Goal: Task Accomplishment & Management: Complete application form

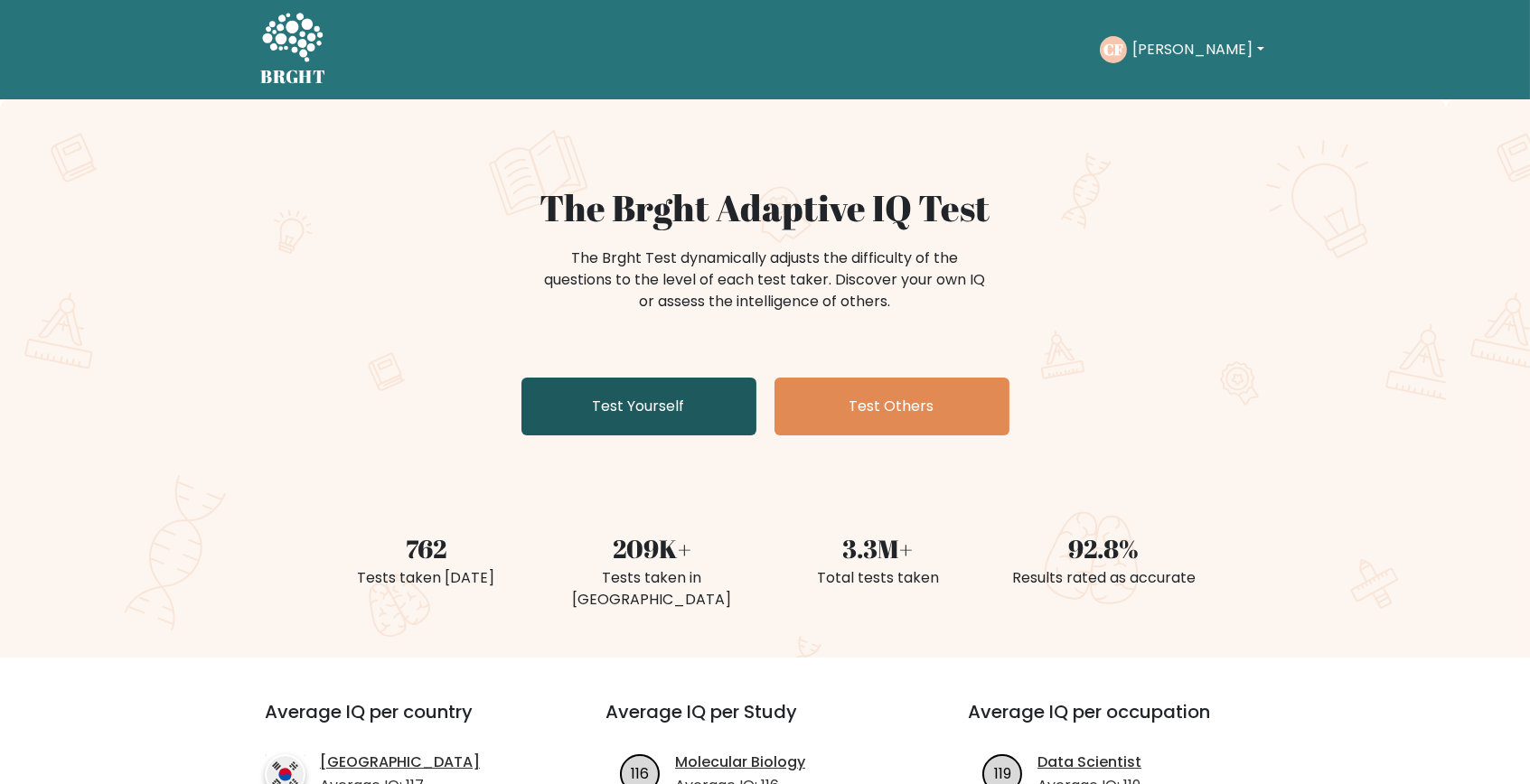
click at [647, 403] on link "Test Yourself" at bounding box center [639, 406] width 235 height 58
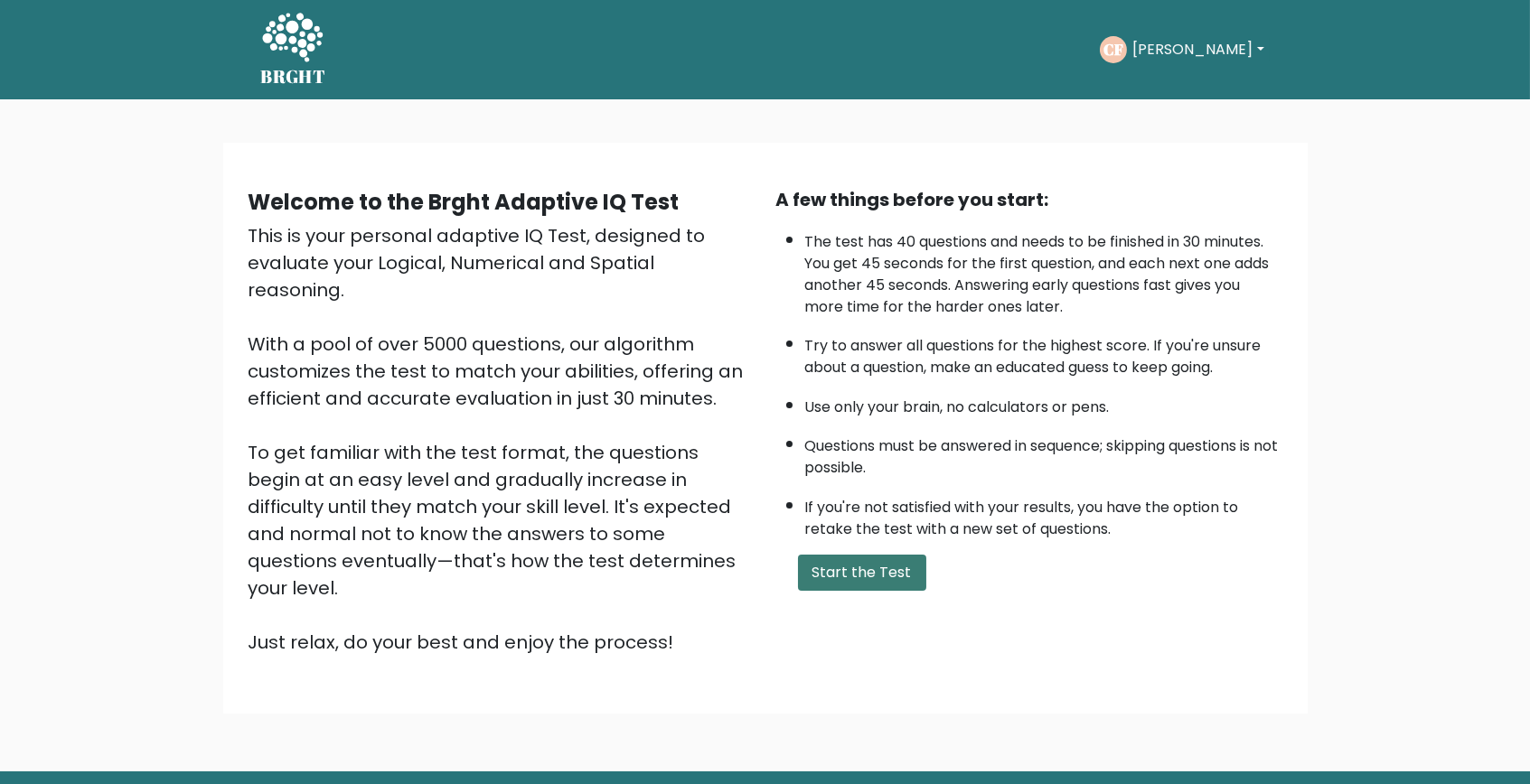
click at [850, 590] on button "Start the Test" at bounding box center [862, 572] width 128 height 36
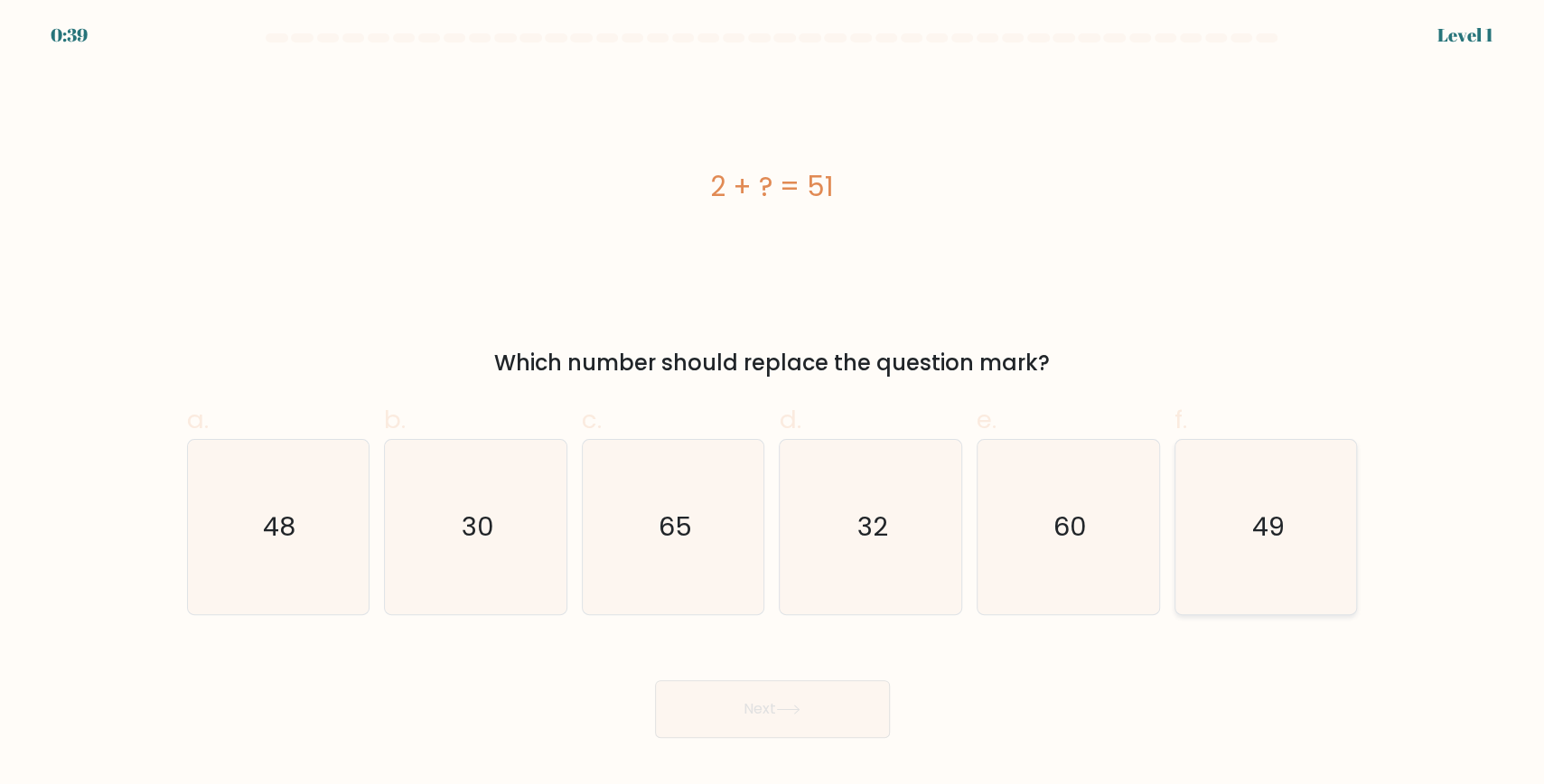
click at [1337, 540] on icon "49" at bounding box center [1266, 527] width 174 height 174
click at [773, 404] on input "f. 49" at bounding box center [772, 398] width 1 height 12
radio input "true"
click at [810, 712] on button "Next" at bounding box center [772, 708] width 235 height 58
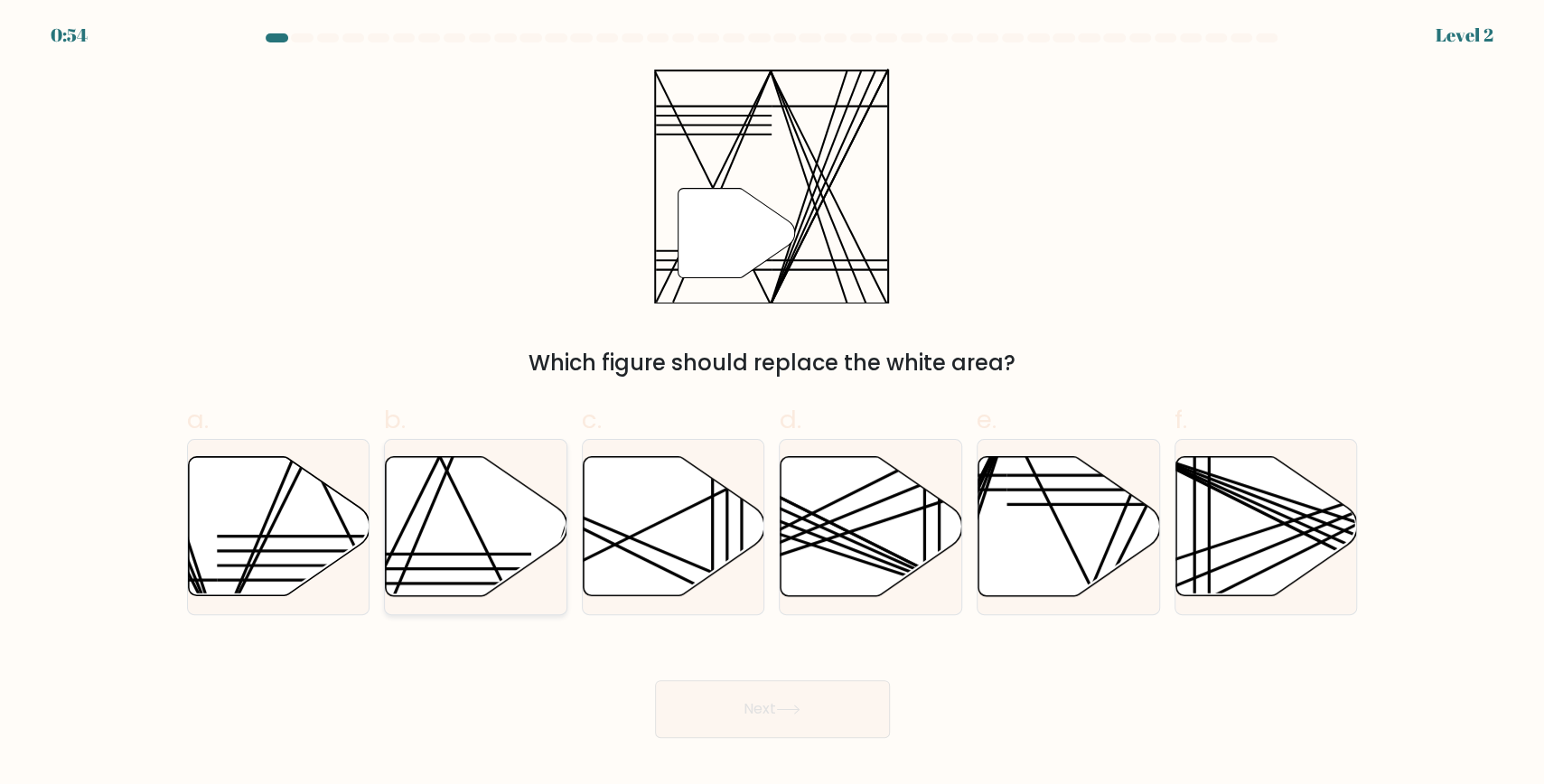
click at [534, 539] on icon at bounding box center [476, 526] width 182 height 139
click at [772, 404] on input "b." at bounding box center [772, 398] width 1 height 12
radio input "true"
click at [729, 715] on button "Next" at bounding box center [772, 708] width 235 height 58
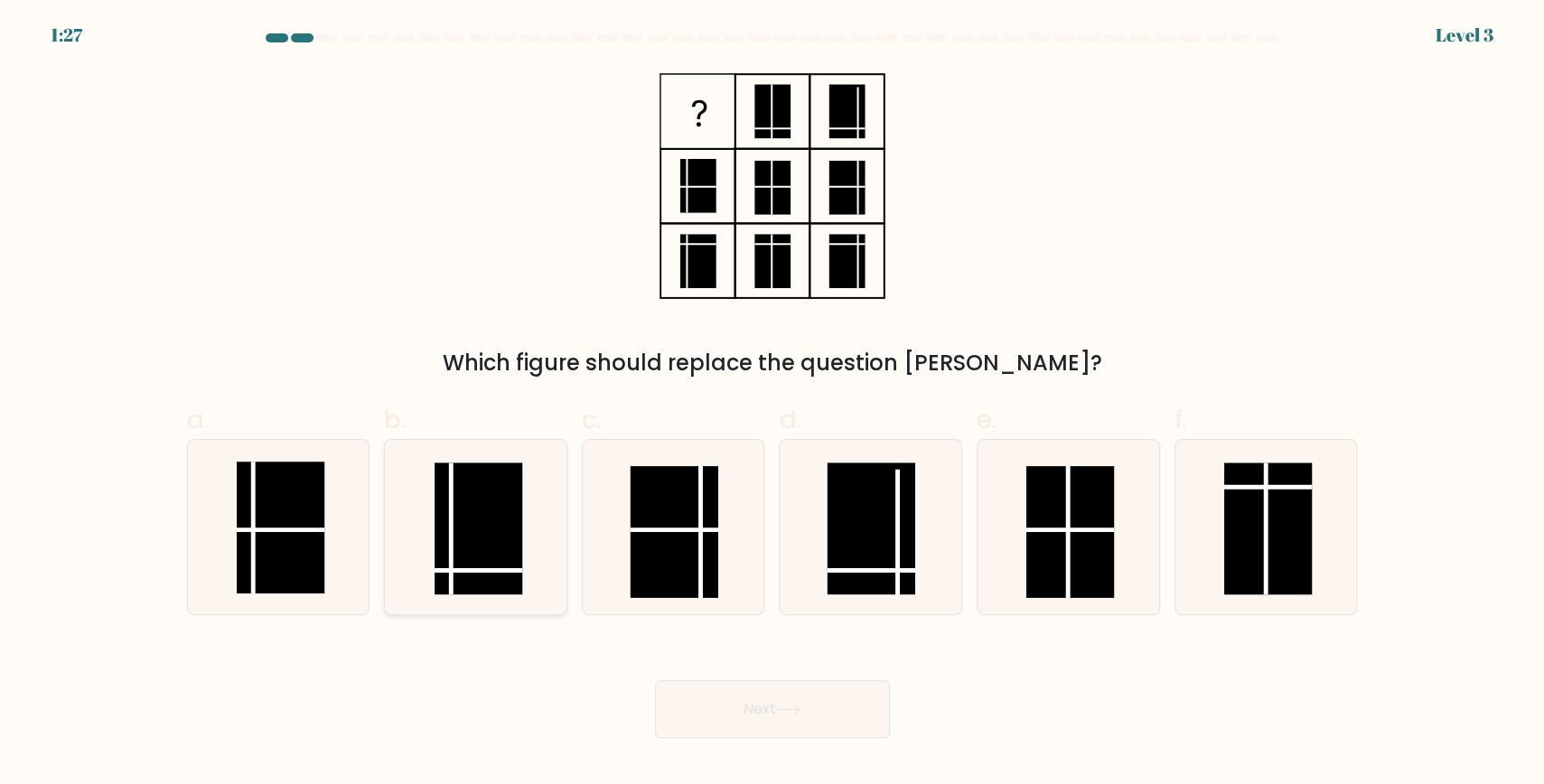
click at [531, 491] on icon at bounding box center [475, 527] width 174 height 174
click at [772, 404] on input "b." at bounding box center [772, 398] width 1 height 12
radio input "true"
click at [761, 721] on button "Next" at bounding box center [772, 708] width 235 height 58
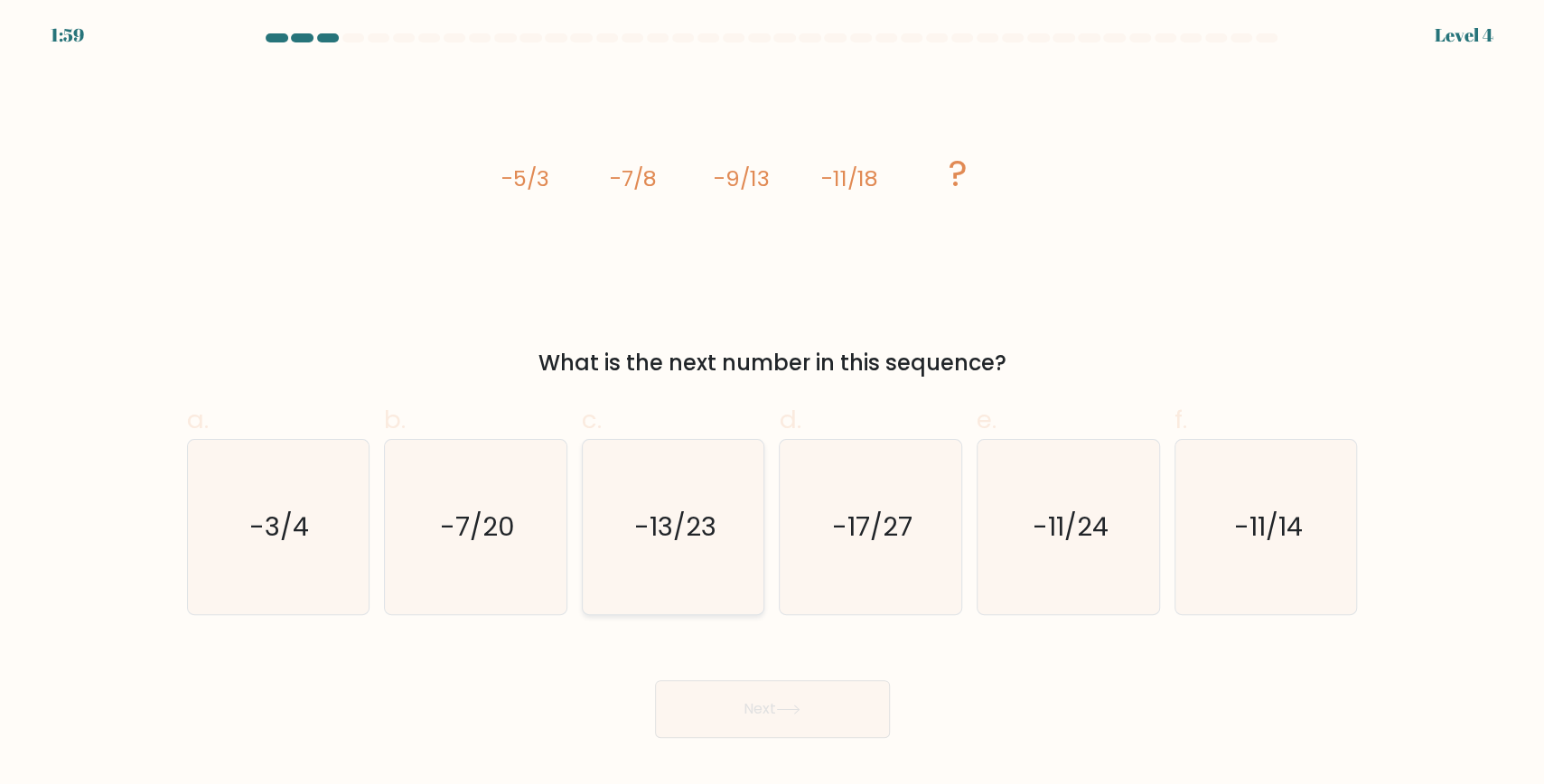
click at [677, 508] on text "-13/23" at bounding box center [675, 526] width 82 height 36
click at [772, 404] on input "c. -13/23" at bounding box center [772, 398] width 1 height 12
radio input "true"
click at [808, 716] on button "Next" at bounding box center [772, 708] width 235 height 58
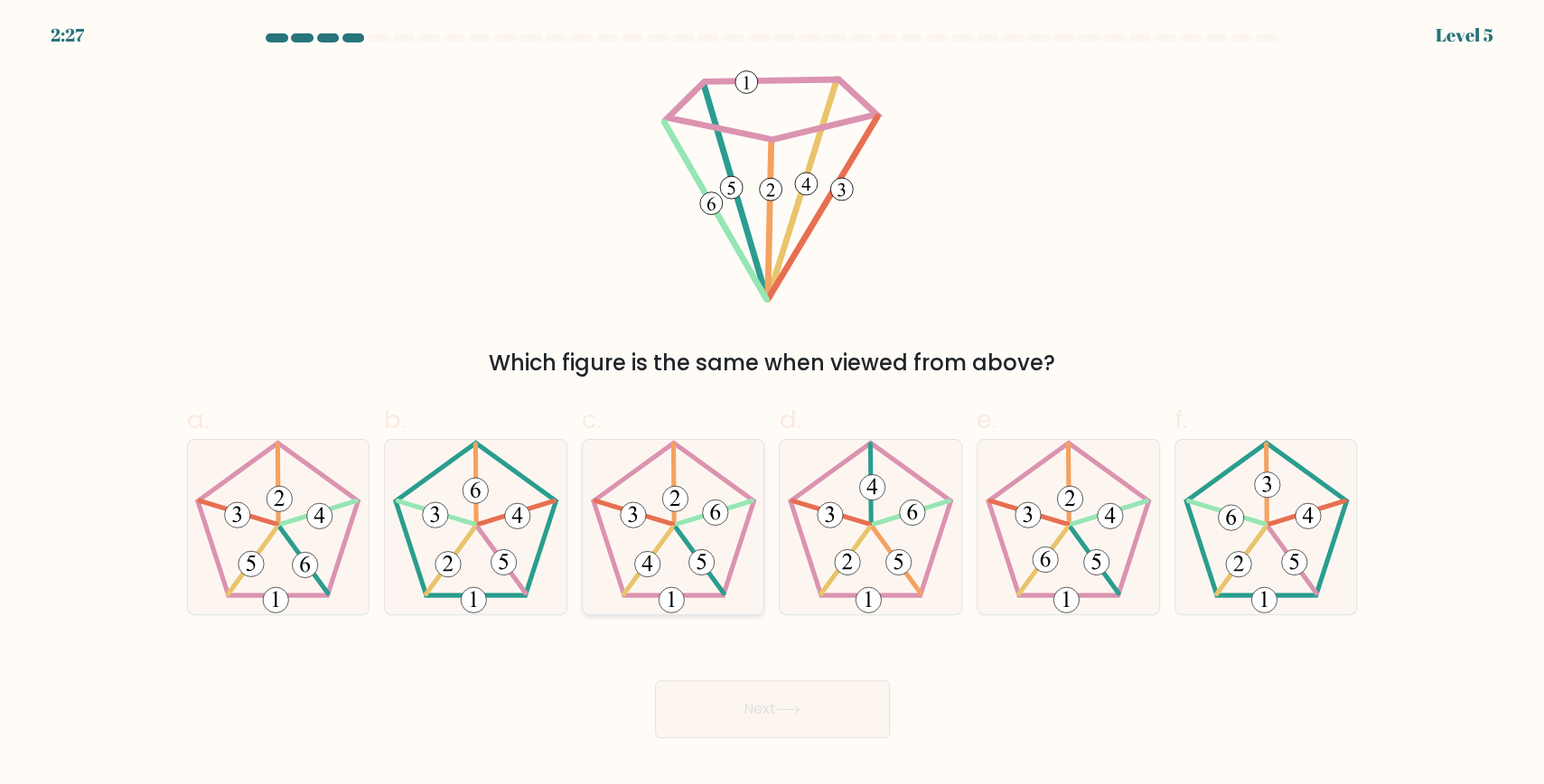
click at [705, 517] on 648 at bounding box center [714, 512] width 25 height 25
click at [772, 404] on input "c." at bounding box center [772, 398] width 1 height 12
radio input "true"
click at [778, 681] on button "Next" at bounding box center [772, 708] width 235 height 58
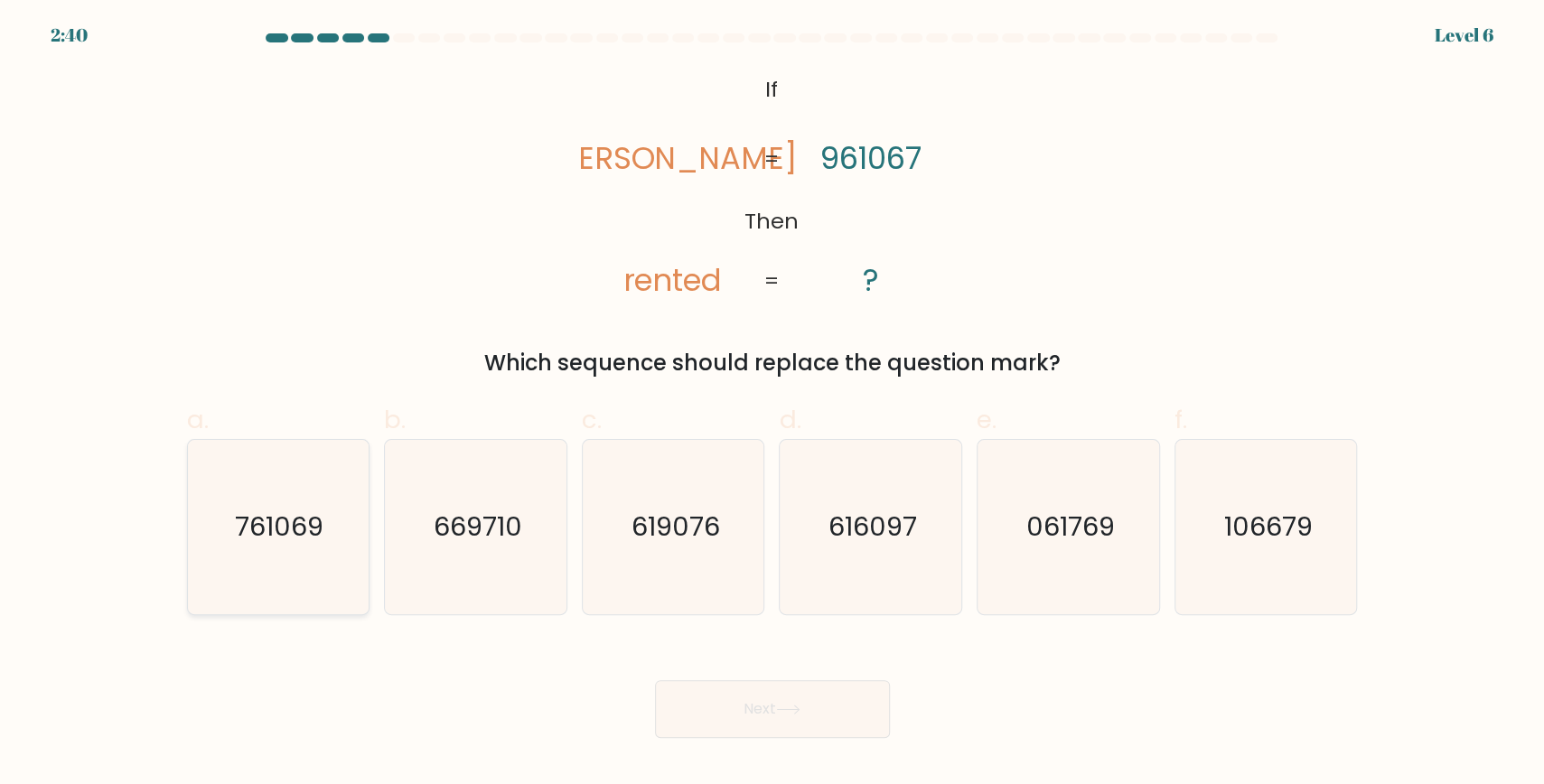
click at [276, 519] on text "761069" at bounding box center [281, 526] width 89 height 36
click at [772, 404] on input "a. 761069" at bounding box center [772, 398] width 1 height 12
radio input "true"
click at [745, 702] on button "Next" at bounding box center [772, 708] width 235 height 58
click at [789, 705] on button "Next" at bounding box center [772, 708] width 235 height 58
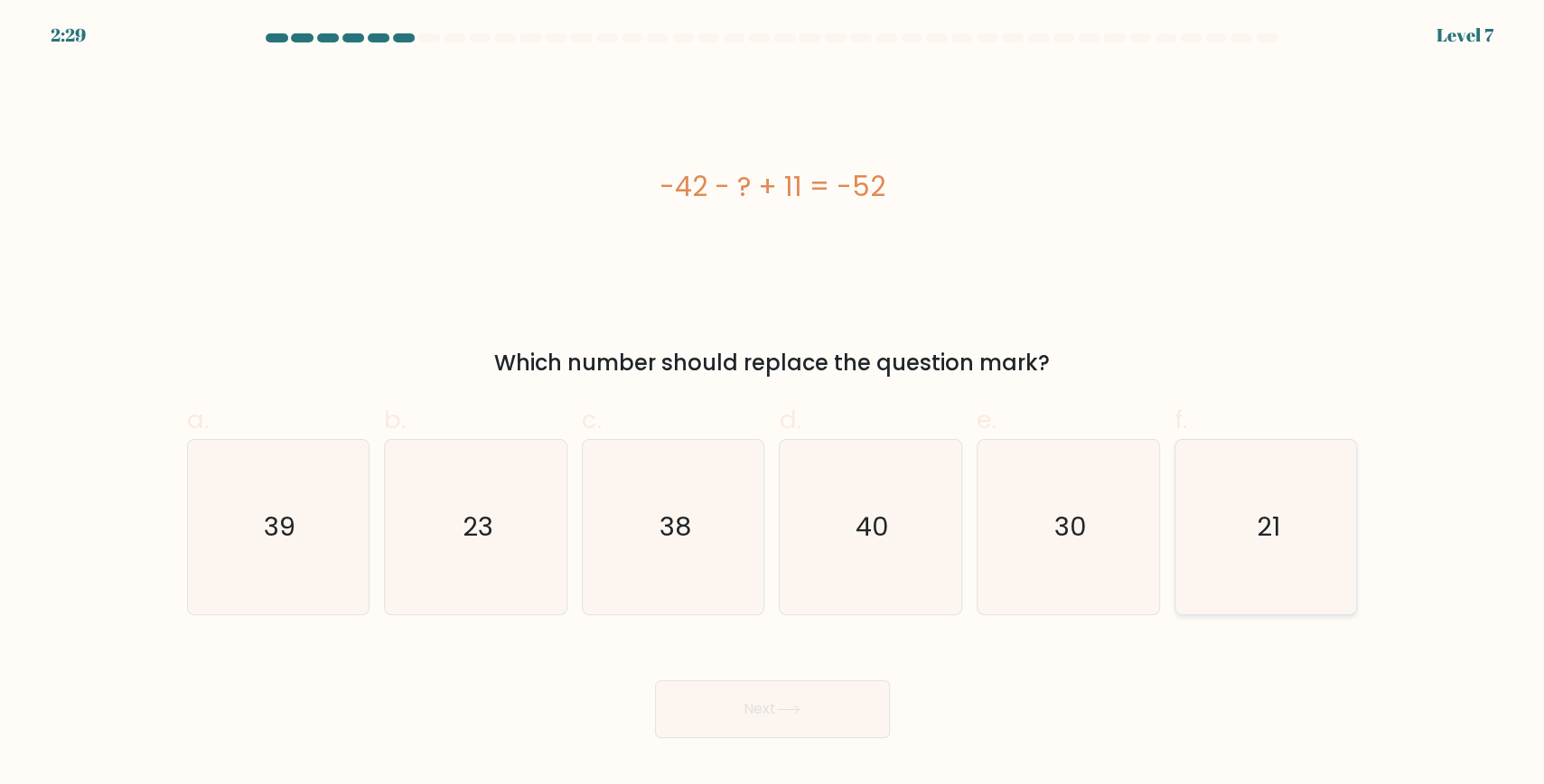
click at [1279, 548] on icon "21" at bounding box center [1266, 527] width 174 height 174
click at [773, 404] on input "f. 21" at bounding box center [772, 398] width 1 height 12
radio input "true"
click at [770, 720] on button "Next" at bounding box center [772, 708] width 235 height 58
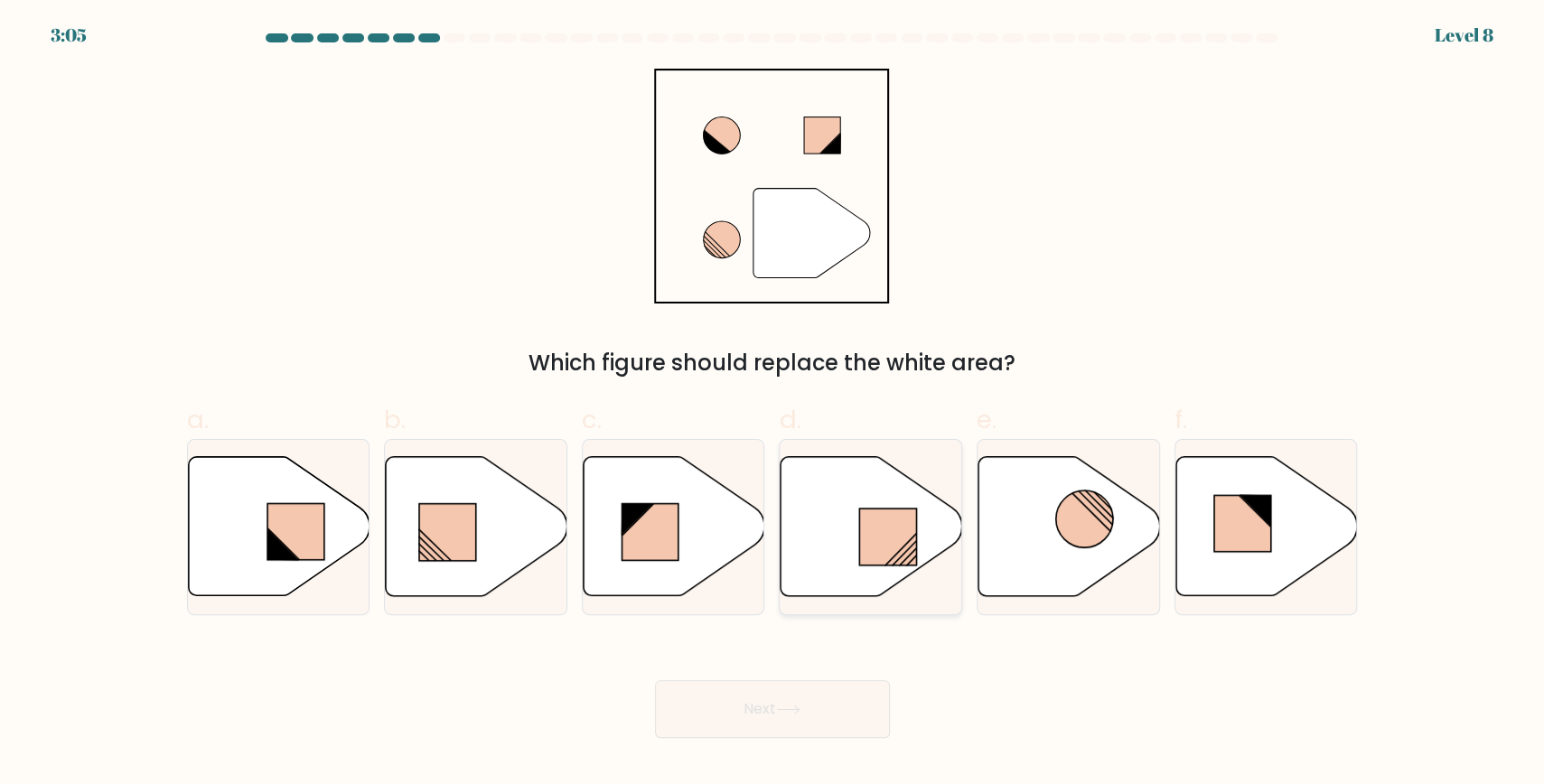
click at [910, 521] on rect at bounding box center [889, 537] width 57 height 57
click at [773, 404] on input "d." at bounding box center [772, 398] width 1 height 12
radio input "true"
click at [831, 696] on button "Next" at bounding box center [772, 708] width 235 height 58
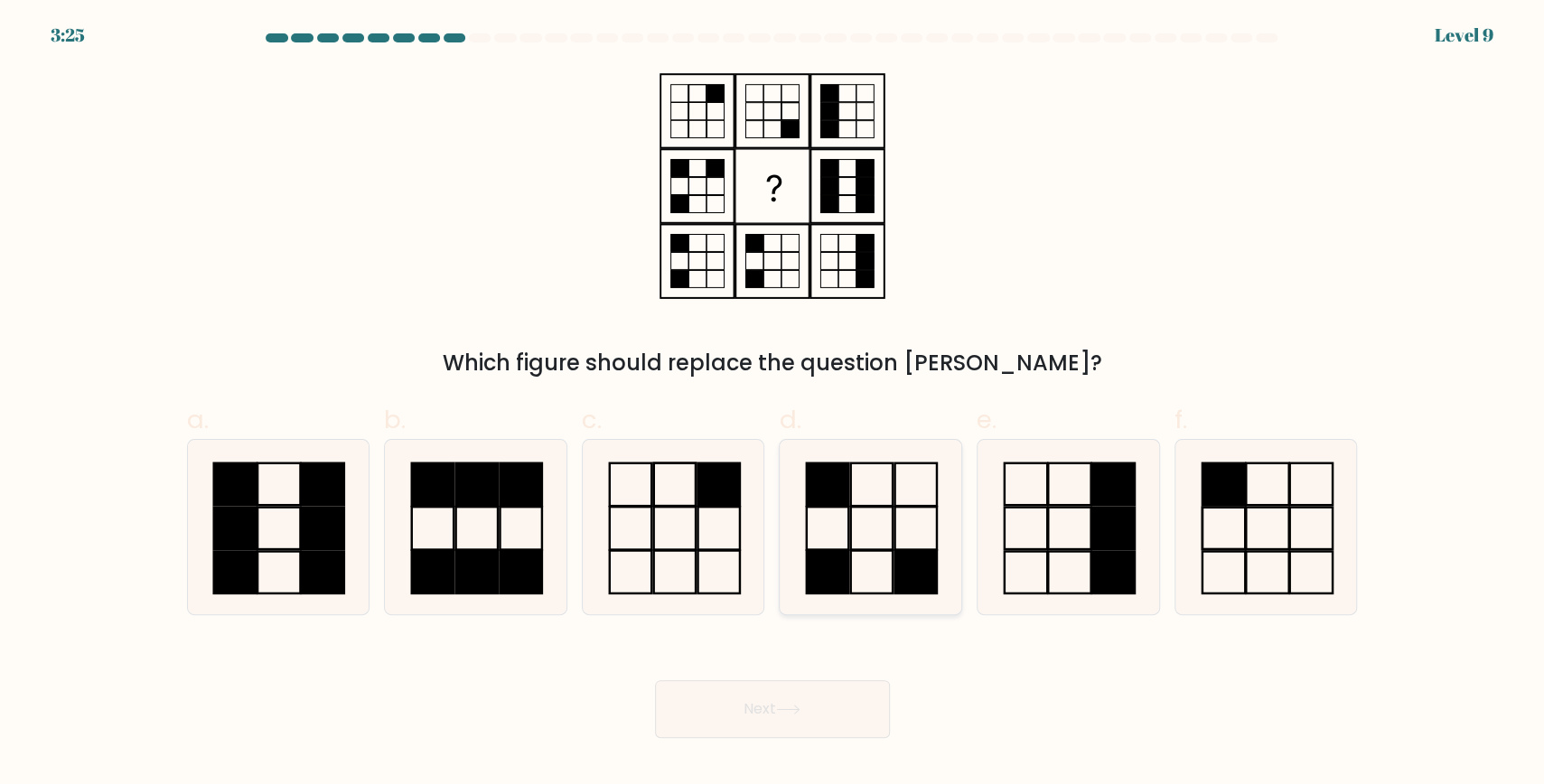
click at [841, 557] on rect at bounding box center [827, 571] width 42 height 42
click at [773, 404] on input "d." at bounding box center [772, 398] width 1 height 12
radio input "true"
click at [793, 718] on button "Next" at bounding box center [772, 708] width 235 height 58
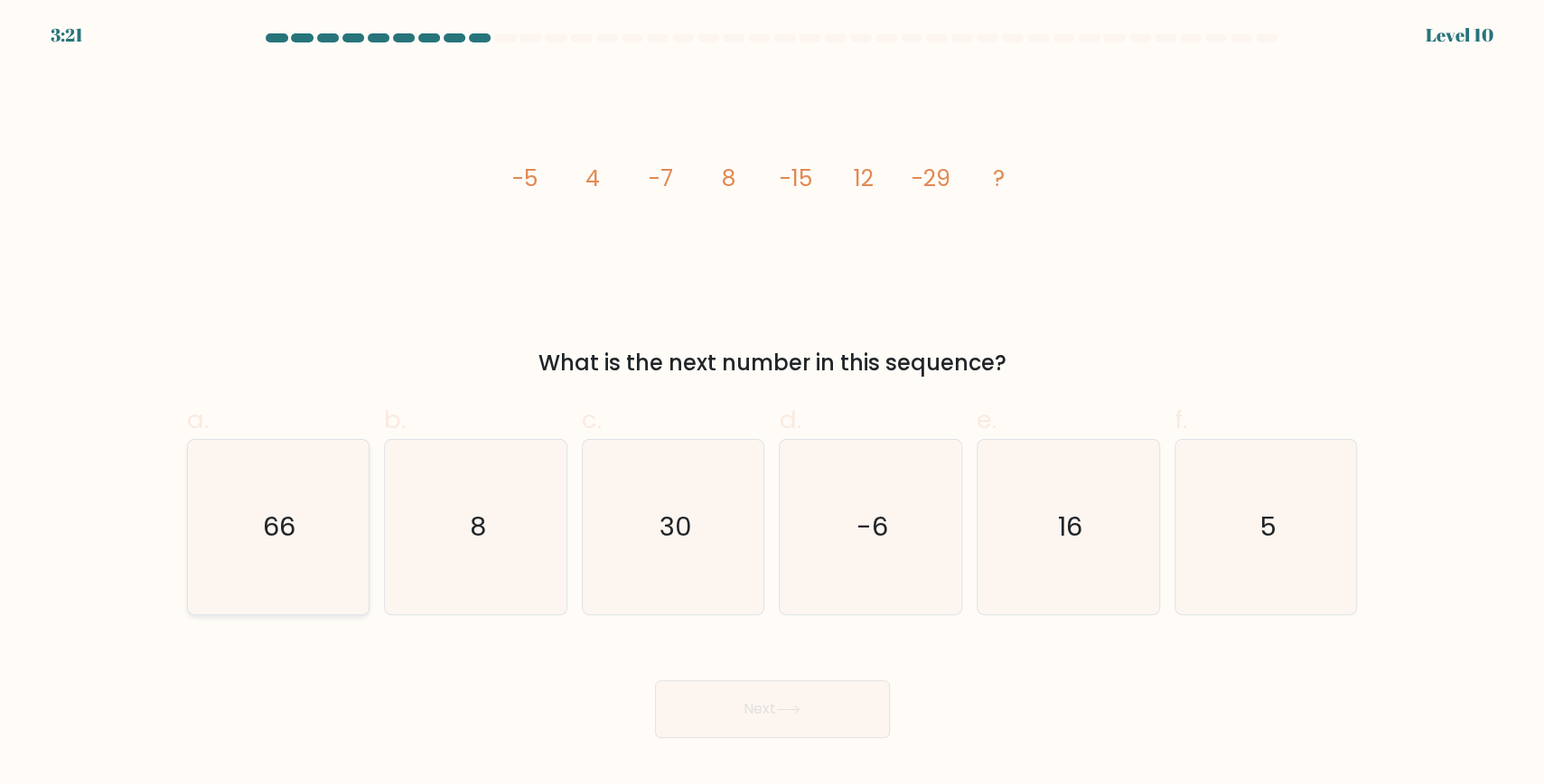
click at [292, 533] on text "66" at bounding box center [280, 526] width 32 height 36
click at [772, 404] on input "a. 66" at bounding box center [772, 398] width 1 height 12
radio input "true"
click at [732, 695] on button "Next" at bounding box center [772, 708] width 235 height 58
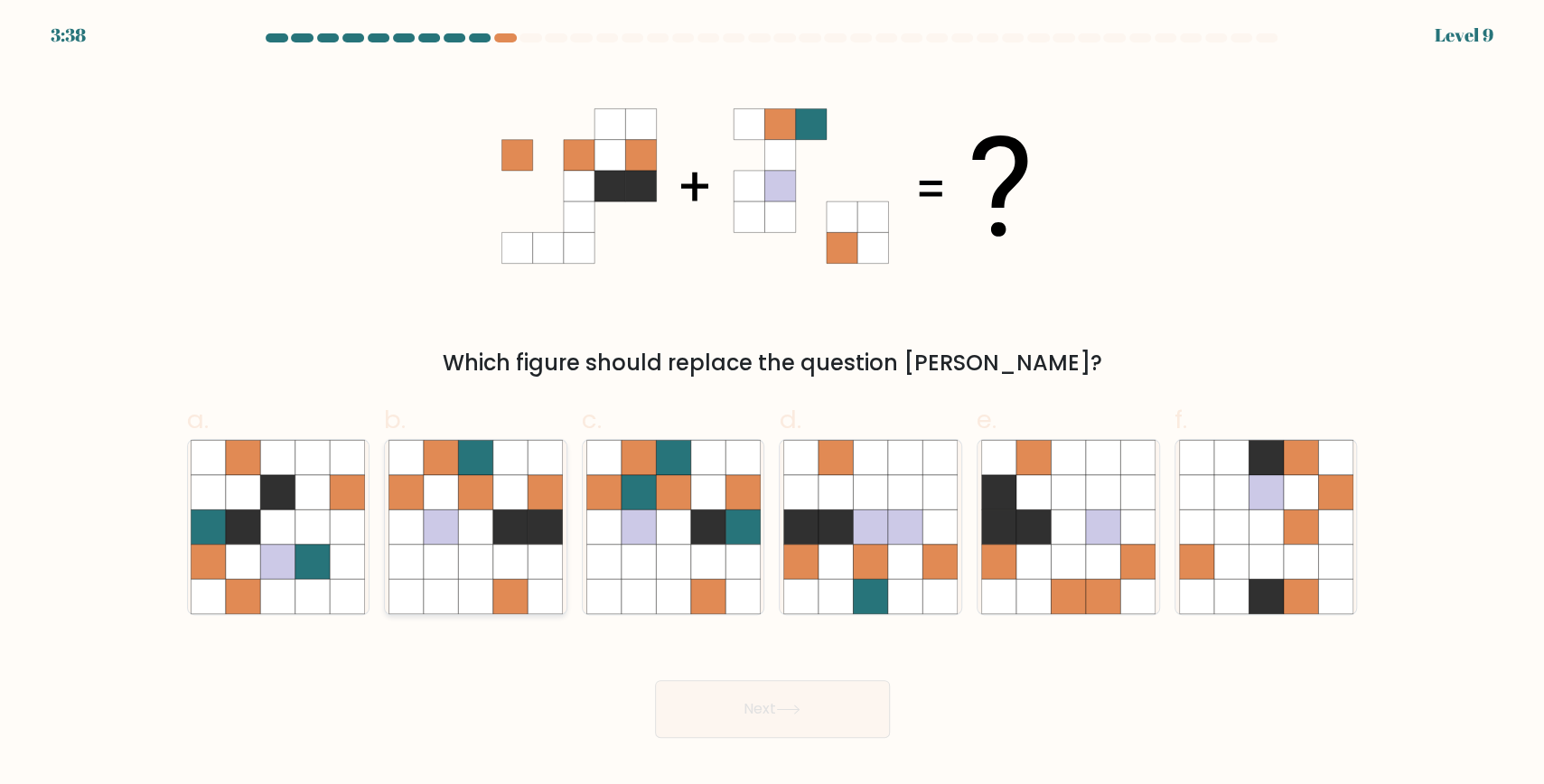
click at [522, 562] on icon at bounding box center [510, 560] width 34 height 34
click at [772, 404] on input "b." at bounding box center [772, 398] width 1 height 12
radio input "true"
drag, startPoint x: 727, startPoint y: 649, endPoint x: 737, endPoint y: 686, distance: 38.3
click at [727, 659] on div "Next" at bounding box center [772, 687] width 1193 height 101
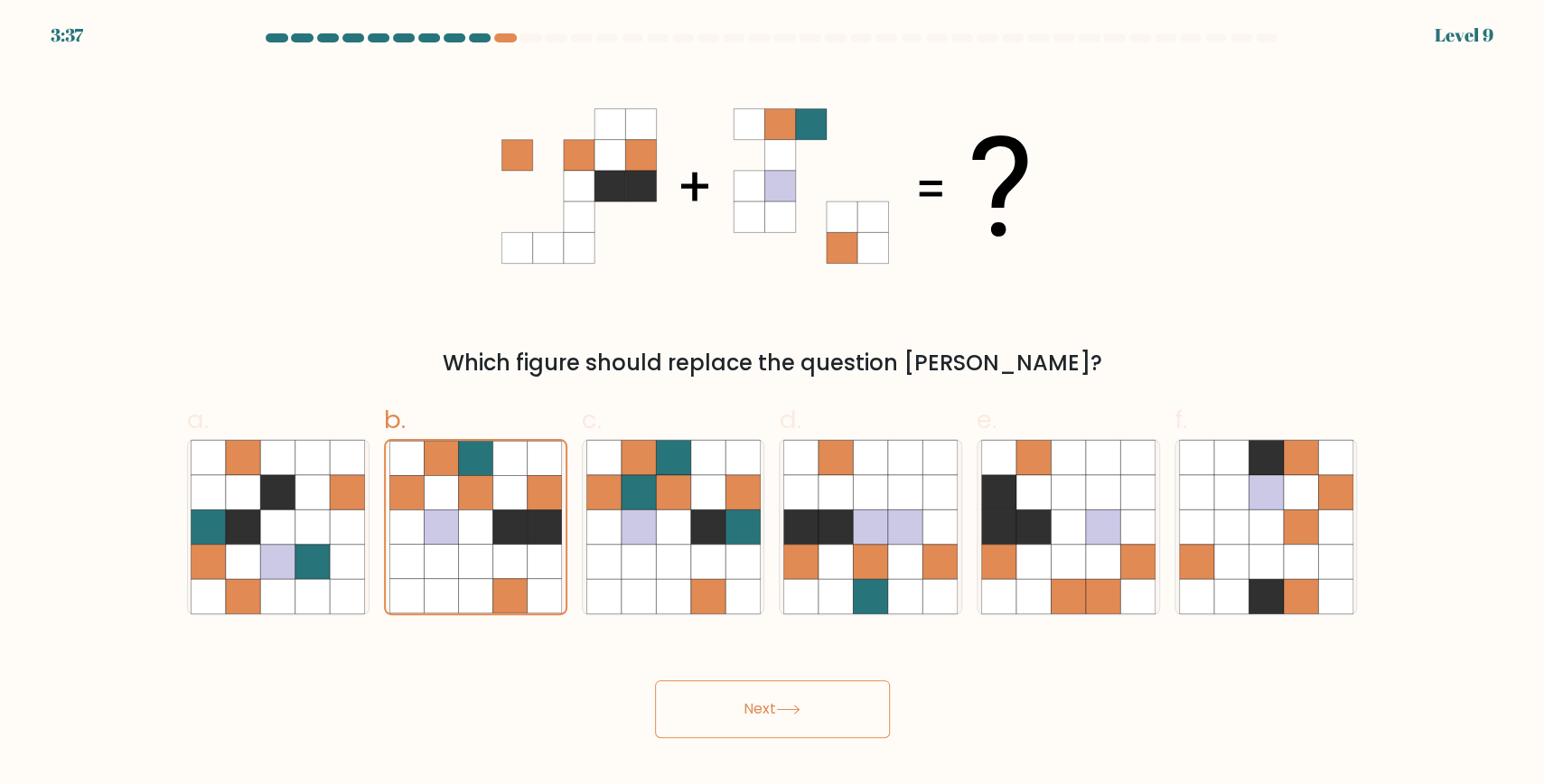
click at [739, 701] on button "Next" at bounding box center [772, 708] width 235 height 58
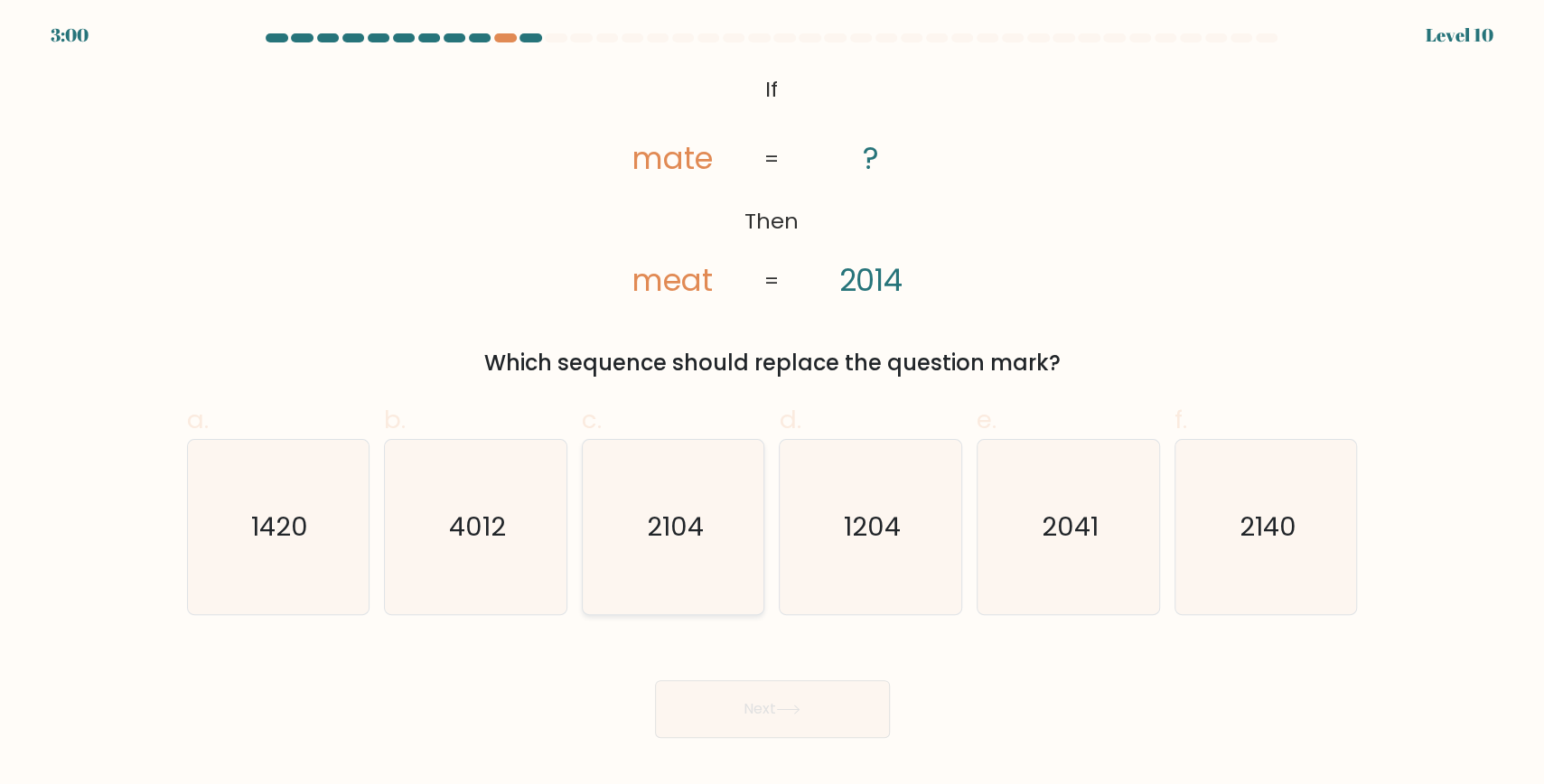
click at [670, 526] on text "2104" at bounding box center [676, 526] width 57 height 36
click at [772, 404] on input "c. 2104" at bounding box center [772, 398] width 1 height 12
radio input "true"
click at [831, 712] on button "Next" at bounding box center [772, 708] width 235 height 58
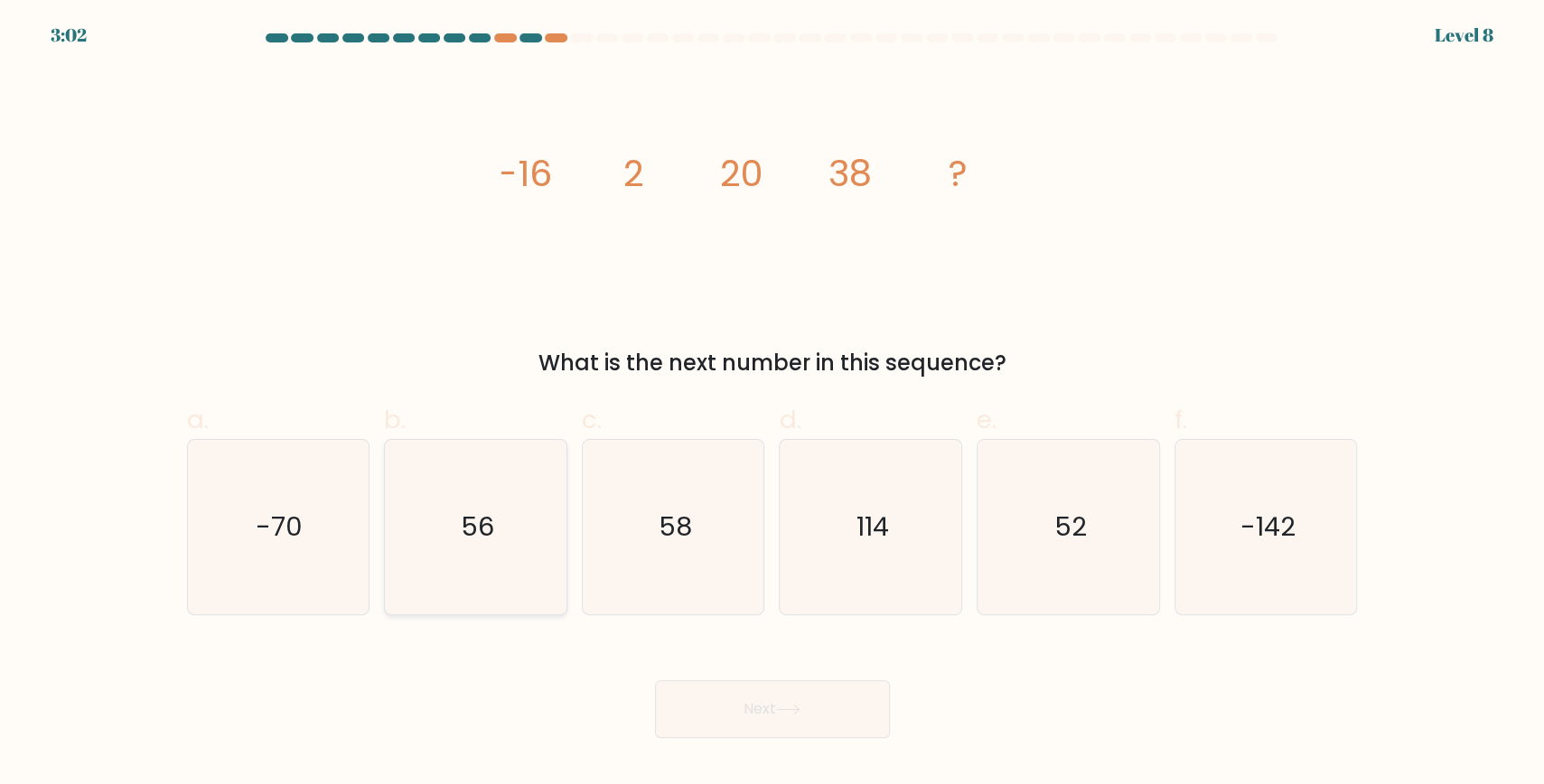
drag, startPoint x: 498, startPoint y: 526, endPoint x: 633, endPoint y: 576, distance: 144.0
click at [497, 527] on icon "56" at bounding box center [475, 527] width 174 height 174
click at [772, 404] on input "b. 56" at bounding box center [772, 398] width 1 height 12
radio input "true"
click at [808, 696] on button "Next" at bounding box center [772, 708] width 235 height 58
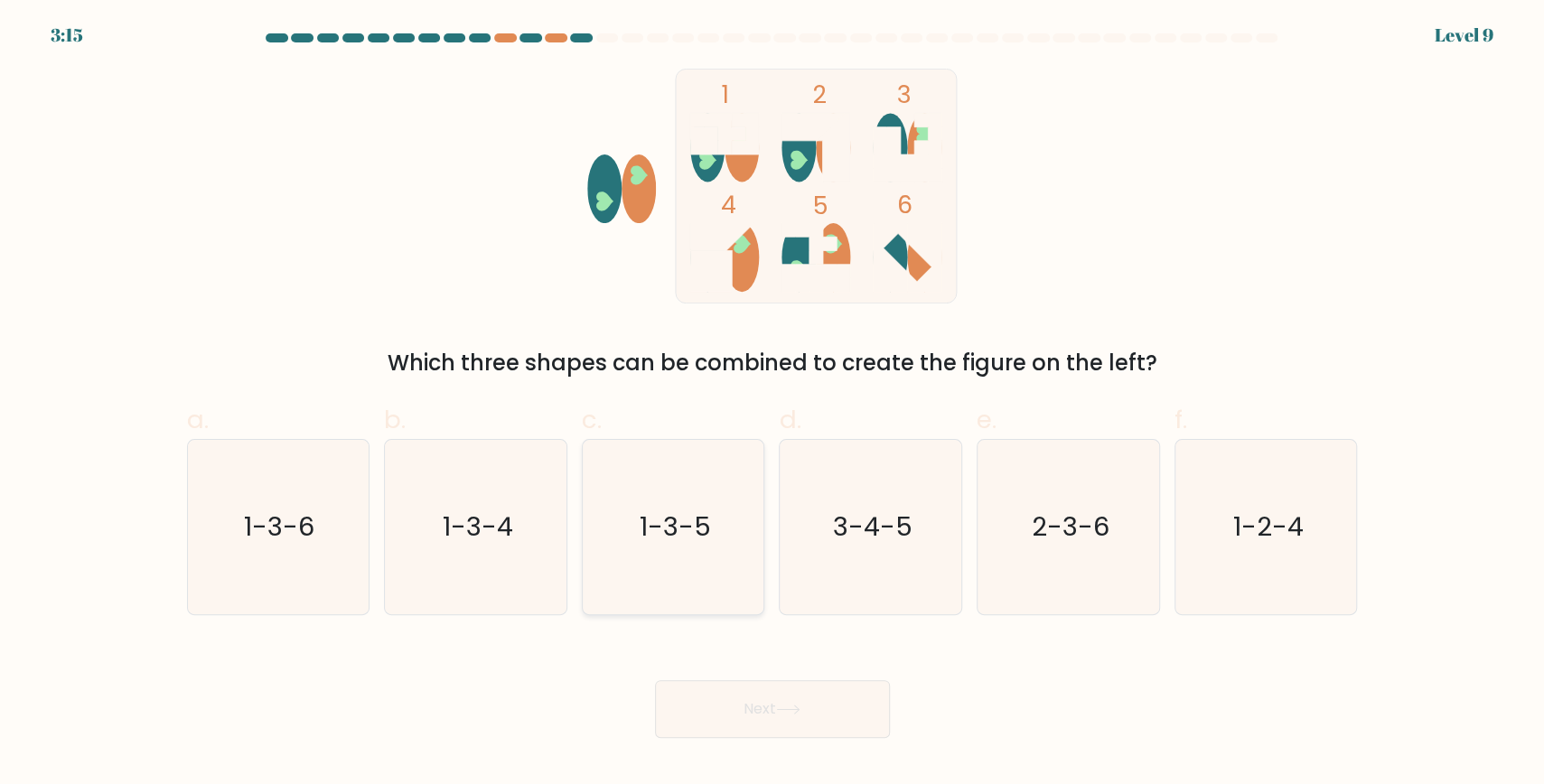
click at [693, 517] on text "1-3-5" at bounding box center [675, 526] width 71 height 36
click at [772, 404] on input "c. 1-3-5" at bounding box center [772, 398] width 1 height 12
radio input "true"
click at [821, 720] on button "Next" at bounding box center [772, 708] width 235 height 58
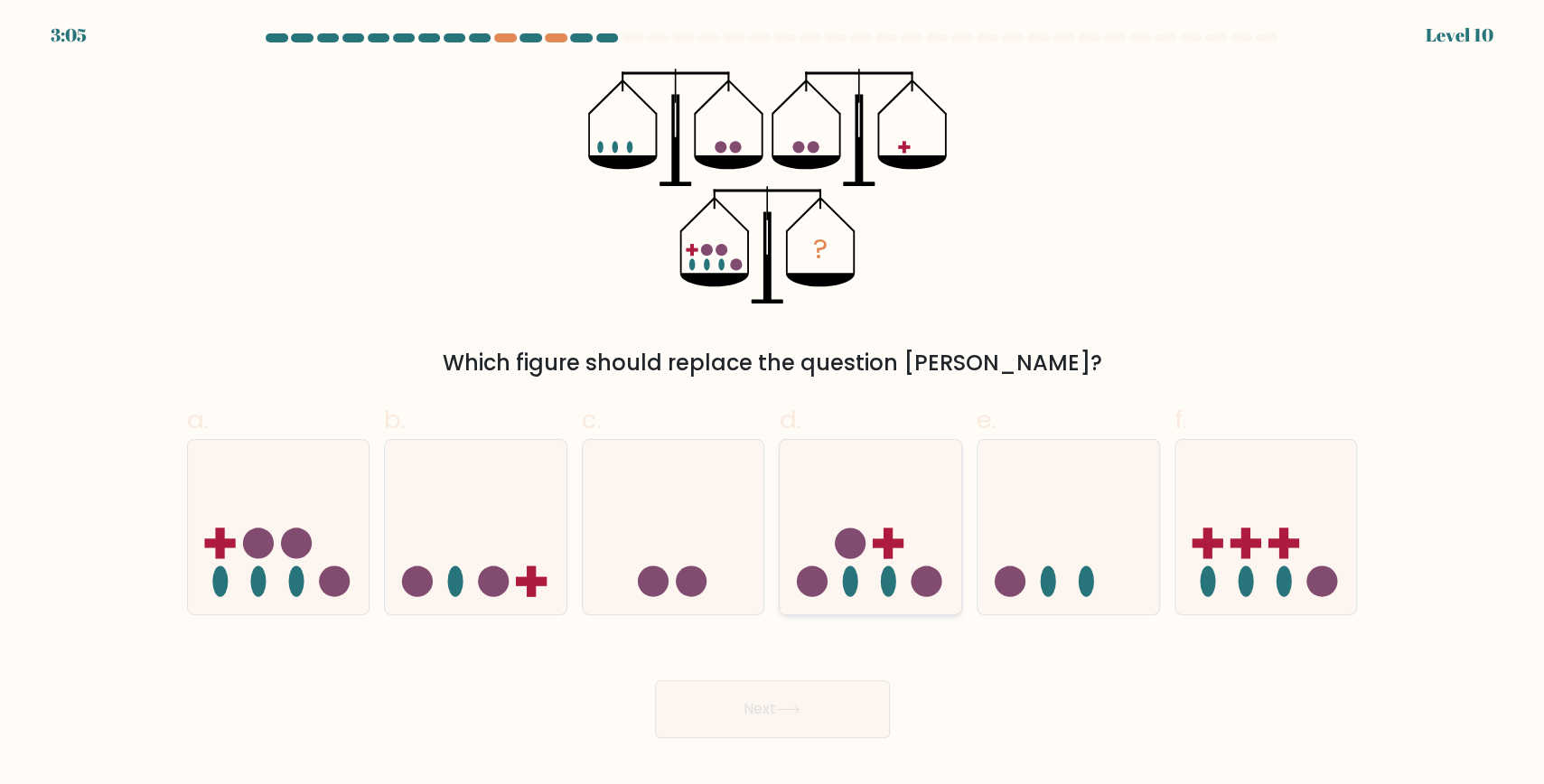
click at [905, 541] on icon at bounding box center [870, 527] width 182 height 150
click at [773, 404] on input "d." at bounding box center [772, 398] width 1 height 12
radio input "true"
click at [864, 720] on button "Next" at bounding box center [772, 708] width 235 height 58
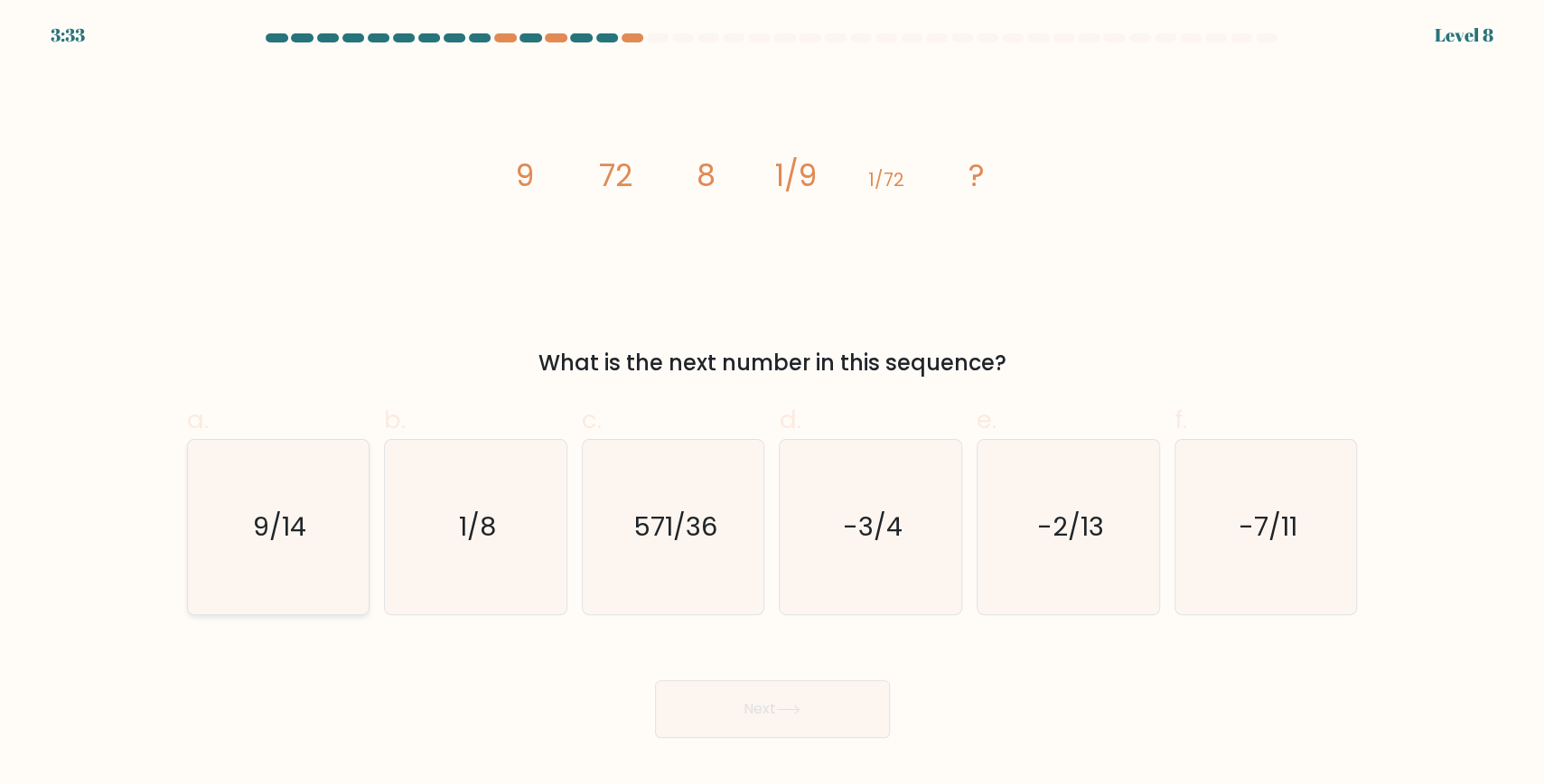
click at [304, 543] on icon "9/14" at bounding box center [278, 527] width 174 height 174
click at [772, 404] on input "a. 9/14" at bounding box center [772, 398] width 1 height 12
radio input "true"
click at [759, 715] on button "Next" at bounding box center [772, 708] width 235 height 58
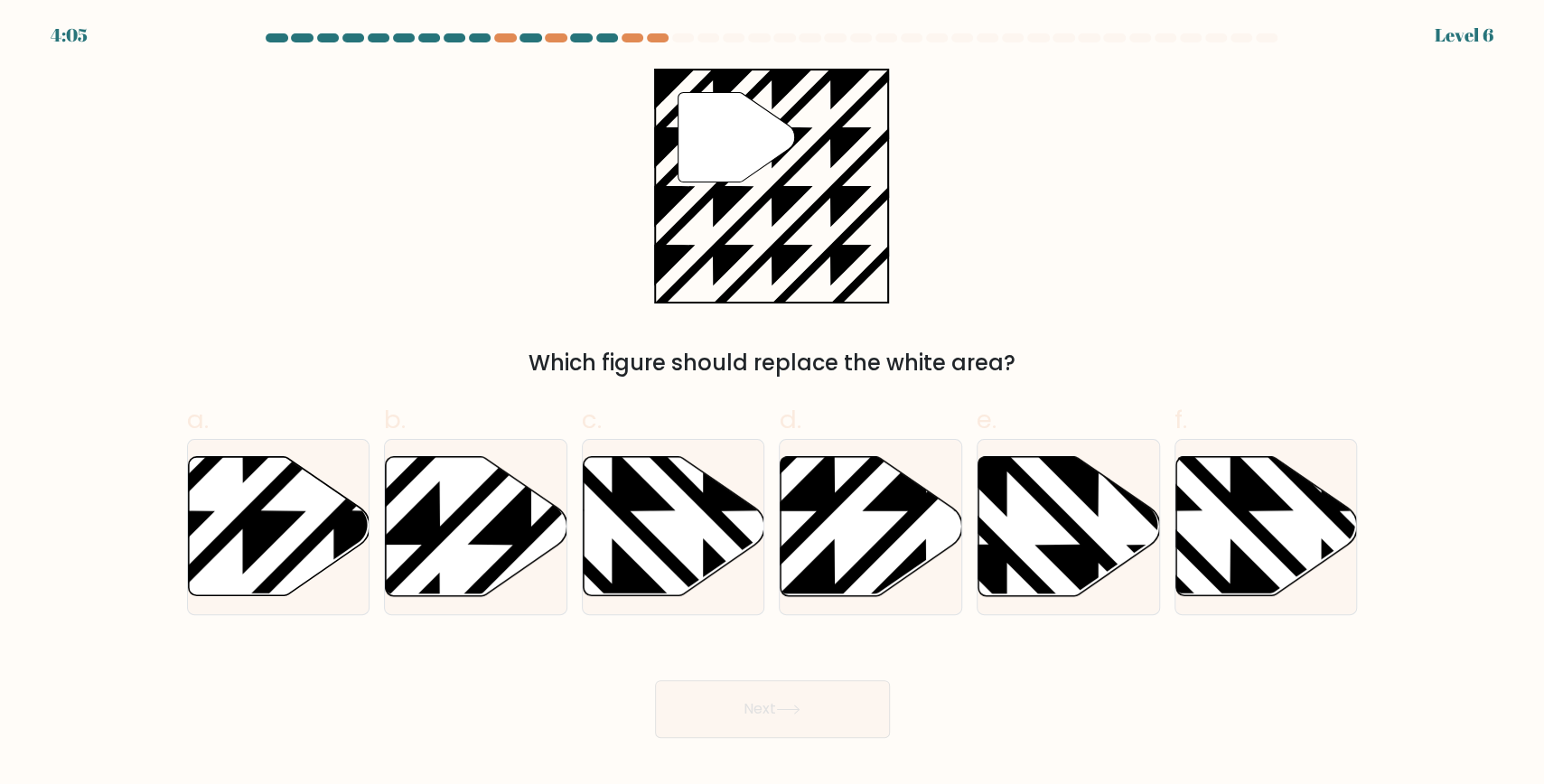
drag, startPoint x: 242, startPoint y: 527, endPoint x: 748, endPoint y: 720, distance: 541.6
click at [242, 532] on icon at bounding box center [279, 528] width 182 height 142
click at [787, 711] on icon at bounding box center [788, 709] width 24 height 10
click at [772, 697] on button "Next" at bounding box center [772, 708] width 235 height 58
click at [232, 520] on icon at bounding box center [279, 526] width 182 height 139
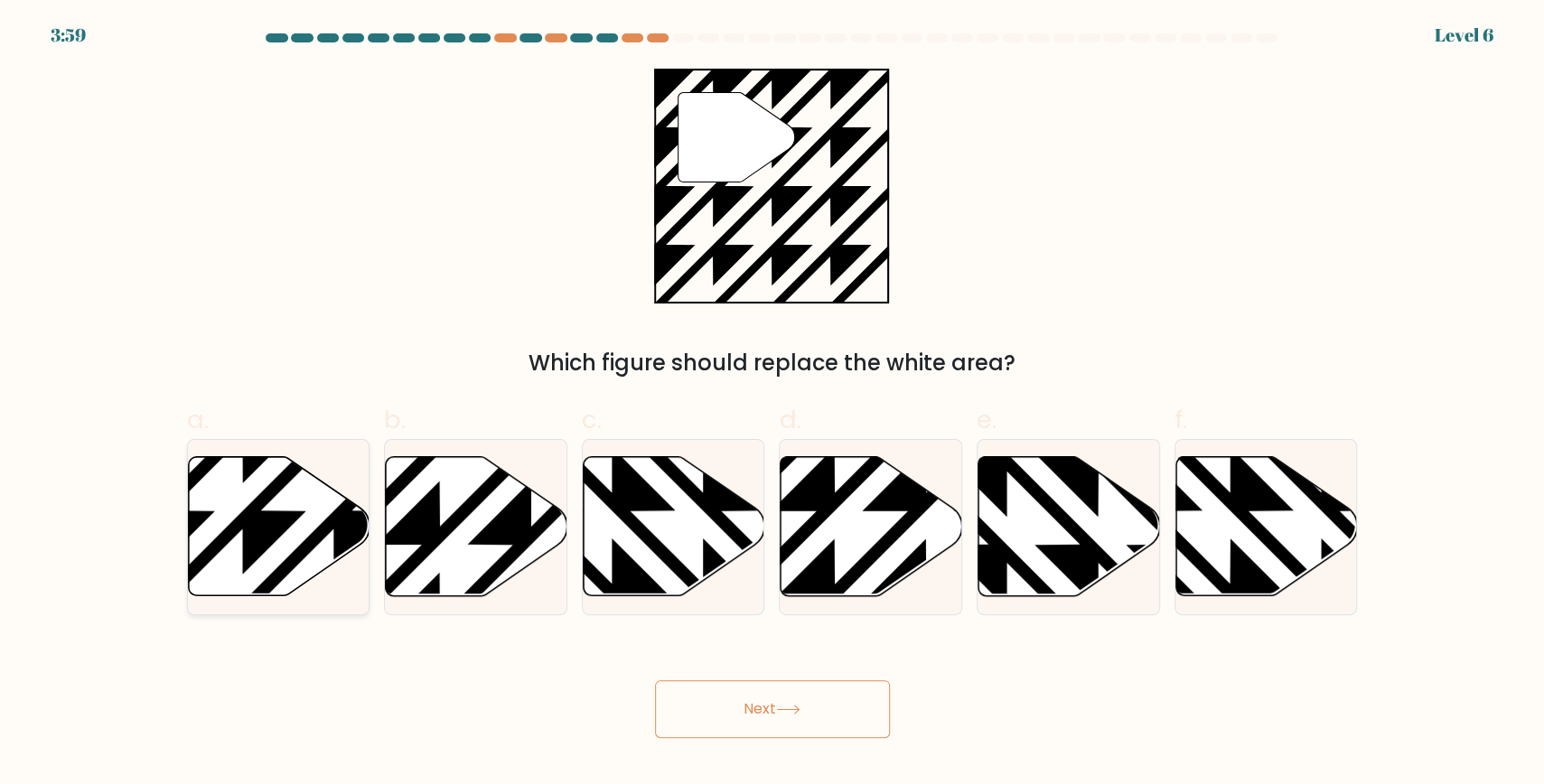
click at [772, 404] on input "a." at bounding box center [772, 398] width 1 height 12
radio input "true"
click at [828, 707] on button "Next" at bounding box center [772, 708] width 235 height 58
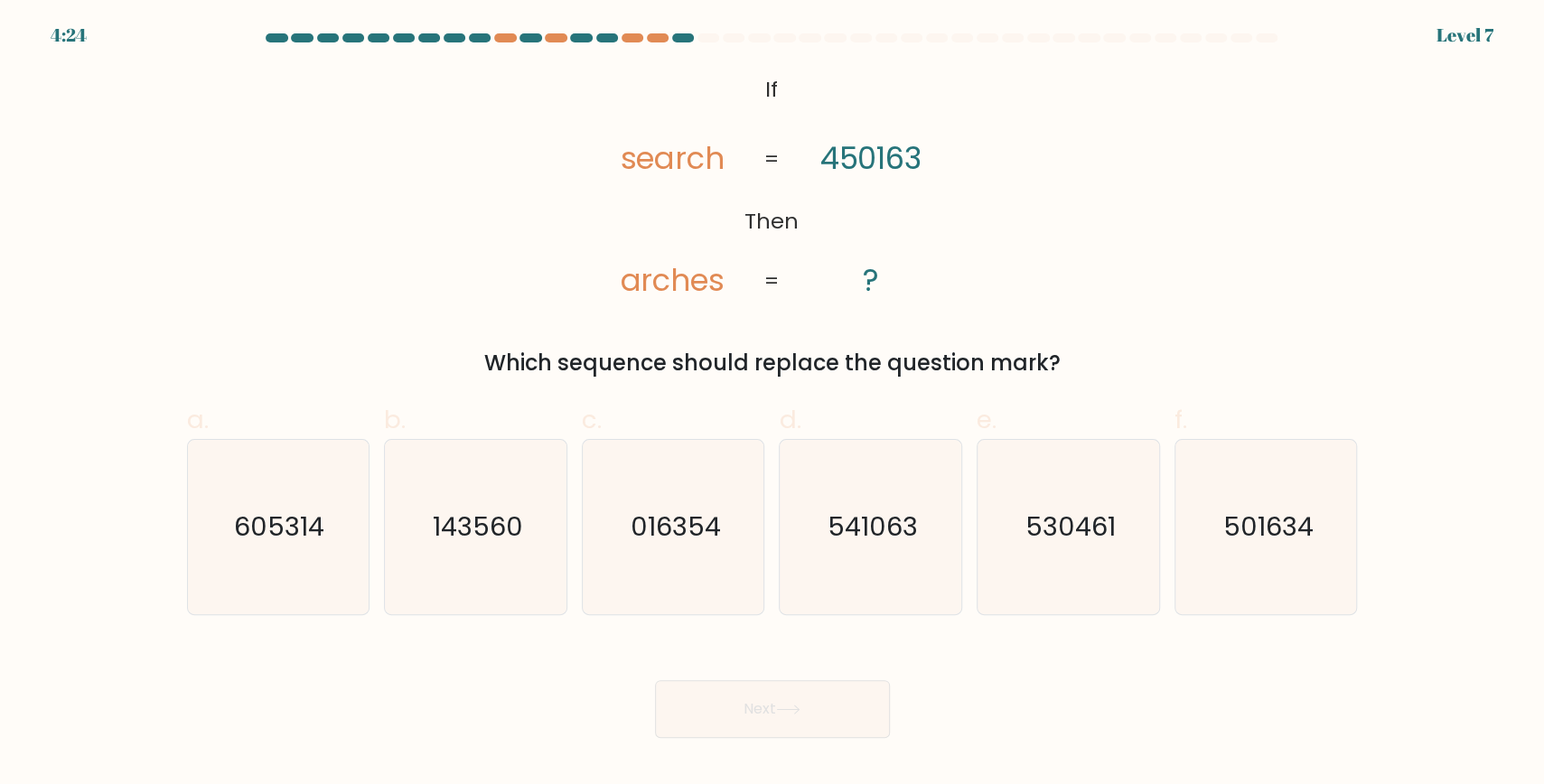
drag, startPoint x: 683, startPoint y: 529, endPoint x: 791, endPoint y: 701, distance: 203.1
click at [682, 533] on text "016354" at bounding box center [676, 526] width 90 height 36
click at [796, 717] on button "Next" at bounding box center [772, 708] width 235 height 58
click at [689, 539] on icon "016354" at bounding box center [674, 527] width 174 height 174
click at [772, 404] on input "c. 016354" at bounding box center [772, 398] width 1 height 12
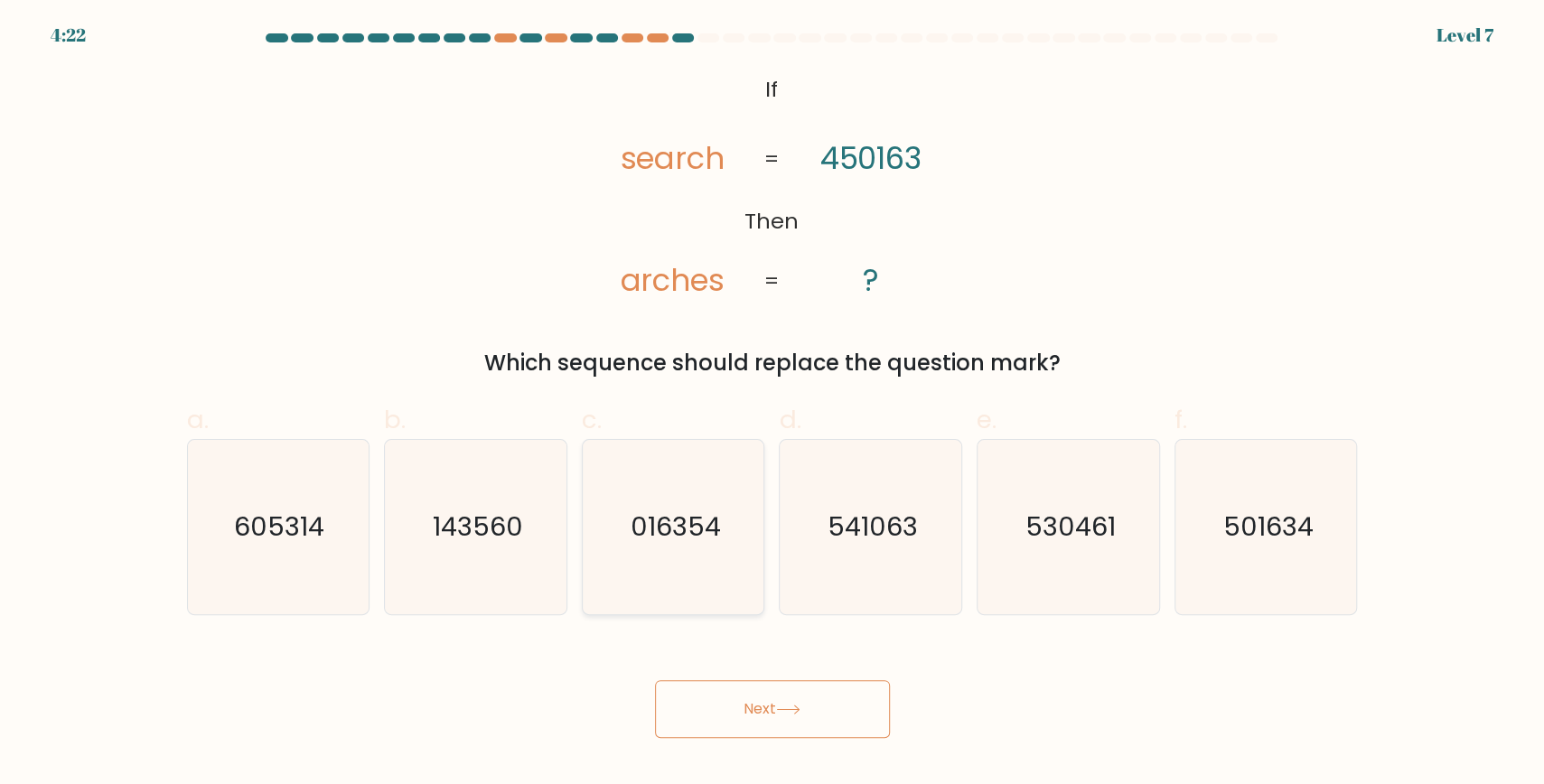
radio input "true"
click at [751, 703] on button "Next" at bounding box center [772, 708] width 235 height 58
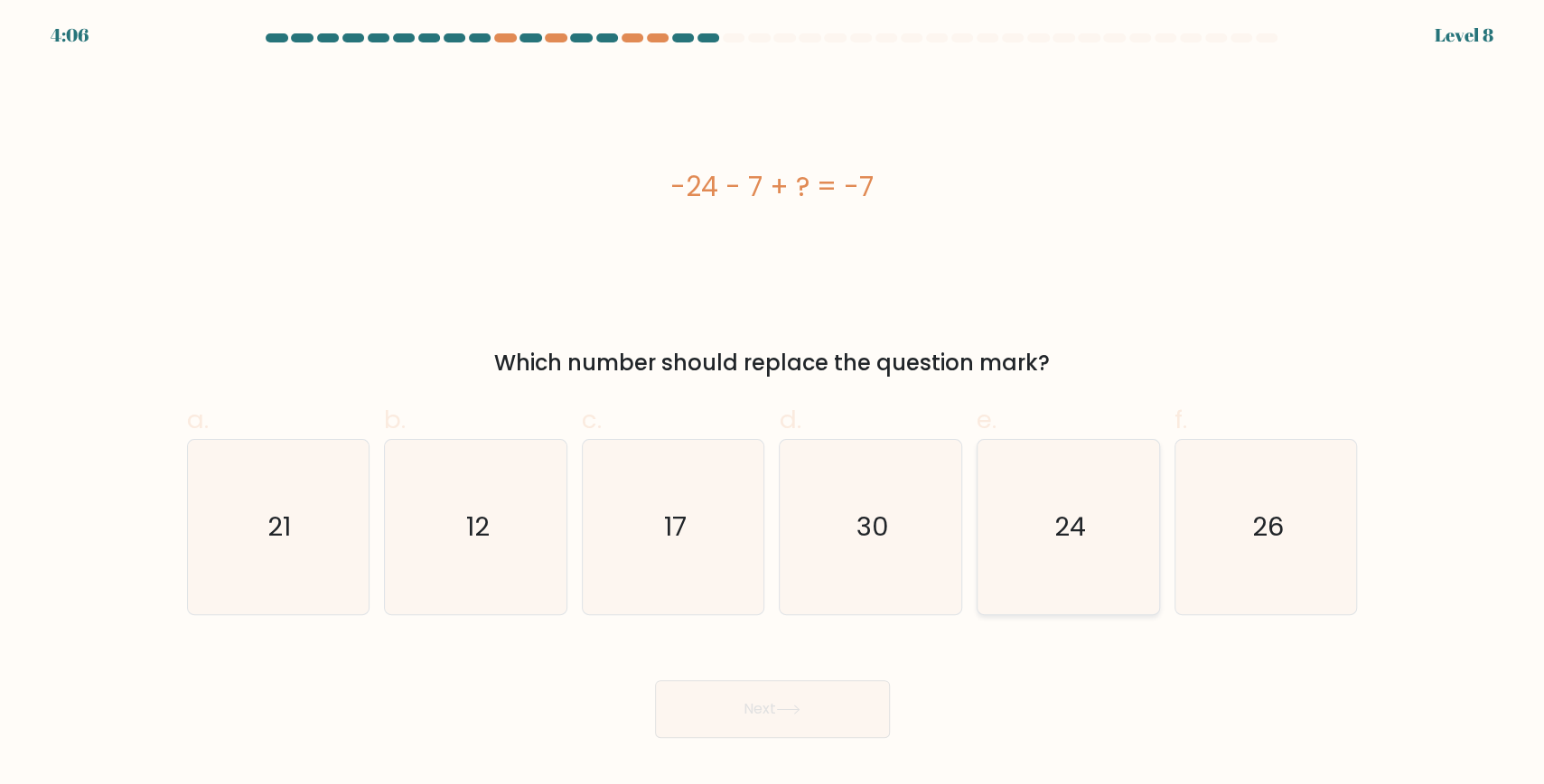
click at [1041, 508] on icon "24" at bounding box center [1068, 527] width 174 height 174
click at [773, 404] on input "e. 24" at bounding box center [772, 398] width 1 height 12
radio input "true"
click at [785, 710] on icon at bounding box center [788, 709] width 22 height 8
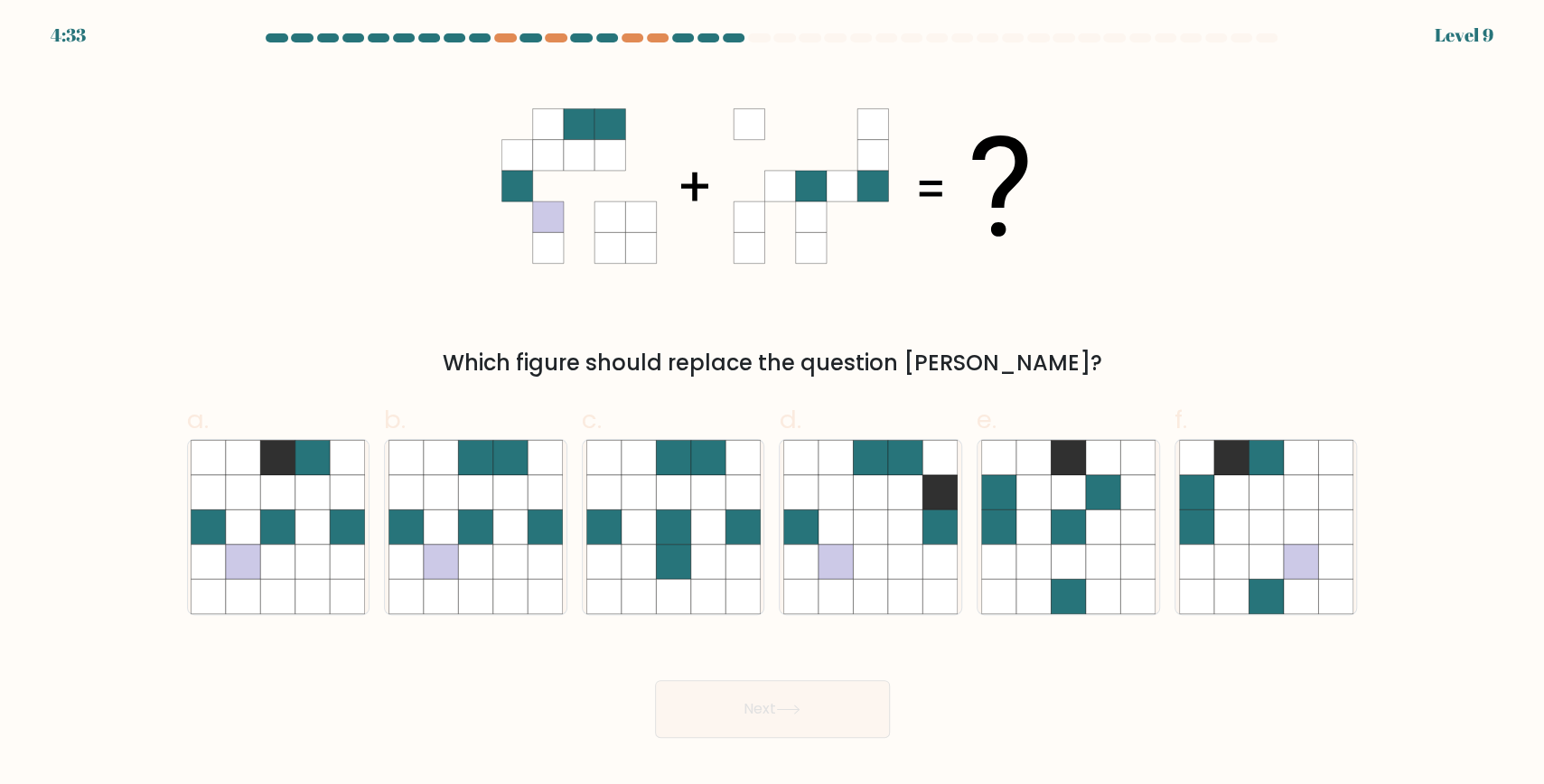
click at [569, 227] on icon at bounding box center [578, 216] width 30 height 30
click at [503, 511] on icon at bounding box center [510, 526] width 34 height 34
click at [772, 404] on input "b." at bounding box center [772, 398] width 1 height 12
radio input "true"
click at [760, 709] on button "Next" at bounding box center [772, 708] width 235 height 58
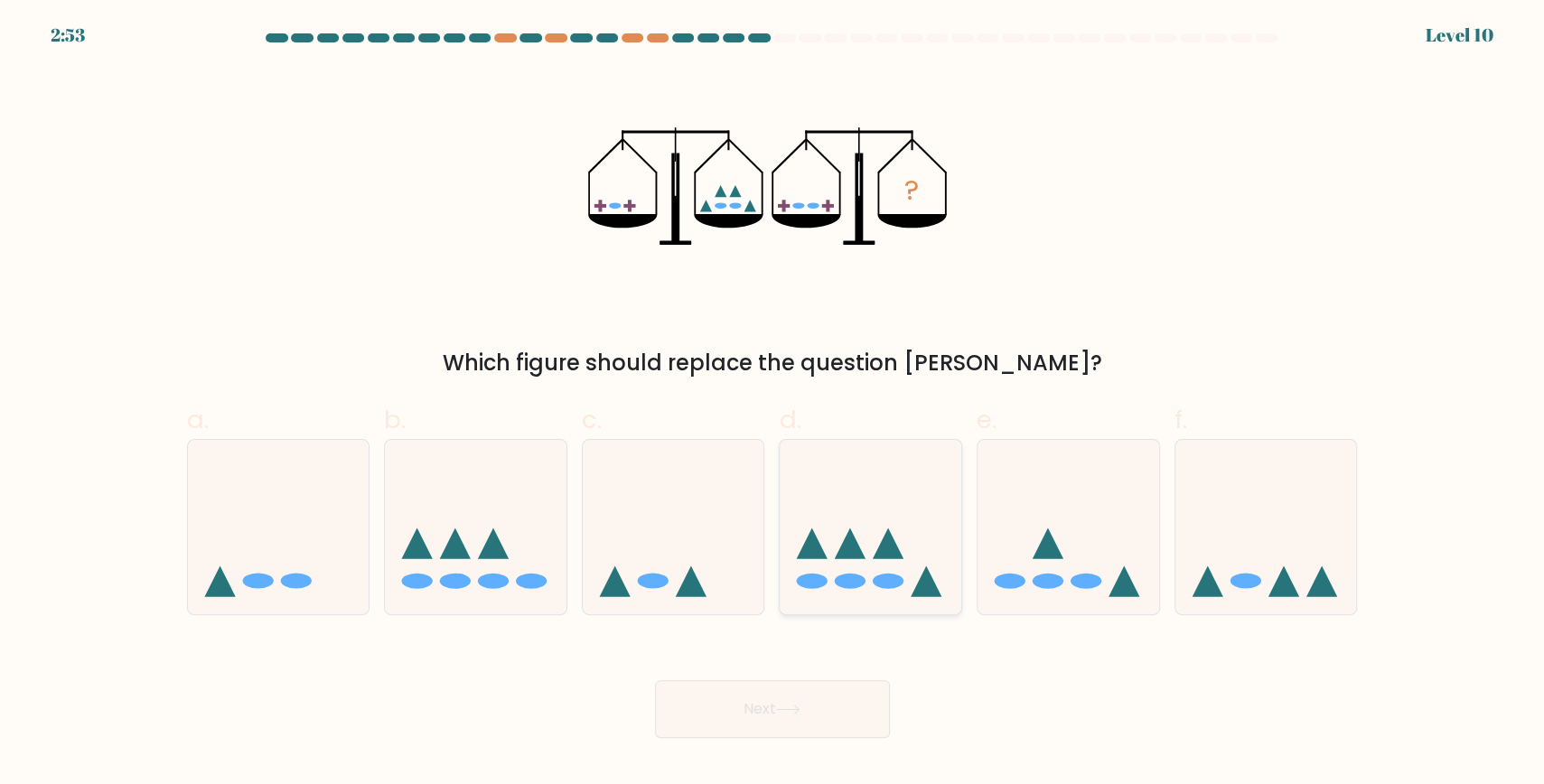
click at [848, 551] on icon at bounding box center [850, 543] width 30 height 30
click at [773, 404] on input "d." at bounding box center [772, 398] width 1 height 12
radio input "true"
click at [781, 709] on button "Next" at bounding box center [772, 708] width 235 height 58
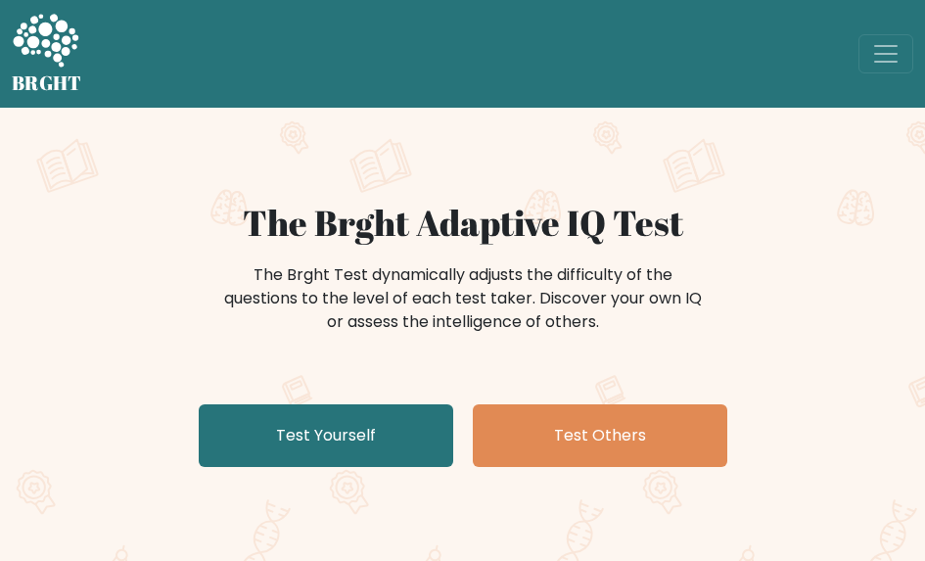
click at [376, 436] on link "Test Yourself" at bounding box center [326, 435] width 255 height 63
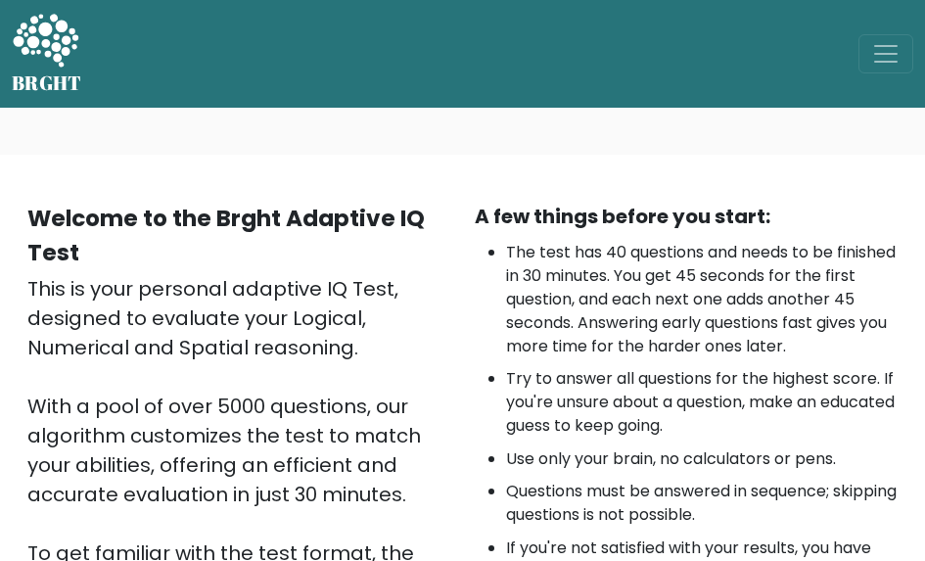
scroll to position [574, 0]
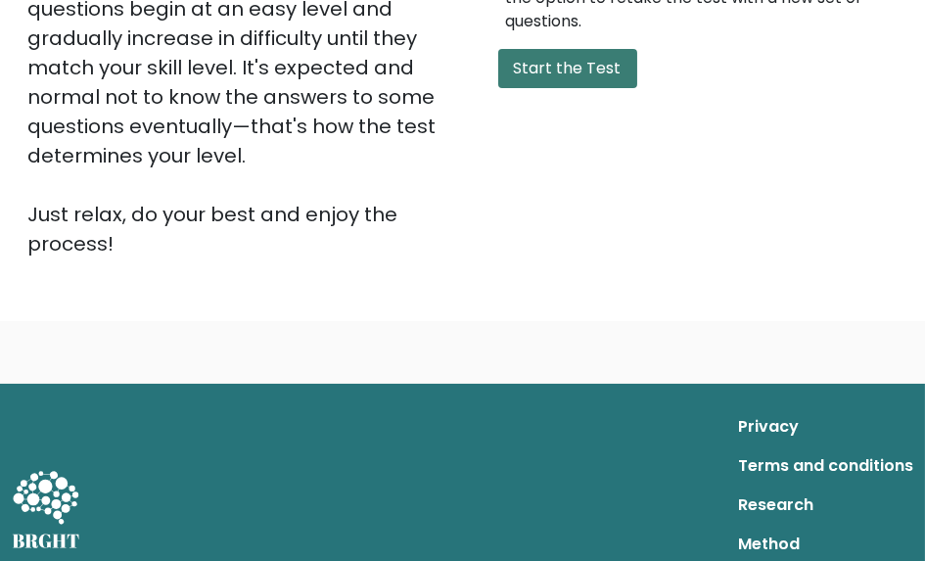
click at [571, 69] on button "Start the Test" at bounding box center [567, 68] width 139 height 39
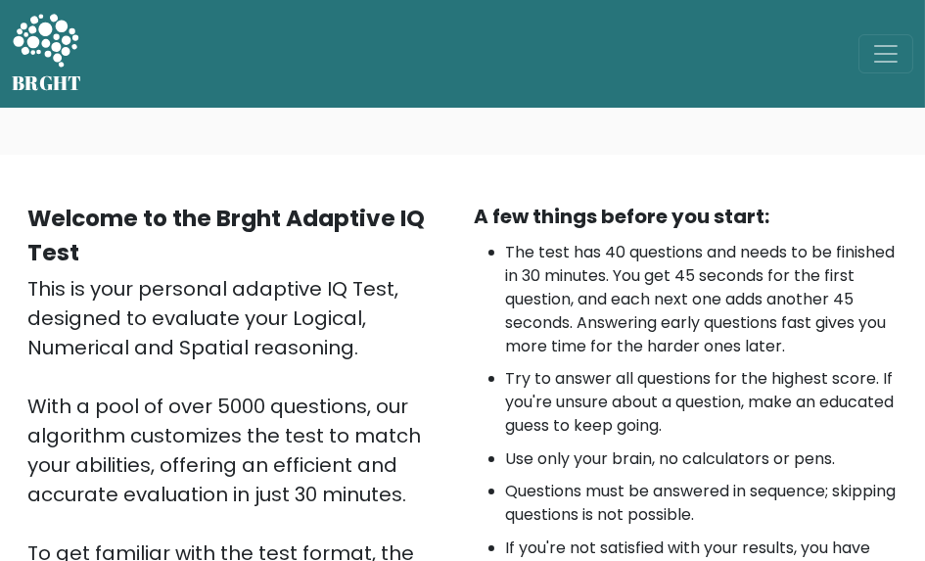
scroll to position [632, 0]
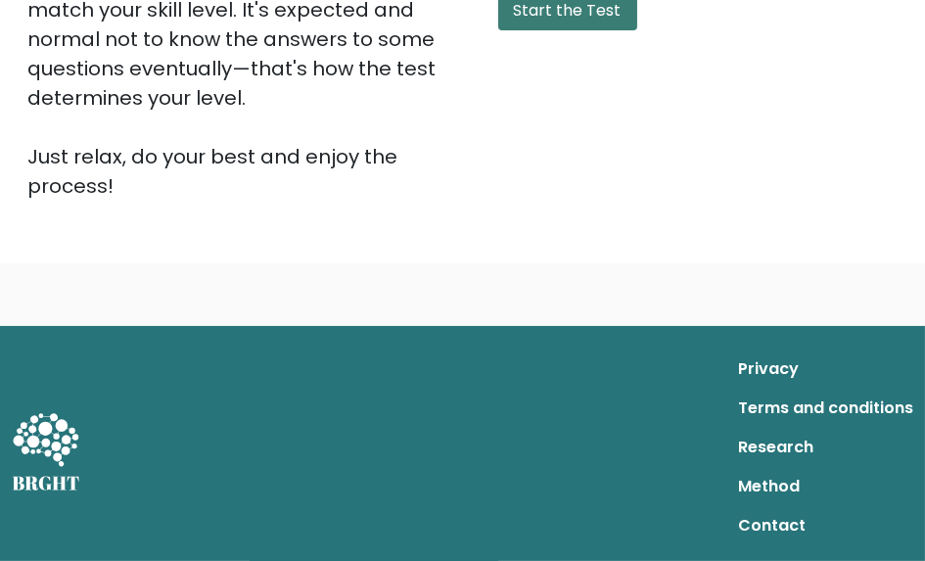
click at [566, 17] on button "Start the Test" at bounding box center [567, 10] width 139 height 39
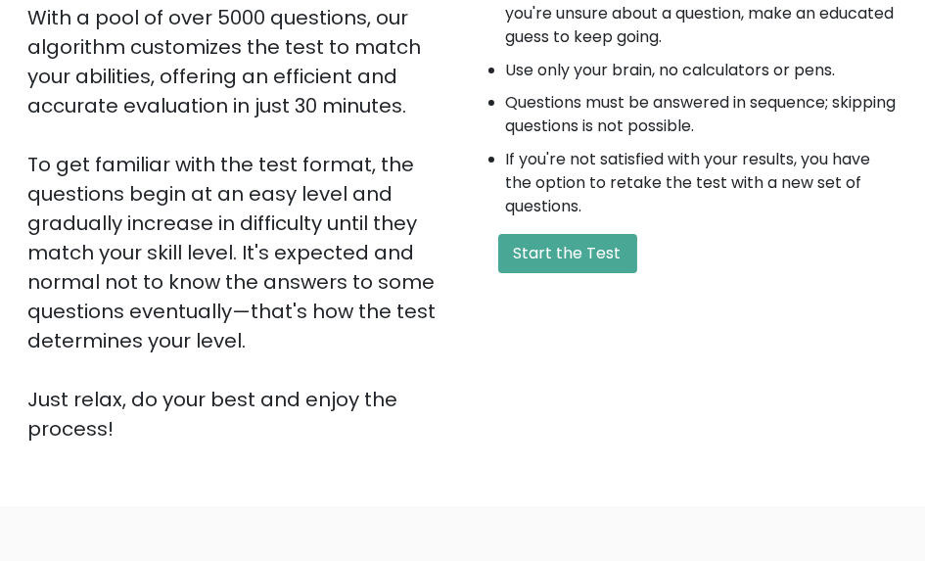
scroll to position [0, 0]
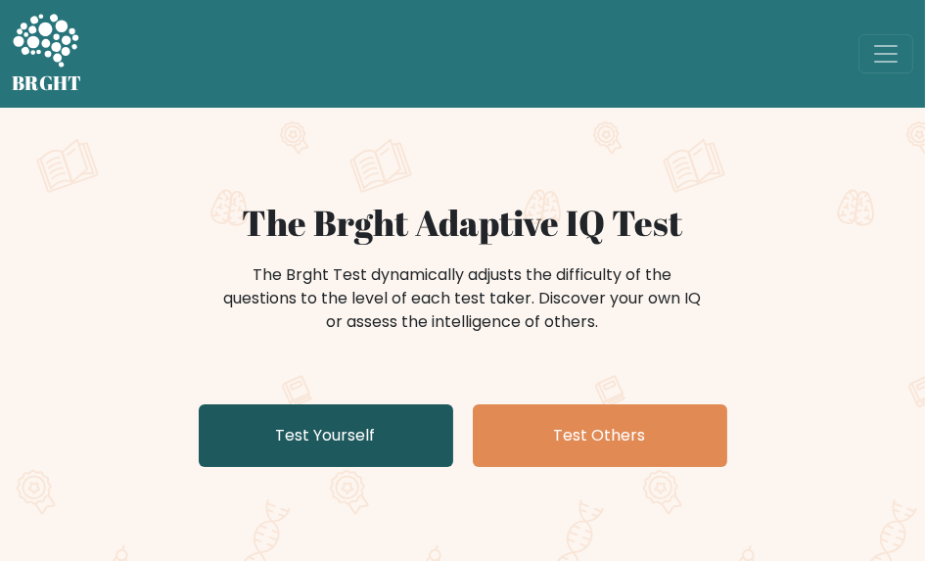
click at [415, 442] on link "Test Yourself" at bounding box center [326, 435] width 255 height 63
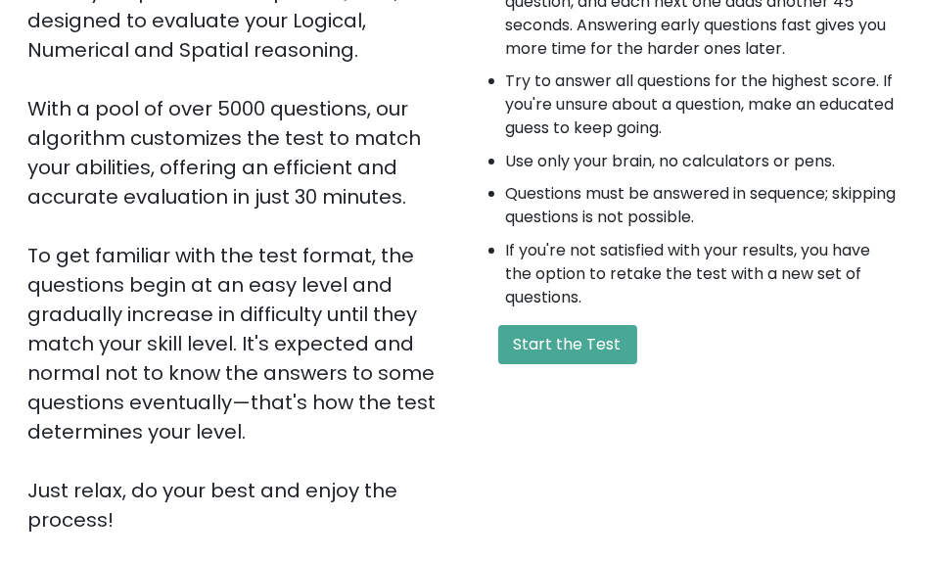
scroll to position [632, 0]
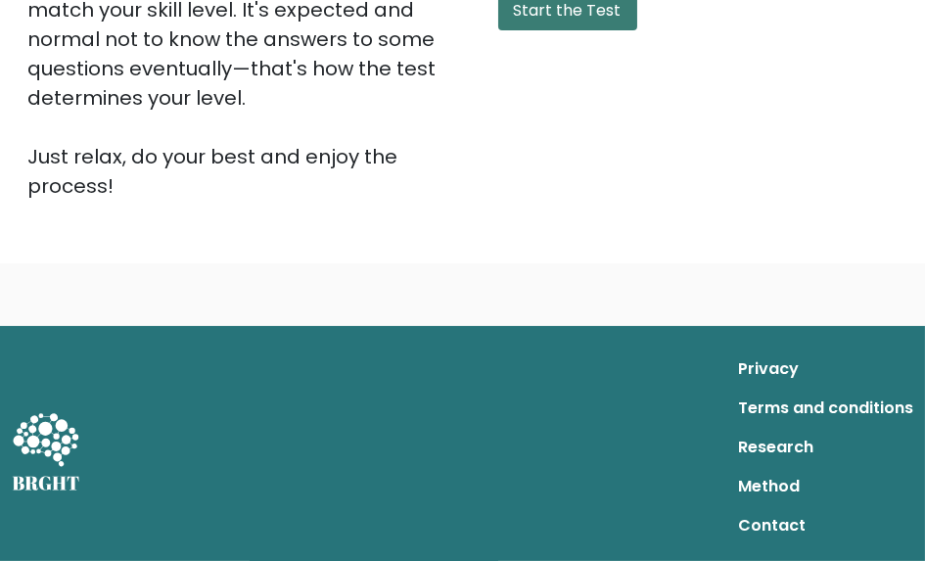
click at [586, 6] on button "Start the Test" at bounding box center [567, 10] width 139 height 39
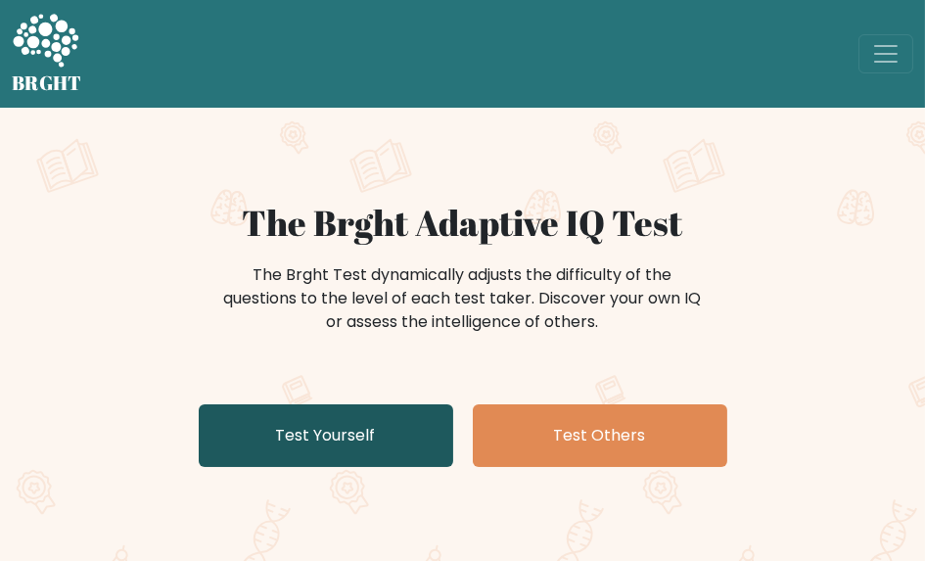
click at [371, 432] on link "Test Yourself" at bounding box center [326, 435] width 255 height 63
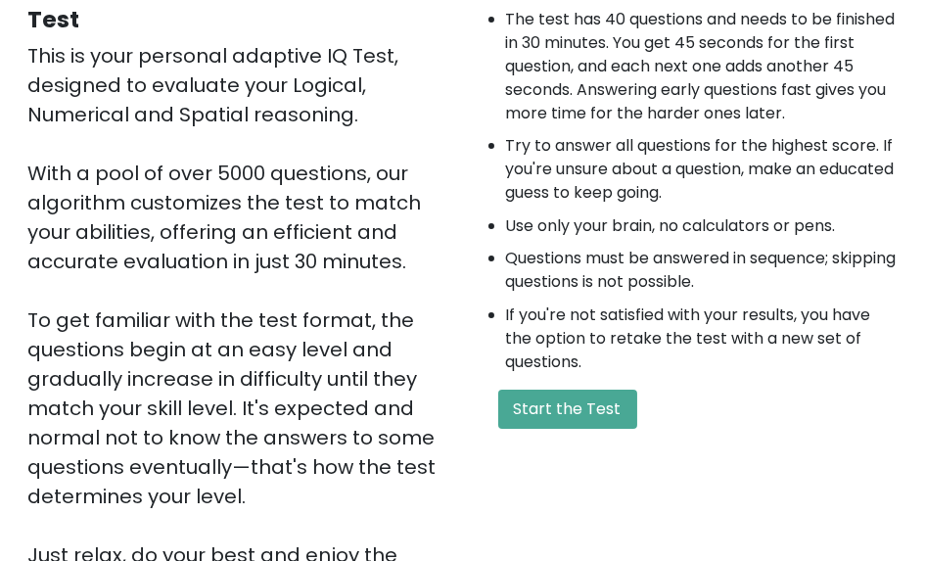
scroll to position [574, 0]
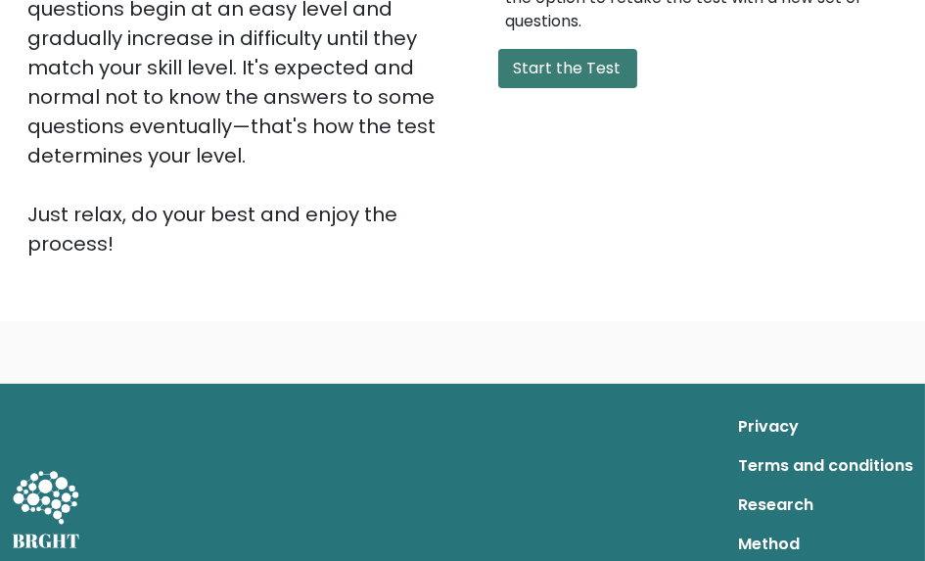
click at [574, 68] on button "Start the Test" at bounding box center [567, 68] width 139 height 39
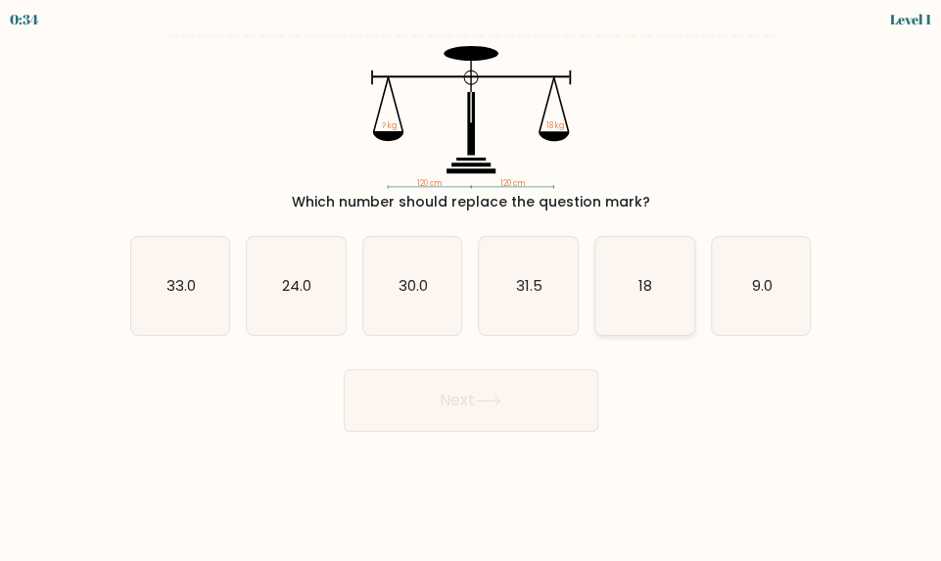
click at [664, 306] on icon "18" at bounding box center [644, 286] width 99 height 99
click at [472, 286] on input "e. 18" at bounding box center [471, 283] width 1 height 5
radio input "true"
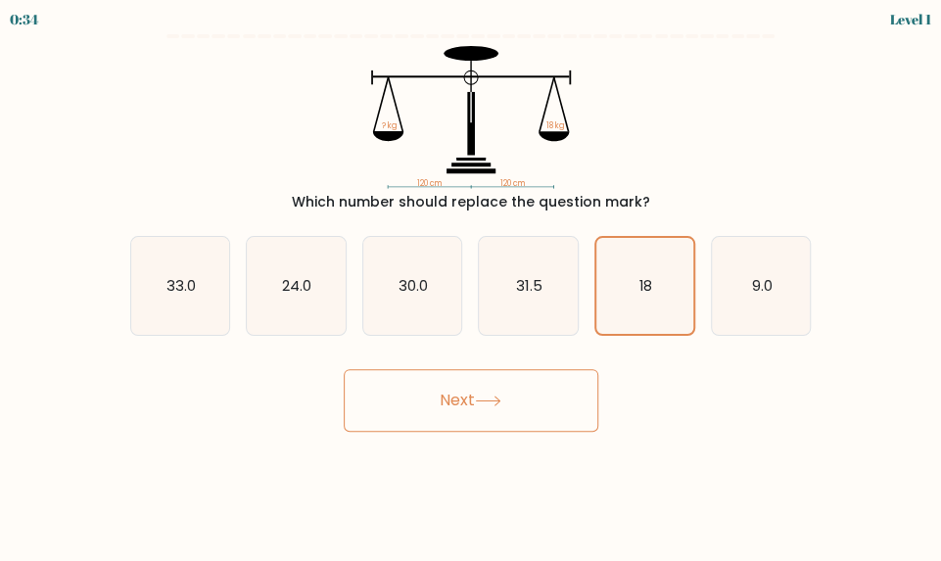
click at [529, 403] on button "Next" at bounding box center [471, 400] width 255 height 63
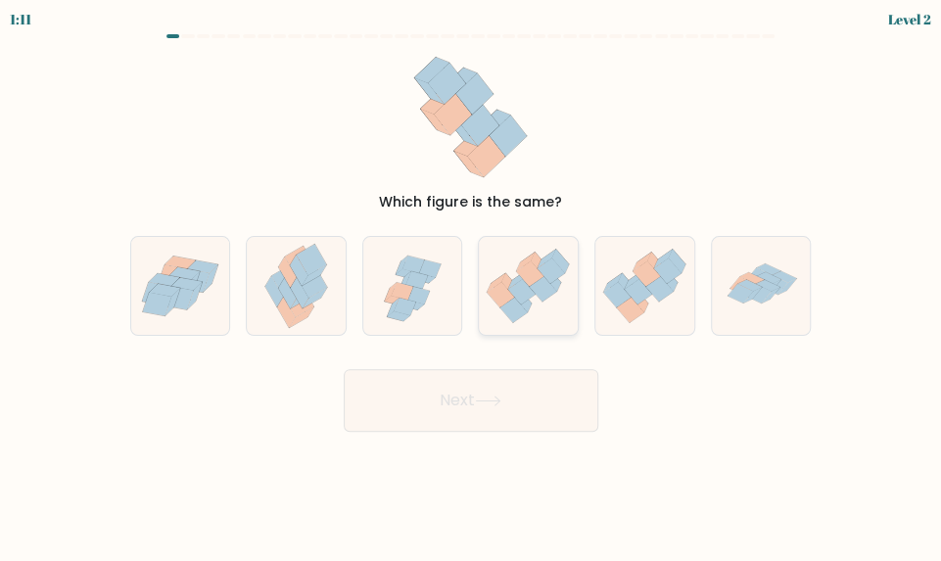
click at [531, 264] on icon at bounding box center [530, 273] width 27 height 25
click at [472, 281] on input "d." at bounding box center [471, 283] width 1 height 5
radio input "true"
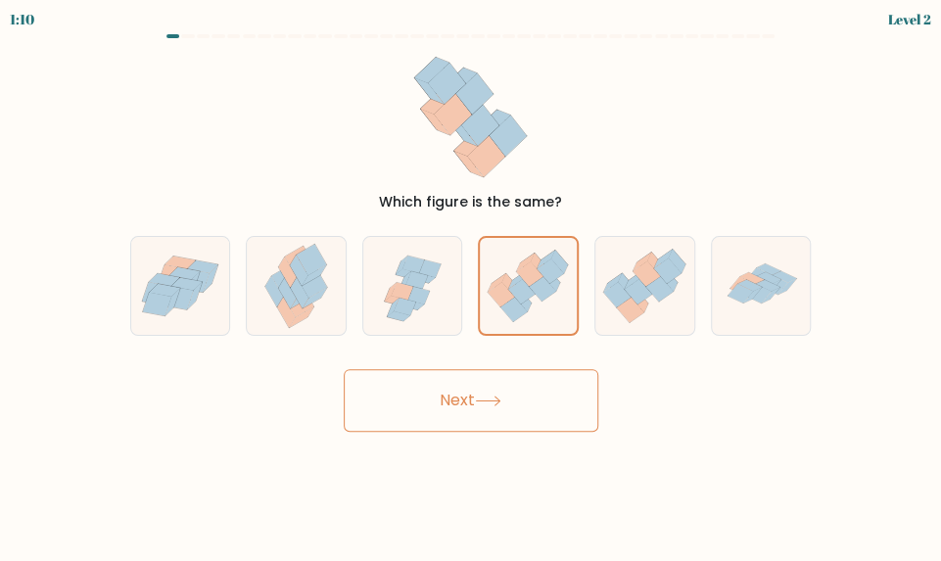
click at [541, 398] on button "Next" at bounding box center [471, 400] width 255 height 63
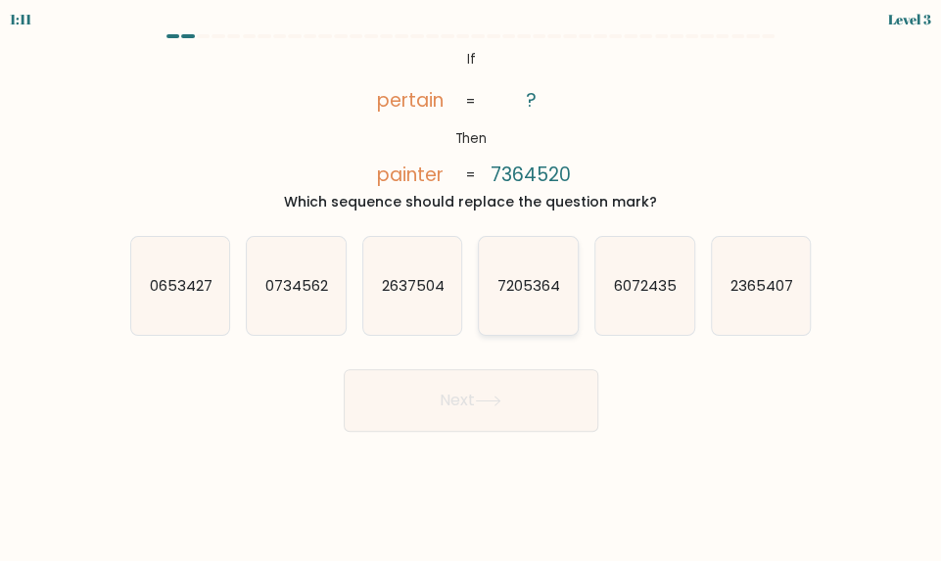
click at [520, 298] on icon "7205364" at bounding box center [528, 286] width 99 height 99
click at [472, 286] on input "d. 7205364" at bounding box center [471, 283] width 1 height 5
radio input "true"
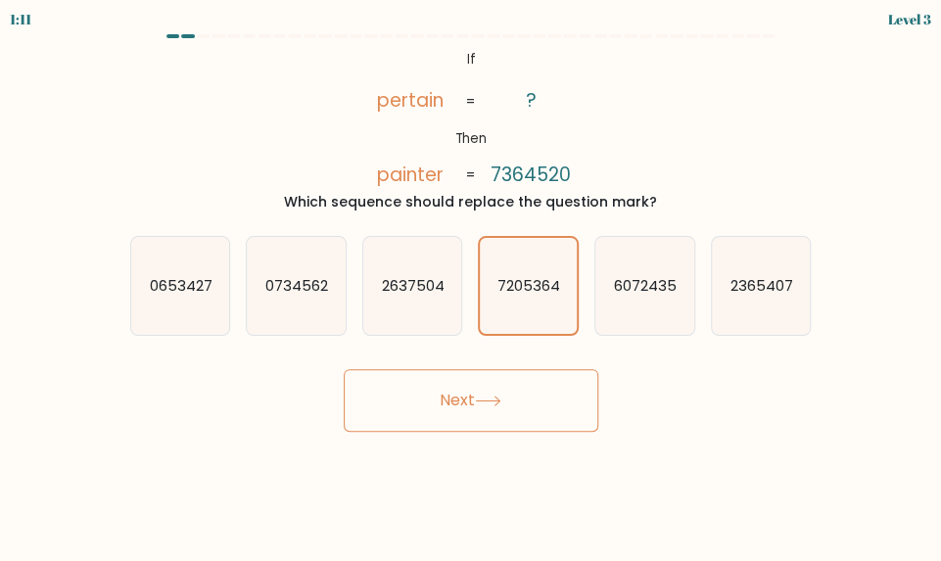
click at [536, 419] on button "Next" at bounding box center [471, 400] width 255 height 63
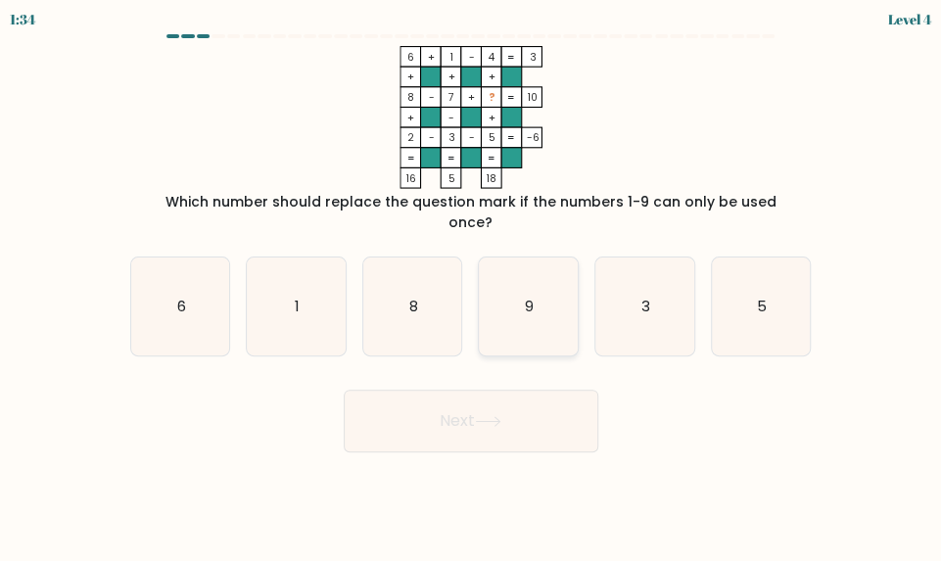
drag, startPoint x: 503, startPoint y: 276, endPoint x: 555, endPoint y: 403, distance: 137.5
click at [504, 276] on icon "9" at bounding box center [528, 307] width 99 height 99
click at [472, 281] on input "d. 9" at bounding box center [471, 283] width 1 height 5
radio input "true"
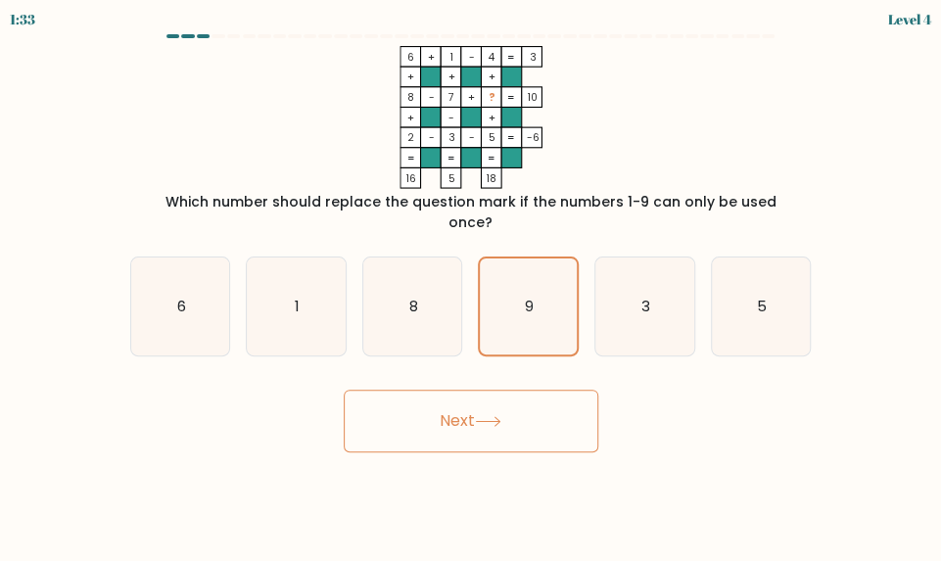
click at [555, 403] on button "Next" at bounding box center [471, 421] width 255 height 63
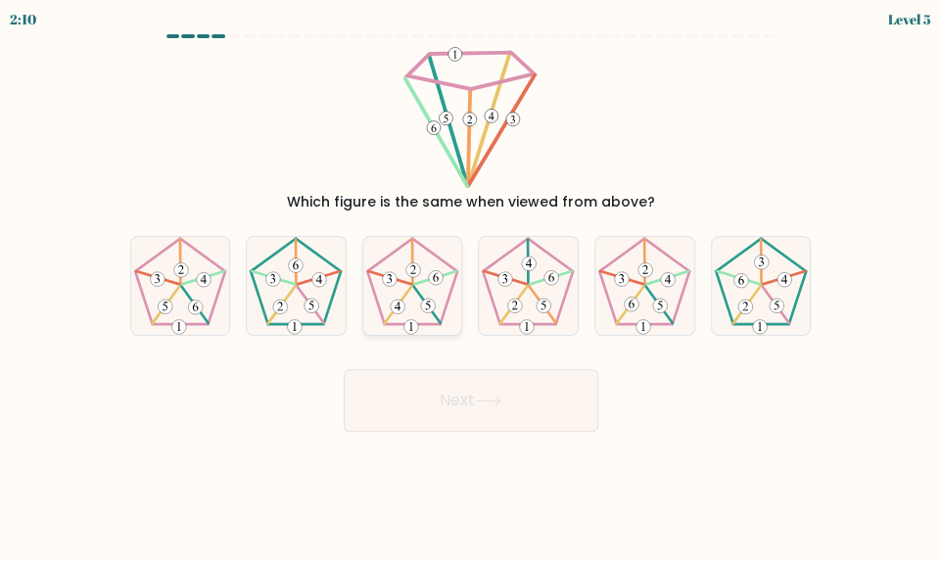
click at [428, 296] on icon at bounding box center [412, 286] width 99 height 99
click at [471, 286] on input "c." at bounding box center [471, 283] width 1 height 5
radio input "true"
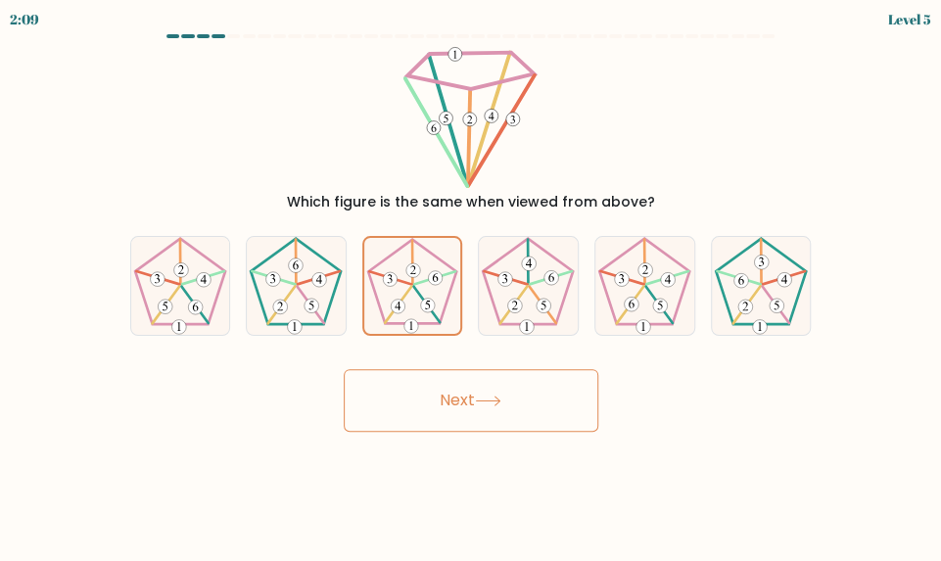
click at [545, 420] on button "Next" at bounding box center [471, 400] width 255 height 63
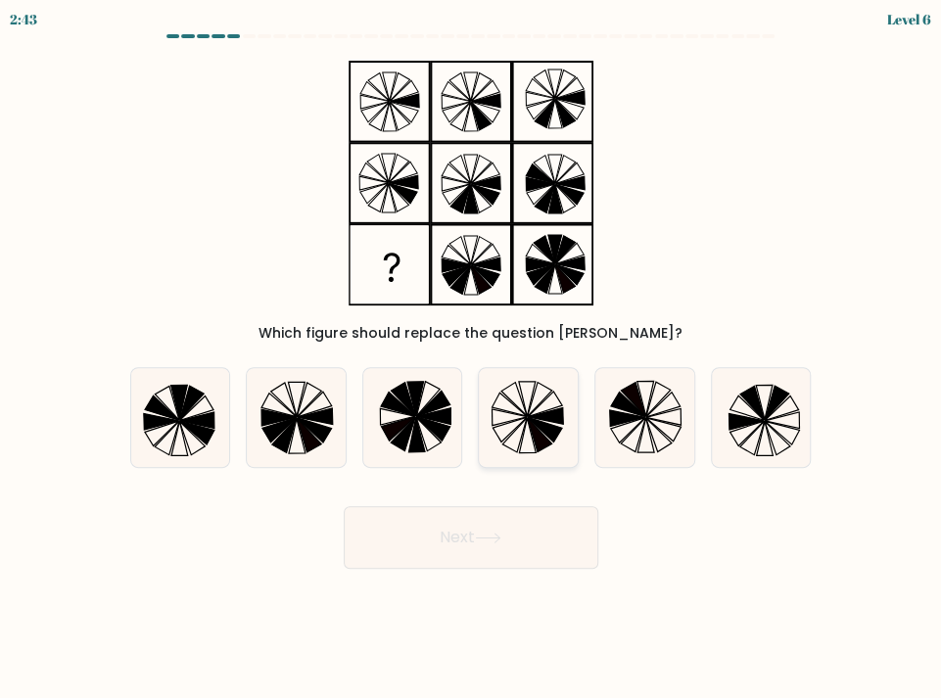
click at [528, 437] on icon at bounding box center [528, 417] width 99 height 99
click at [472, 359] on input "d." at bounding box center [471, 355] width 1 height 10
radio input "true"
click at [560, 536] on button "Next" at bounding box center [471, 537] width 255 height 63
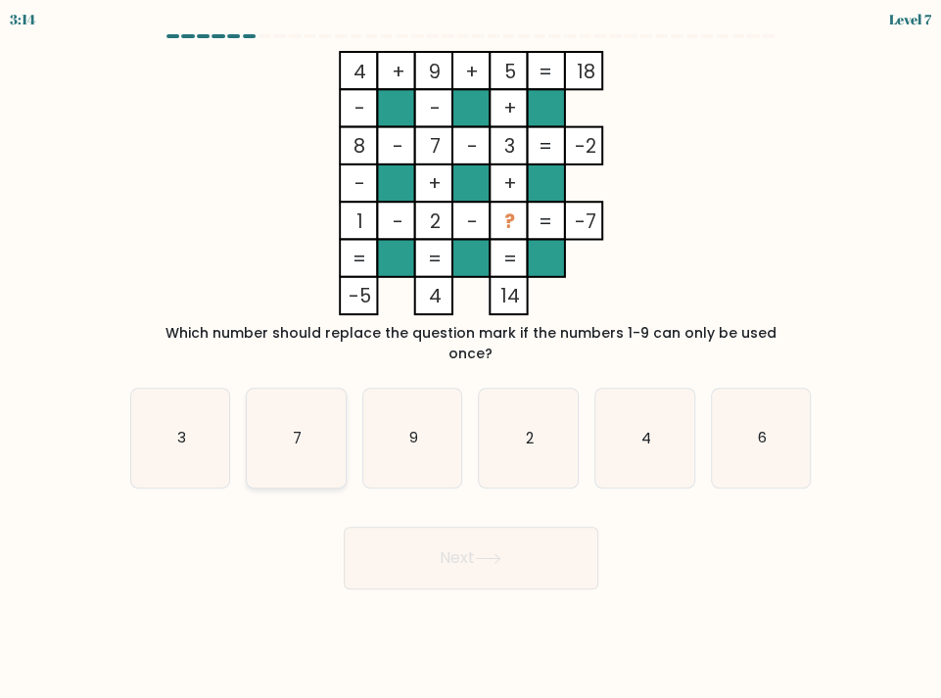
click at [329, 404] on icon "7" at bounding box center [296, 438] width 99 height 99
click at [471, 359] on input "b. 7" at bounding box center [471, 355] width 1 height 10
radio input "true"
click at [517, 529] on button "Next" at bounding box center [471, 558] width 255 height 63
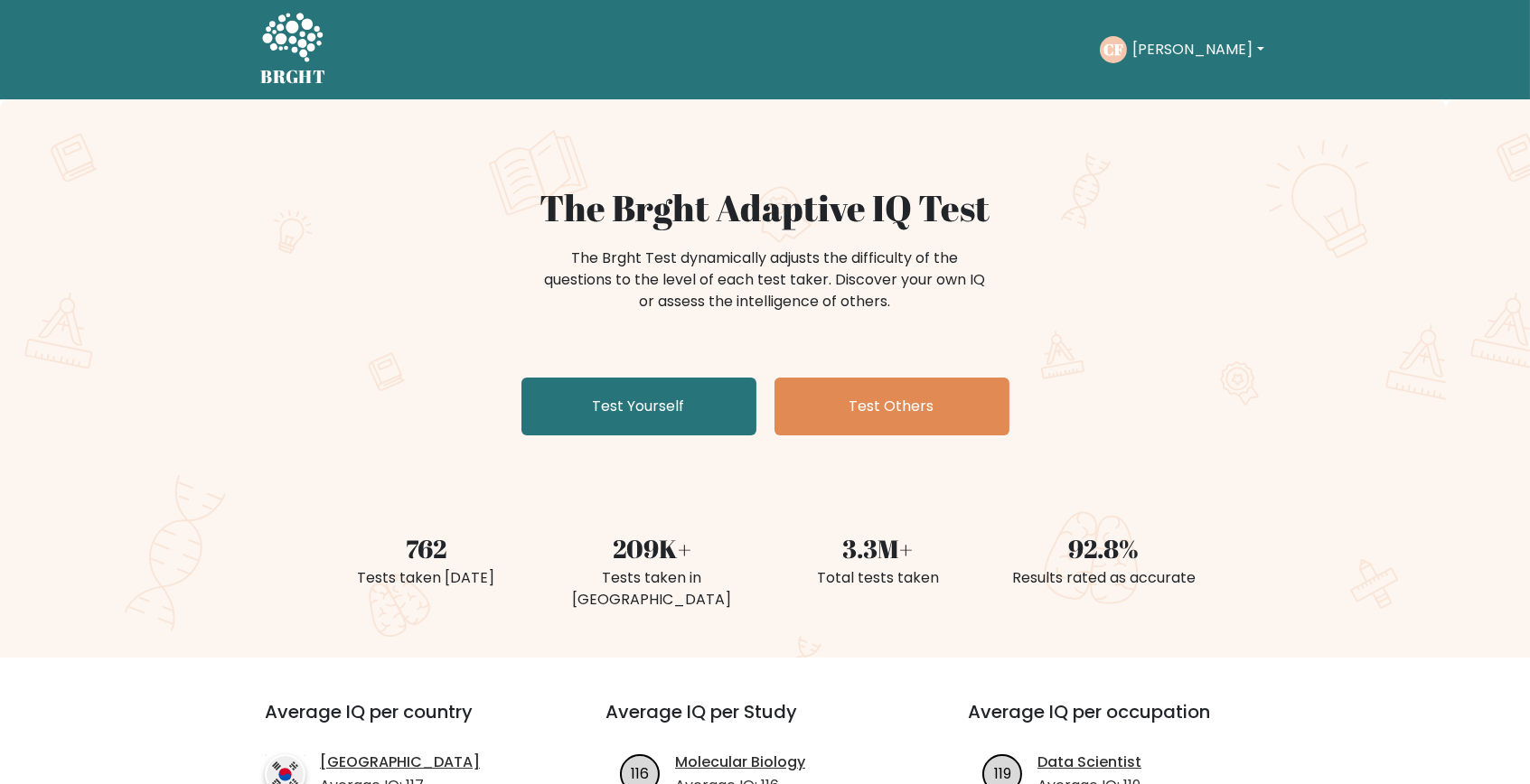
click at [667, 413] on link "Test Yourself" at bounding box center [639, 406] width 235 height 58
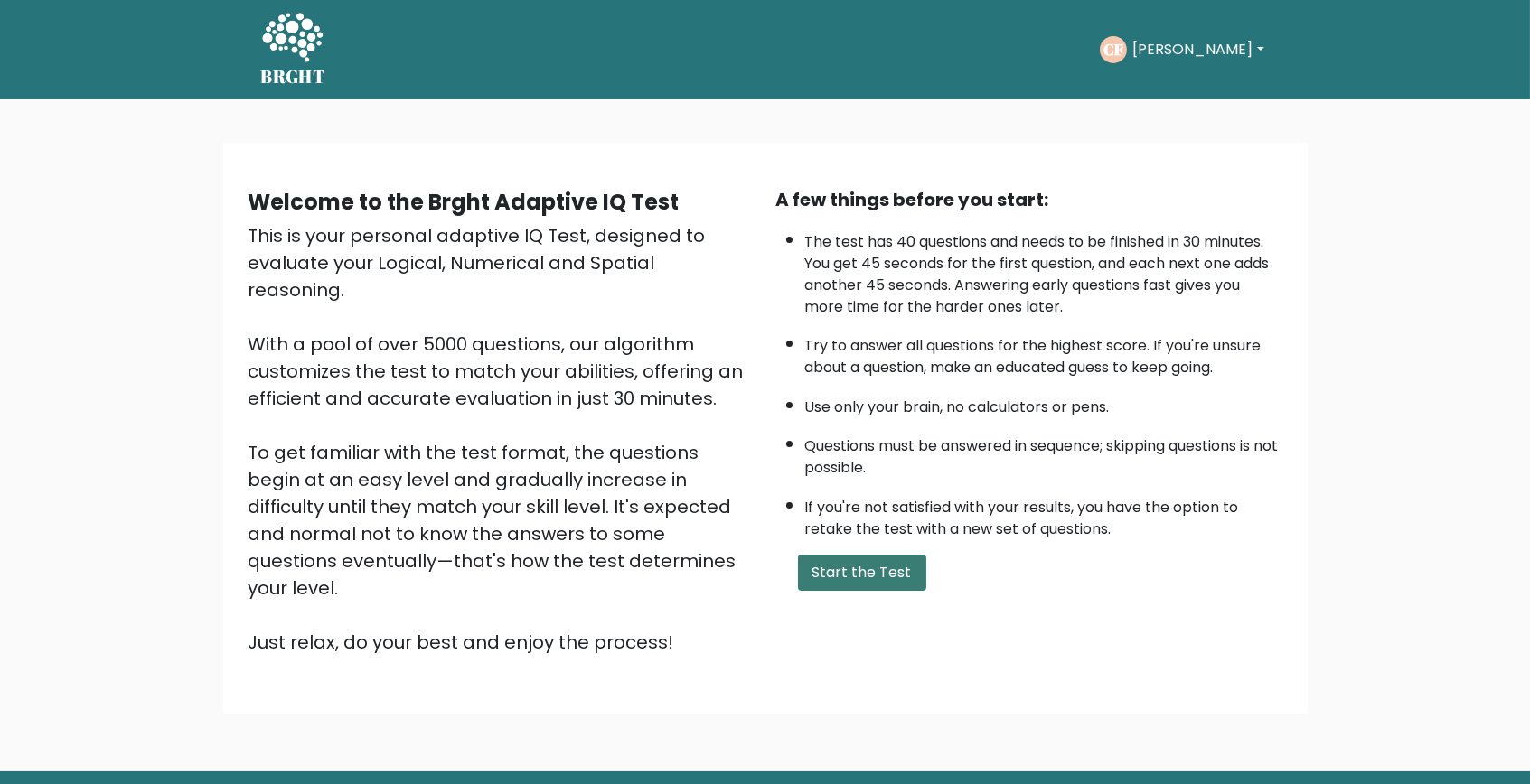
click at [839, 590] on button "Start the Test" at bounding box center [862, 572] width 128 height 36
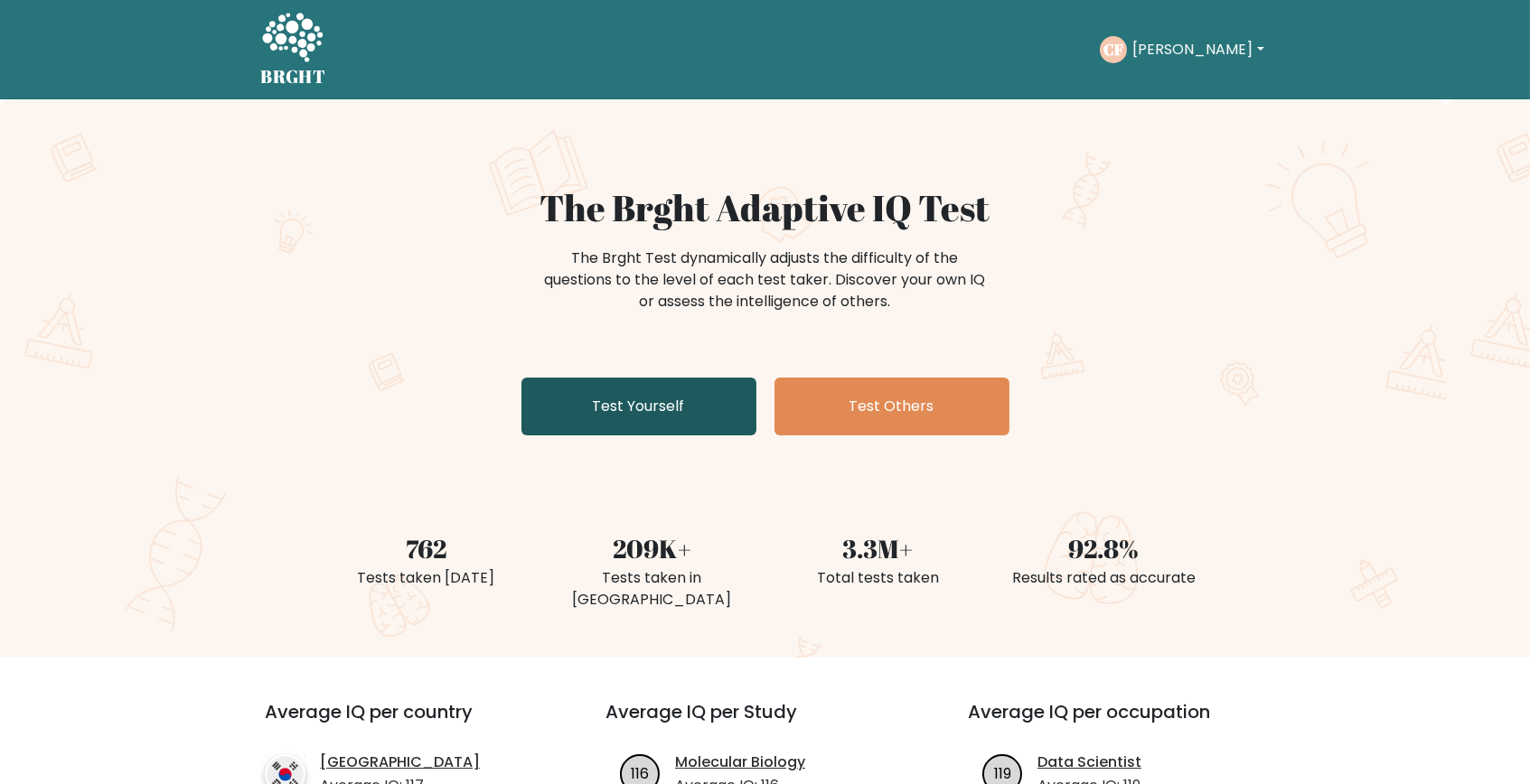
click at [668, 395] on link "Test Yourself" at bounding box center [639, 406] width 235 height 58
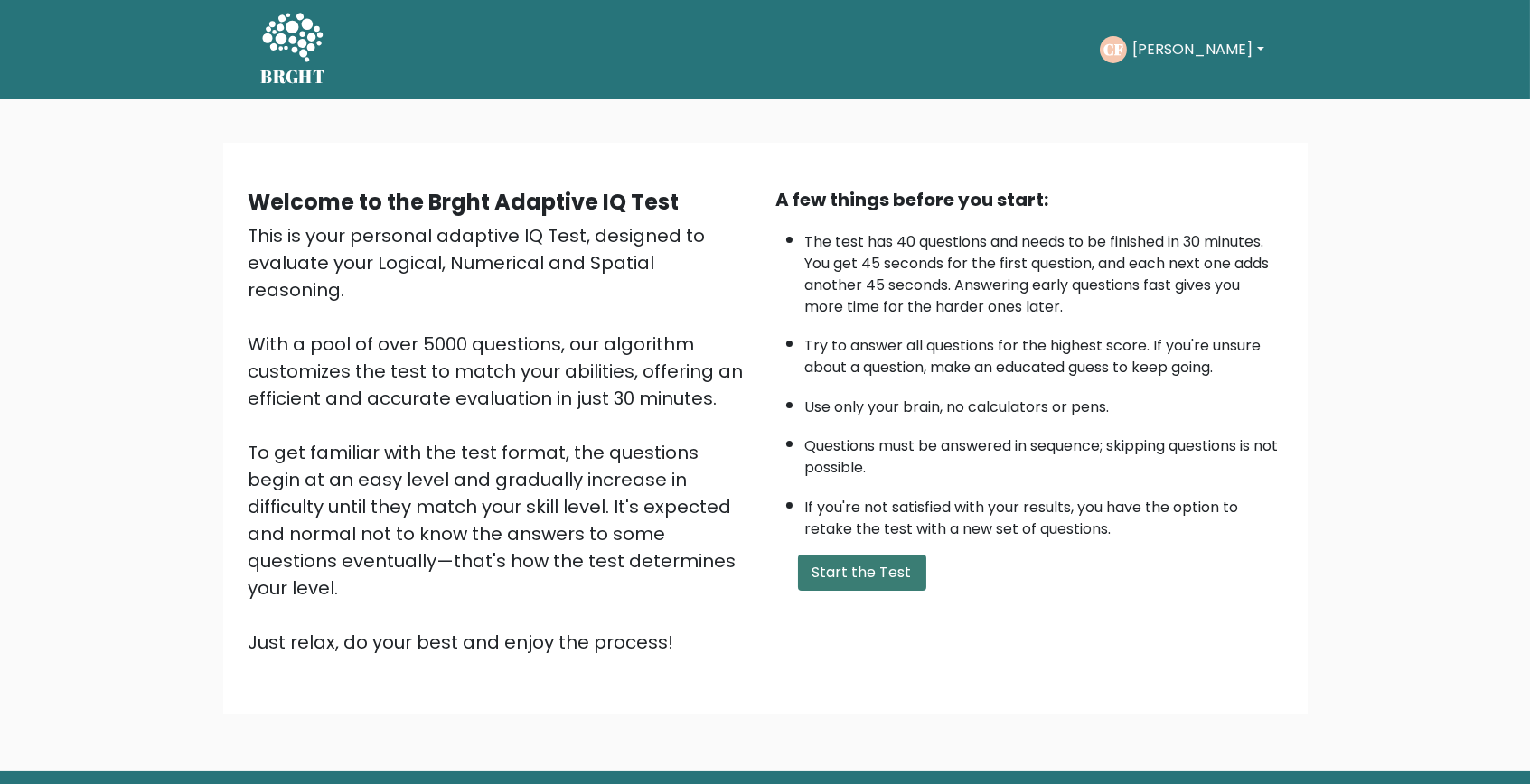
click at [854, 590] on button "Start the Test" at bounding box center [862, 572] width 128 height 36
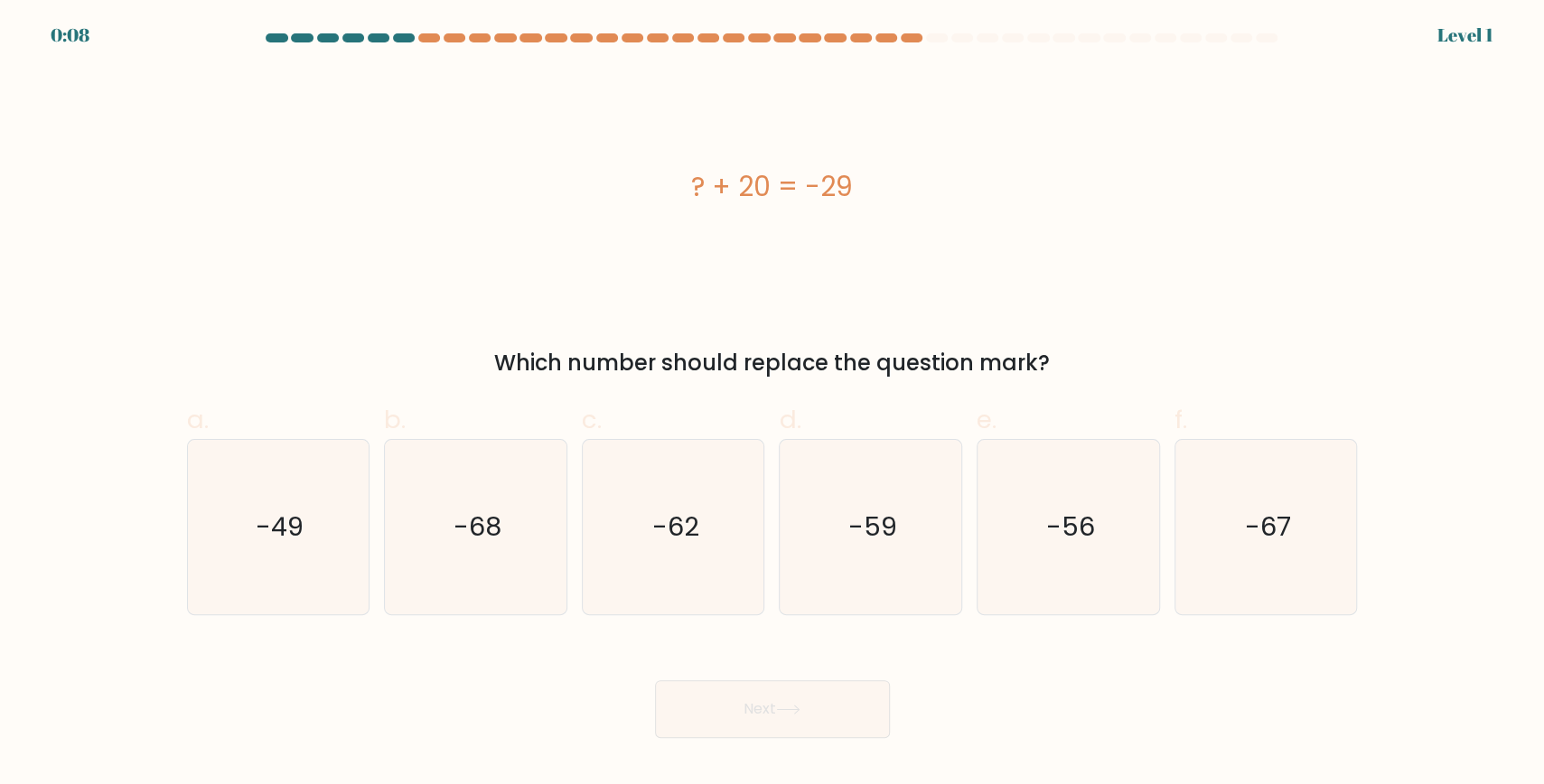
drag, startPoint x: 940, startPoint y: 512, endPoint x: 868, endPoint y: 657, distance: 161.9
click at [934, 517] on icon "-59" at bounding box center [870, 527] width 174 height 174
click at [841, 705] on button "Next" at bounding box center [772, 708] width 235 height 58
click at [831, 533] on icon "-59" at bounding box center [870, 527] width 174 height 174
click at [773, 404] on input "d. -59" at bounding box center [772, 398] width 1 height 12
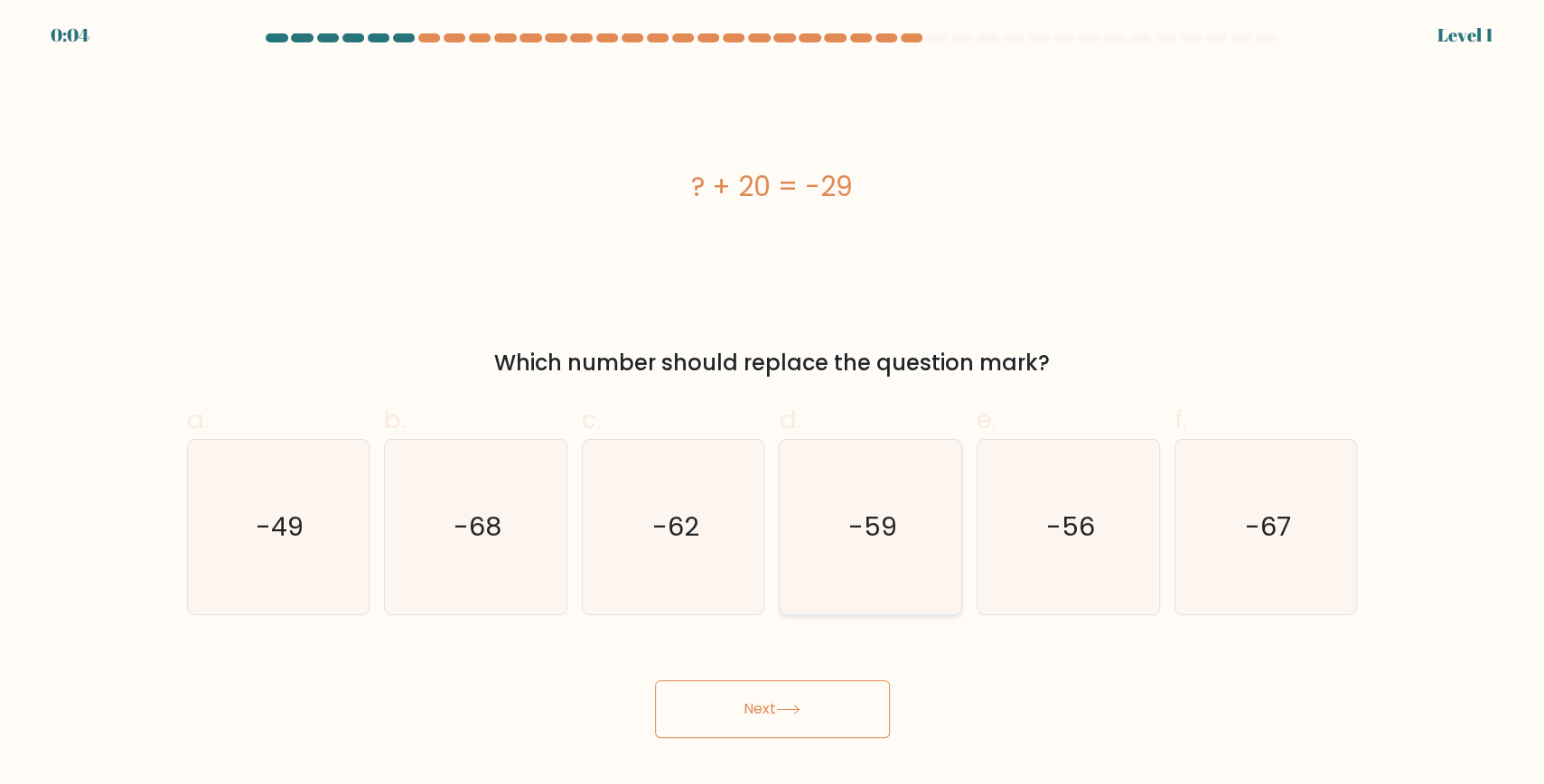
radio input "true"
drag, startPoint x: 837, startPoint y: 724, endPoint x: 911, endPoint y: 684, distance: 84.1
click at [836, 723] on button "Next" at bounding box center [772, 708] width 235 height 58
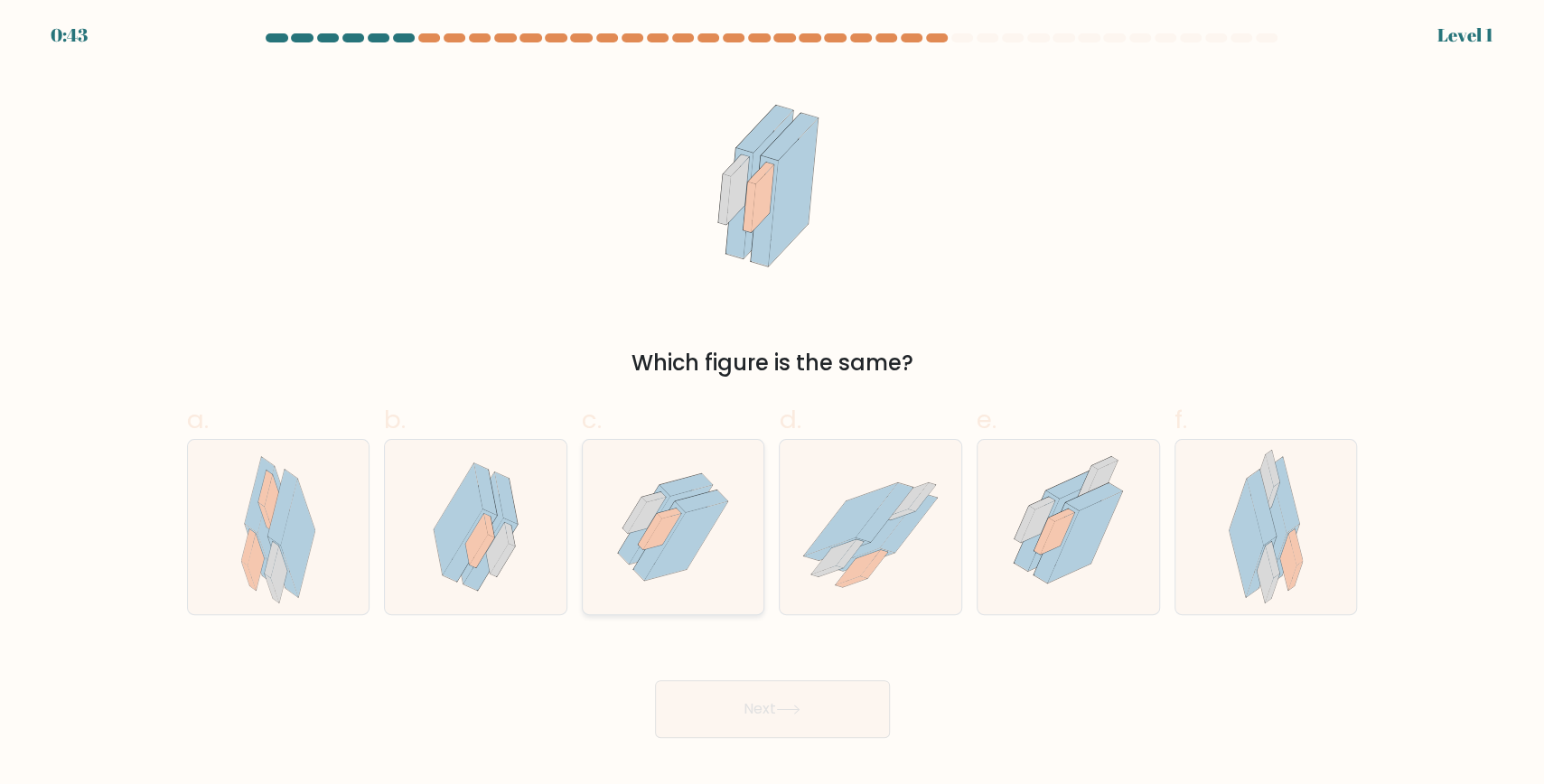
click at [748, 516] on icon at bounding box center [673, 527] width 155 height 174
click at [772, 404] on input "c." at bounding box center [772, 398] width 1 height 12
radio input "true"
click at [820, 697] on button "Next" at bounding box center [772, 708] width 235 height 58
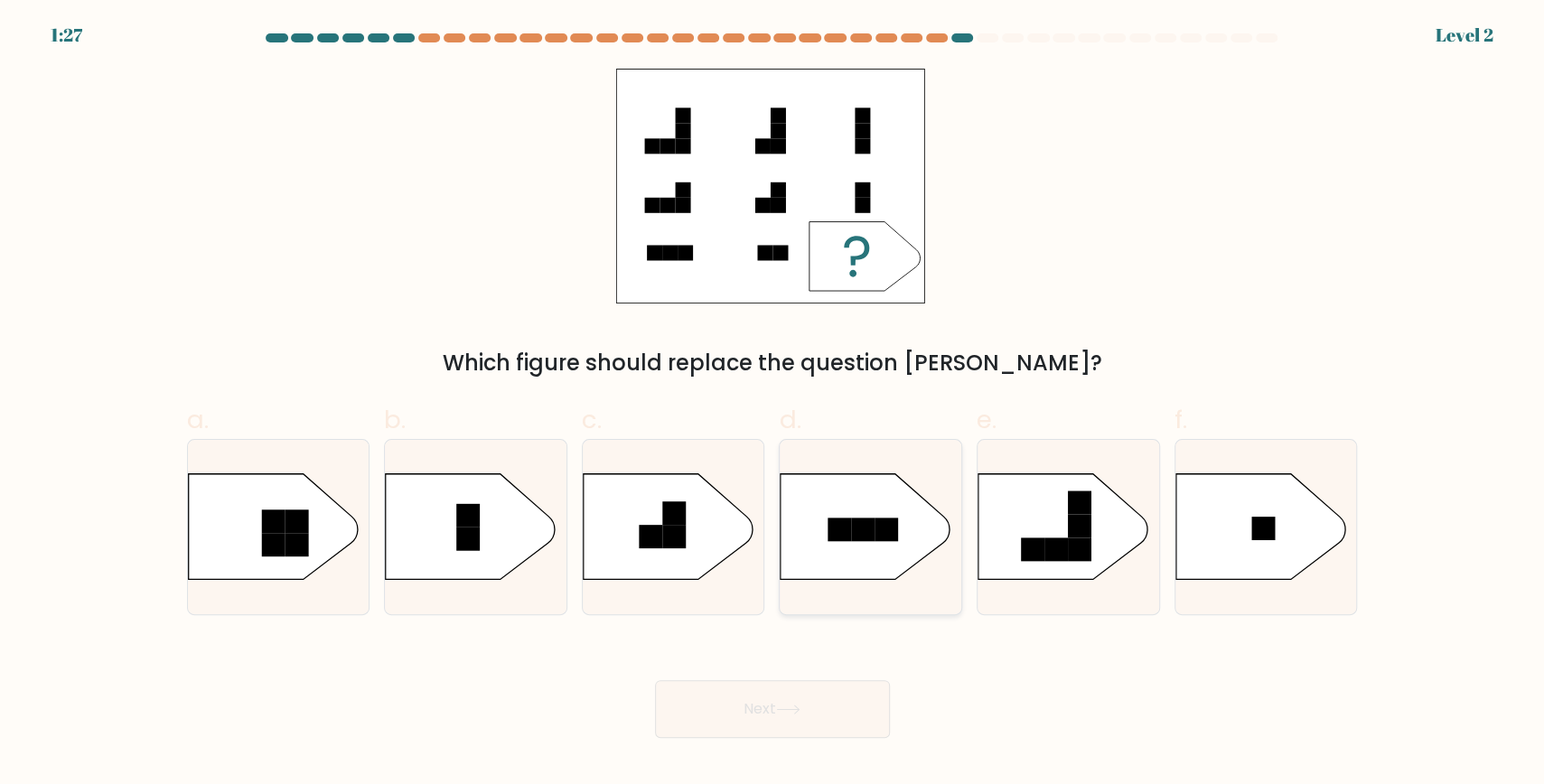
click at [890, 532] on rect at bounding box center [887, 529] width 23 height 23
click at [773, 404] on input "d." at bounding box center [772, 398] width 1 height 12
radio input "true"
click at [854, 687] on button "Next" at bounding box center [772, 708] width 235 height 58
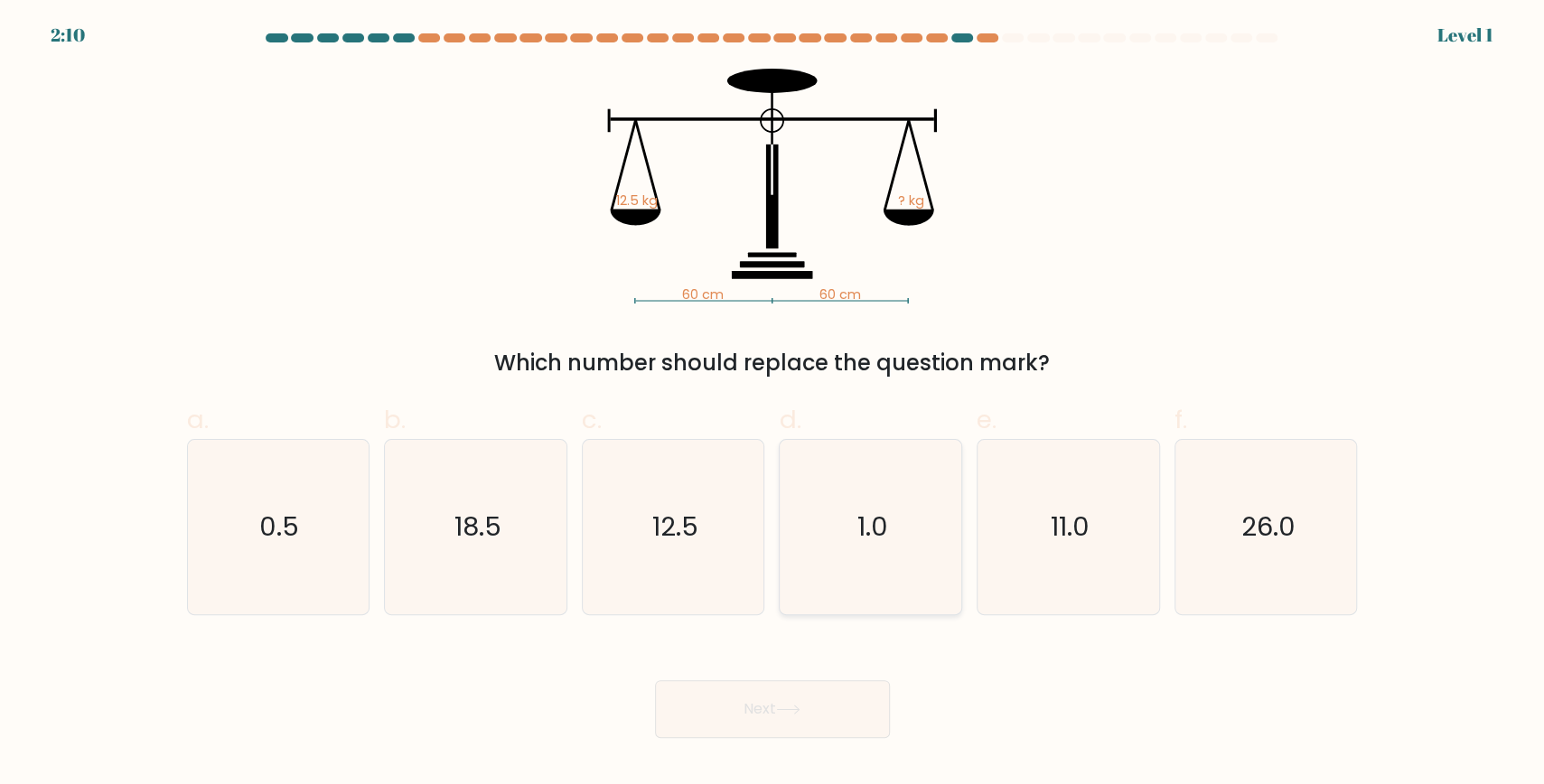
click at [891, 505] on icon "1.0" at bounding box center [870, 527] width 174 height 174
click at [773, 404] on input "d. 1.0" at bounding box center [772, 398] width 1 height 12
radio input "true"
click at [830, 701] on button "Next" at bounding box center [772, 708] width 235 height 58
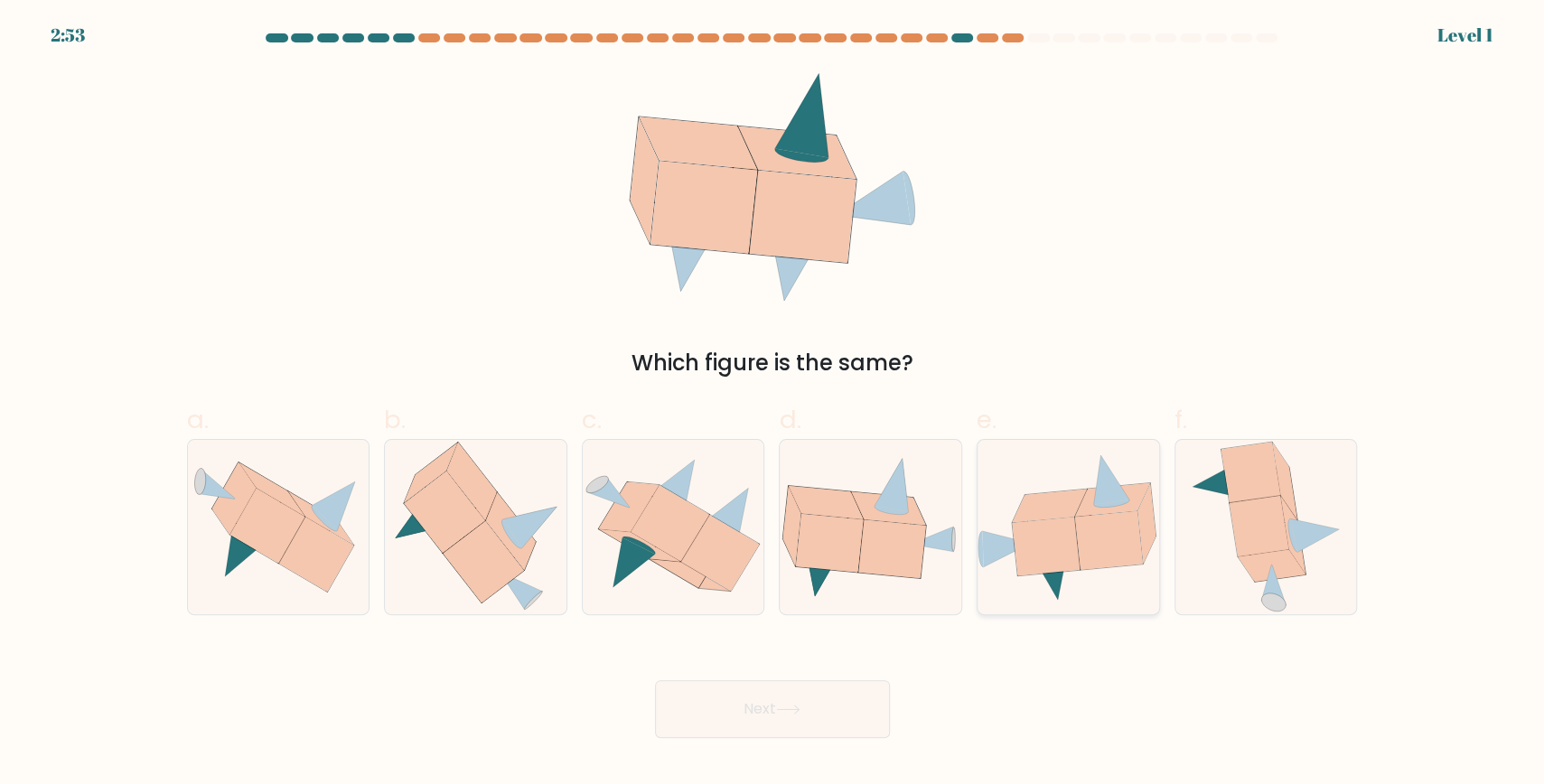
click at [1105, 500] on icon at bounding box center [1112, 481] width 36 height 50
click at [773, 404] on input "e." at bounding box center [772, 398] width 1 height 12
radio input "true"
click at [831, 698] on button "Next" at bounding box center [772, 708] width 235 height 58
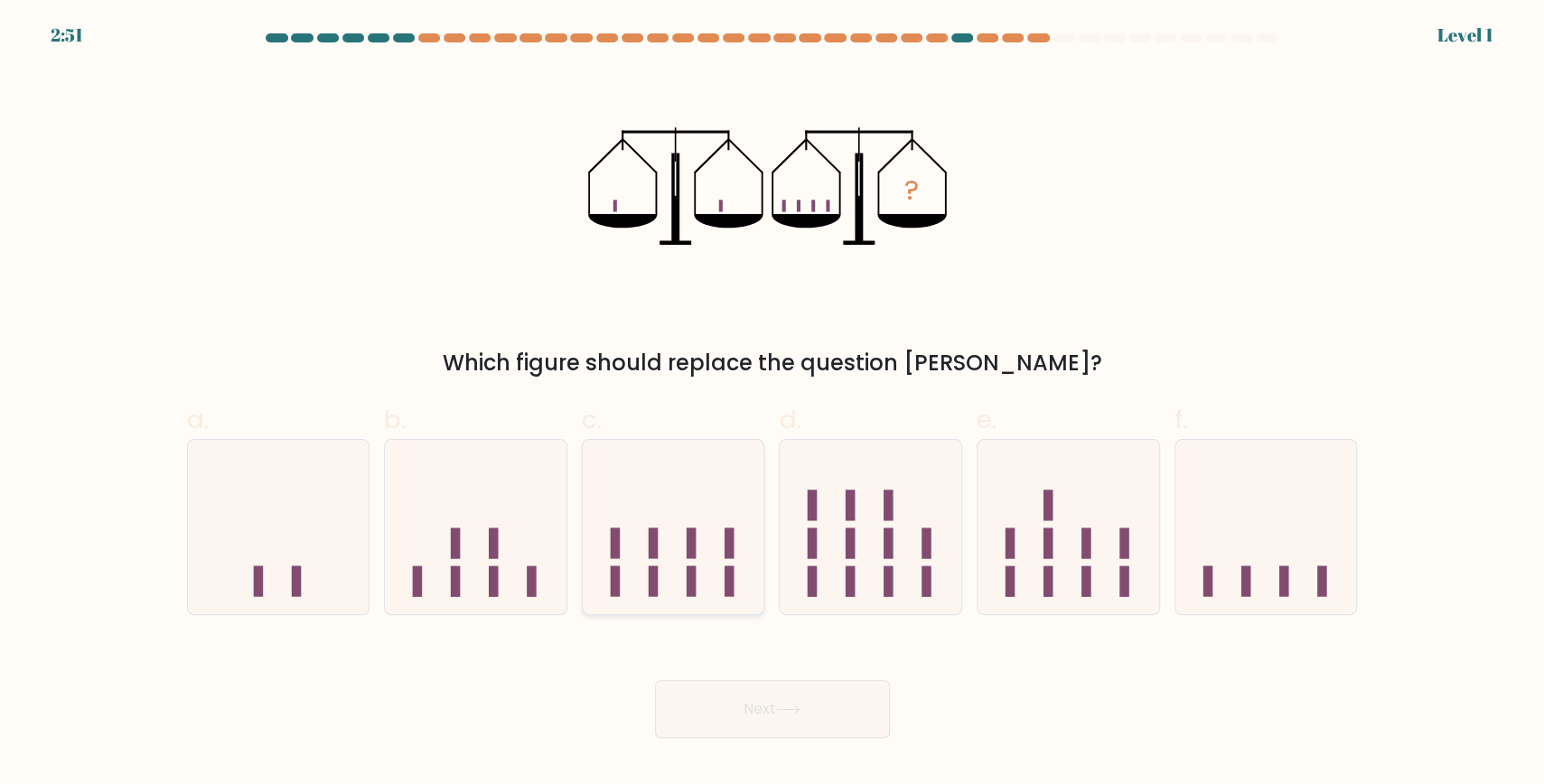
click at [675, 591] on icon at bounding box center [674, 527] width 182 height 150
click at [772, 404] on input "c." at bounding box center [772, 398] width 1 height 12
radio input "true"
click at [726, 701] on button "Next" at bounding box center [772, 708] width 235 height 58
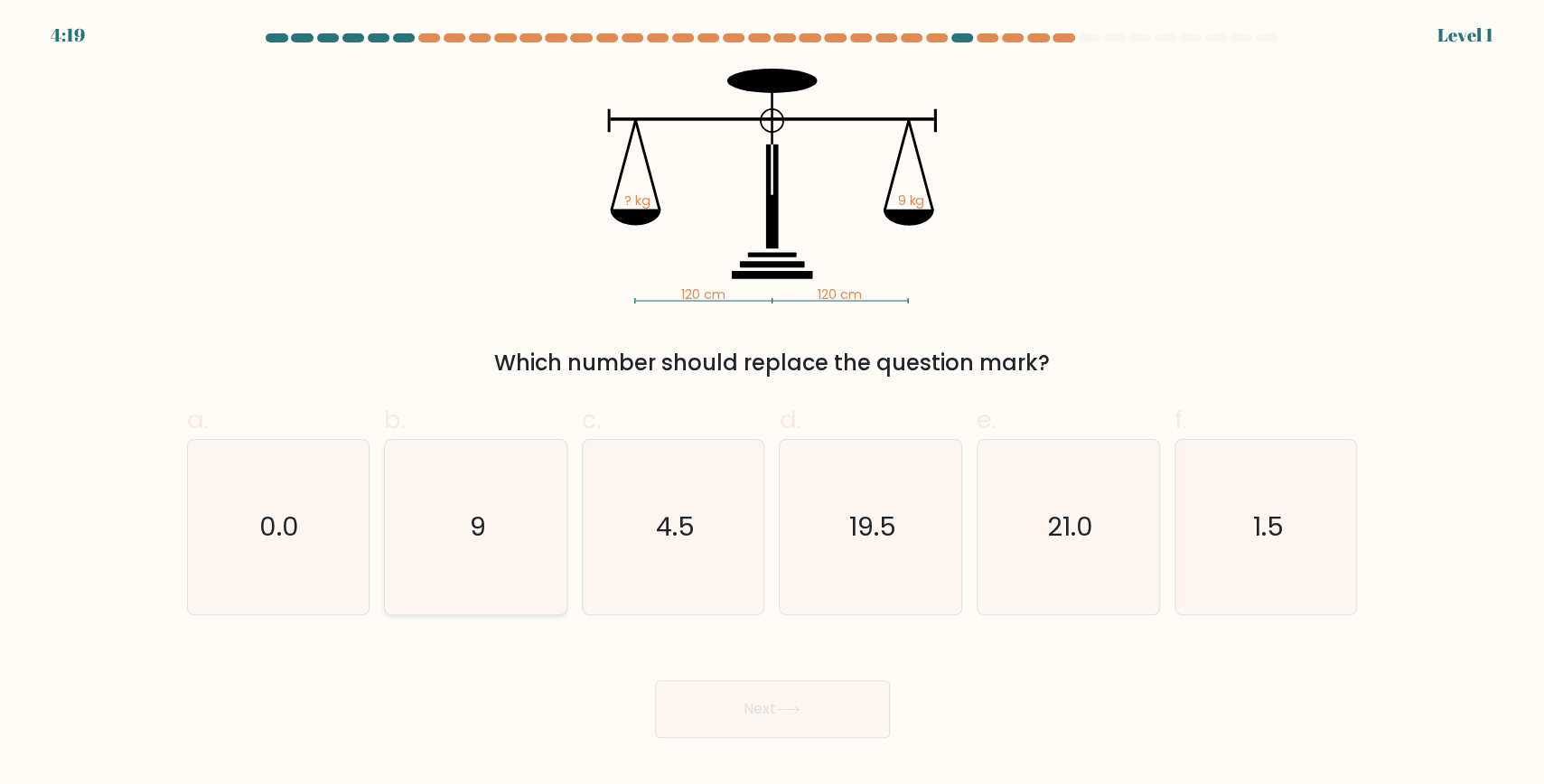
click at [502, 574] on icon "9" at bounding box center [475, 527] width 174 height 174
click at [772, 404] on input "b. 9" at bounding box center [772, 398] width 1 height 12
radio input "true"
click at [784, 711] on icon at bounding box center [788, 709] width 24 height 10
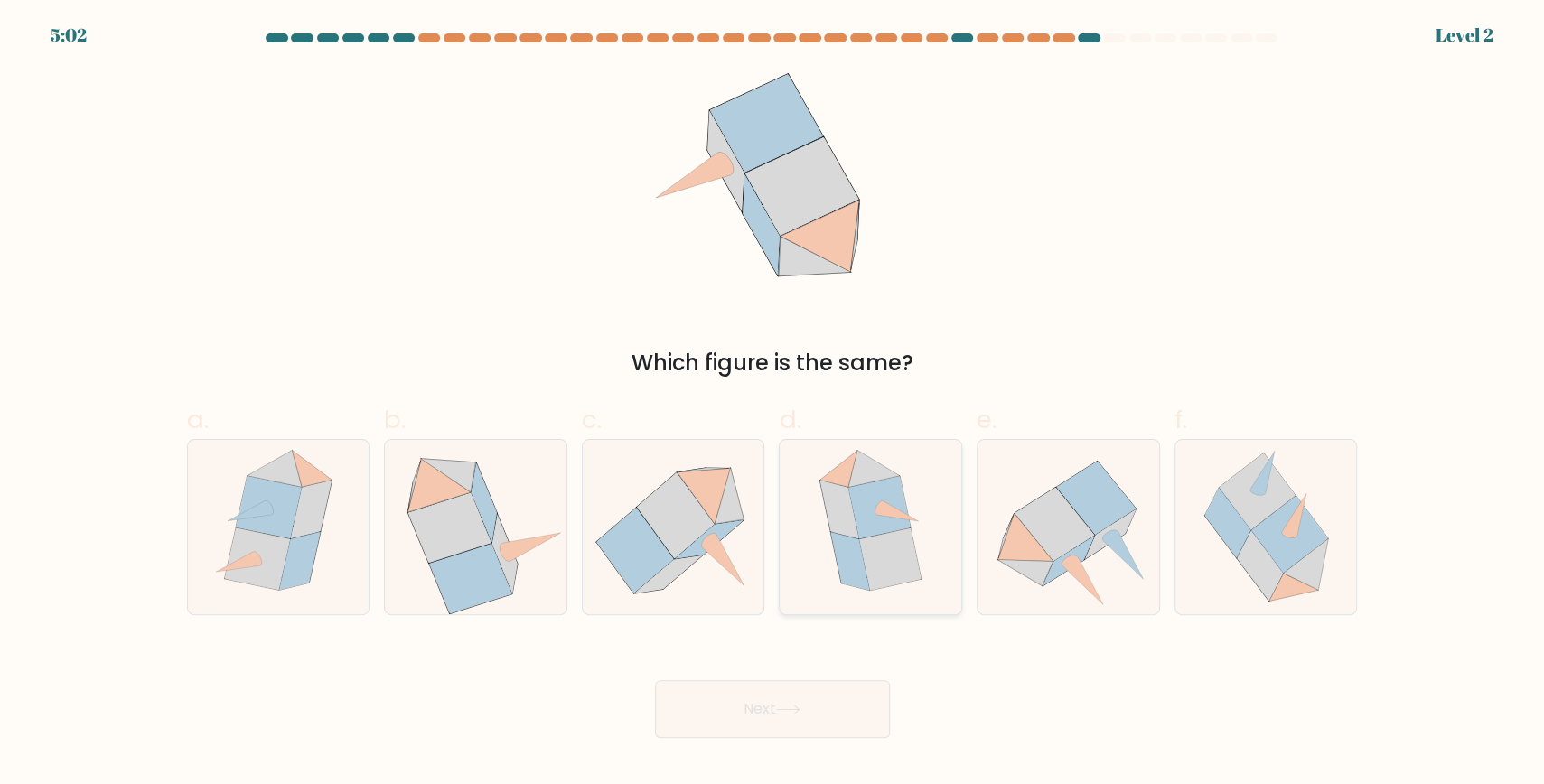
click at [876, 525] on icon at bounding box center [879, 507] width 62 height 63
click at [773, 404] on input "d." at bounding box center [772, 398] width 1 height 12
radio input "true"
drag, startPoint x: 823, startPoint y: 698, endPoint x: 910, endPoint y: 650, distance: 99.4
click at [821, 695] on button "Next" at bounding box center [772, 708] width 235 height 58
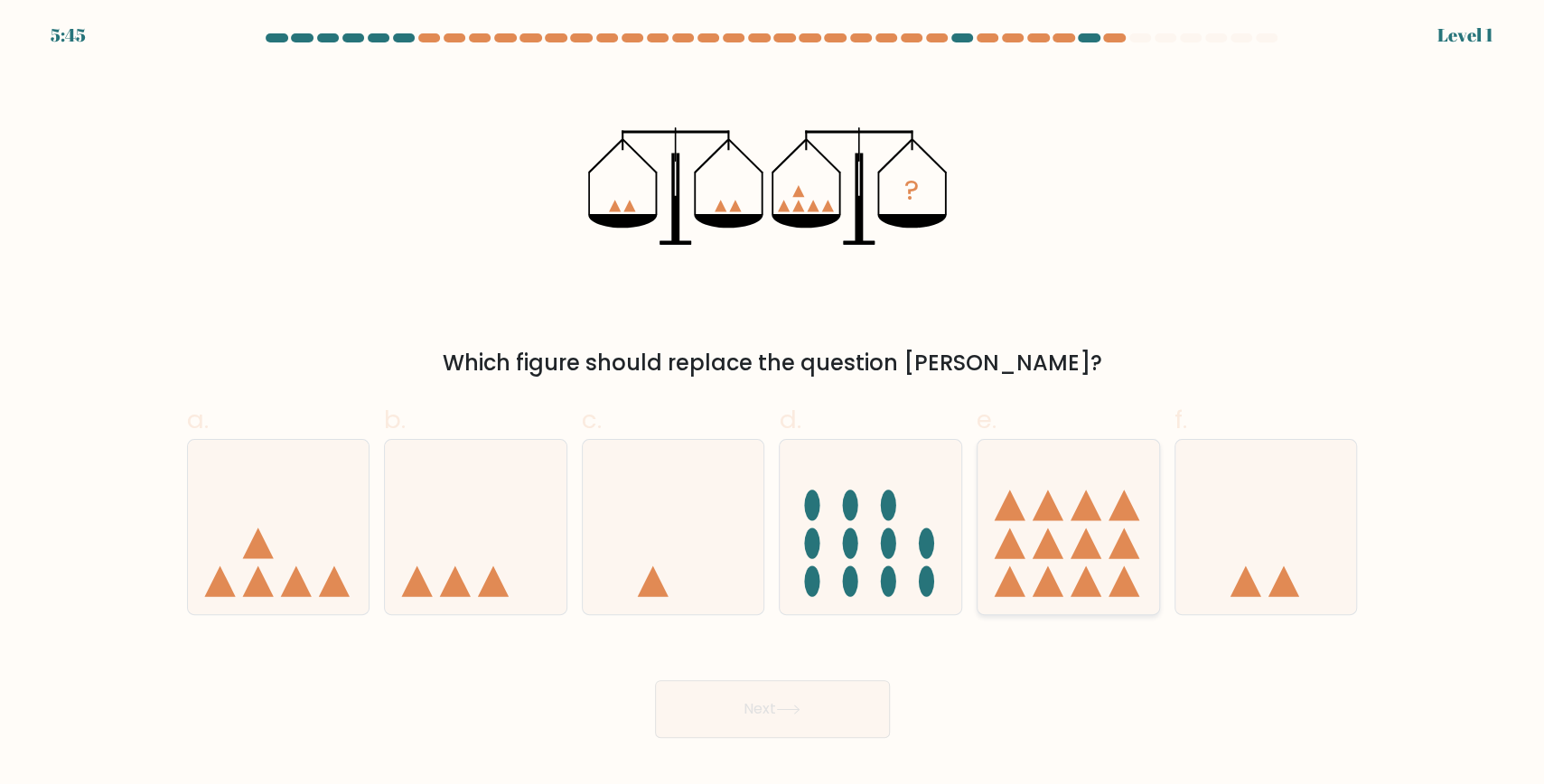
click at [1046, 510] on icon at bounding box center [1047, 505] width 30 height 30
click at [773, 404] on input "e." at bounding box center [772, 398] width 1 height 12
radio input "true"
click at [855, 695] on button "Next" at bounding box center [772, 708] width 235 height 58
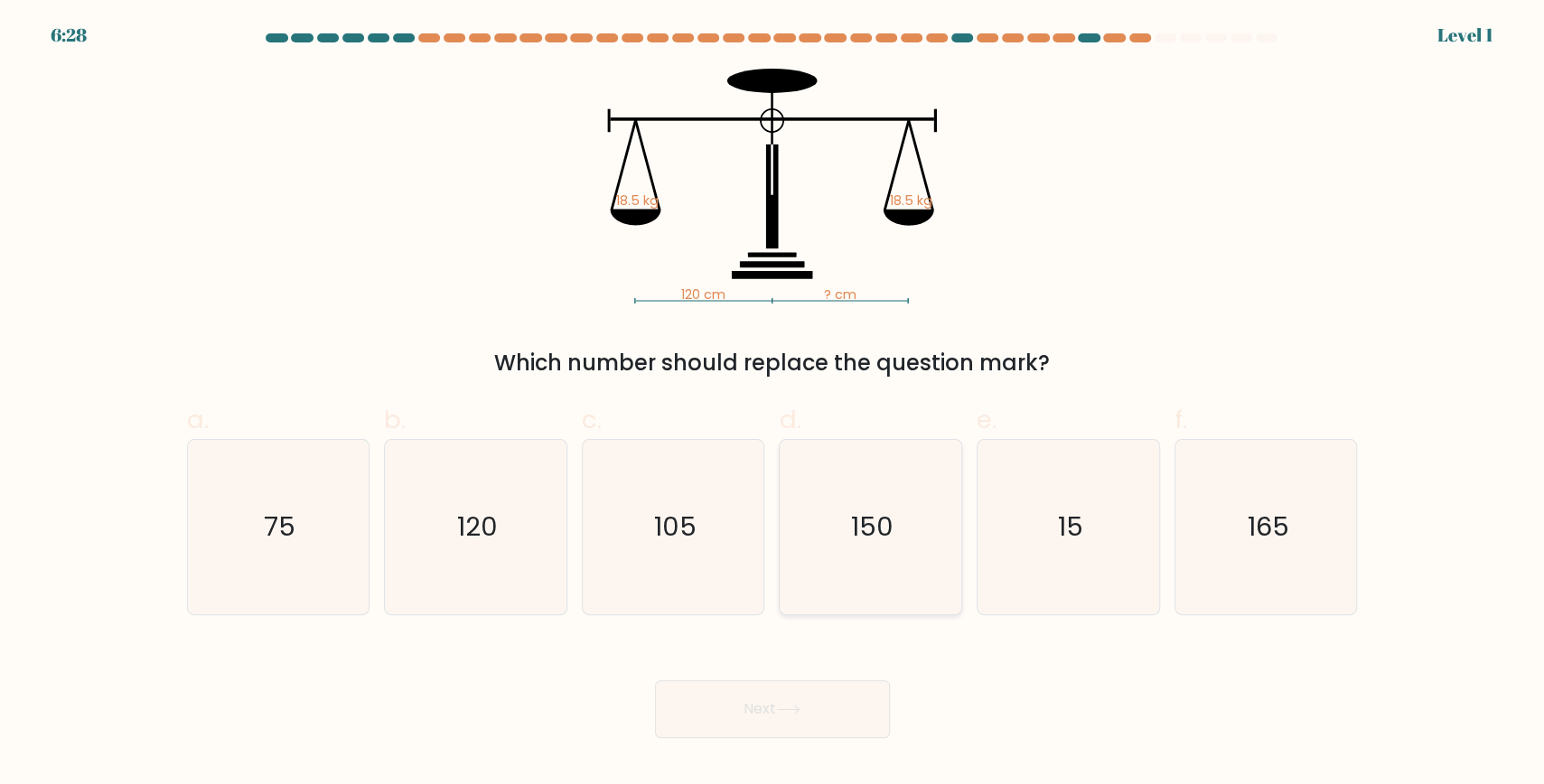
click at [785, 474] on icon "150" at bounding box center [870, 527] width 174 height 174
click at [773, 404] on input "d. 150" at bounding box center [772, 398] width 1 height 12
radio input "true"
click at [794, 694] on button "Next" at bounding box center [772, 708] width 235 height 58
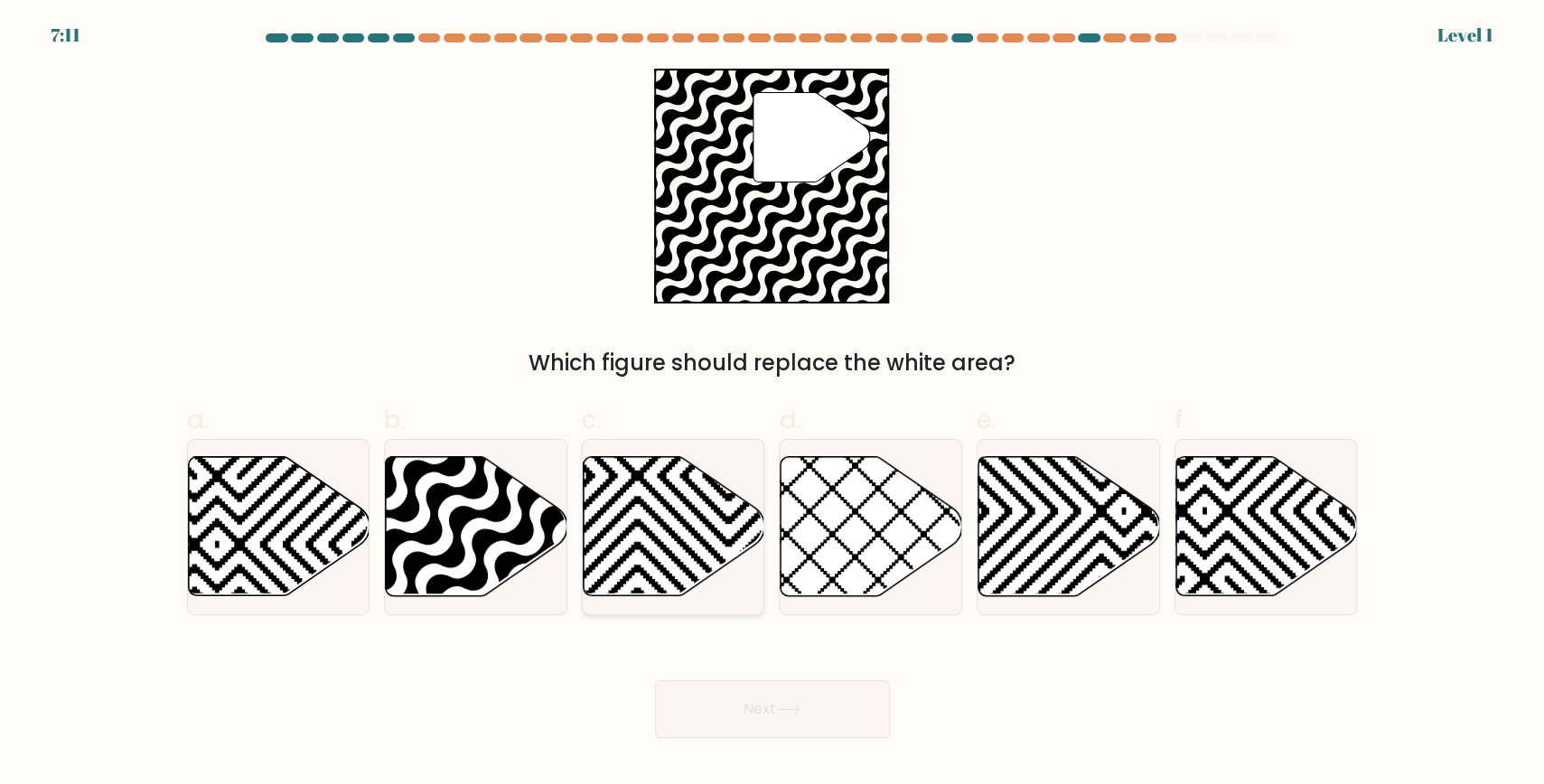
click at [719, 498] on icon at bounding box center [675, 526] width 182 height 139
click at [772, 404] on input "c." at bounding box center [772, 398] width 1 height 12
radio input "true"
click at [494, 495] on icon at bounding box center [476, 526] width 182 height 139
click at [772, 404] on input "b." at bounding box center [772, 398] width 1 height 12
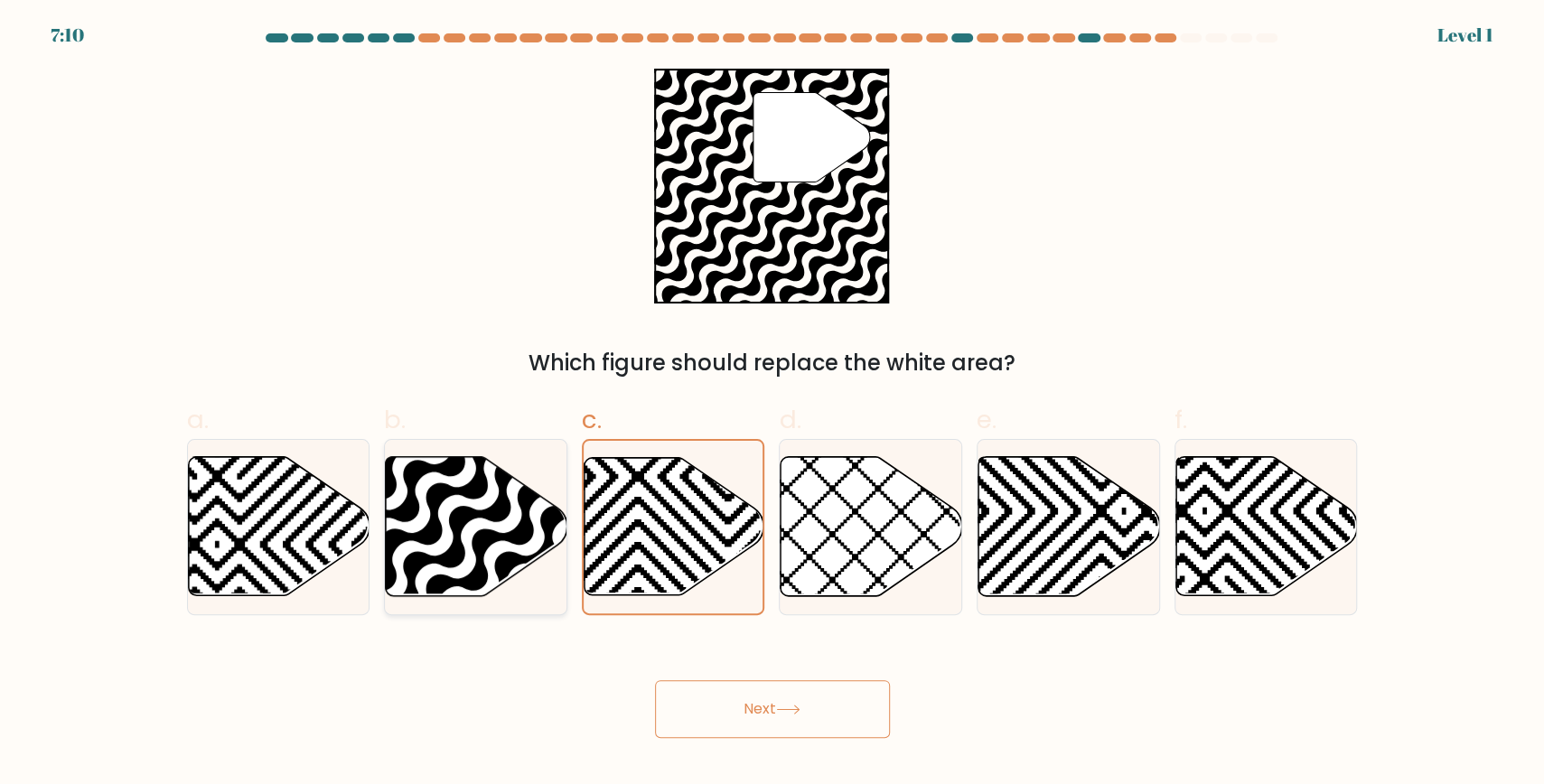
radio input "true"
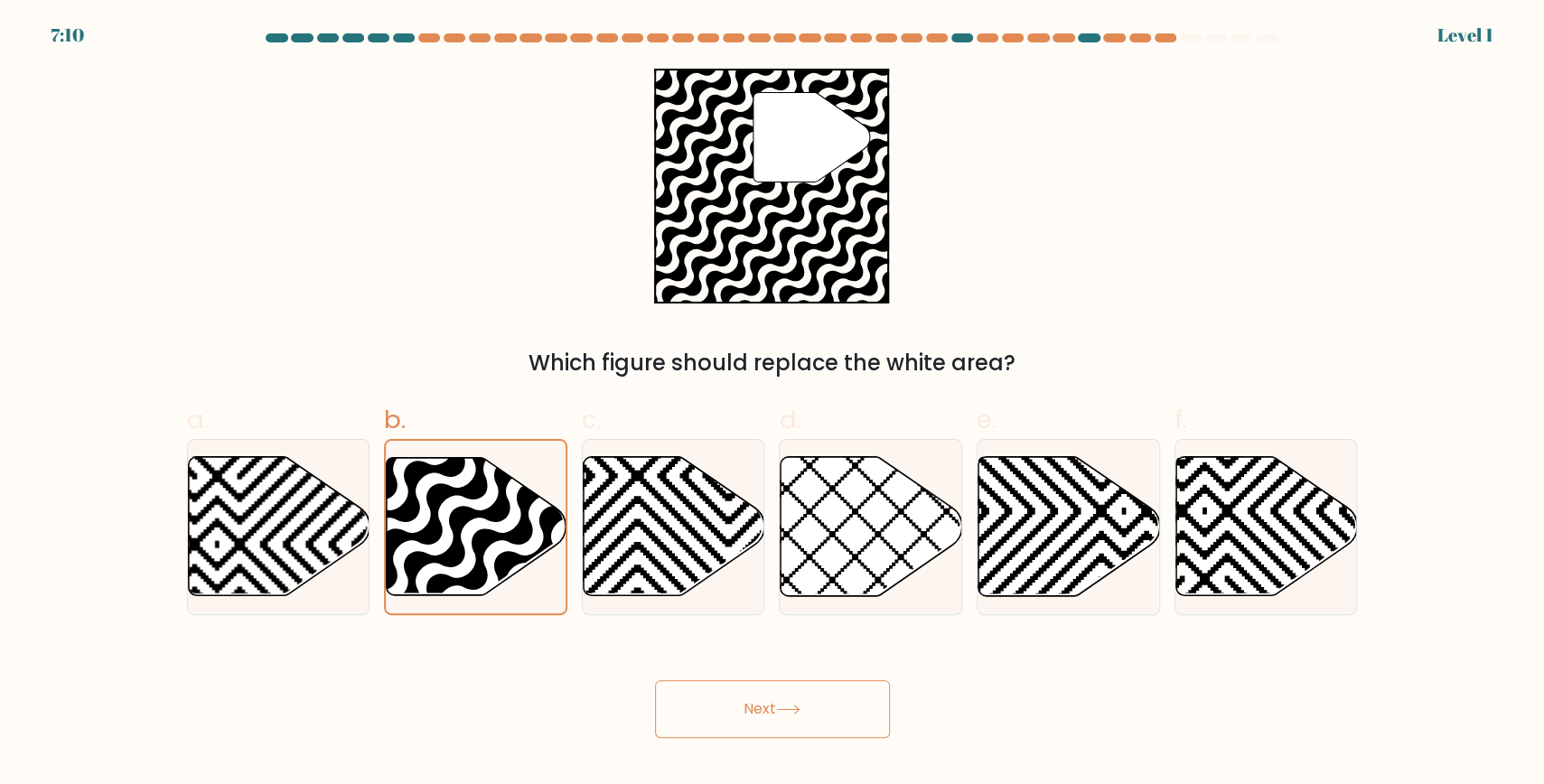
click at [721, 718] on button "Next" at bounding box center [772, 708] width 235 height 58
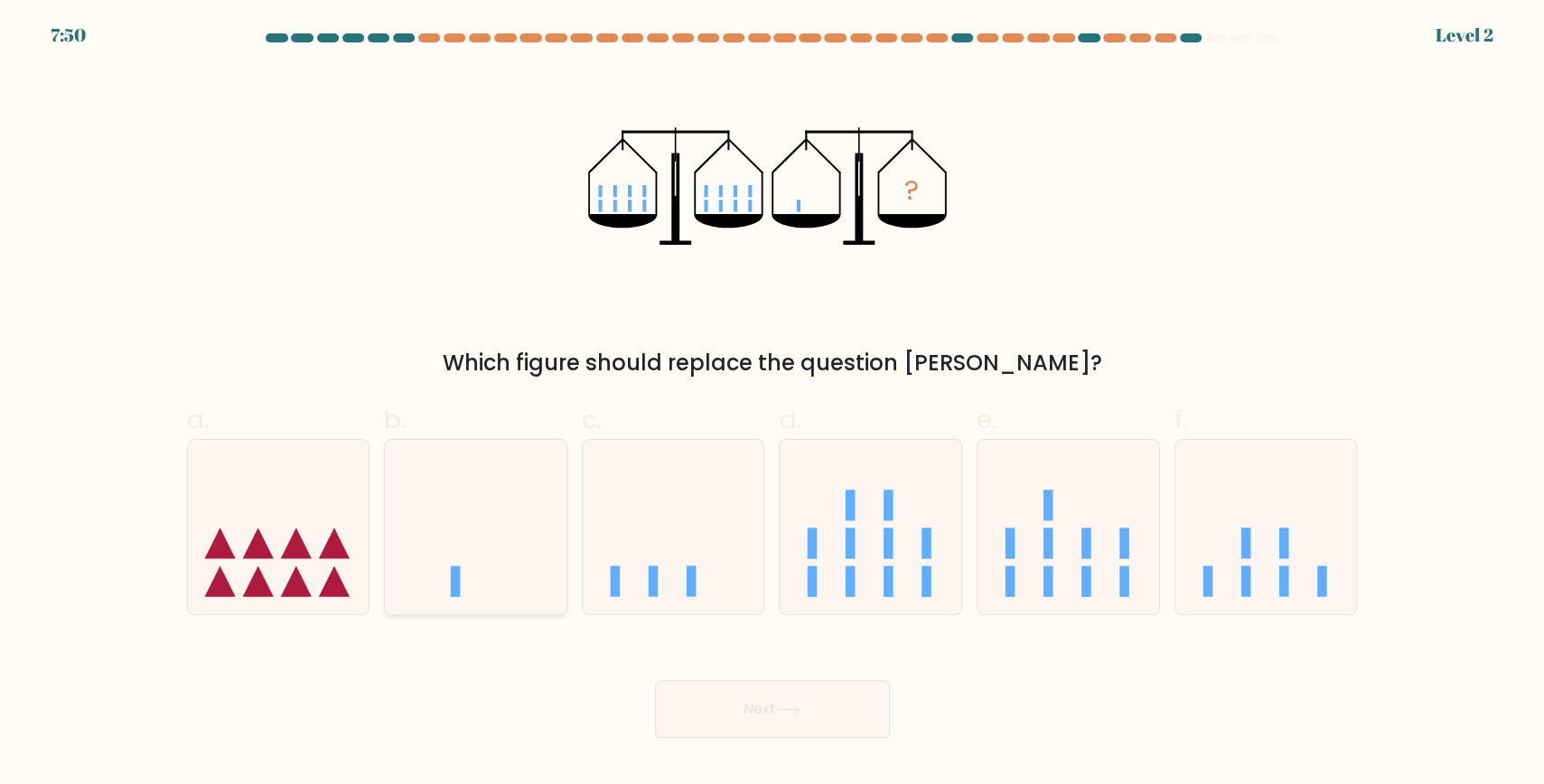
click at [499, 542] on icon at bounding box center [475, 527] width 182 height 150
click at [772, 404] on input "b." at bounding box center [772, 398] width 1 height 12
radio input "true"
click at [815, 707] on button "Next" at bounding box center [772, 708] width 235 height 58
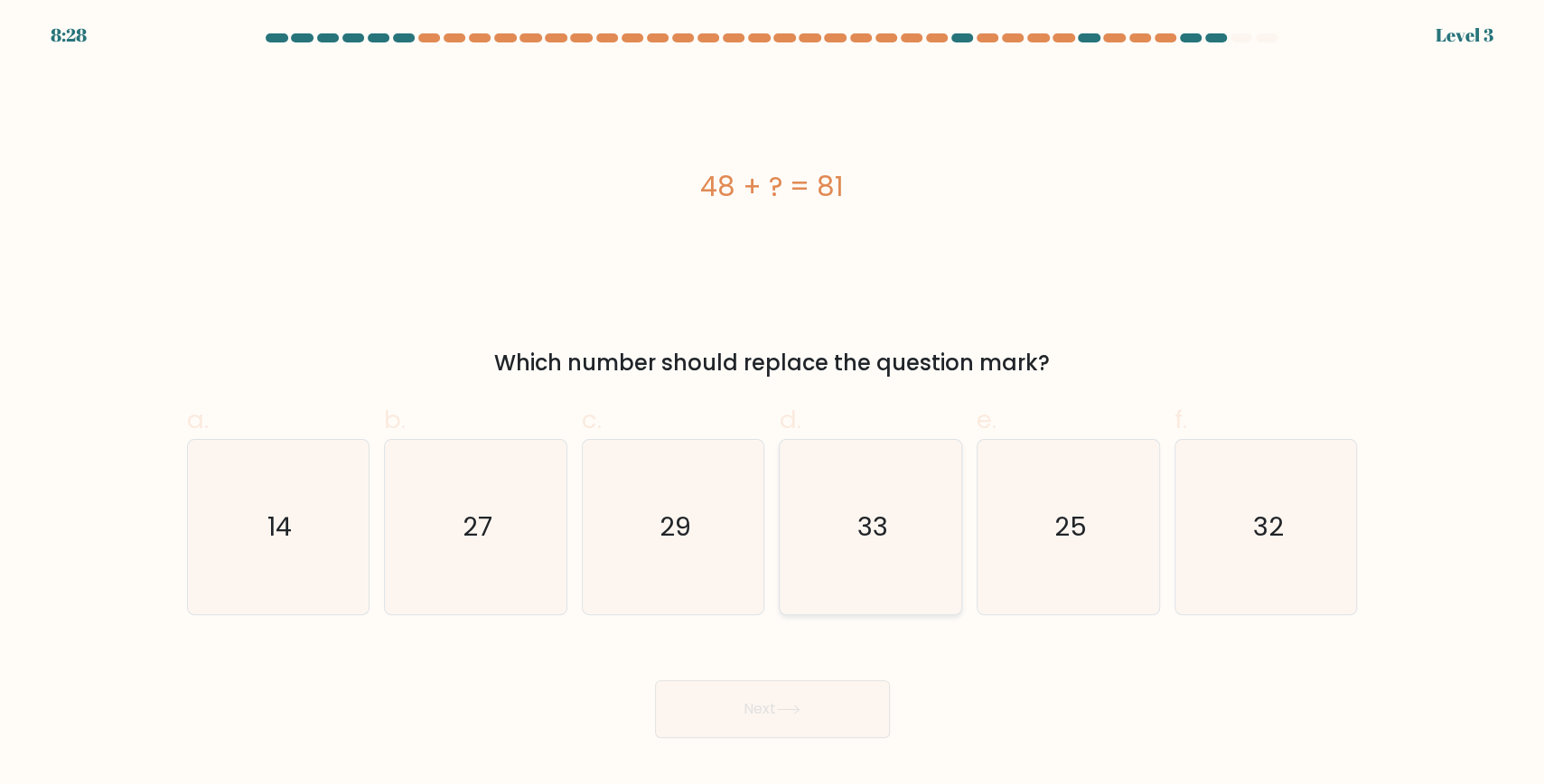
click at [920, 561] on icon "33" at bounding box center [870, 527] width 174 height 174
click at [773, 404] on input "d. 33" at bounding box center [772, 398] width 1 height 12
radio input "true"
click at [771, 719] on button "Next" at bounding box center [772, 708] width 235 height 58
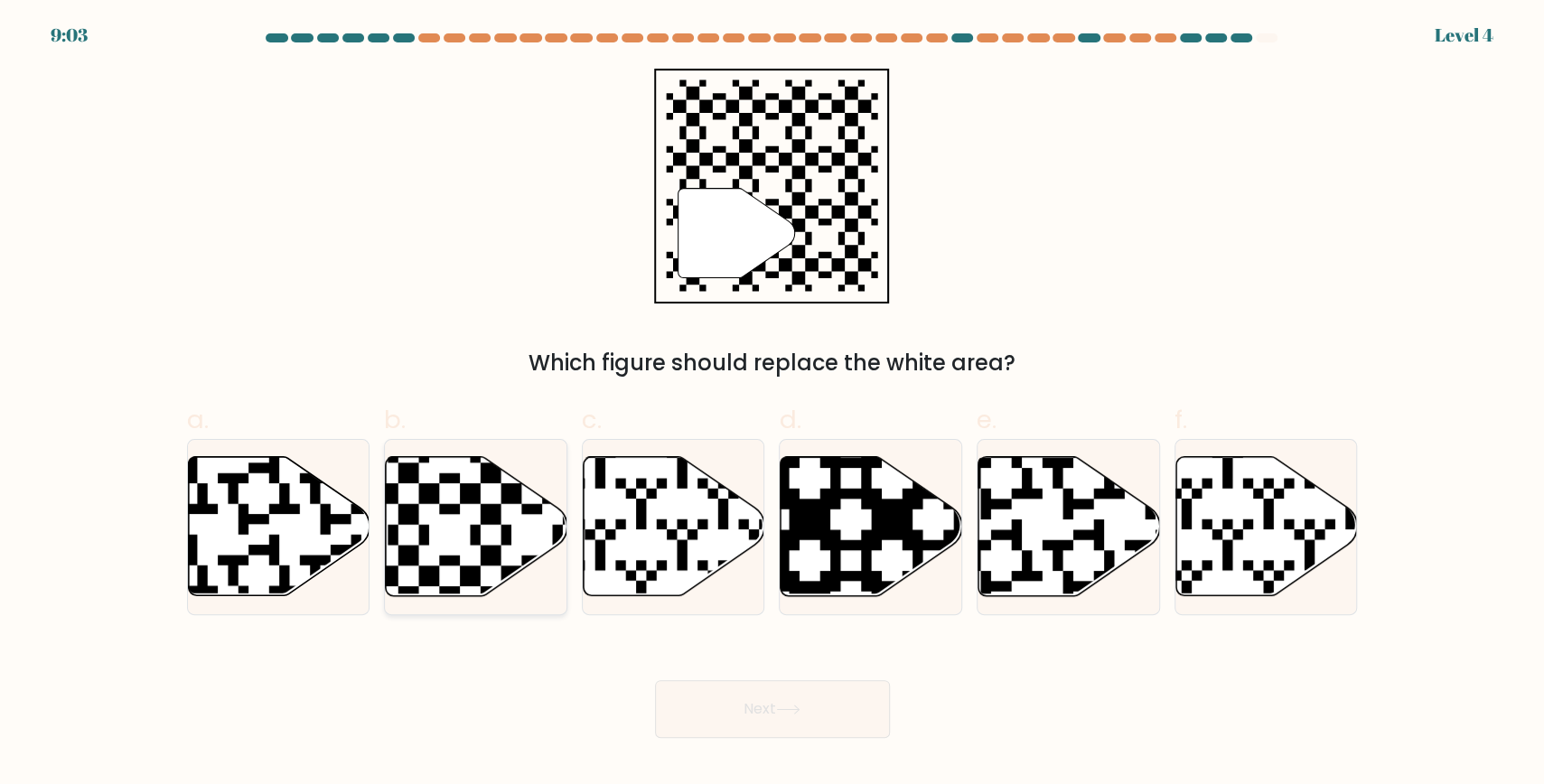
click at [437, 518] on icon at bounding box center [476, 526] width 182 height 139
click at [772, 404] on input "b." at bounding box center [772, 398] width 1 height 12
radio input "true"
click at [837, 711] on button "Next" at bounding box center [772, 708] width 235 height 58
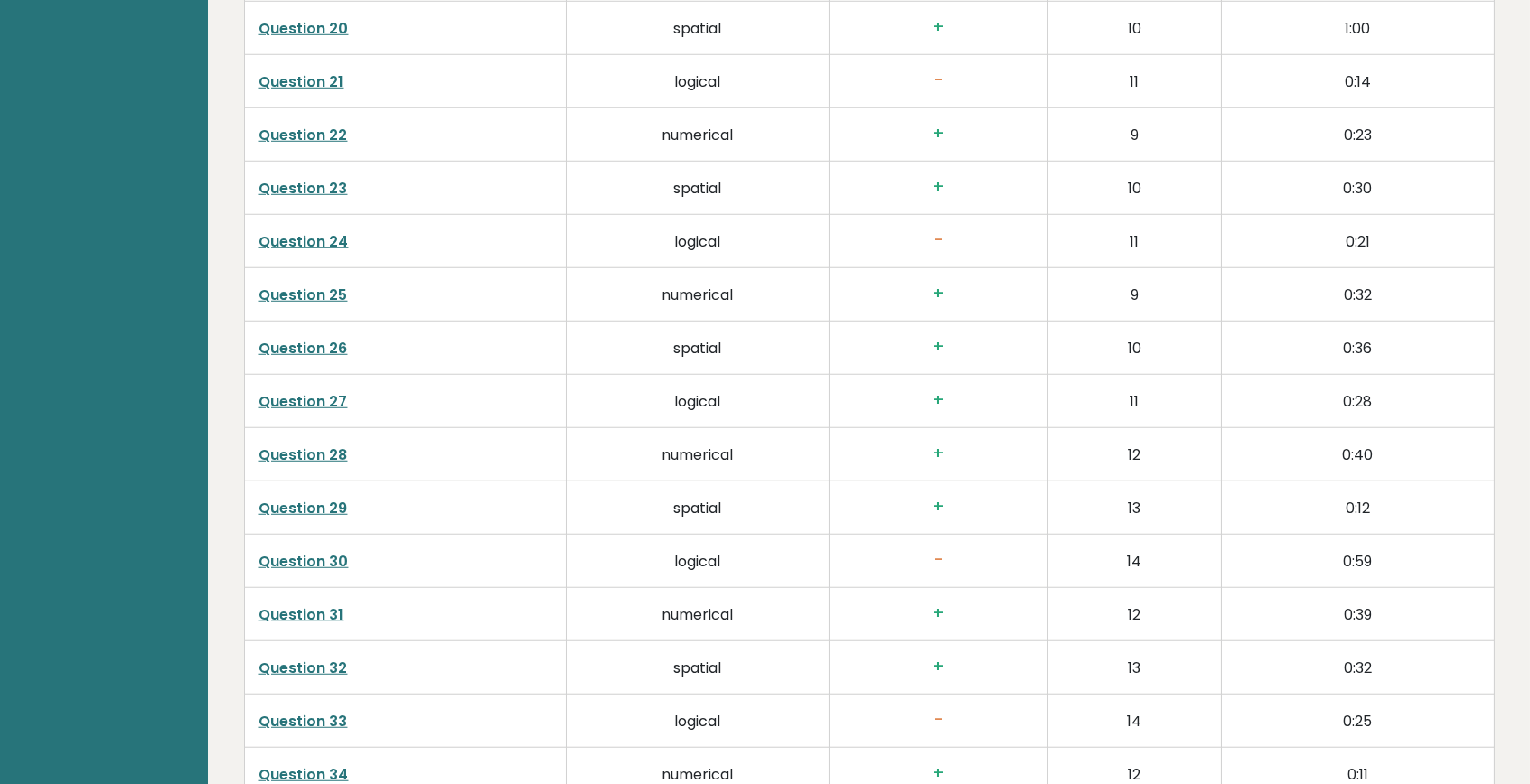
scroll to position [4627, 0]
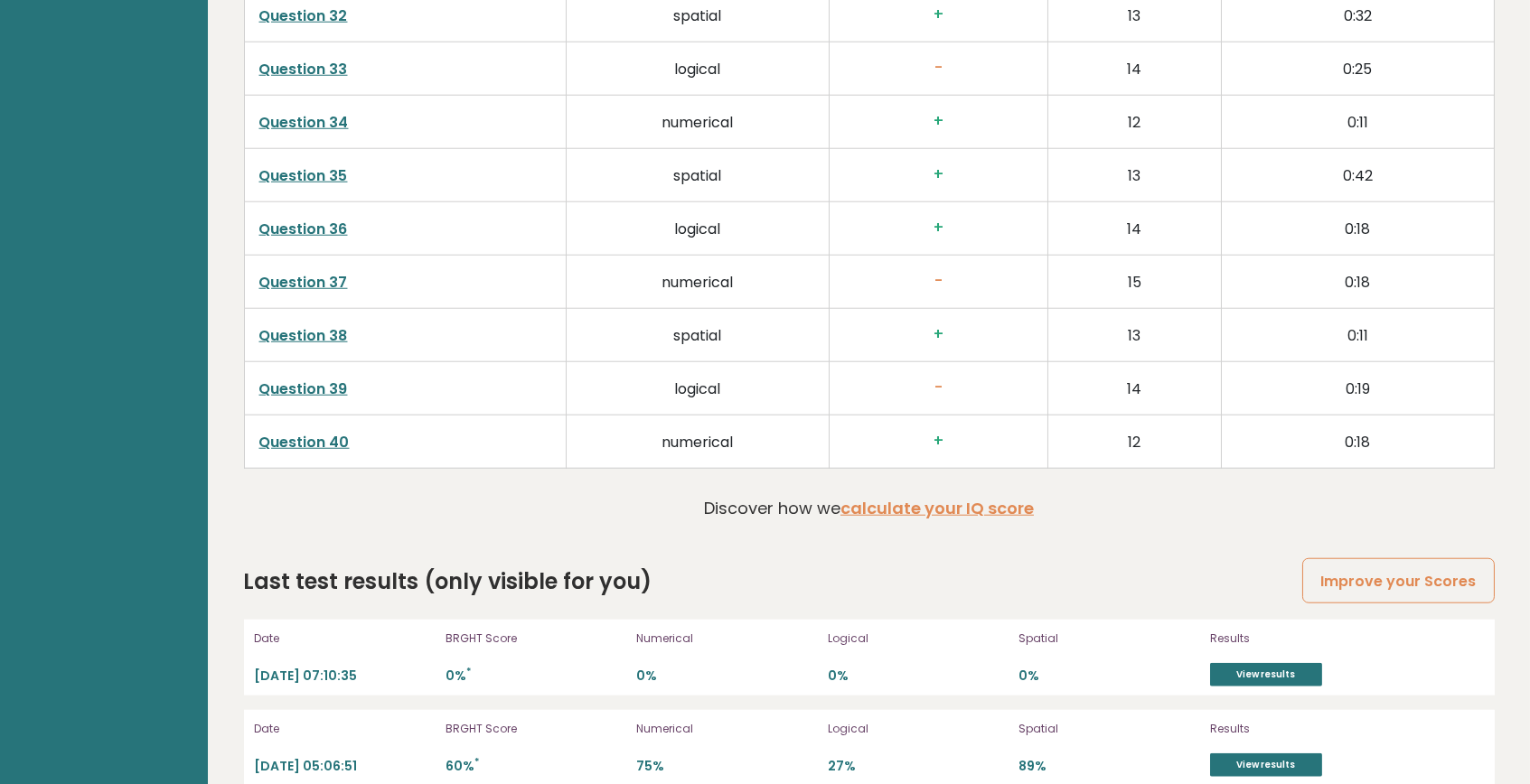
click at [1467, 751] on div "Date 2025-10-09 05:06:51 BRGHT Score 60% * Numerical 75% Logical 27% Spatial 89…" at bounding box center [868, 748] width 1250 height 76
click at [548, 719] on div "BRGHT Score 60% *" at bounding box center [536, 747] width 181 height 58
click at [394, 630] on p "Date" at bounding box center [345, 638] width 181 height 17
click at [1395, 566] on link "Improve your Scores" at bounding box center [1398, 581] width 192 height 46
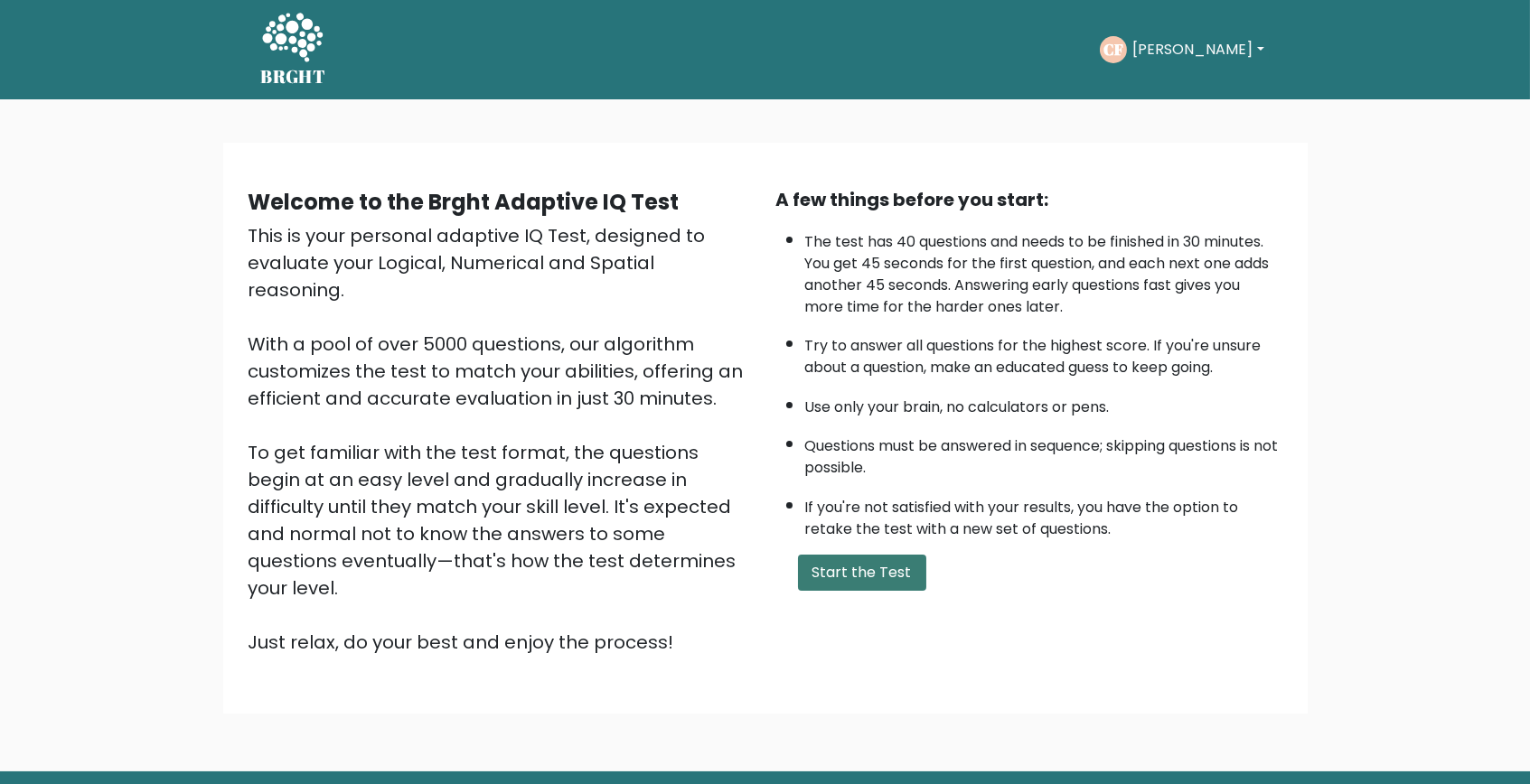
click at [879, 590] on button "Start the Test" at bounding box center [862, 572] width 128 height 36
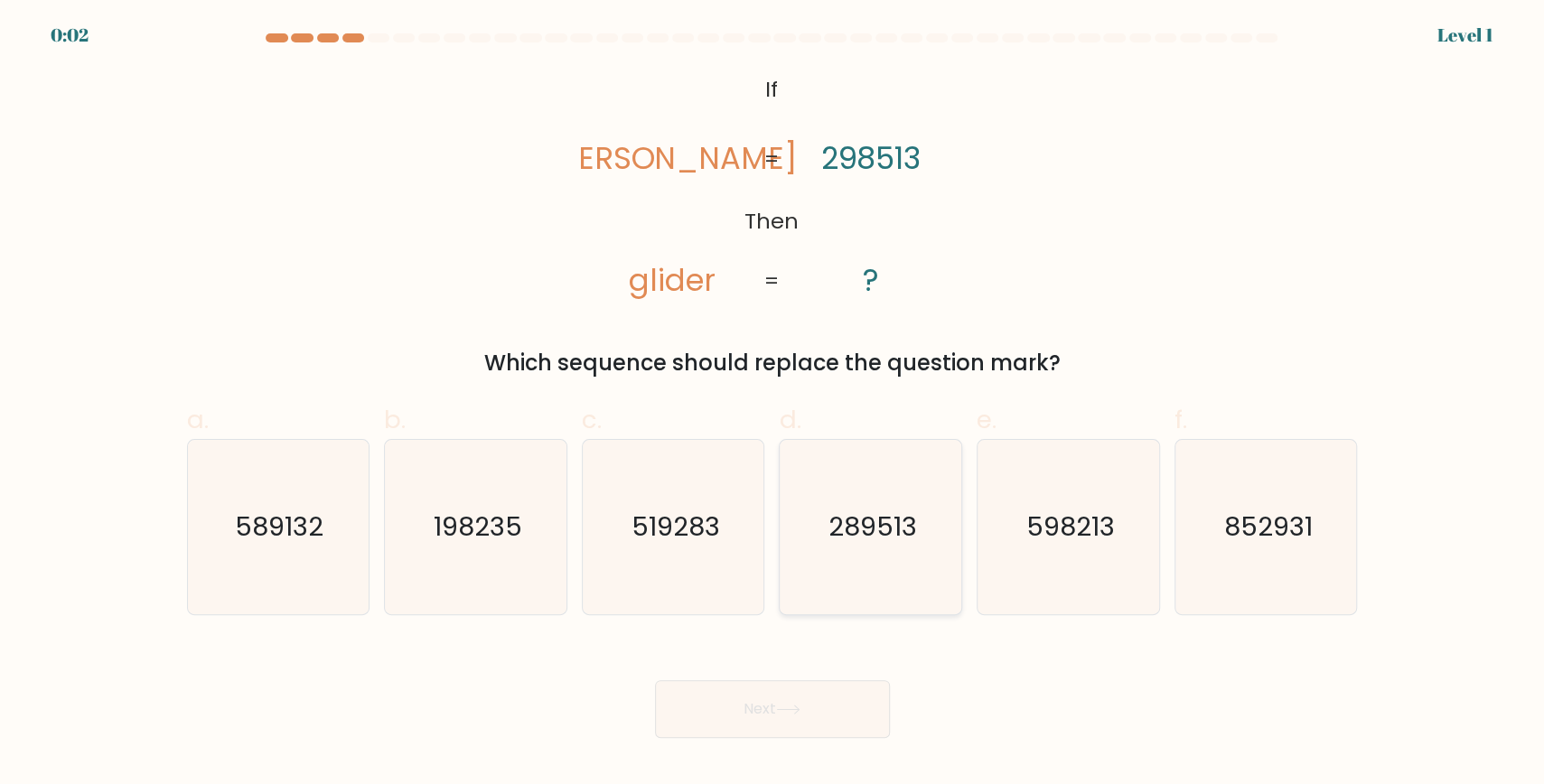
click at [910, 519] on text "289513" at bounding box center [873, 526] width 89 height 36
click at [773, 404] on input "d. 289513" at bounding box center [772, 398] width 1 height 12
radio input "true"
click at [801, 716] on button "Next" at bounding box center [772, 708] width 235 height 58
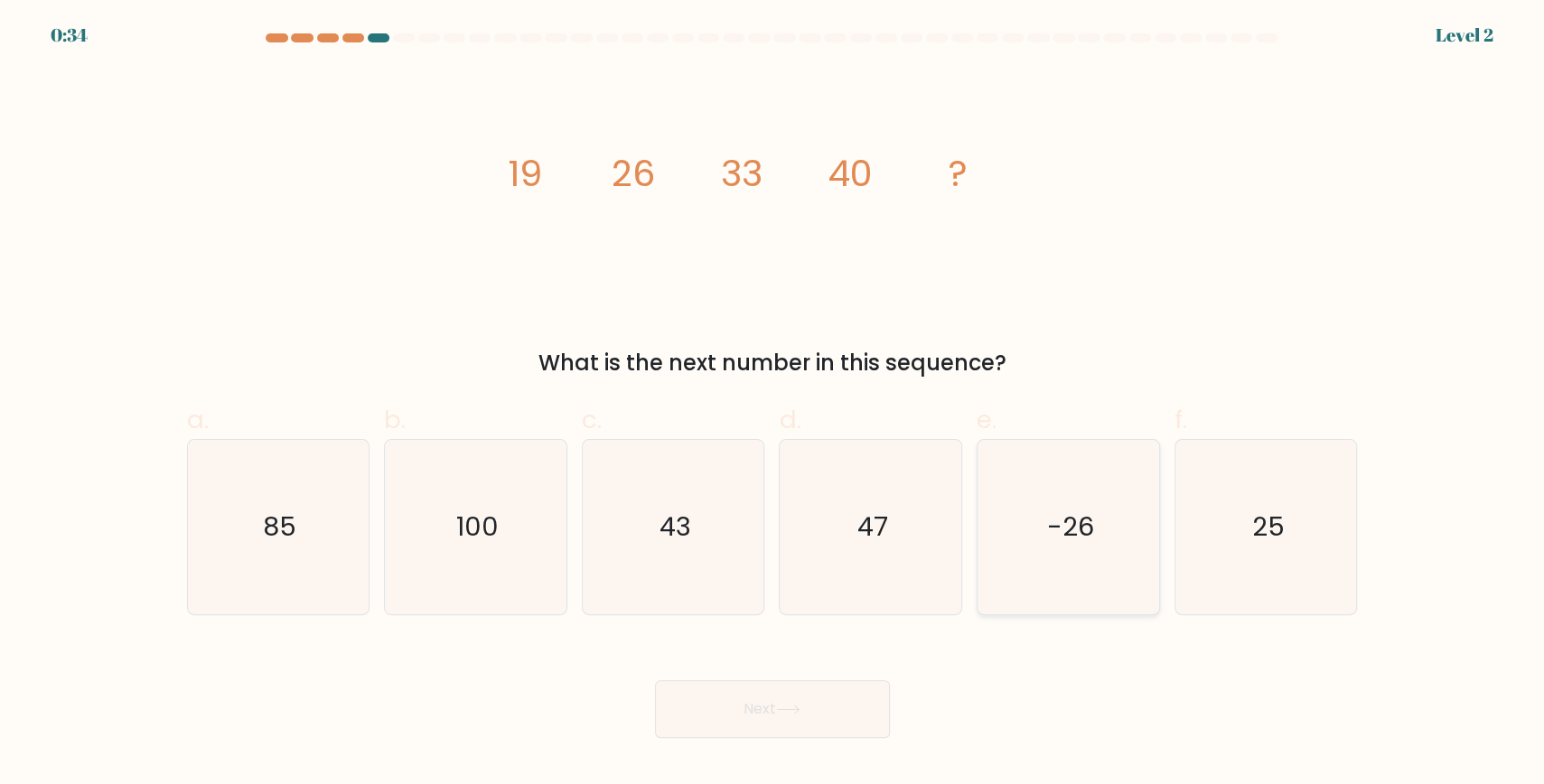
click at [1043, 511] on icon "-26" at bounding box center [1068, 527] width 174 height 174
click at [773, 404] on input "e. -26" at bounding box center [772, 398] width 1 height 12
radio input "true"
click at [855, 694] on button "Next" at bounding box center [772, 708] width 235 height 58
click at [891, 496] on icon "47" at bounding box center [870, 527] width 174 height 174
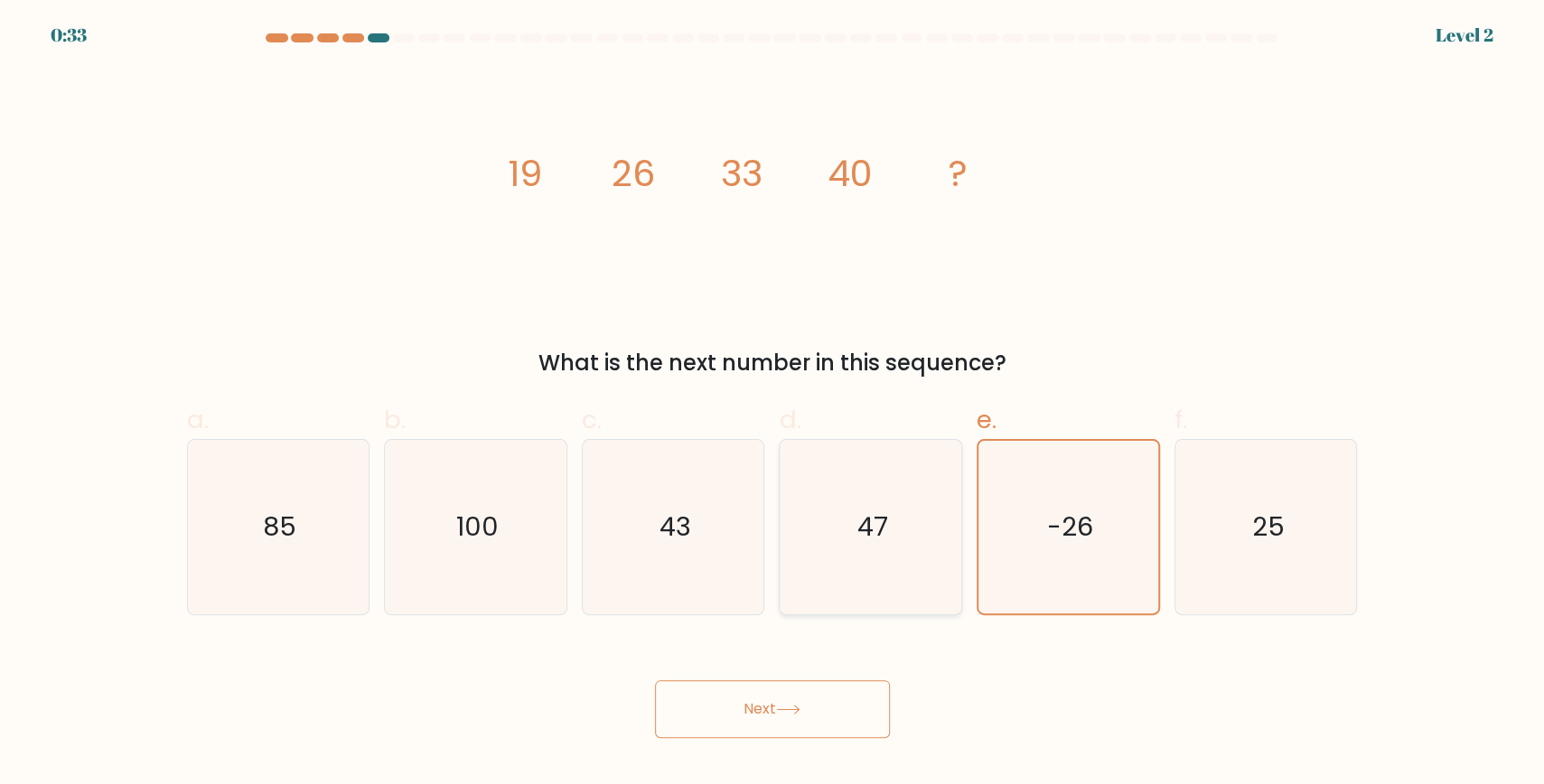
click at [773, 404] on input "d. 47" at bounding box center [772, 398] width 1 height 12
radio input "true"
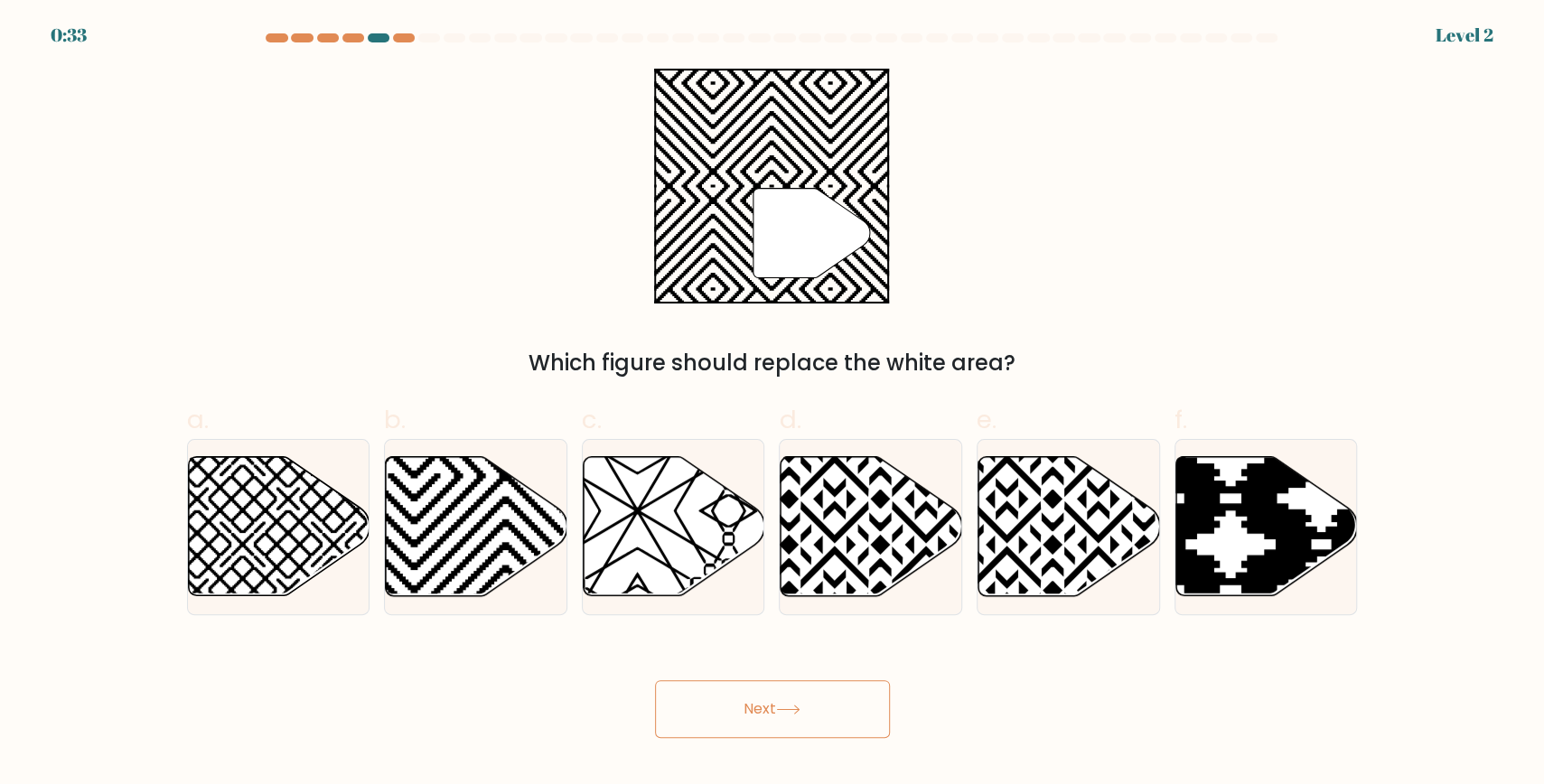
click at [826, 702] on button "Next" at bounding box center [772, 708] width 235 height 58
click at [1049, 565] on icon at bounding box center [1007, 453] width 366 height 366
click at [773, 404] on input "e." at bounding box center [772, 398] width 1 height 12
radio input "true"
click at [468, 542] on icon at bounding box center [476, 526] width 182 height 139
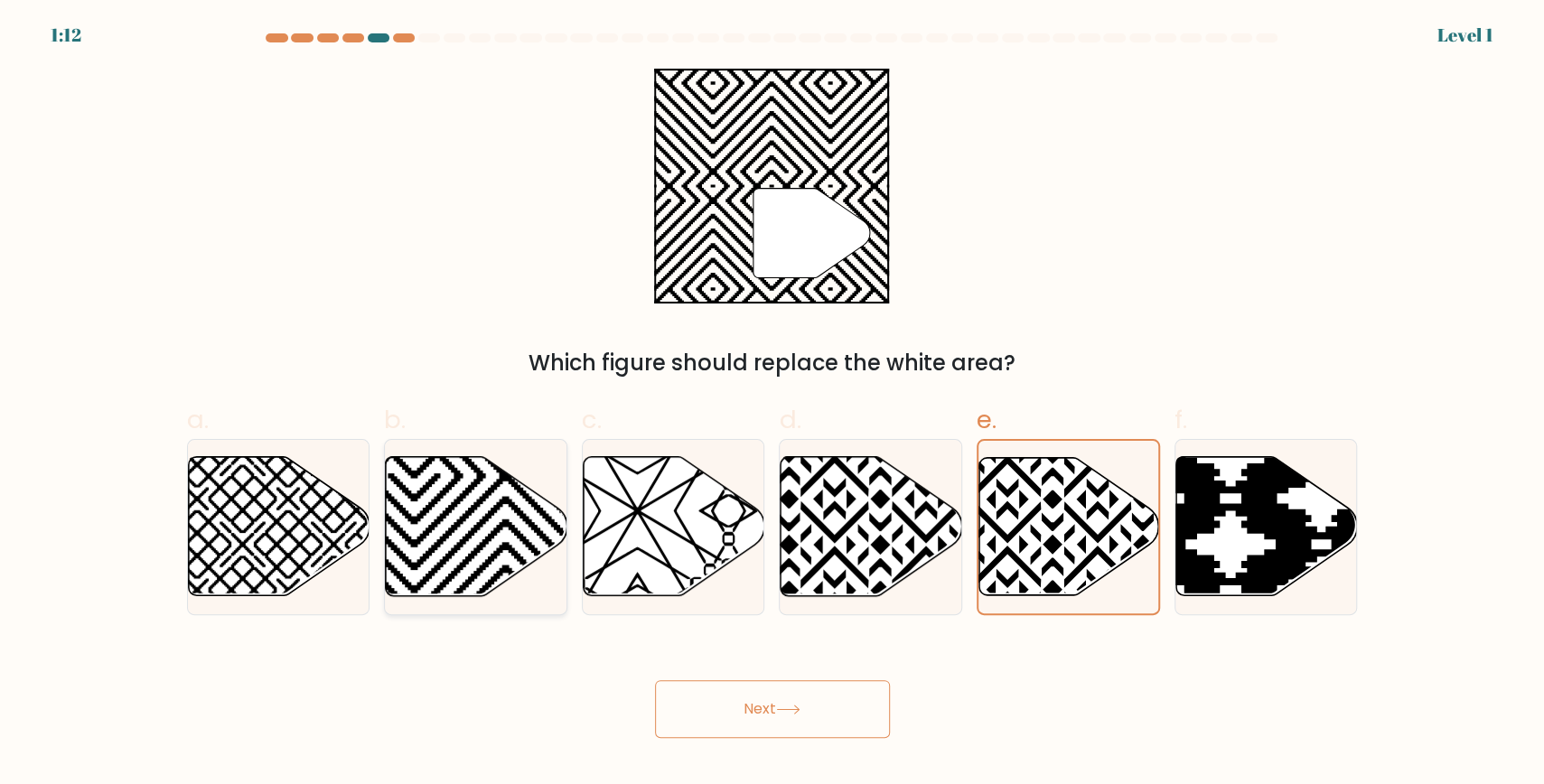
click at [772, 404] on input "b." at bounding box center [772, 398] width 1 height 12
radio input "true"
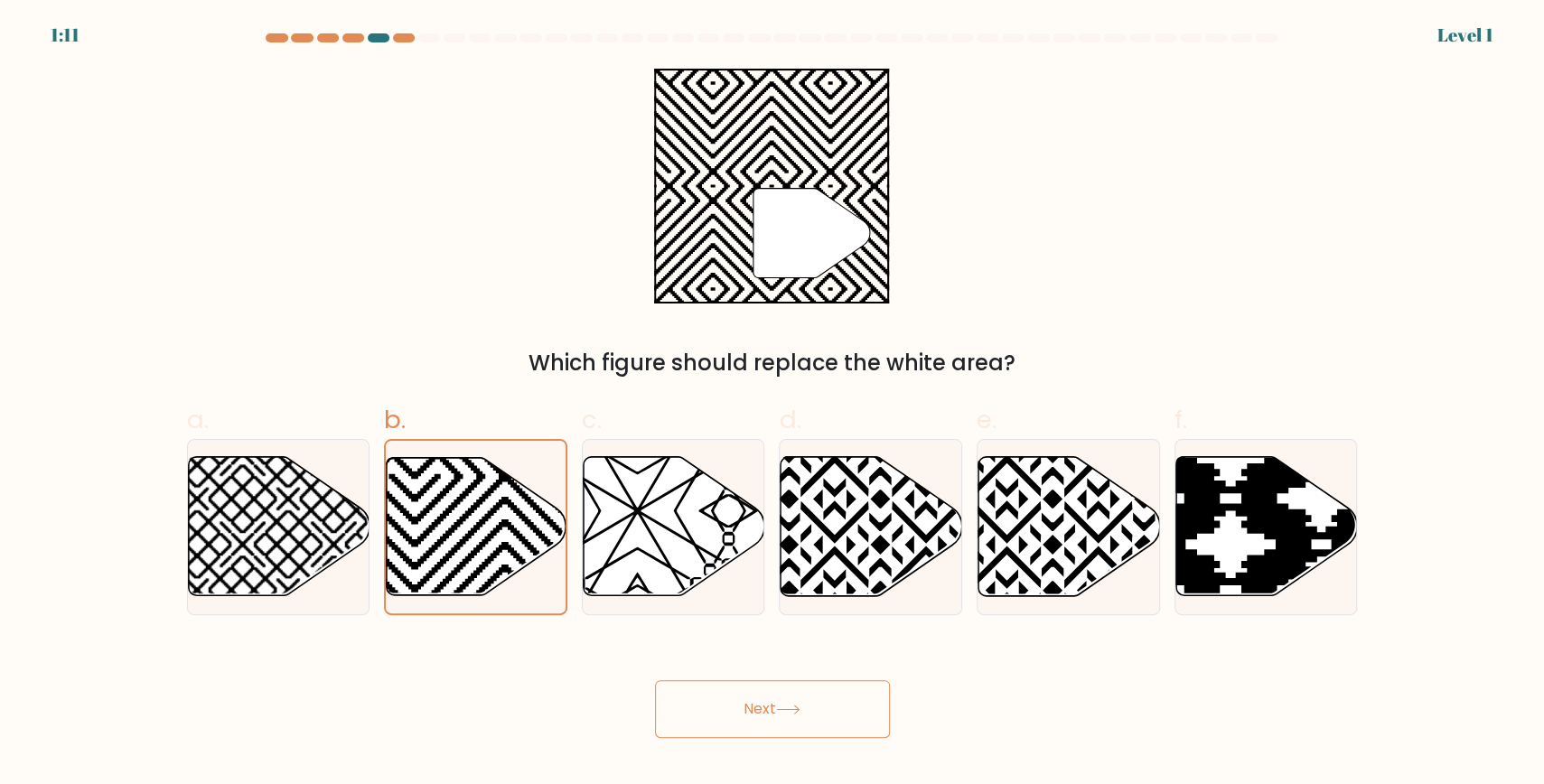
click at [820, 695] on button "Next" at bounding box center [772, 708] width 235 height 58
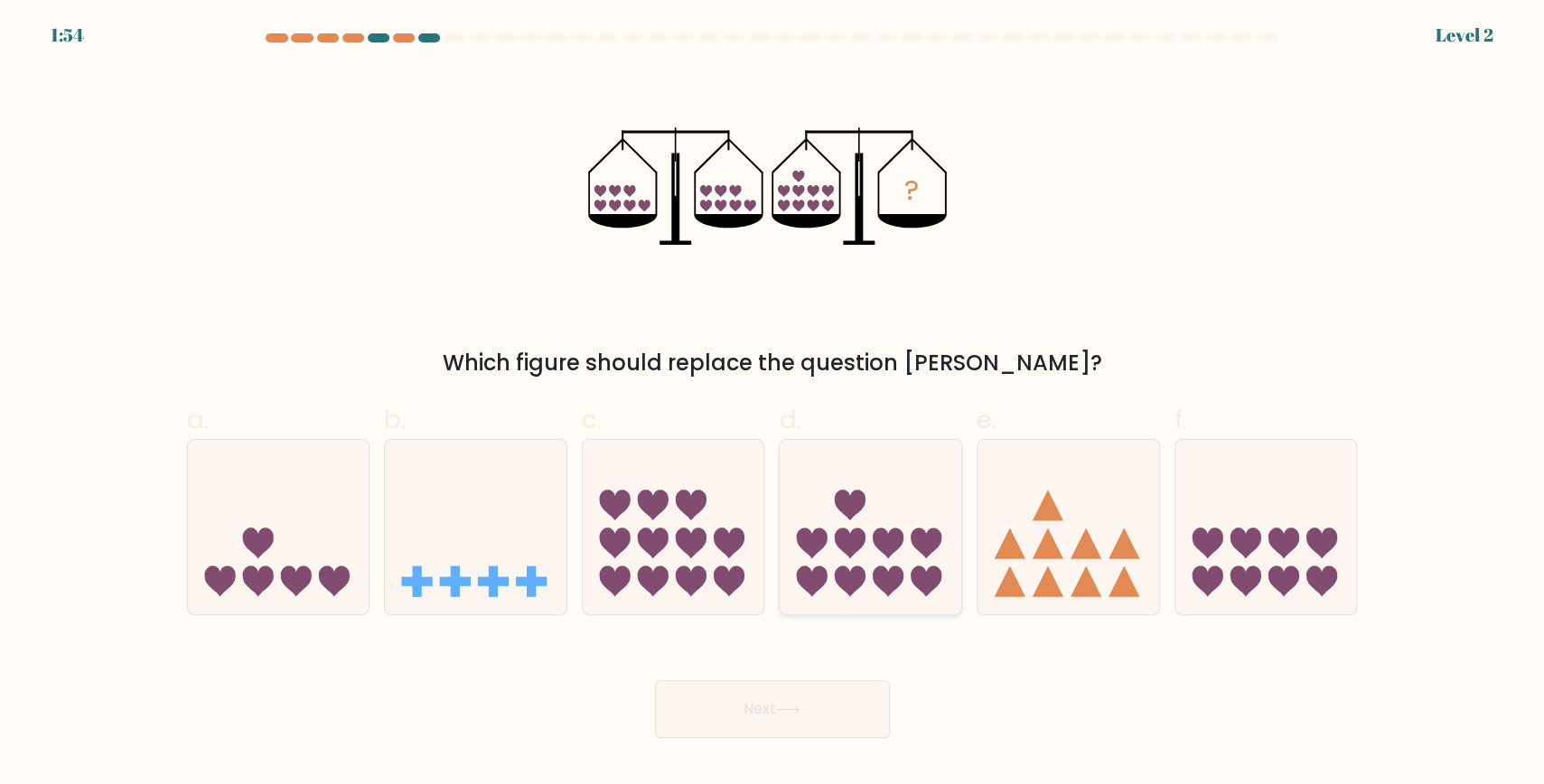
click at [869, 542] on icon at bounding box center [870, 527] width 182 height 150
click at [773, 404] on input "d." at bounding box center [772, 398] width 1 height 12
radio input "true"
drag, startPoint x: 803, startPoint y: 711, endPoint x: 784, endPoint y: 705, distance: 19.9
click at [795, 709] on icon at bounding box center [788, 709] width 24 height 10
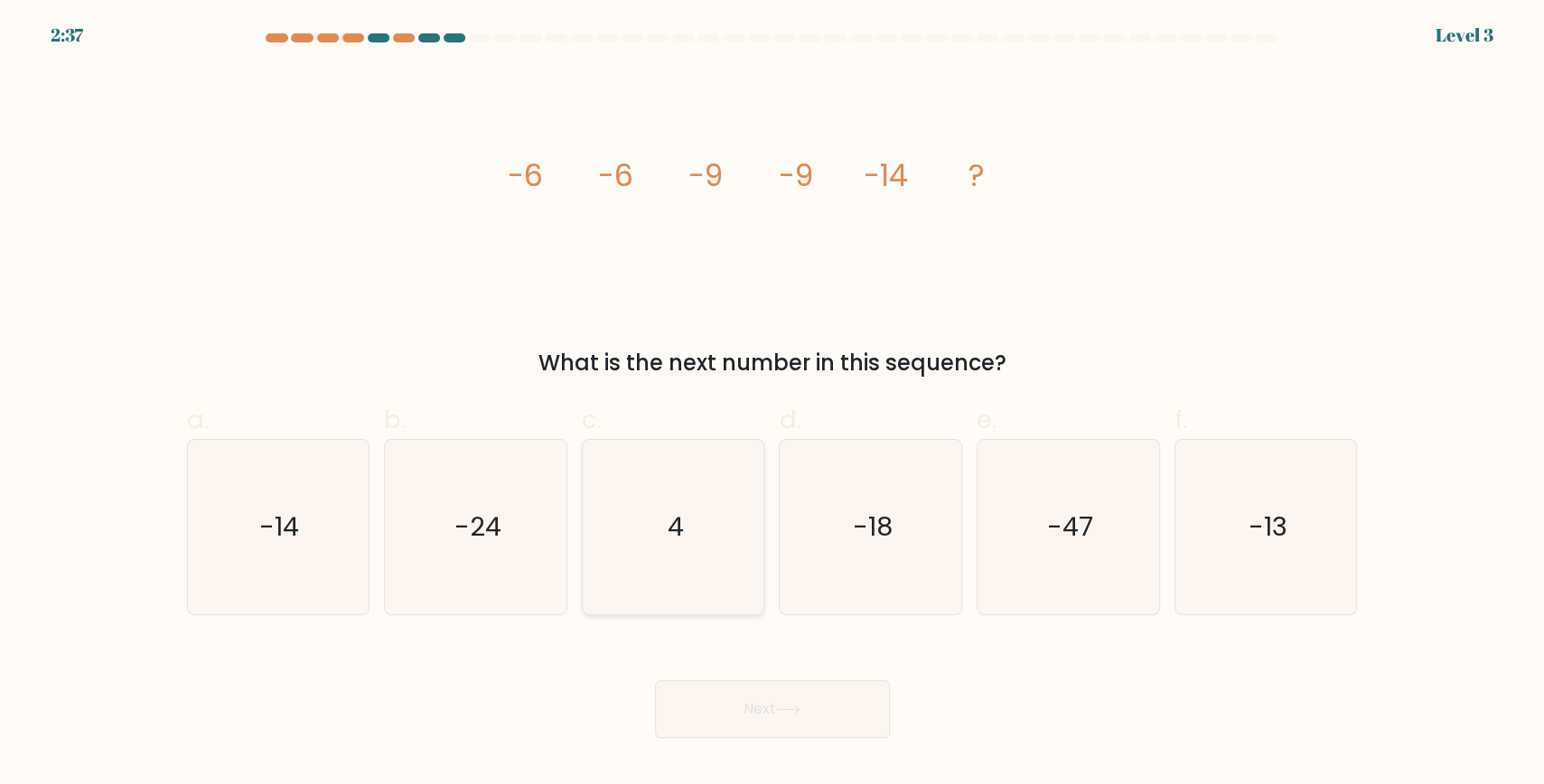
click at [665, 506] on icon "4" at bounding box center [674, 527] width 174 height 174
click at [772, 404] on input "c. 4" at bounding box center [772, 398] width 1 height 12
radio input "true"
click at [824, 503] on icon "-18" at bounding box center [870, 527] width 174 height 174
click at [773, 404] on input "d. -18" at bounding box center [772, 398] width 1 height 12
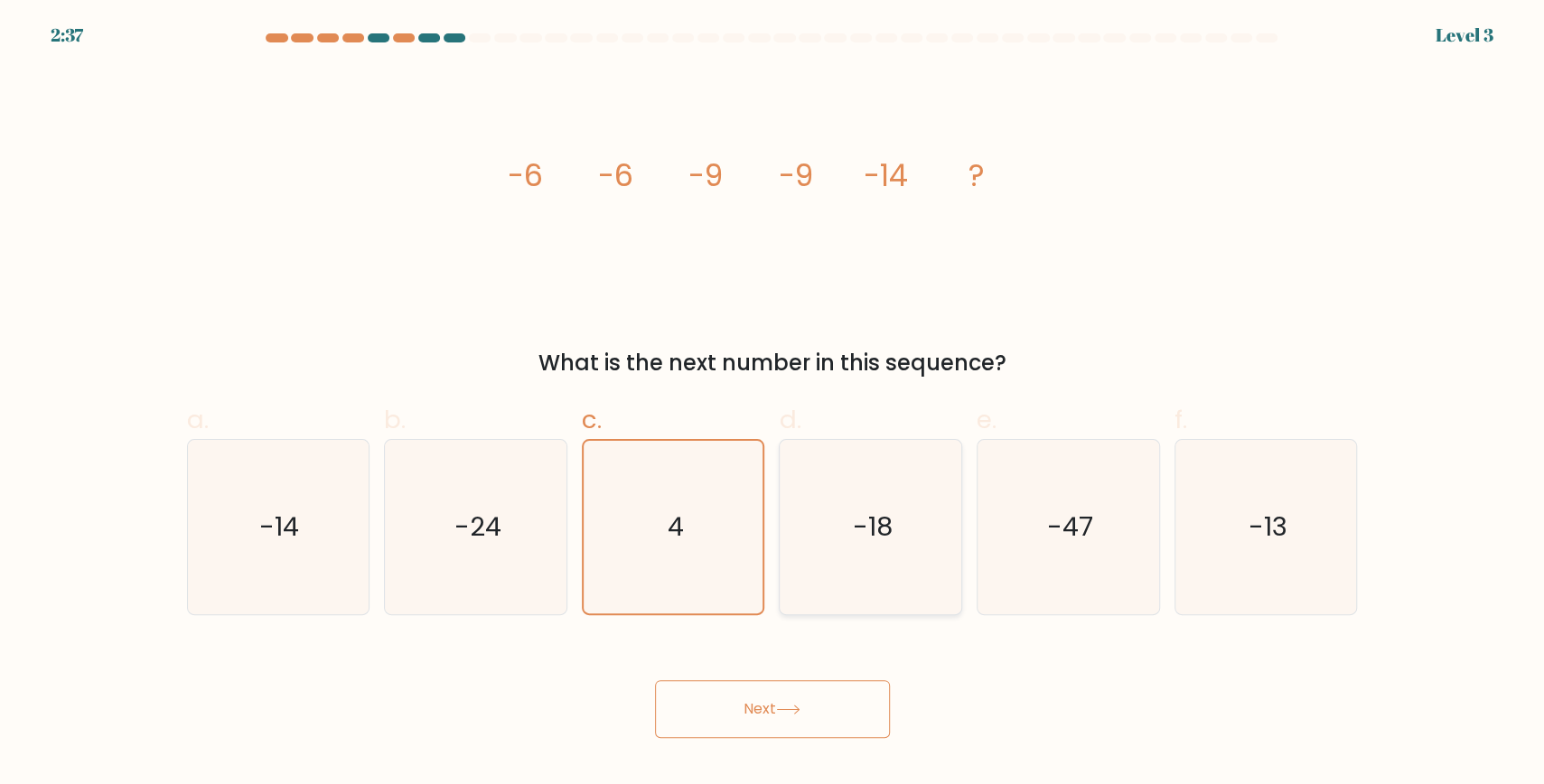
radio input "true"
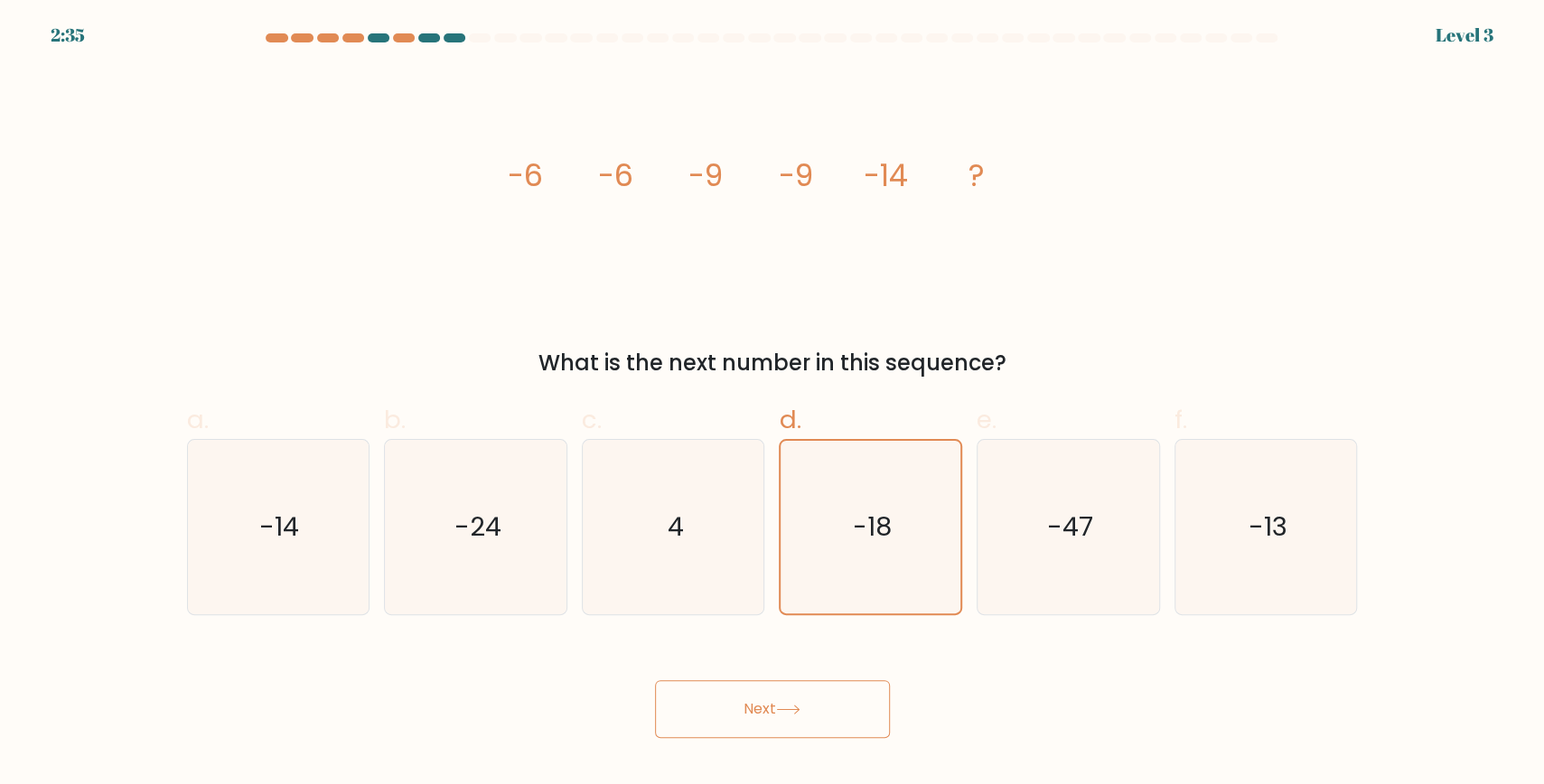
click at [811, 704] on button "Next" at bounding box center [772, 708] width 235 height 58
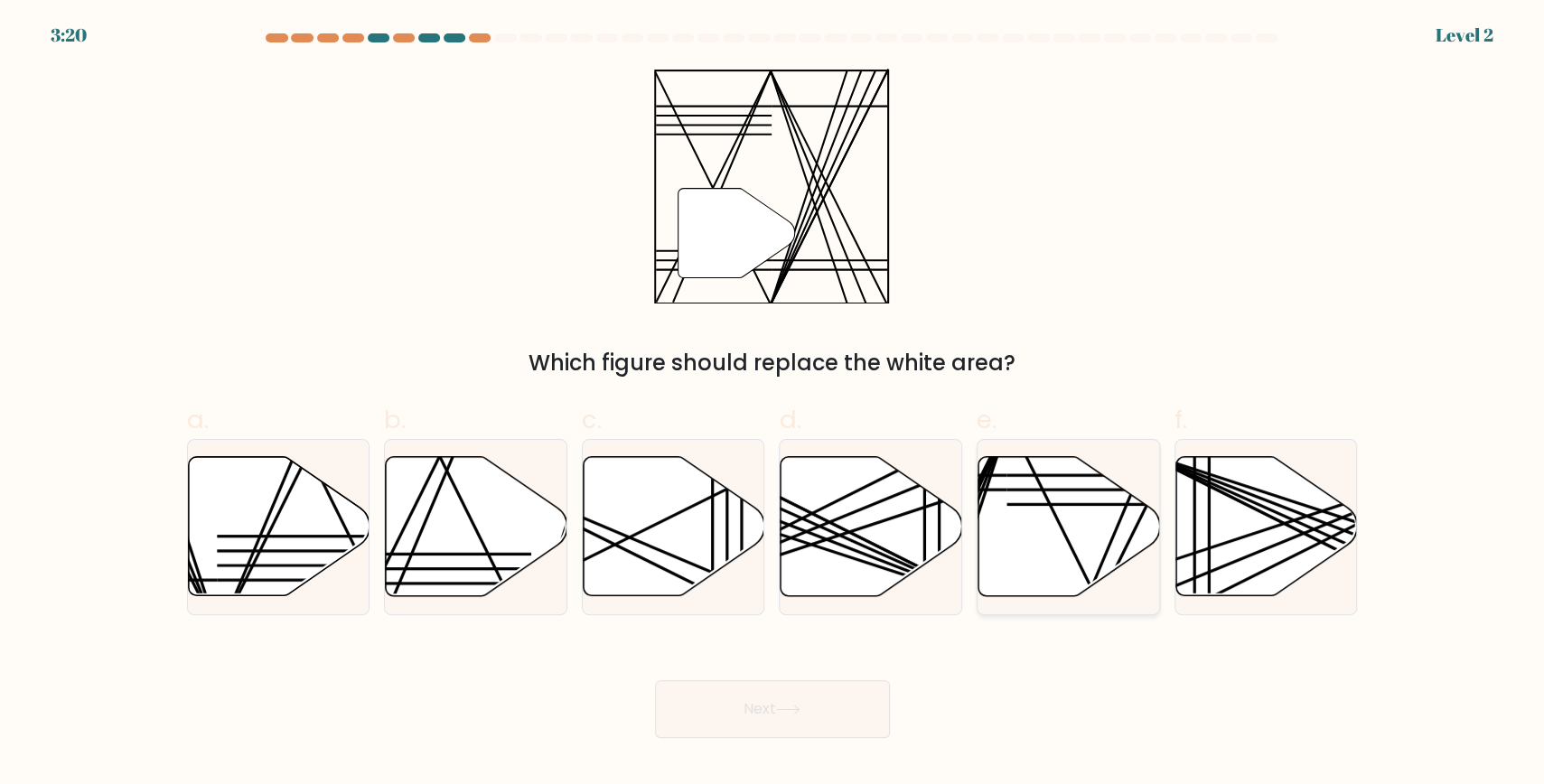
click at [1070, 518] on icon at bounding box center [1069, 526] width 182 height 139
click at [843, 729] on button "Next" at bounding box center [772, 708] width 235 height 58
click at [856, 570] on icon at bounding box center [871, 526] width 182 height 139
click at [773, 404] on input "d." at bounding box center [772, 398] width 1 height 12
radio input "true"
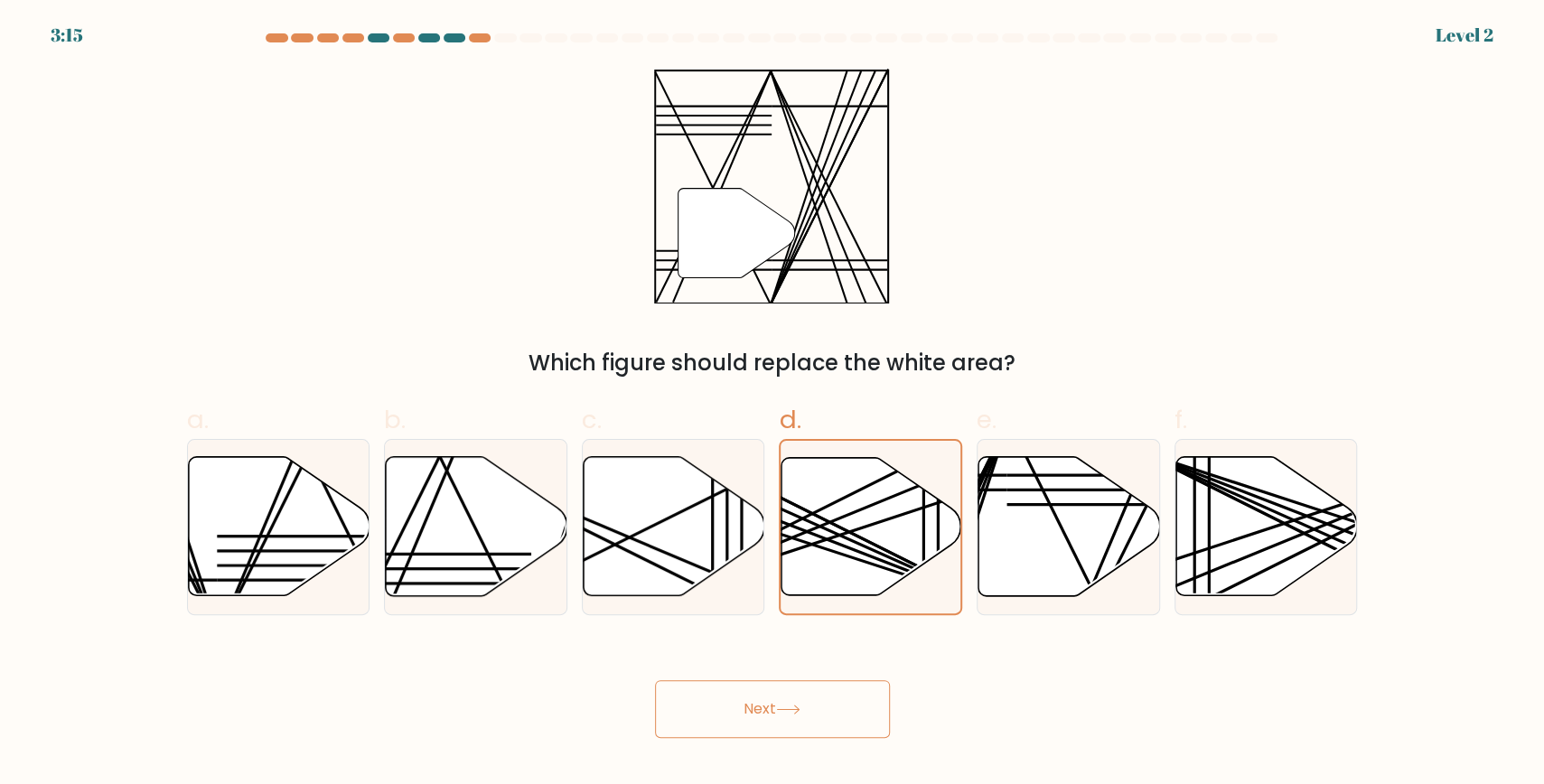
click at [800, 695] on button "Next" at bounding box center [772, 708] width 235 height 58
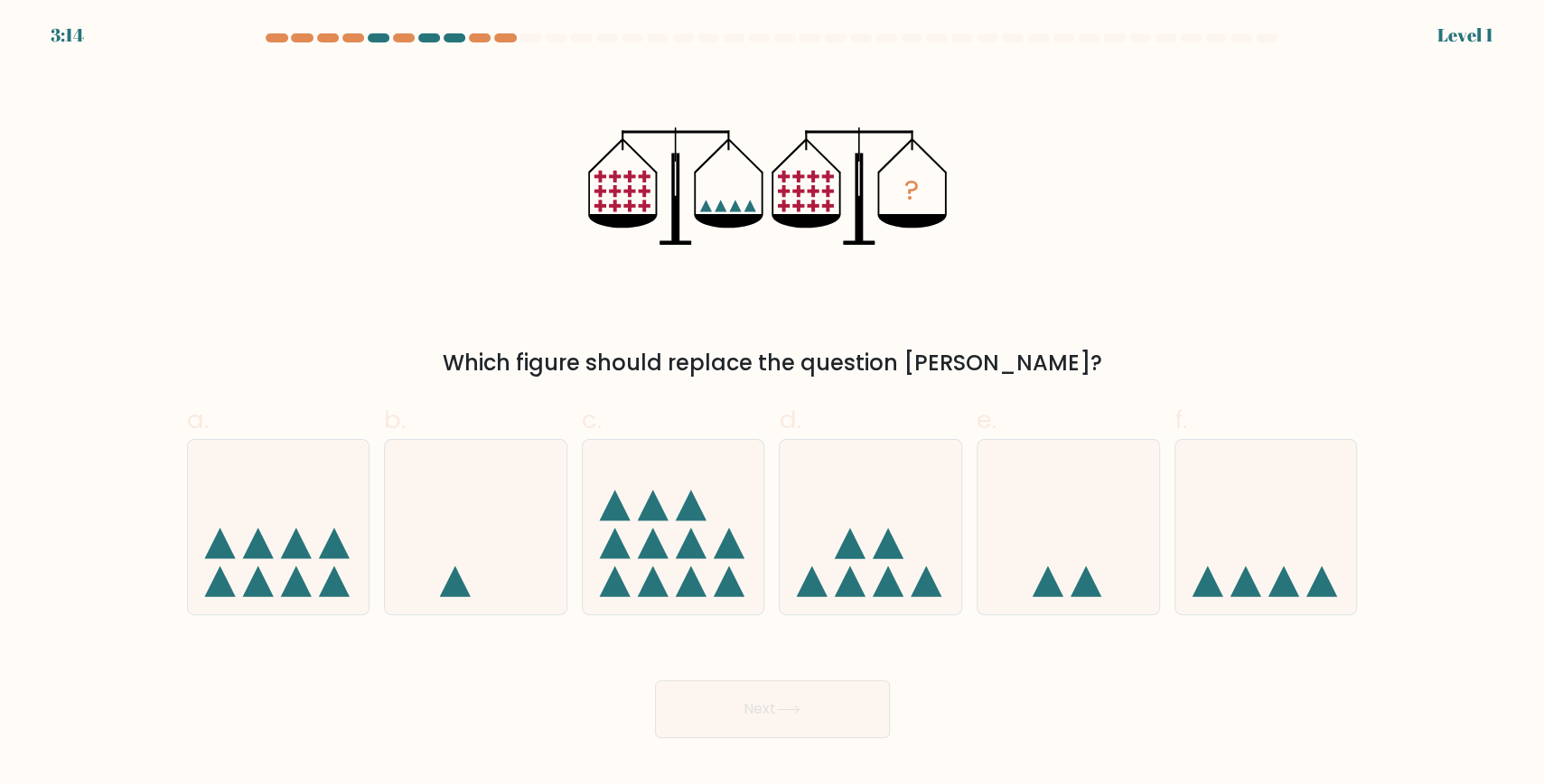
click at [1052, 526] on icon at bounding box center [1069, 527] width 182 height 150
click at [773, 404] on input "e." at bounding box center [772, 398] width 1 height 12
radio input "true"
click at [832, 698] on button "Next" at bounding box center [772, 708] width 235 height 58
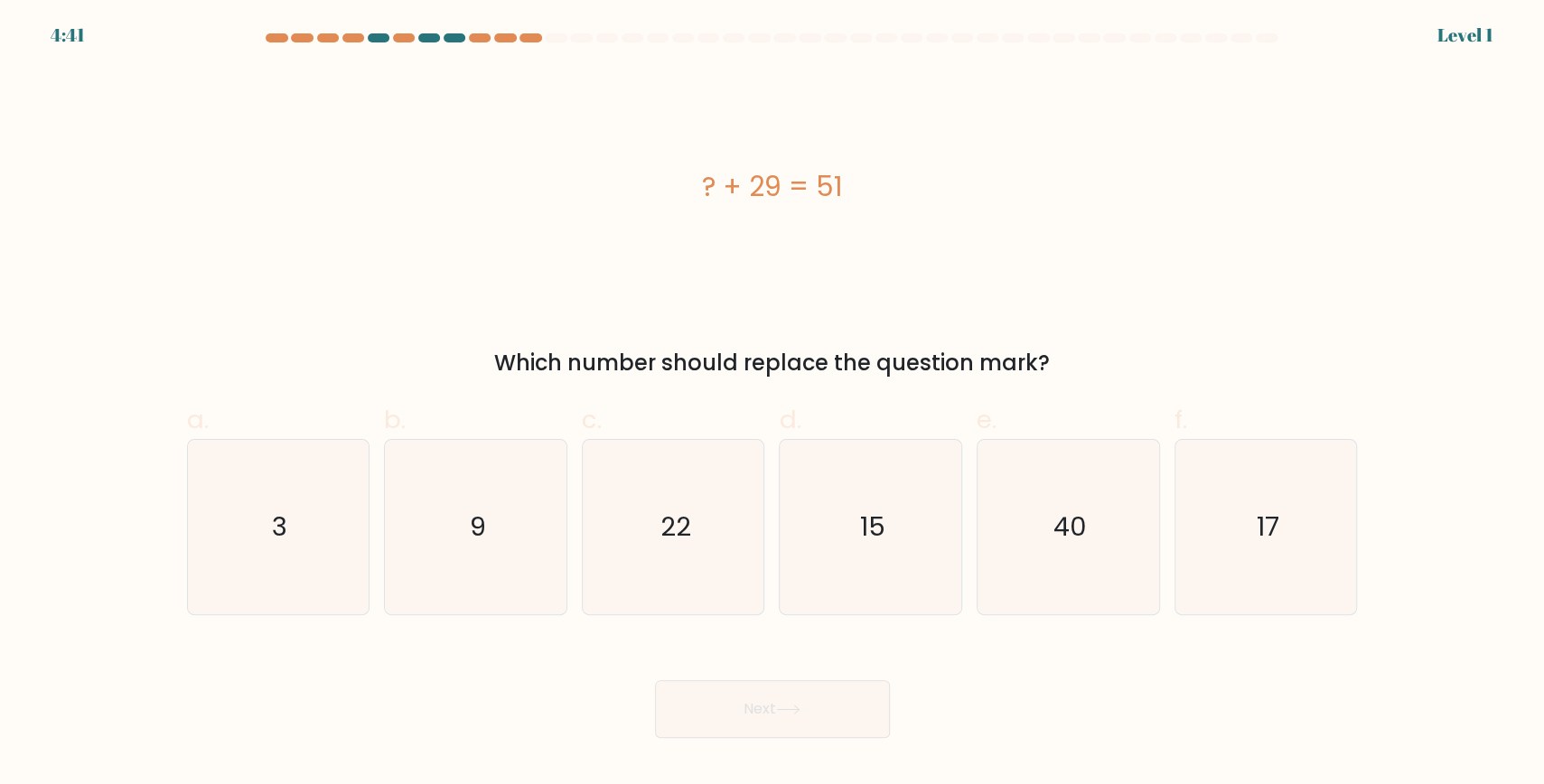
click at [885, 512] on text "15" at bounding box center [872, 526] width 25 height 36
click at [773, 404] on input "d. 15" at bounding box center [772, 398] width 1 height 12
radio input "true"
click at [780, 708] on button "Next" at bounding box center [772, 708] width 235 height 58
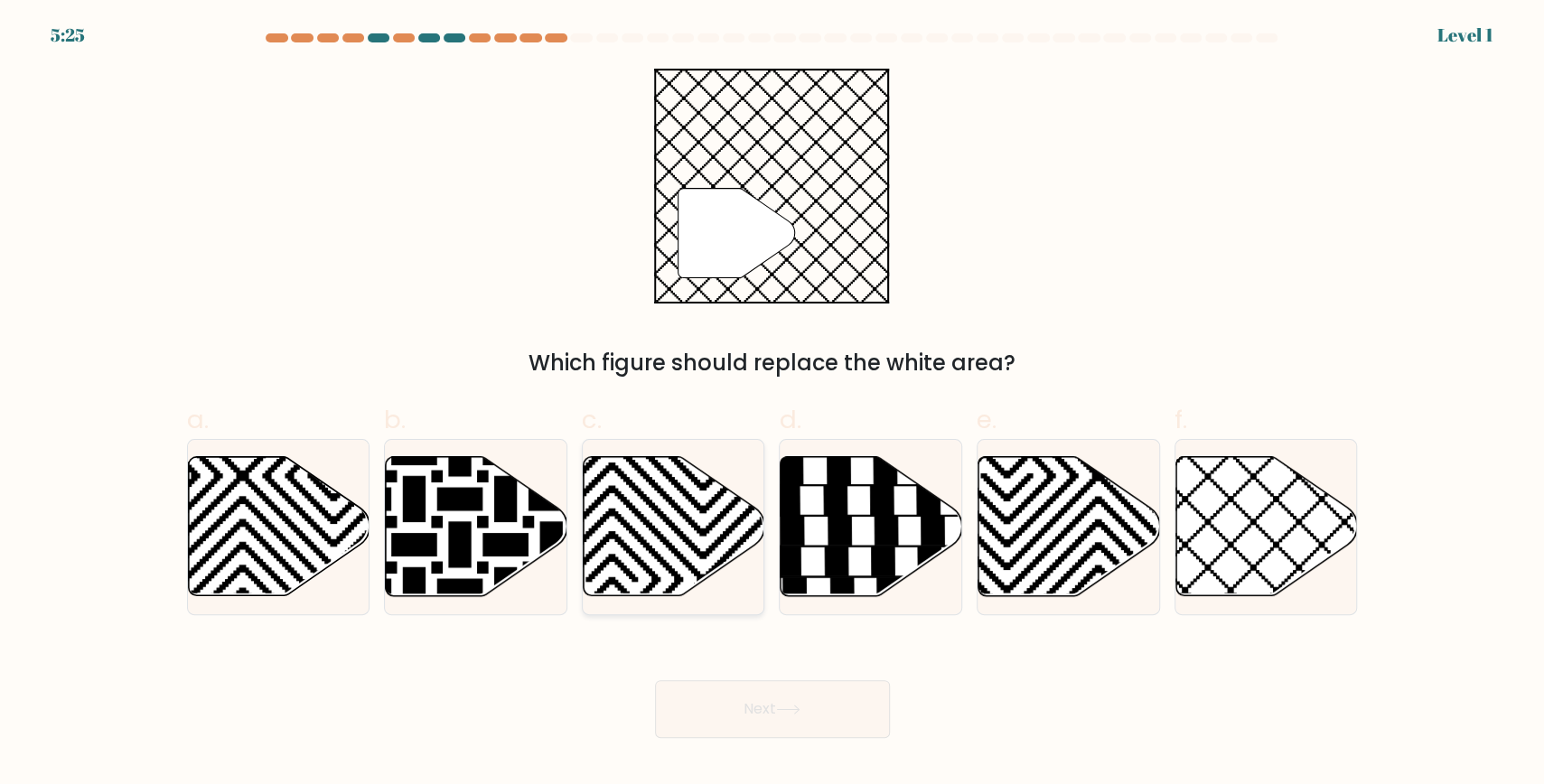
drag, startPoint x: 695, startPoint y: 493, endPoint x: 676, endPoint y: 550, distance: 60.1
click at [672, 512] on icon at bounding box center [674, 528] width 182 height 142
click at [1311, 522] on icon at bounding box center [1267, 526] width 182 height 139
click at [773, 404] on input "f." at bounding box center [772, 398] width 1 height 12
radio input "true"
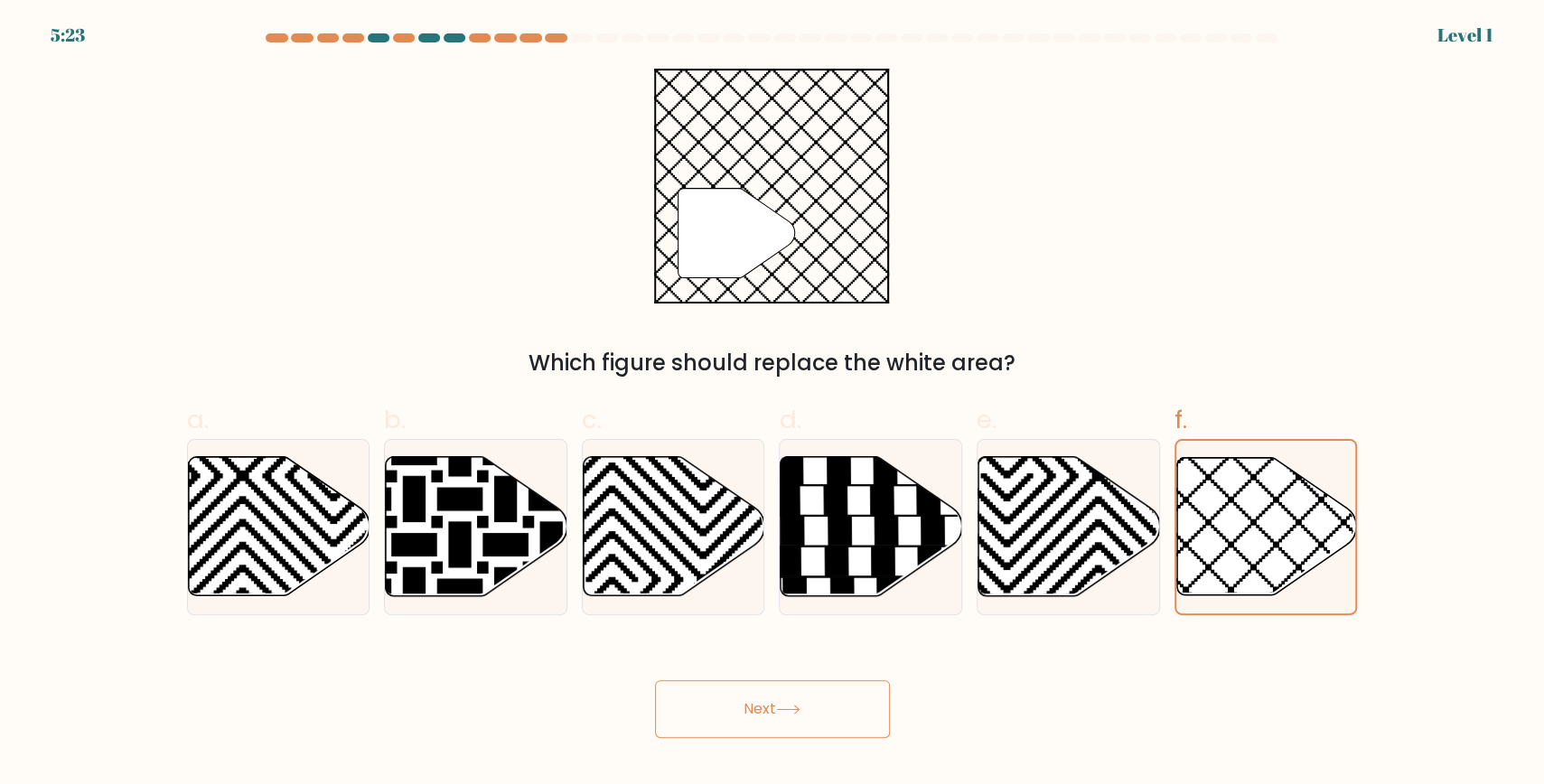
click at [868, 702] on button "Next" at bounding box center [772, 708] width 235 height 58
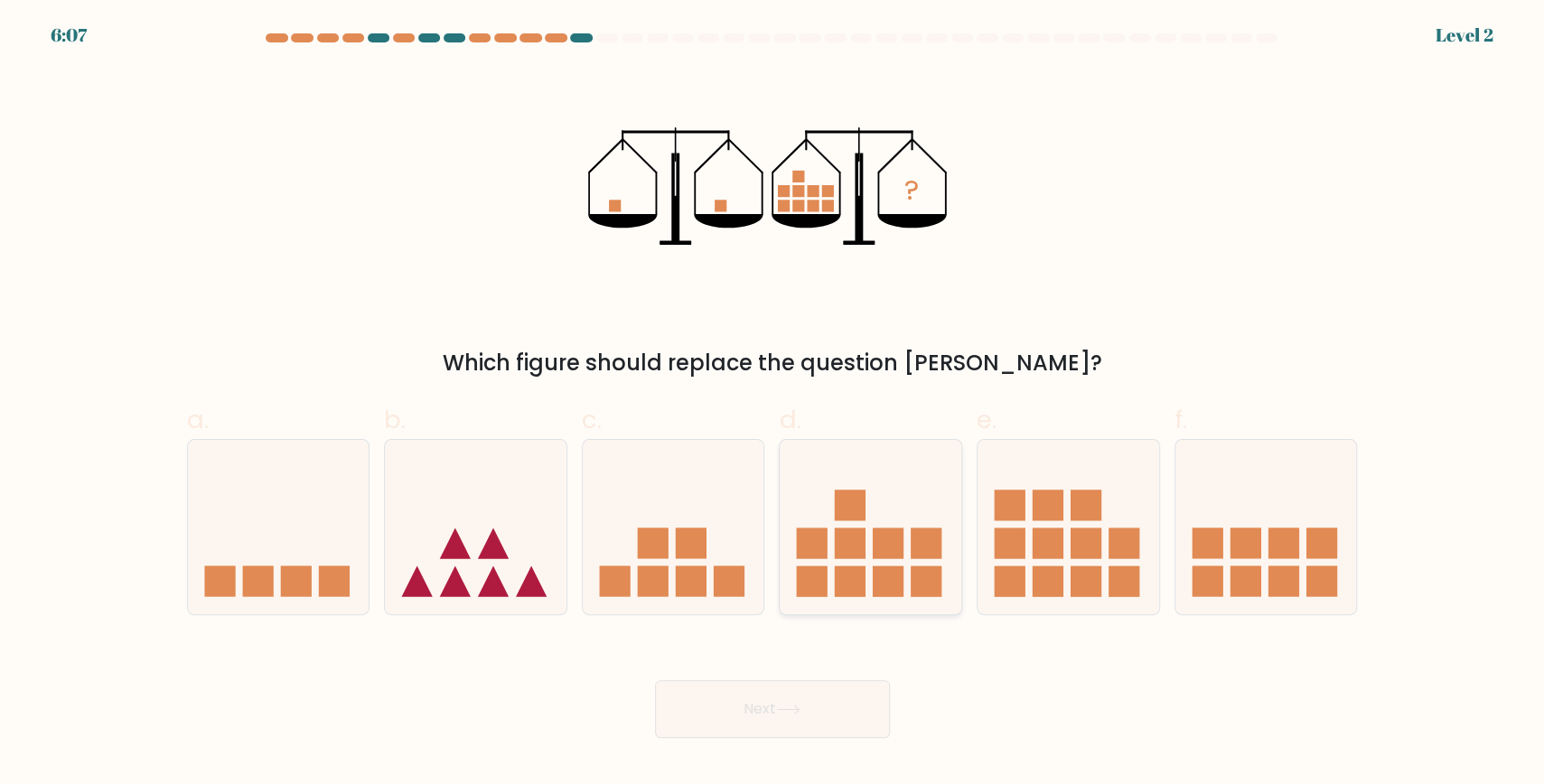
click at [892, 493] on icon at bounding box center [870, 527] width 182 height 150
click at [773, 404] on input "d." at bounding box center [772, 398] width 1 height 12
radio input "true"
click at [837, 719] on button "Next" at bounding box center [772, 708] width 235 height 58
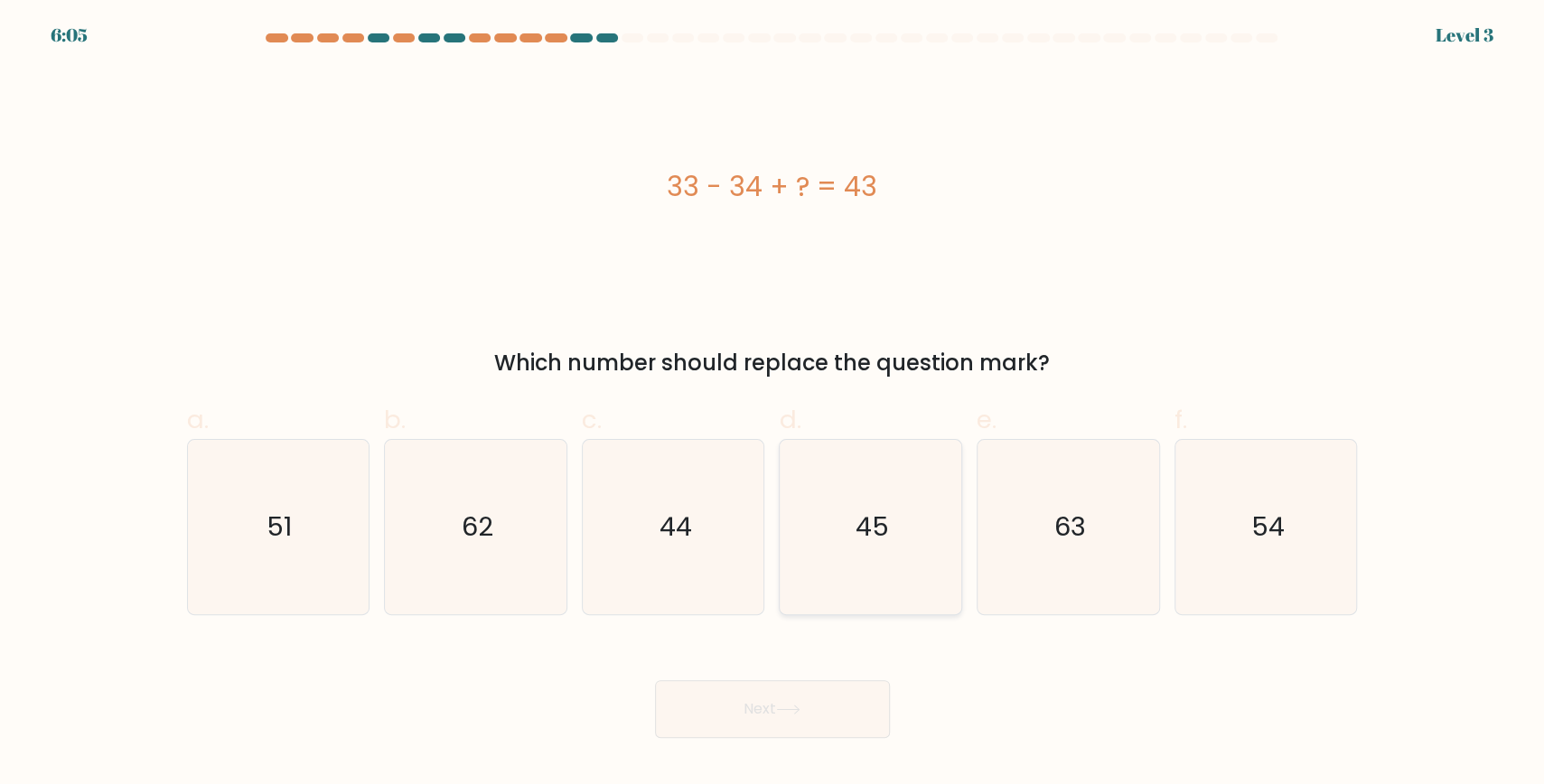
click at [862, 509] on text "45" at bounding box center [872, 526] width 33 height 36
click at [773, 404] on input "d. 45" at bounding box center [772, 398] width 1 height 12
radio input "true"
click at [844, 721] on button "Next" at bounding box center [772, 708] width 235 height 58
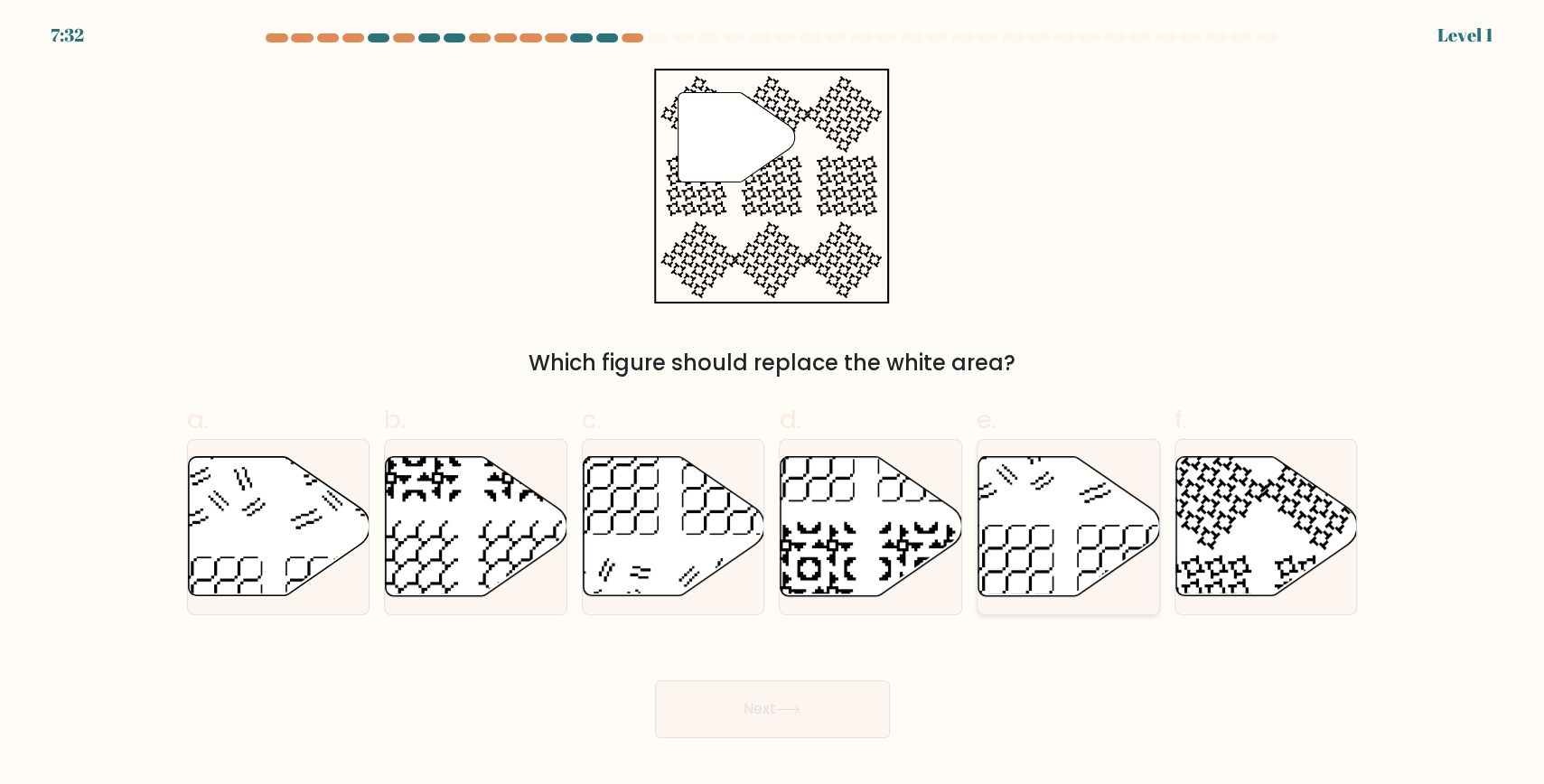
click at [1104, 532] on icon at bounding box center [1069, 526] width 182 height 139
click at [773, 404] on input "e." at bounding box center [772, 398] width 1 height 12
radio input "true"
click at [872, 559] on icon at bounding box center [871, 526] width 182 height 139
click at [773, 404] on input "d." at bounding box center [772, 398] width 1 height 12
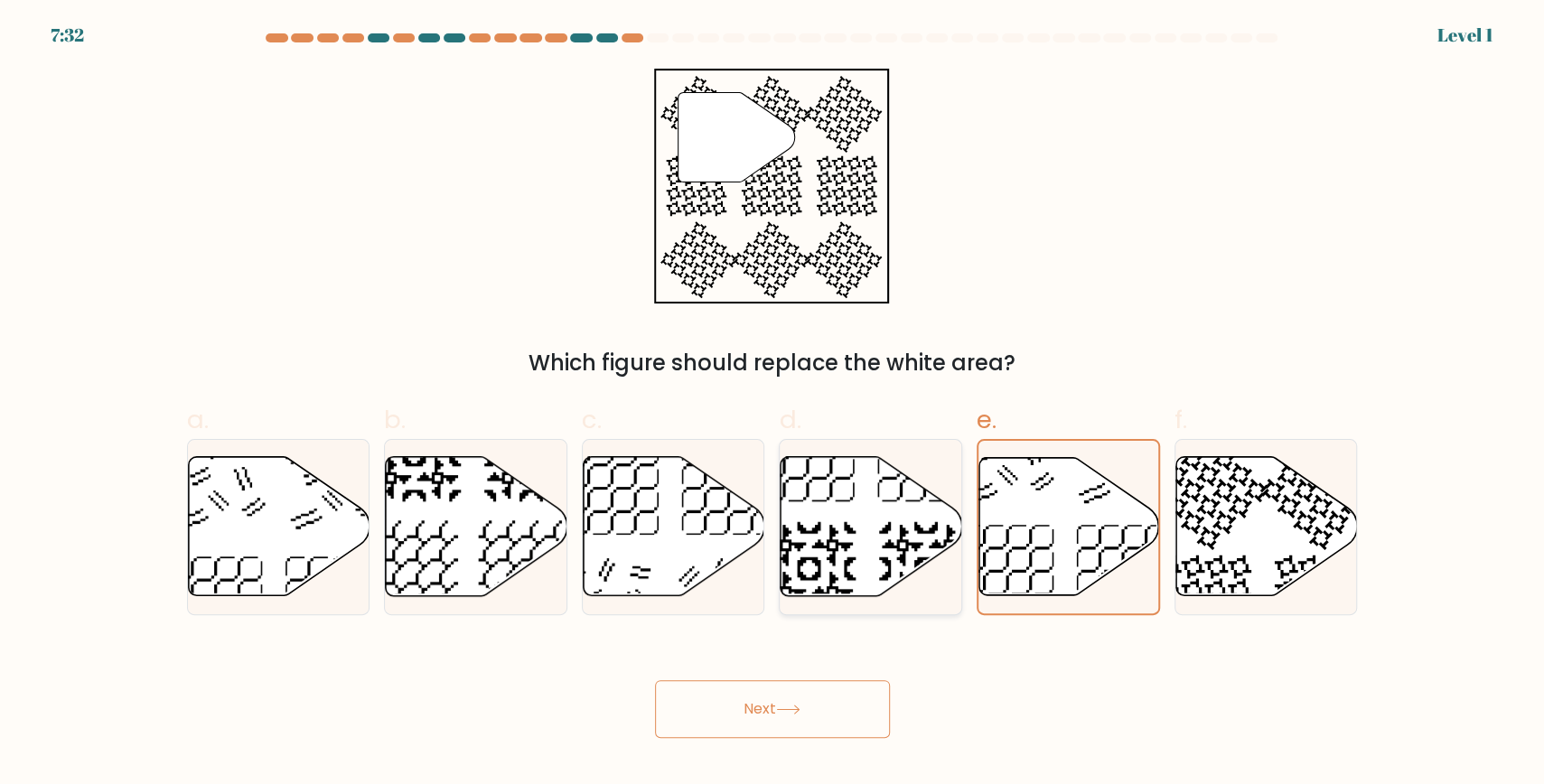
radio input "true"
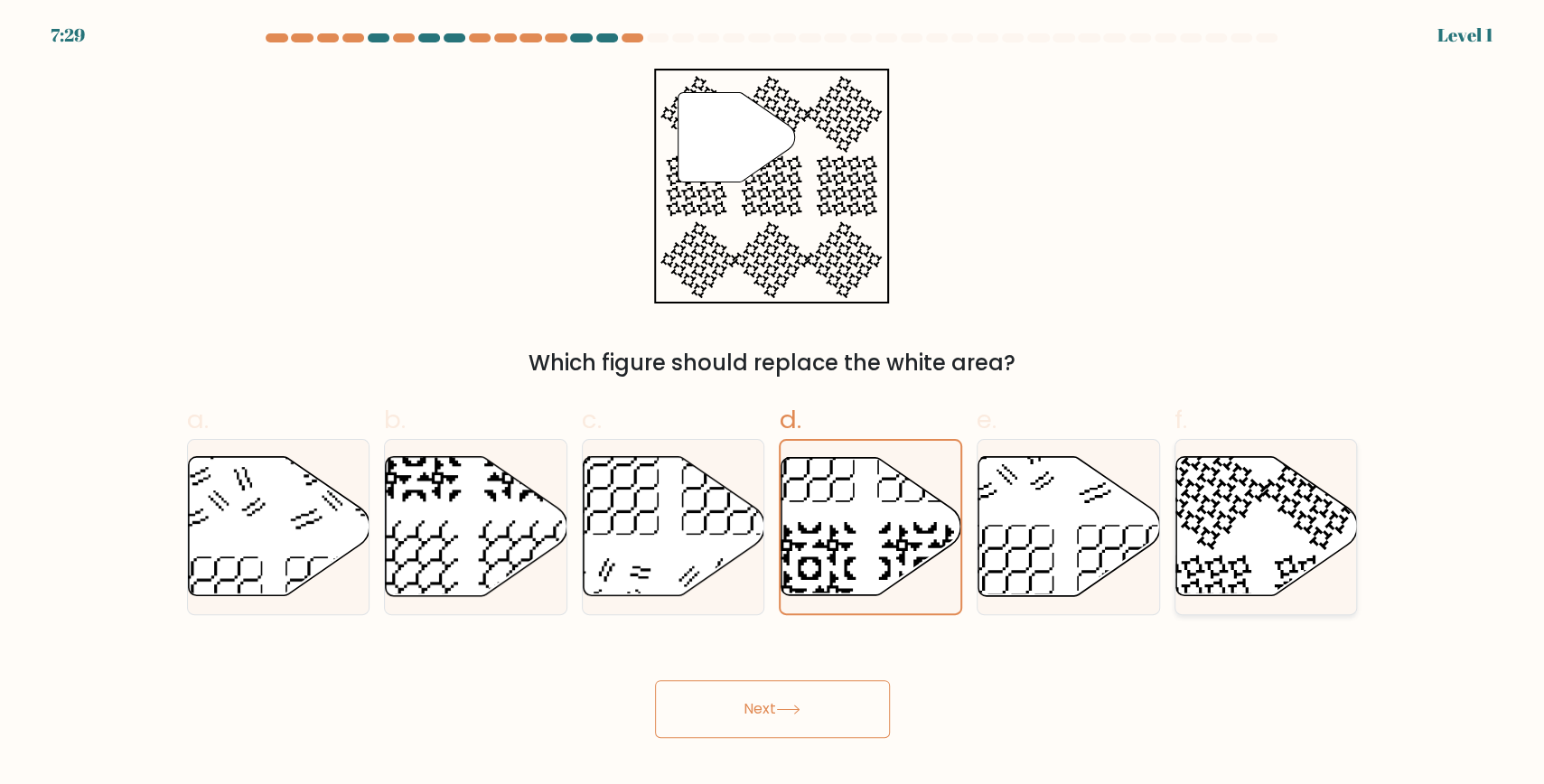
click at [1296, 485] on icon at bounding box center [1267, 526] width 182 height 139
click at [773, 404] on input "f." at bounding box center [772, 398] width 1 height 12
radio input "true"
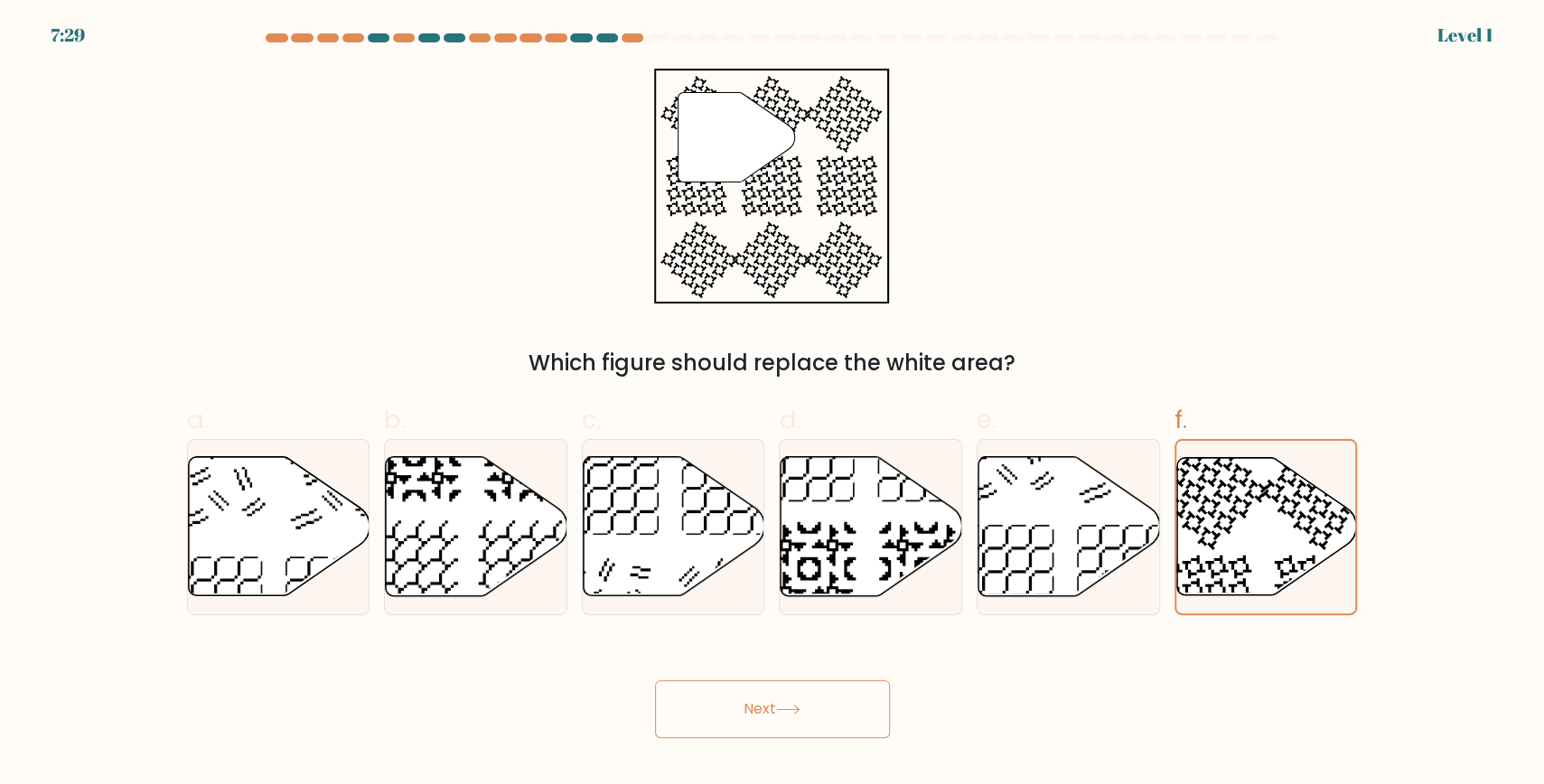
click at [808, 695] on button "Next" at bounding box center [772, 708] width 235 height 58
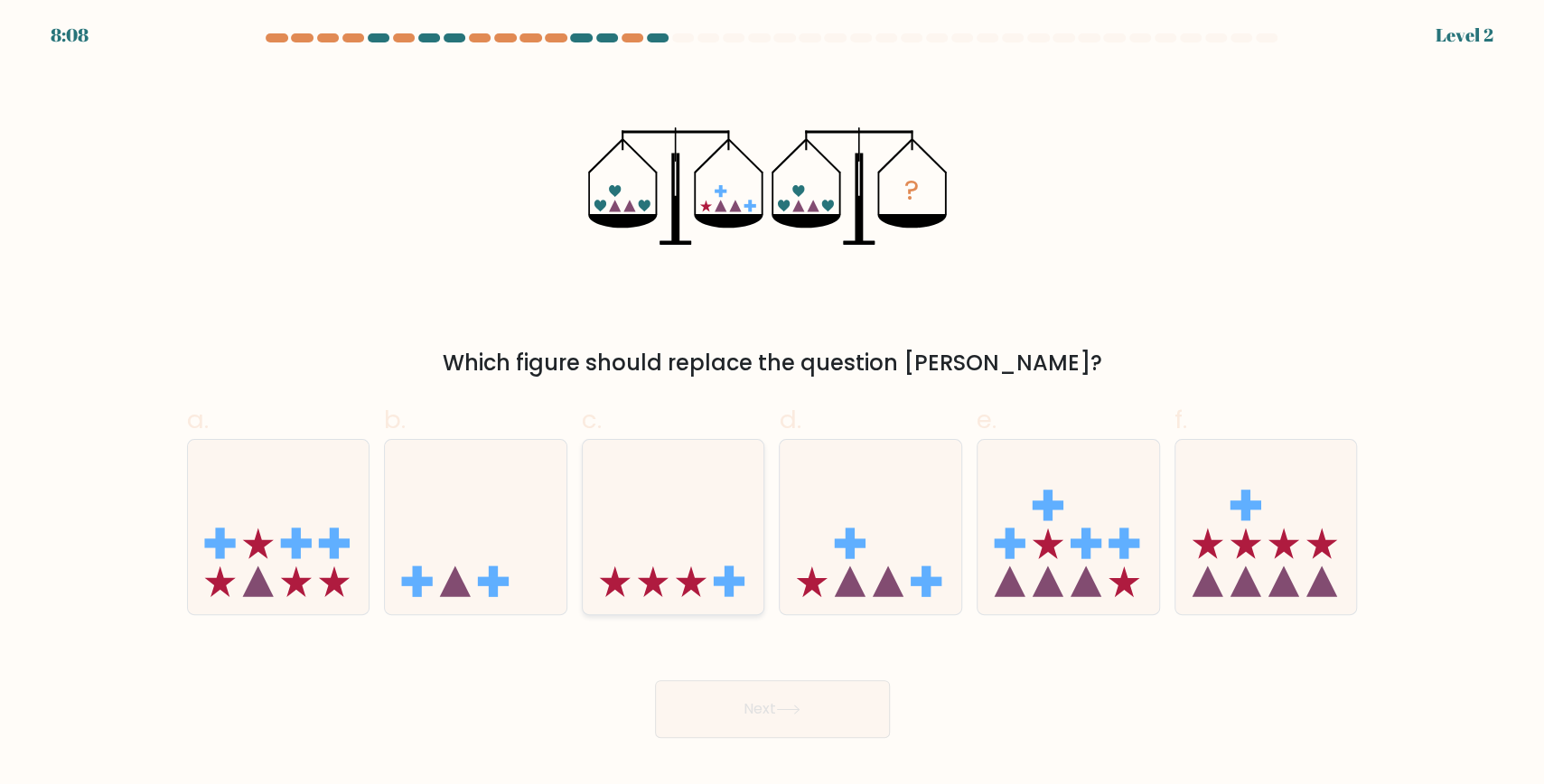
click at [710, 555] on icon at bounding box center [674, 527] width 182 height 150
click at [772, 404] on input "c." at bounding box center [772, 398] width 1 height 12
radio input "true"
click at [783, 701] on button "Next" at bounding box center [772, 708] width 235 height 58
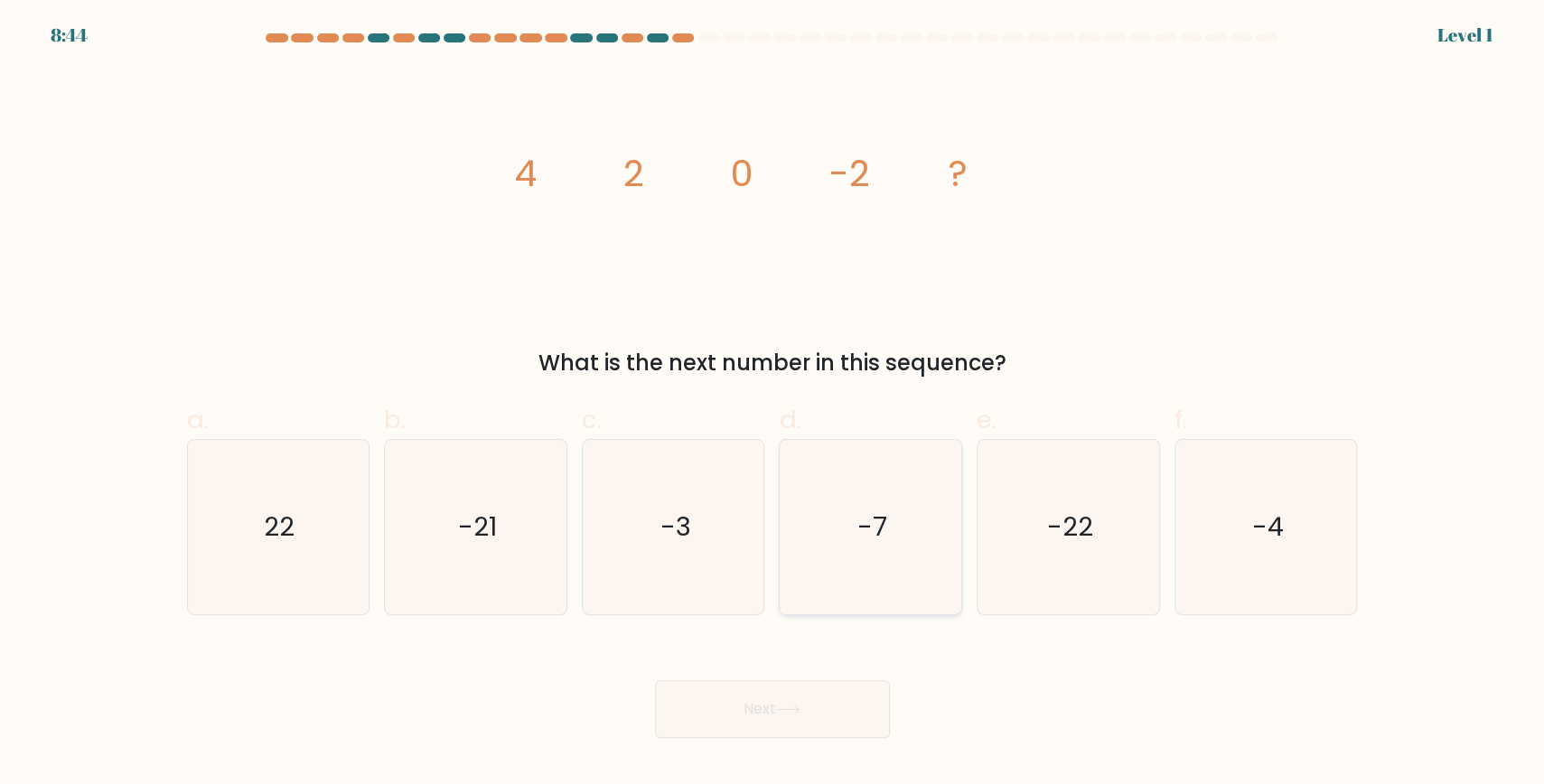
click at [891, 525] on icon "-7" at bounding box center [870, 527] width 174 height 174
click at [773, 404] on input "d. -7" at bounding box center [772, 398] width 1 height 12
radio input "true"
click at [781, 713] on button "Next" at bounding box center [772, 708] width 235 height 58
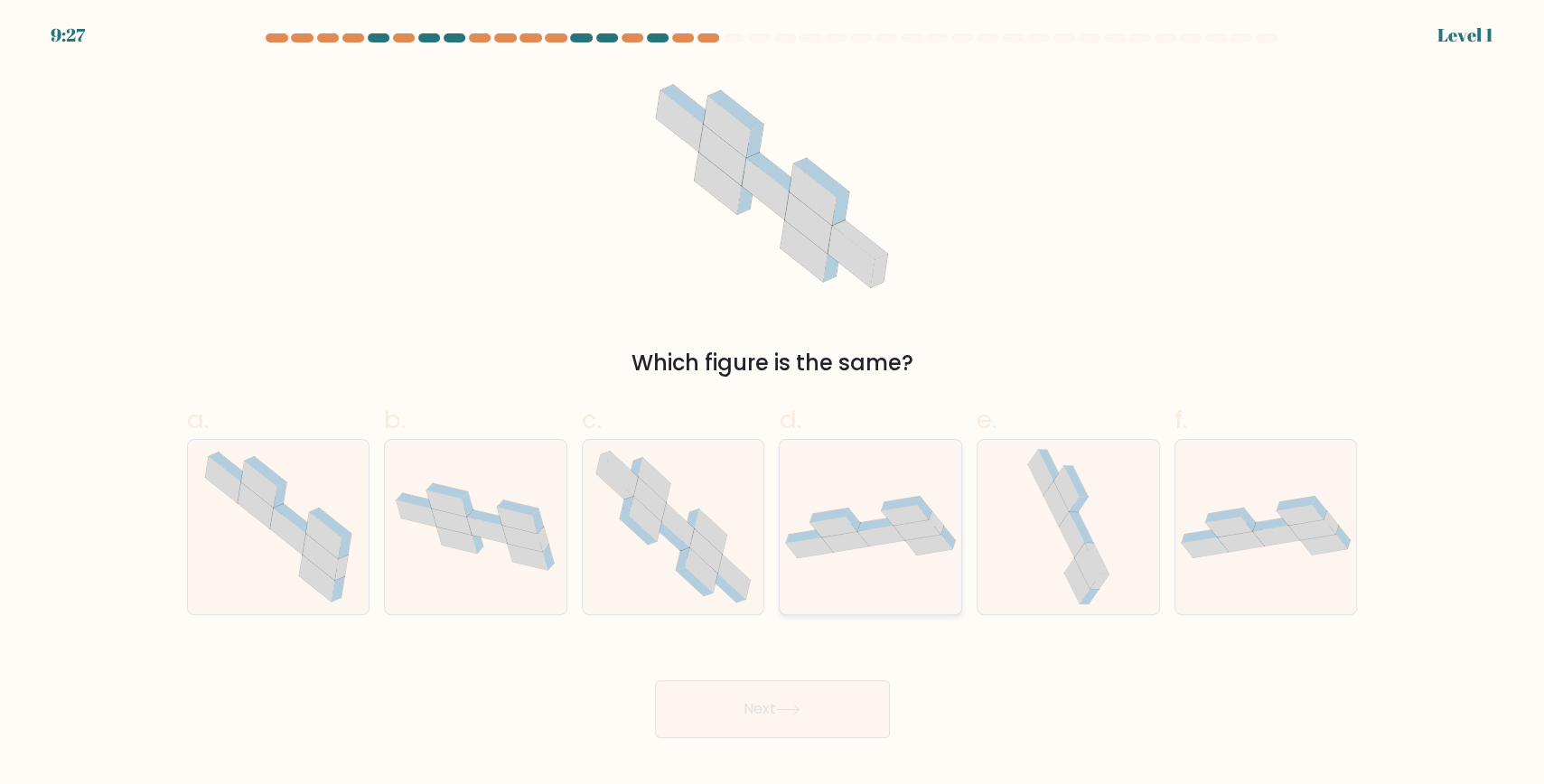
click at [848, 530] on icon at bounding box center [833, 527] width 47 height 21
click at [773, 404] on input "d." at bounding box center [772, 398] width 1 height 12
radio input "true"
drag, startPoint x: 777, startPoint y: 726, endPoint x: 834, endPoint y: 661, distance: 86.5
click at [777, 725] on button "Next" at bounding box center [772, 708] width 235 height 58
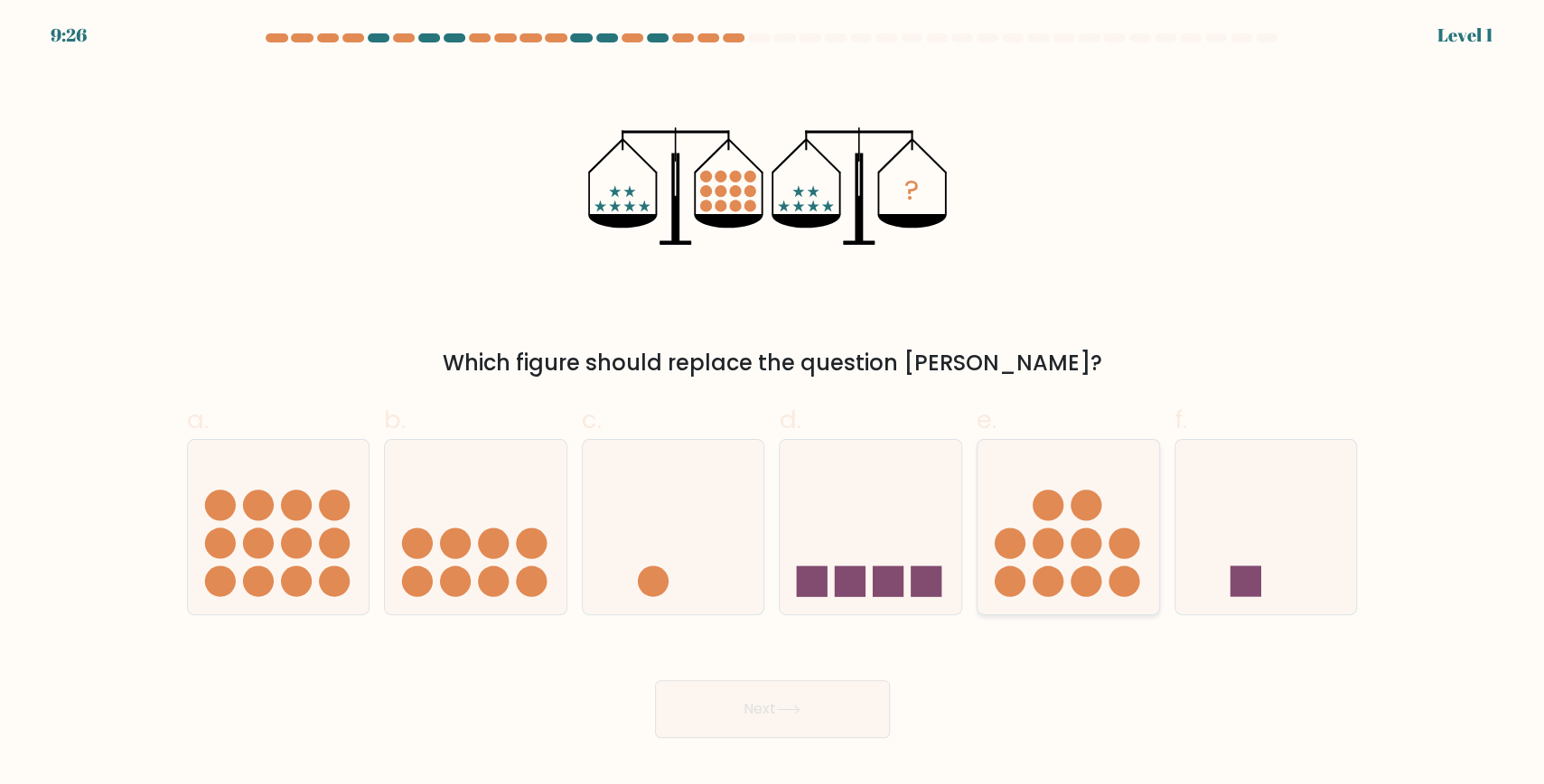
click at [1071, 536] on icon at bounding box center [1069, 527] width 182 height 150
click at [773, 404] on input "e." at bounding box center [772, 398] width 1 height 12
radio input "true"
drag, startPoint x: 839, startPoint y: 702, endPoint x: 764, endPoint y: 601, distance: 125.8
click at [840, 702] on button "Next" at bounding box center [772, 708] width 235 height 58
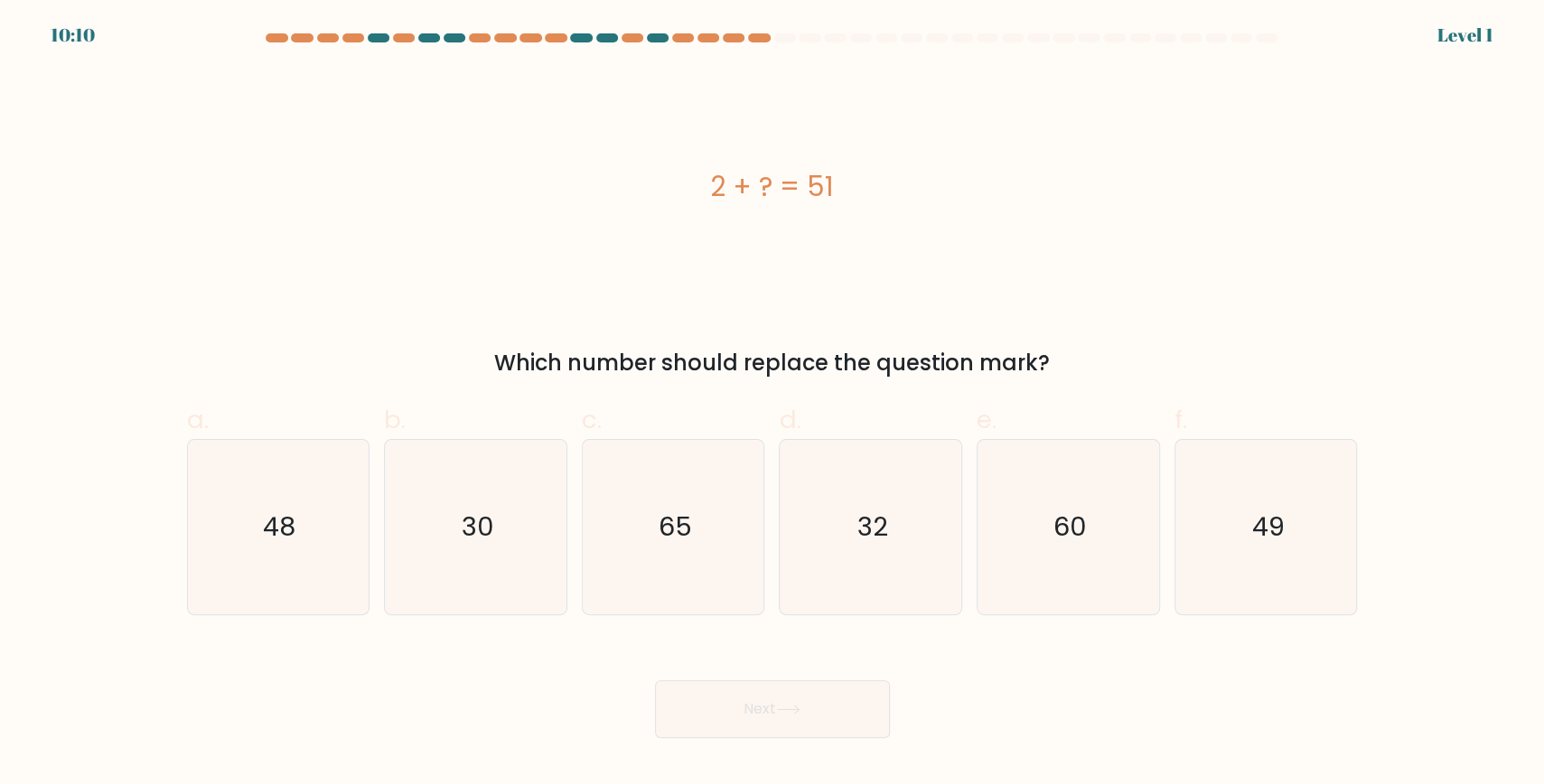
click at [697, 546] on icon "65" at bounding box center [674, 527] width 174 height 174
click at [772, 404] on input "c. 65" at bounding box center [772, 398] width 1 height 12
radio input "true"
click at [779, 711] on button "Next" at bounding box center [772, 708] width 235 height 58
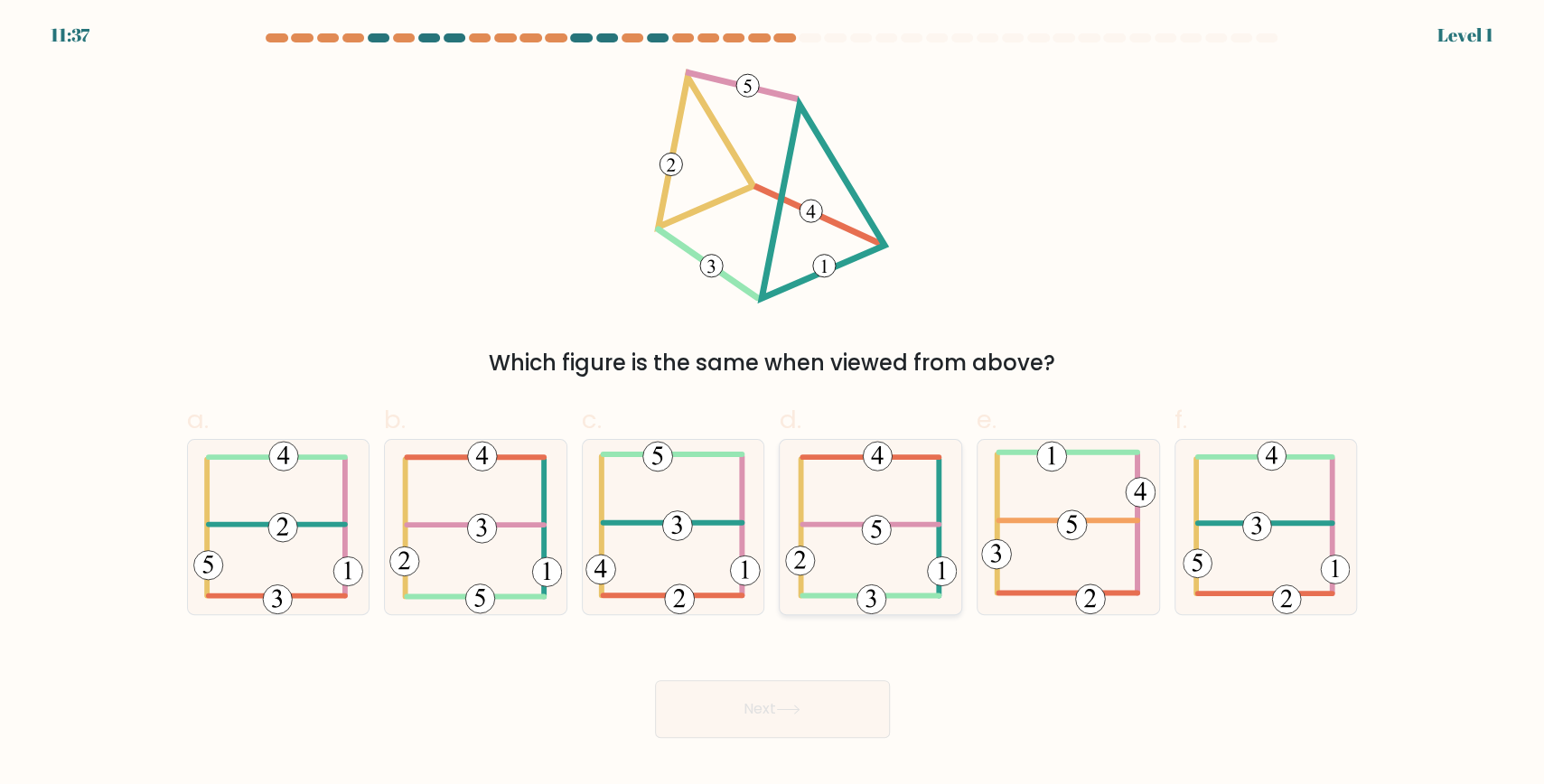
click at [850, 517] on icon at bounding box center [871, 527] width 172 height 174
click at [773, 404] on input "d." at bounding box center [772, 398] width 1 height 12
radio input "true"
click at [820, 695] on button "Next" at bounding box center [772, 708] width 235 height 58
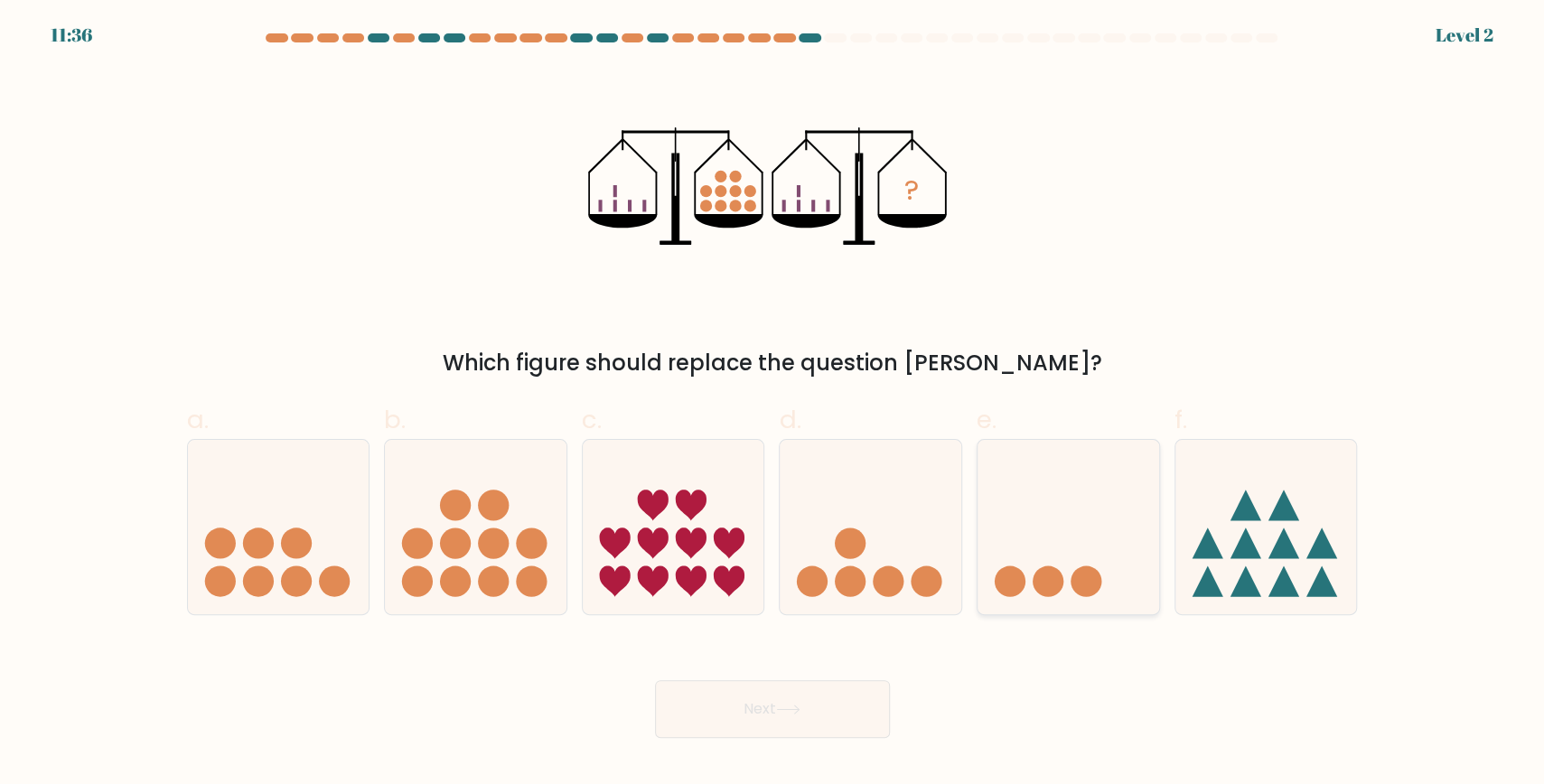
click at [1049, 545] on icon at bounding box center [1069, 527] width 182 height 150
click at [773, 404] on input "e." at bounding box center [772, 398] width 1 height 12
radio input "true"
click at [823, 681] on button "Next" at bounding box center [772, 708] width 235 height 58
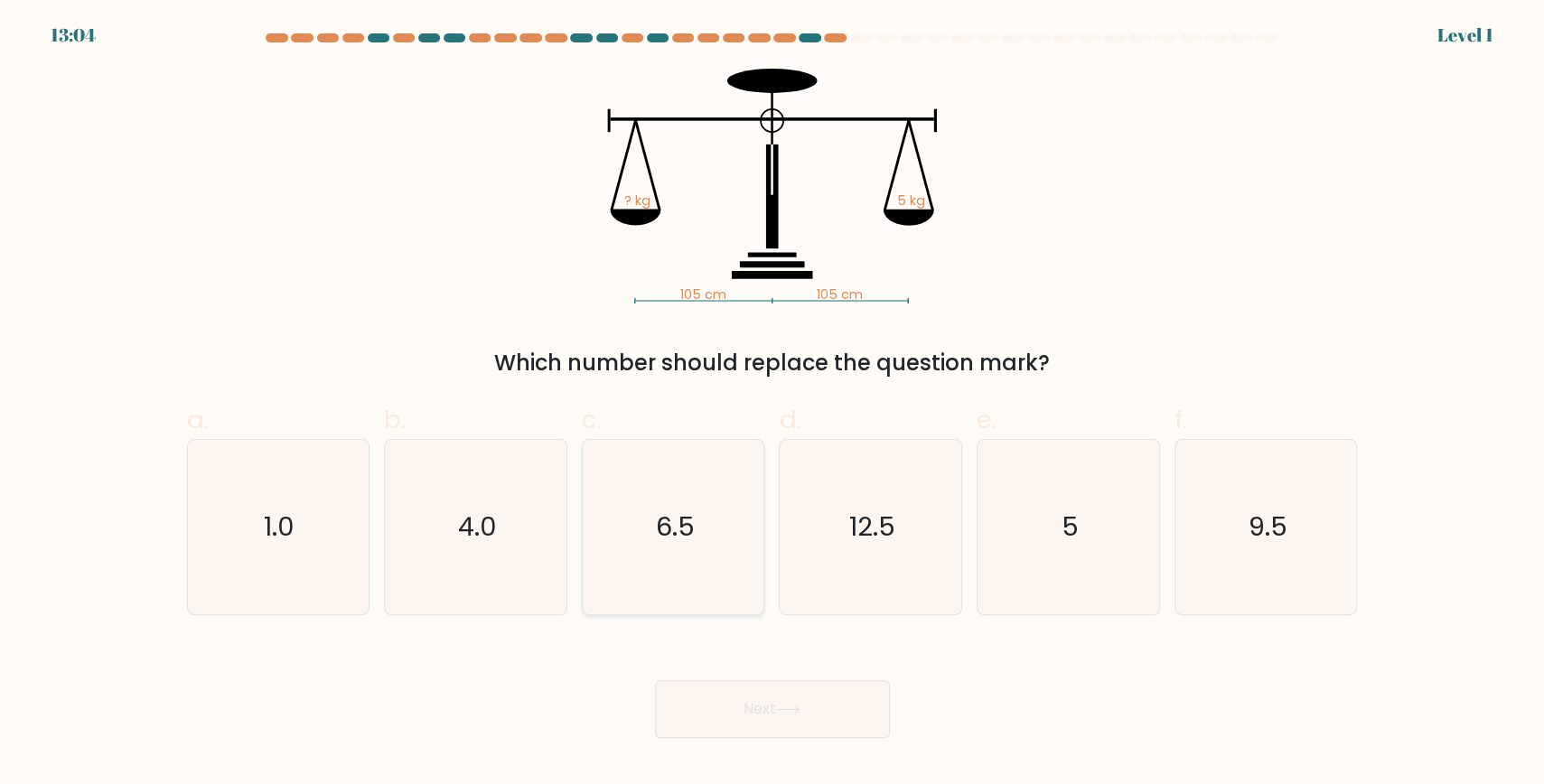
click at [744, 491] on icon "6.5" at bounding box center [674, 527] width 174 height 174
click at [772, 404] on input "c. 6.5" at bounding box center [772, 398] width 1 height 12
radio input "true"
drag, startPoint x: 752, startPoint y: 707, endPoint x: 784, endPoint y: 643, distance: 71.6
click at [754, 705] on button "Next" at bounding box center [772, 708] width 235 height 58
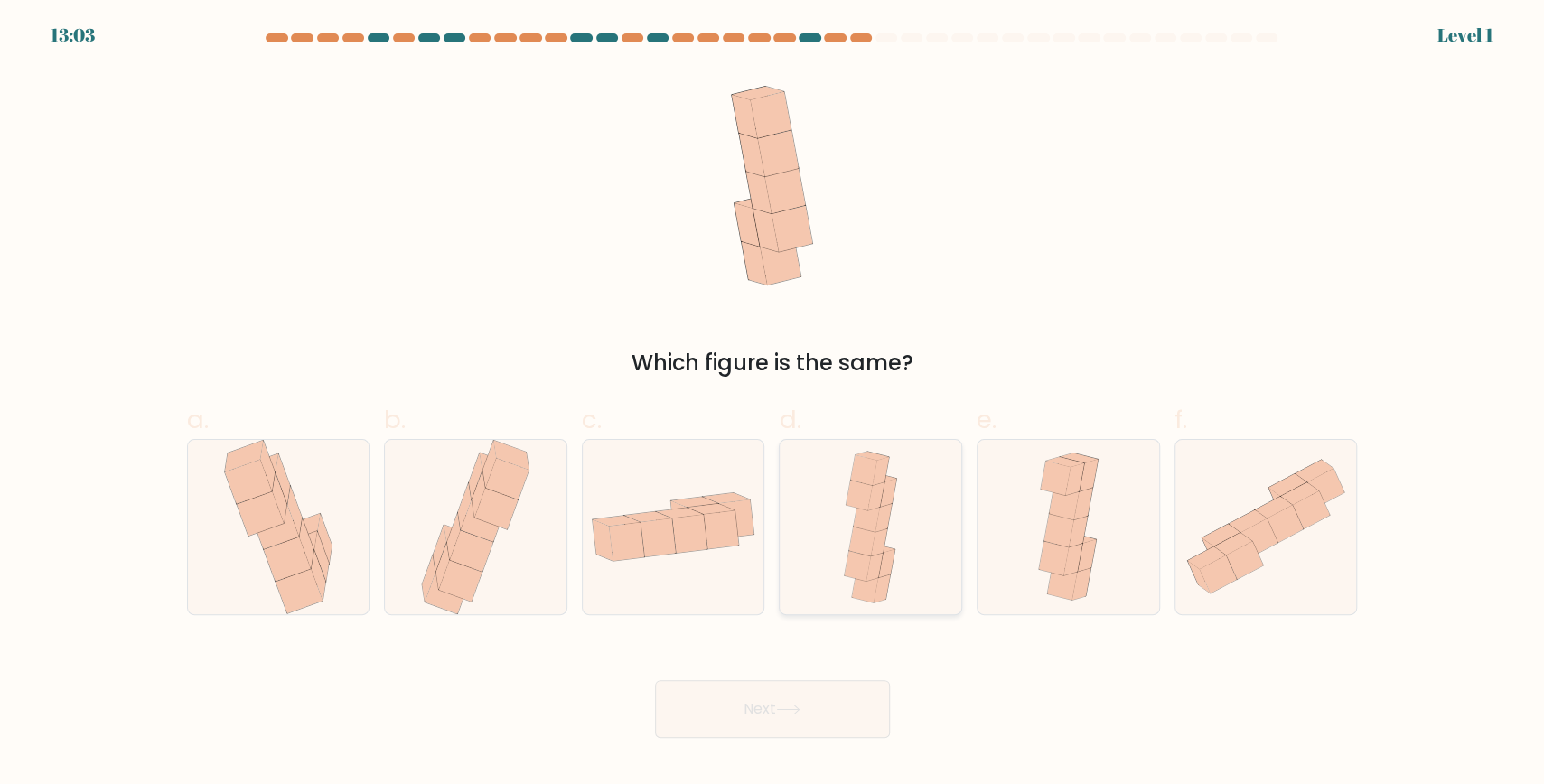
click at [889, 538] on icon at bounding box center [870, 527] width 69 height 174
click at [773, 404] on input "d." at bounding box center [772, 398] width 1 height 12
radio input "true"
click at [841, 722] on button "Next" at bounding box center [772, 708] width 235 height 58
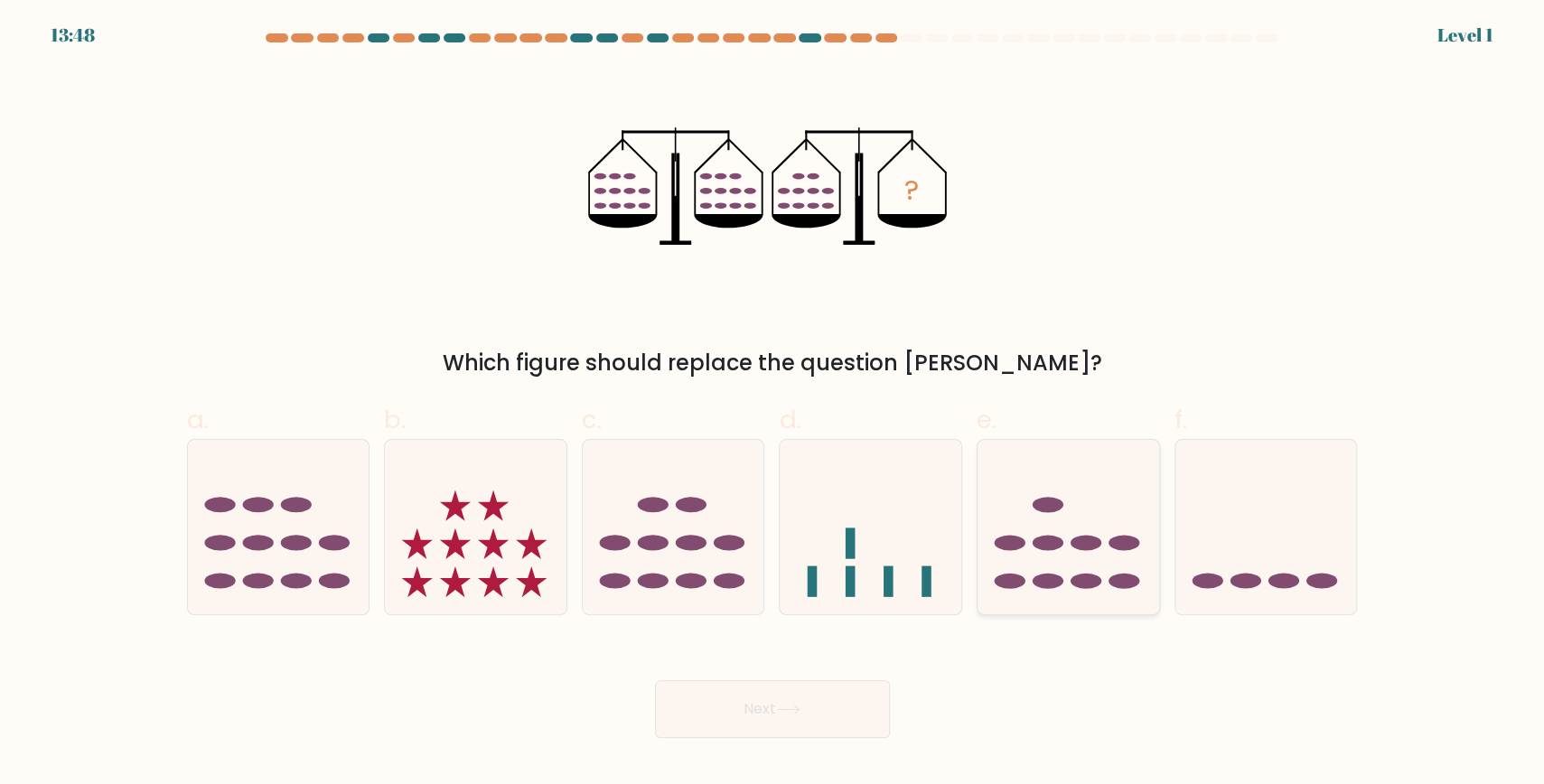
click at [1045, 548] on ellipse at bounding box center [1047, 543] width 30 height 16
click at [773, 404] on input "e." at bounding box center [772, 398] width 1 height 12
radio input "true"
drag, startPoint x: 800, startPoint y: 720, endPoint x: 880, endPoint y: 601, distance: 143.4
click at [806, 714] on button "Next" at bounding box center [772, 708] width 235 height 58
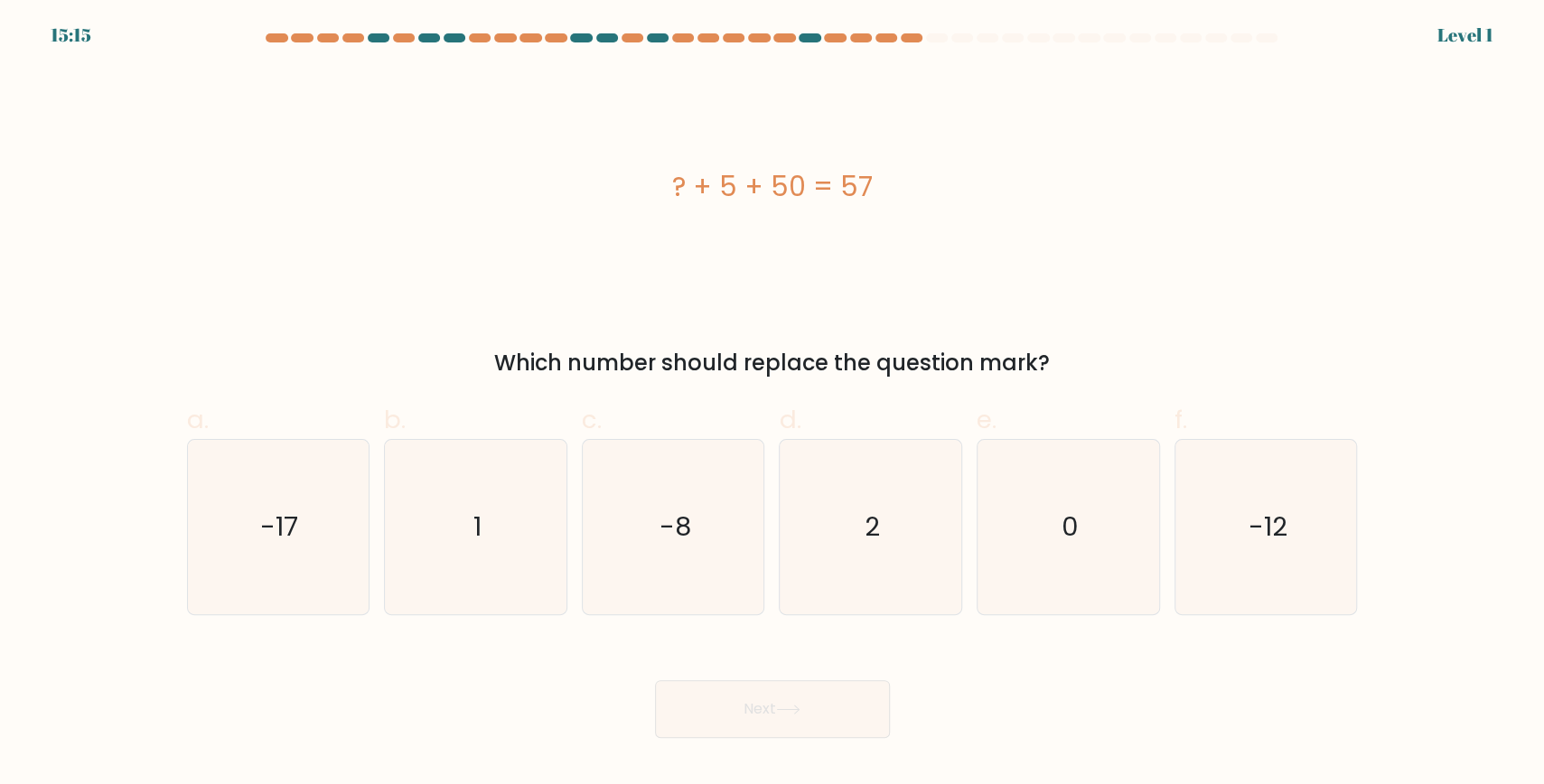
click at [892, 523] on icon "2" at bounding box center [870, 527] width 174 height 174
click at [773, 404] on input "d. 2" at bounding box center [772, 398] width 1 height 12
radio input "true"
click at [807, 718] on button "Next" at bounding box center [772, 708] width 235 height 58
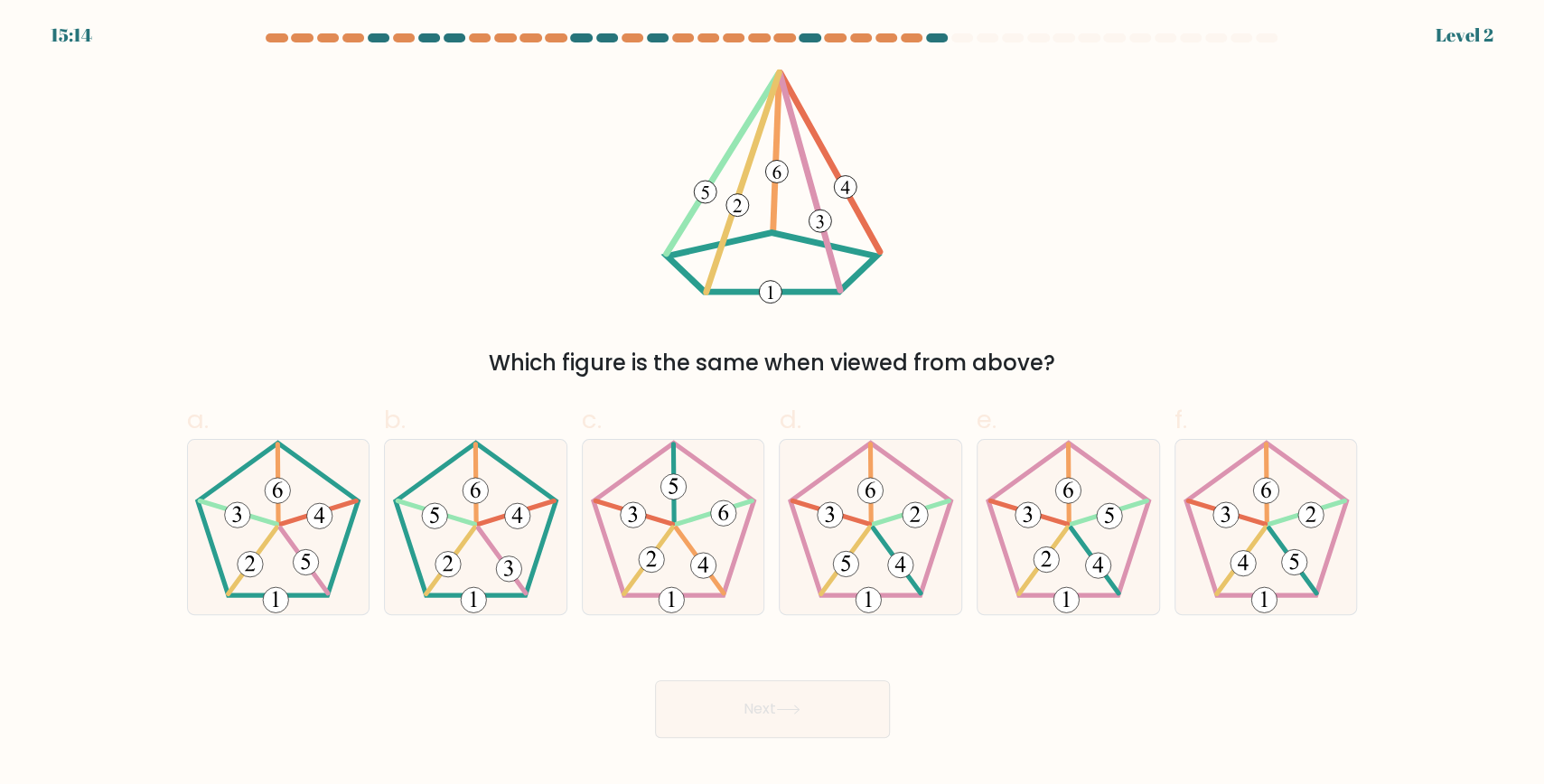
click at [676, 500] on icon at bounding box center [674, 527] width 174 height 174
click at [772, 404] on input "c." at bounding box center [772, 398] width 1 height 12
radio input "true"
click at [704, 712] on button "Next" at bounding box center [772, 708] width 235 height 58
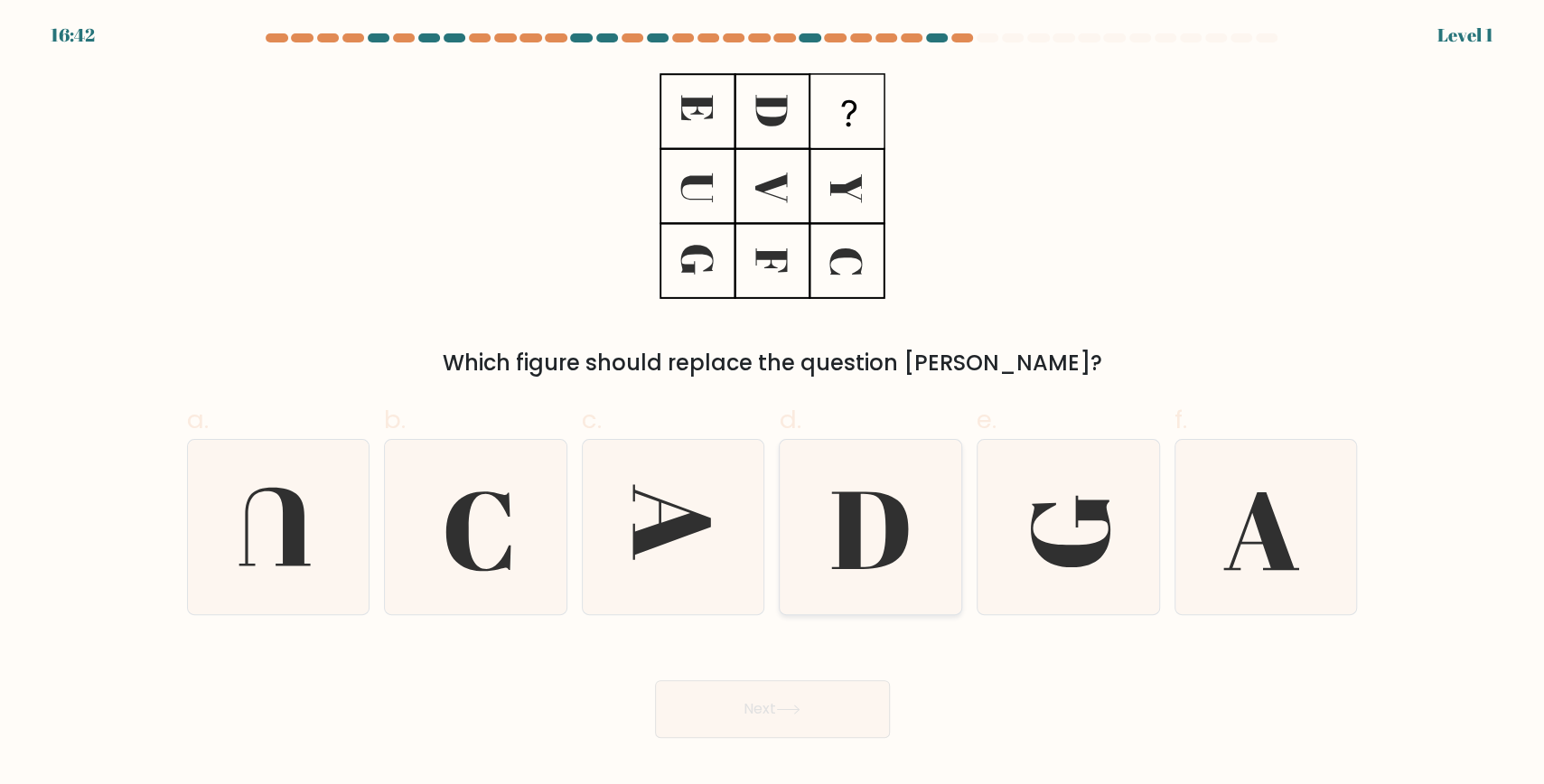
click at [819, 550] on icon at bounding box center [870, 527] width 174 height 174
click at [773, 404] on input "d." at bounding box center [772, 398] width 1 height 12
radio input "true"
drag, startPoint x: 809, startPoint y: 697, endPoint x: 825, endPoint y: 667, distance: 34.0
click at [811, 698] on button "Next" at bounding box center [772, 708] width 235 height 58
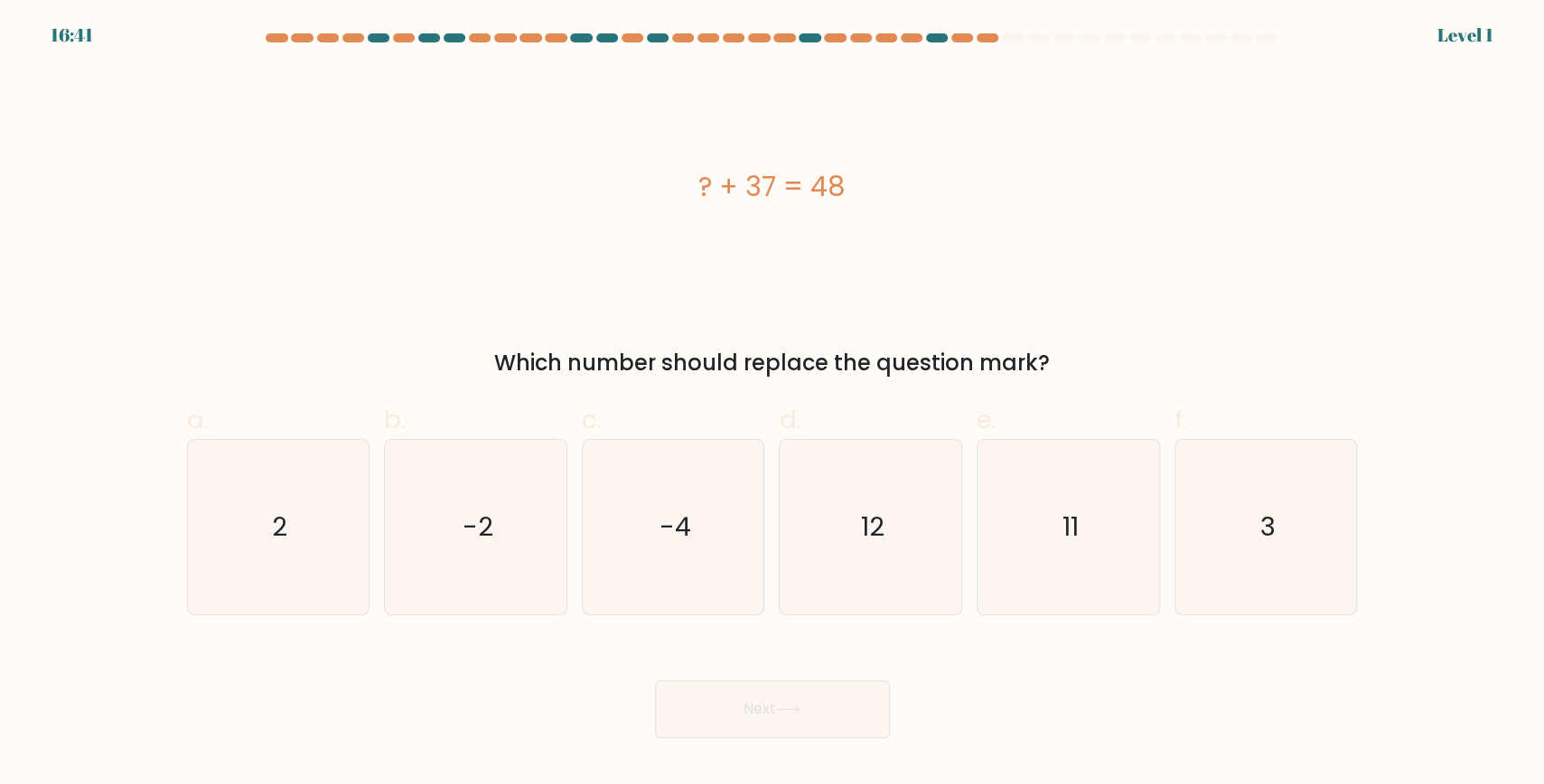
click at [1052, 514] on icon "11" at bounding box center [1068, 527] width 174 height 174
click at [773, 404] on input "e. 11" at bounding box center [772, 398] width 1 height 12
radio input "true"
drag, startPoint x: 812, startPoint y: 691, endPoint x: 999, endPoint y: 564, distance: 226.0
click at [812, 689] on button "Next" at bounding box center [772, 708] width 235 height 58
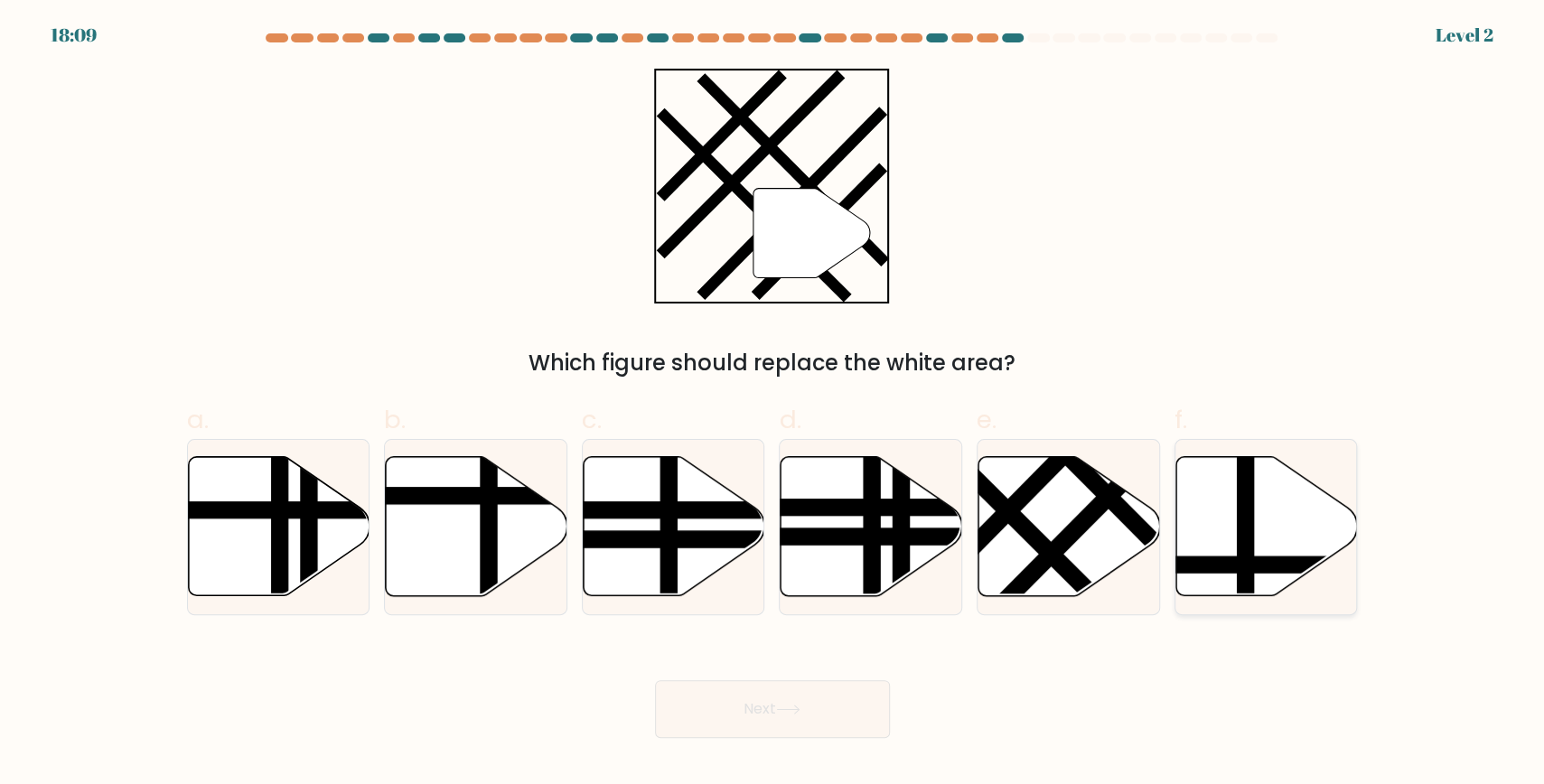
click at [1229, 512] on icon at bounding box center [1267, 526] width 182 height 139
click at [773, 404] on input "f." at bounding box center [772, 398] width 1 height 12
radio input "true"
click at [796, 711] on icon at bounding box center [788, 709] width 24 height 10
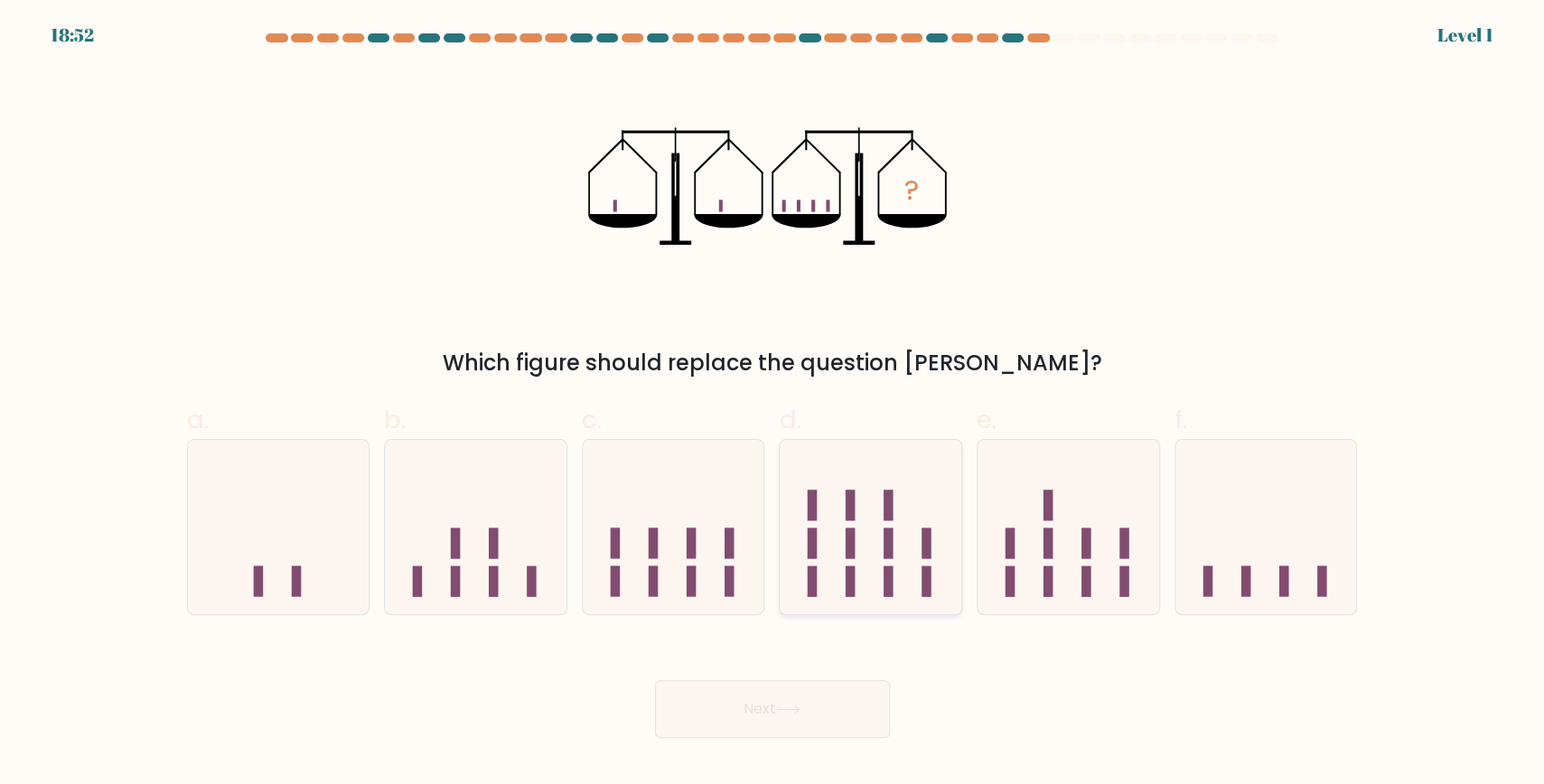
click at [825, 545] on icon at bounding box center [870, 527] width 182 height 150
click at [773, 404] on input "d." at bounding box center [772, 398] width 1 height 12
radio input "true"
click at [811, 709] on button "Next" at bounding box center [772, 708] width 235 height 58
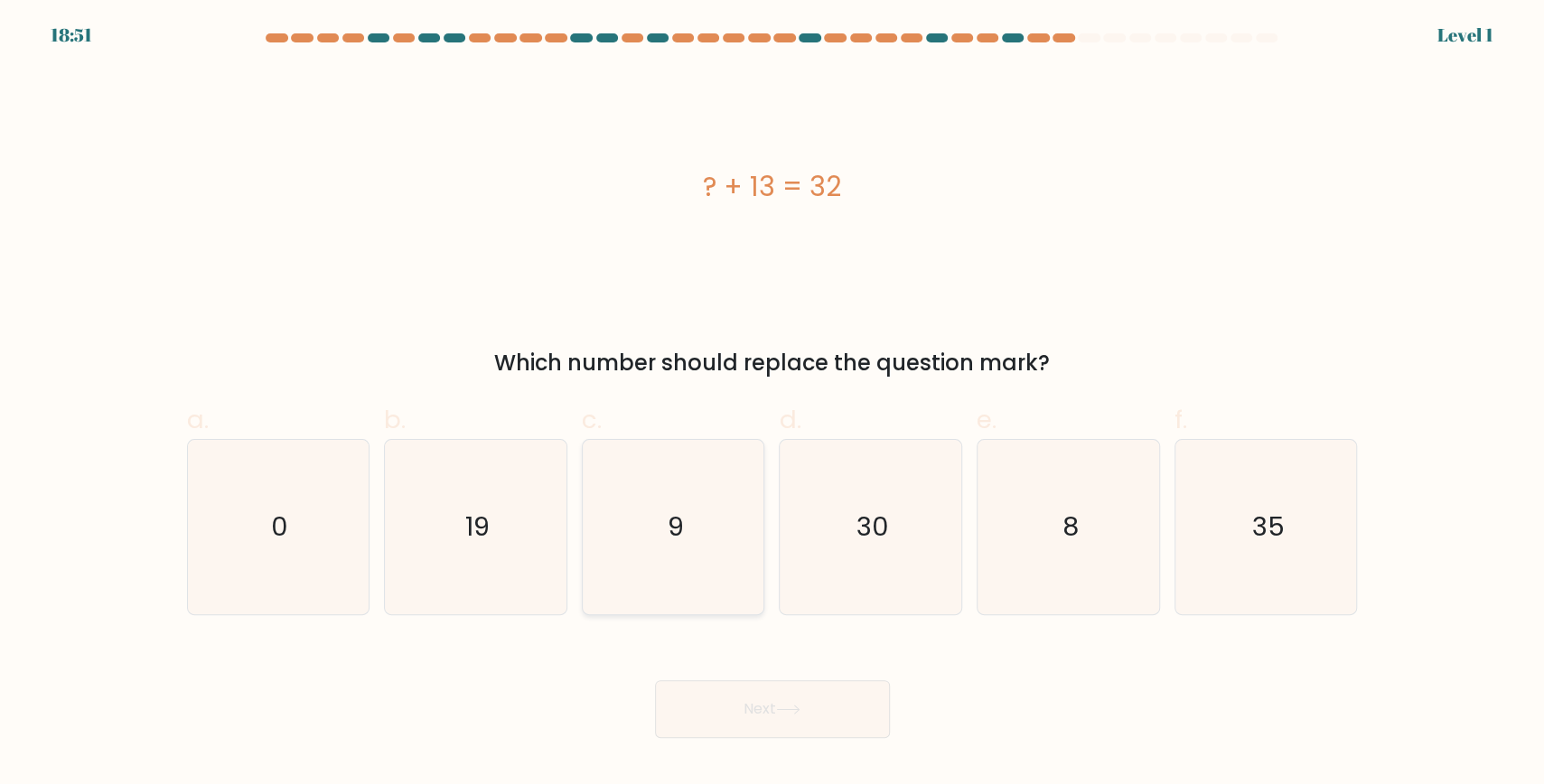
click at [702, 536] on icon "9" at bounding box center [674, 527] width 174 height 174
click at [772, 404] on input "c. 9" at bounding box center [772, 398] width 1 height 12
radio input "true"
click at [791, 687] on button "Next" at bounding box center [772, 708] width 235 height 58
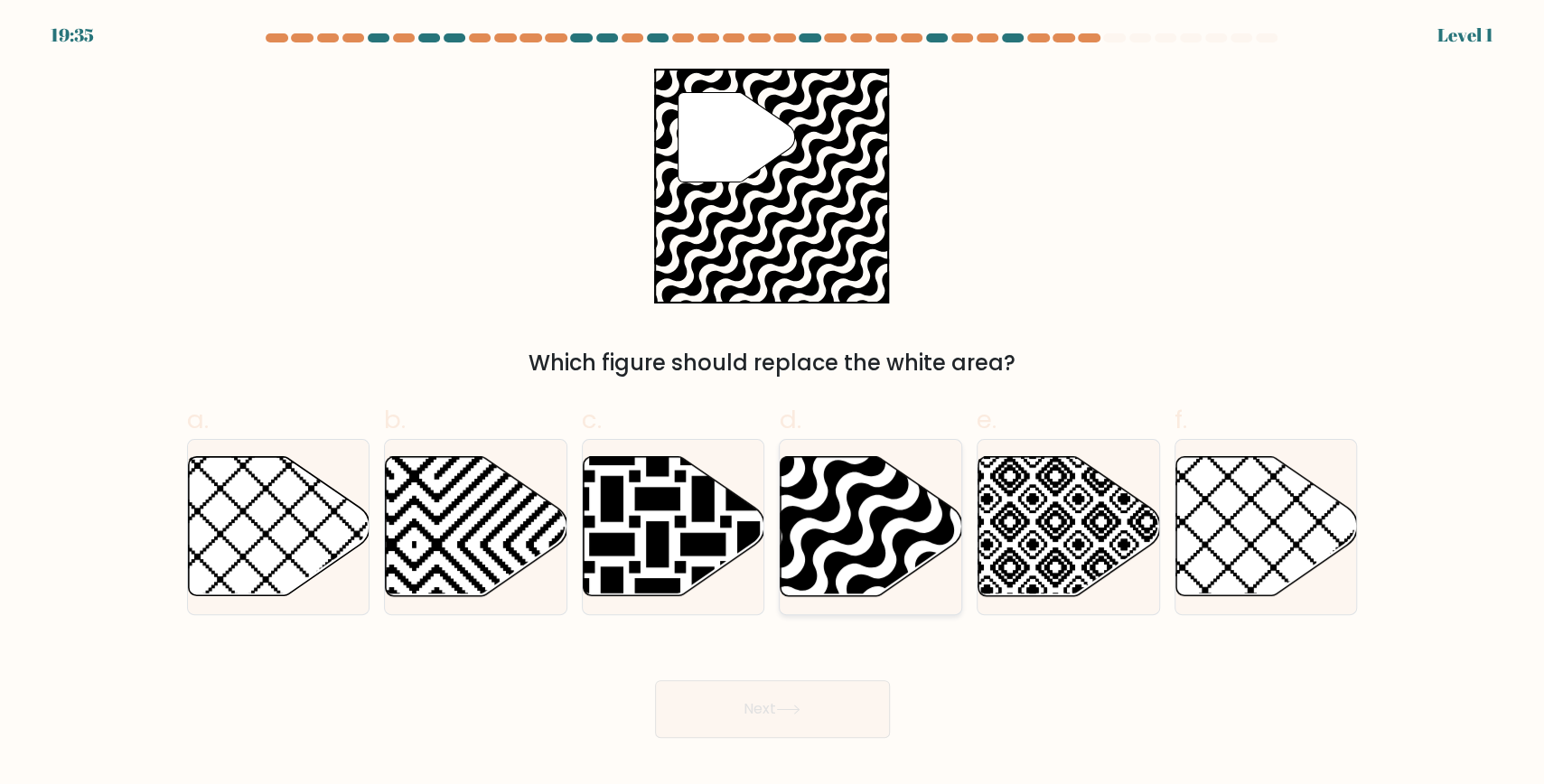
click at [886, 529] on icon at bounding box center [871, 526] width 182 height 139
click at [773, 404] on input "d." at bounding box center [772, 398] width 1 height 12
radio input "true"
click at [831, 715] on button "Next" at bounding box center [772, 708] width 235 height 58
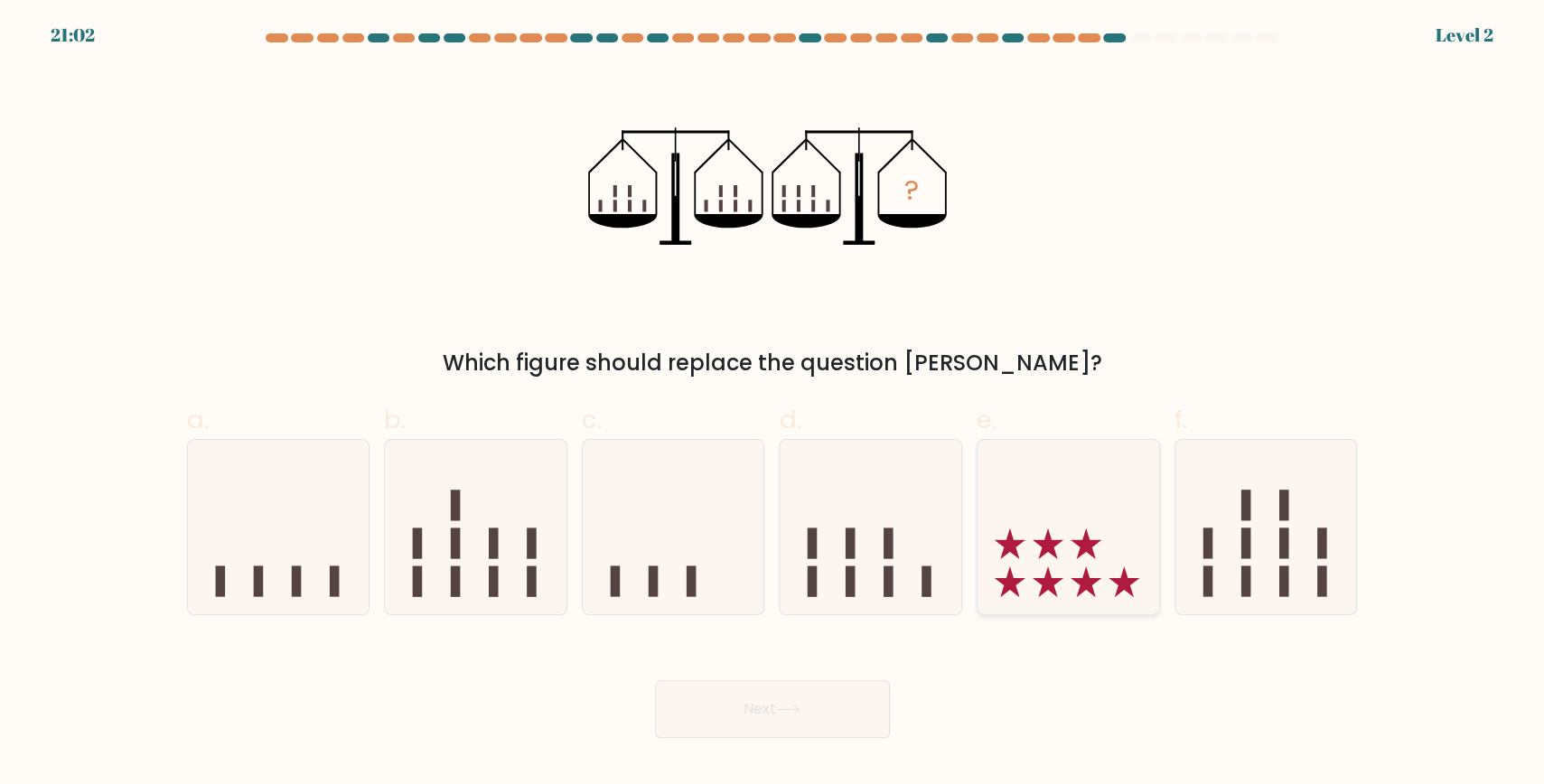
click at [1033, 521] on icon at bounding box center [1069, 527] width 182 height 150
click at [773, 404] on input "e." at bounding box center [772, 398] width 1 height 12
radio input "true"
drag, startPoint x: 797, startPoint y: 687, endPoint x: 886, endPoint y: 539, distance: 172.7
click at [800, 686] on button "Next" at bounding box center [772, 708] width 235 height 58
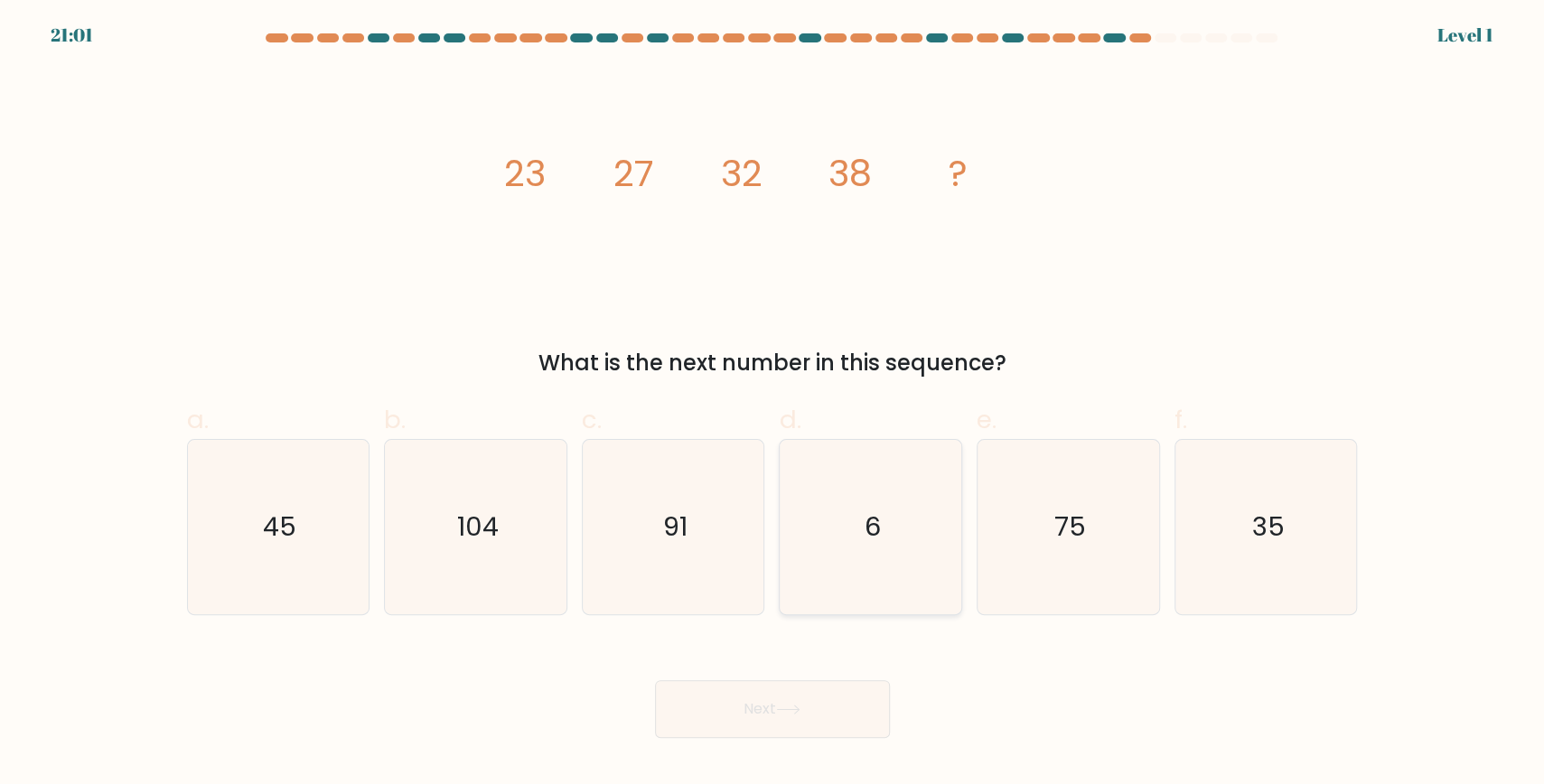
click at [880, 517] on text "6" at bounding box center [873, 526] width 17 height 36
click at [773, 404] on input "d. 6" at bounding box center [772, 398] width 1 height 12
radio input "true"
click at [824, 684] on button "Next" at bounding box center [772, 708] width 235 height 58
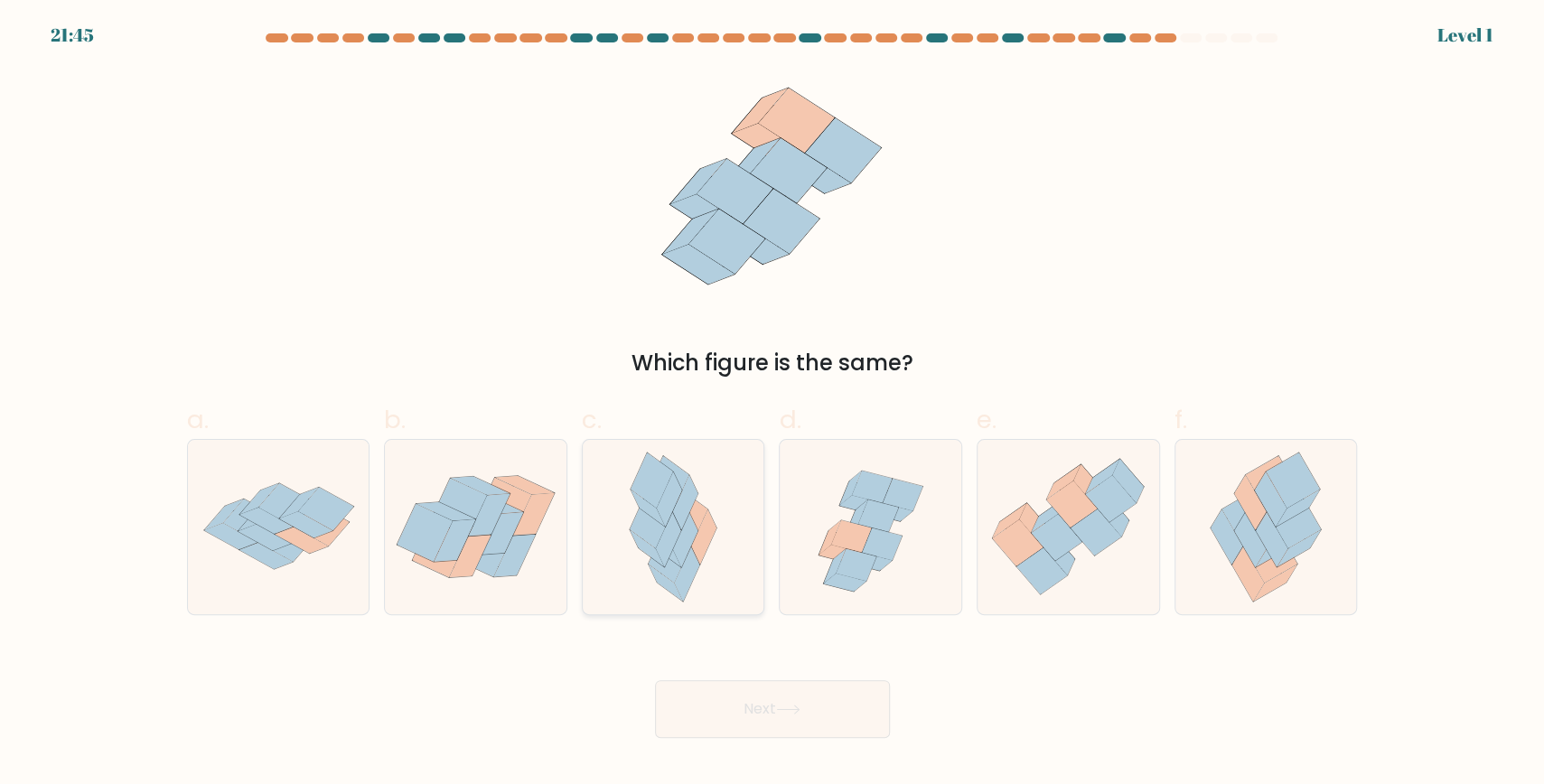
click at [674, 508] on icon at bounding box center [669, 499] width 25 height 55
click at [772, 404] on input "c." at bounding box center [772, 398] width 1 height 12
radio input "true"
click at [750, 690] on button "Next" at bounding box center [772, 708] width 235 height 58
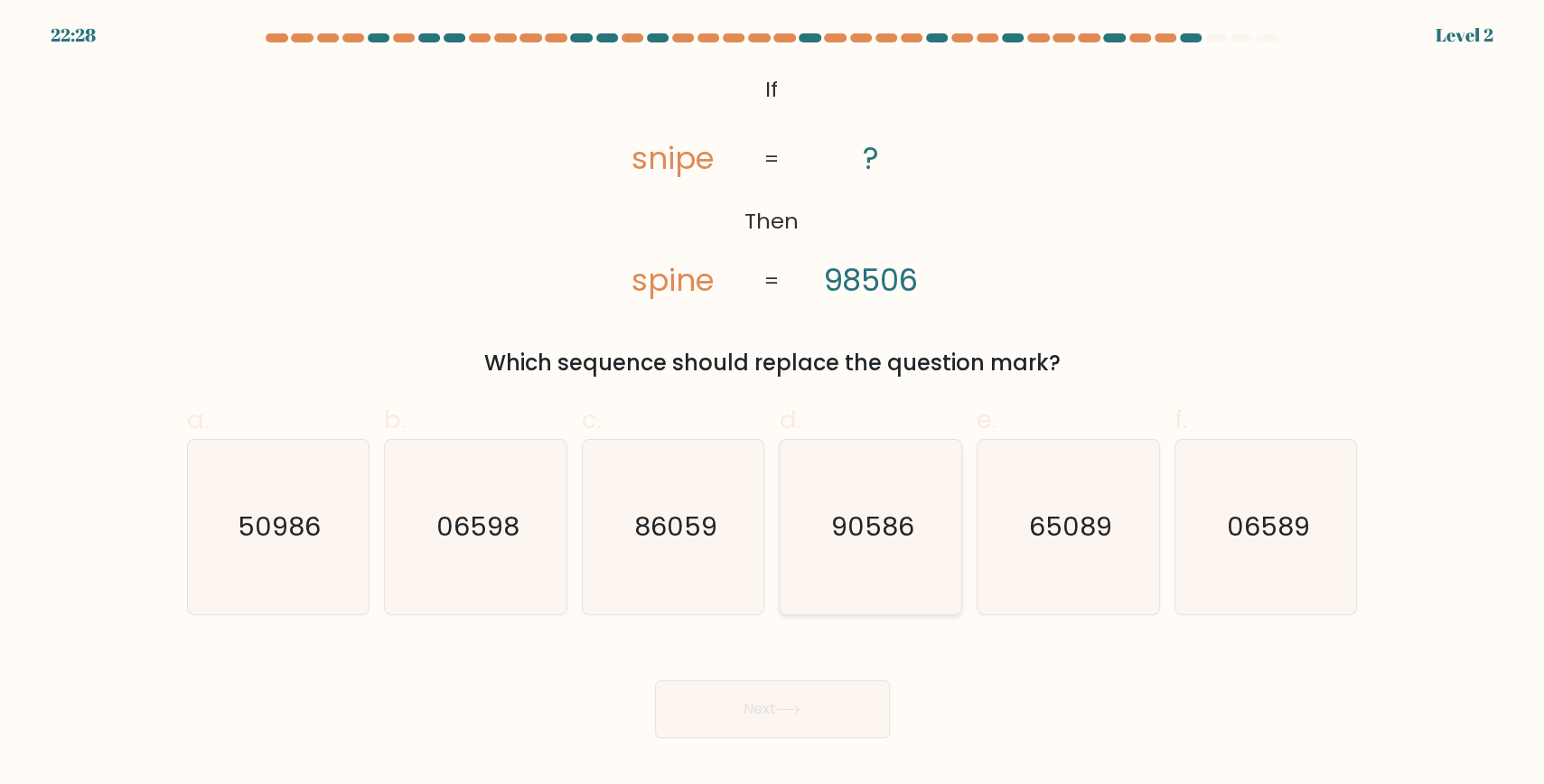
click at [894, 540] on icon "90586" at bounding box center [870, 527] width 174 height 174
click at [773, 404] on input "d. 90586" at bounding box center [772, 398] width 1 height 12
radio input "true"
drag, startPoint x: 844, startPoint y: 706, endPoint x: 852, endPoint y: 690, distance: 17.9
click at [845, 705] on button "Next" at bounding box center [772, 708] width 235 height 58
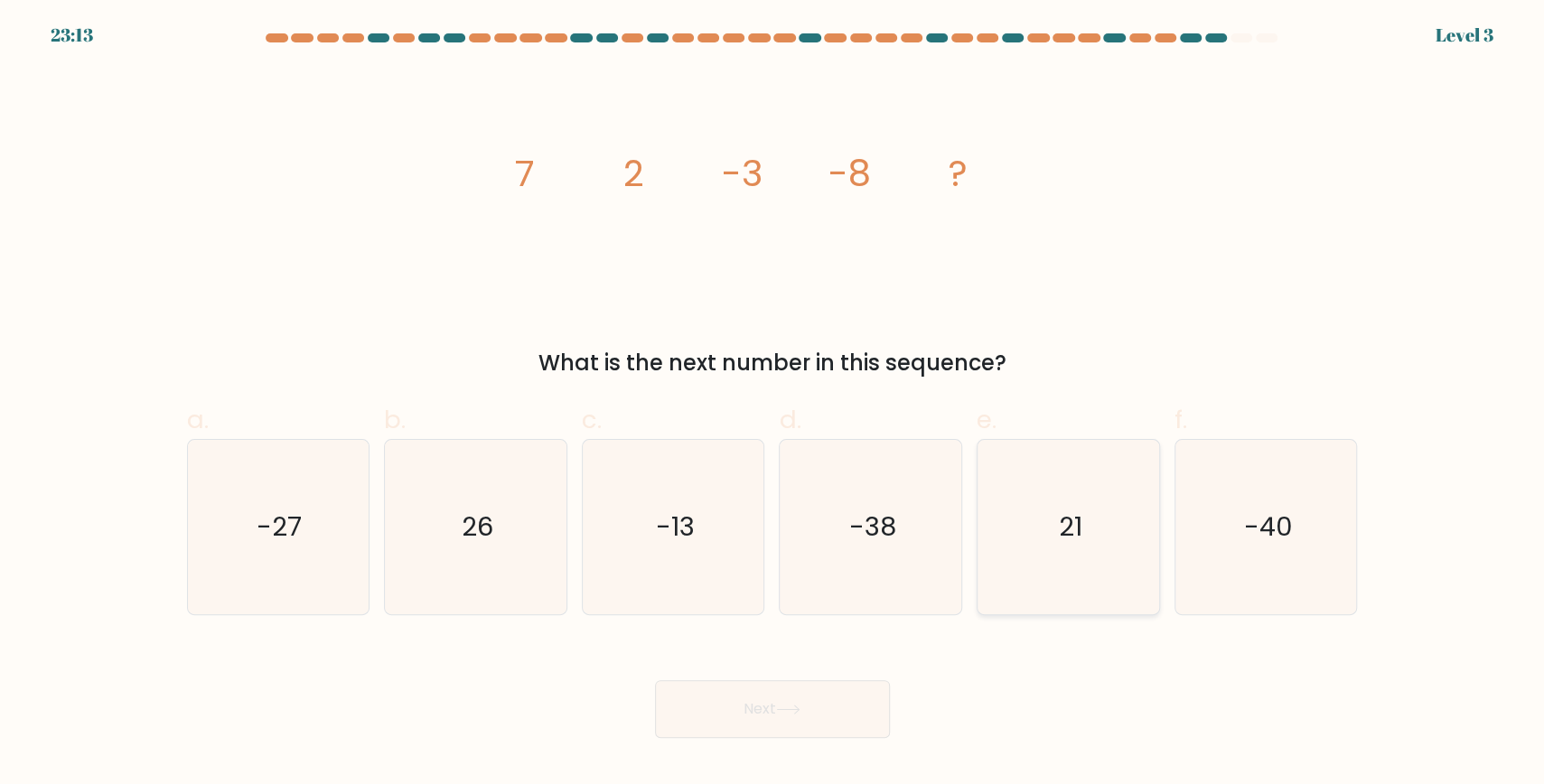
click at [1059, 515] on icon "21" at bounding box center [1068, 527] width 174 height 174
click at [773, 404] on input "e. 21" at bounding box center [772, 398] width 1 height 12
radio input "true"
click at [813, 722] on button "Next" at bounding box center [772, 708] width 235 height 58
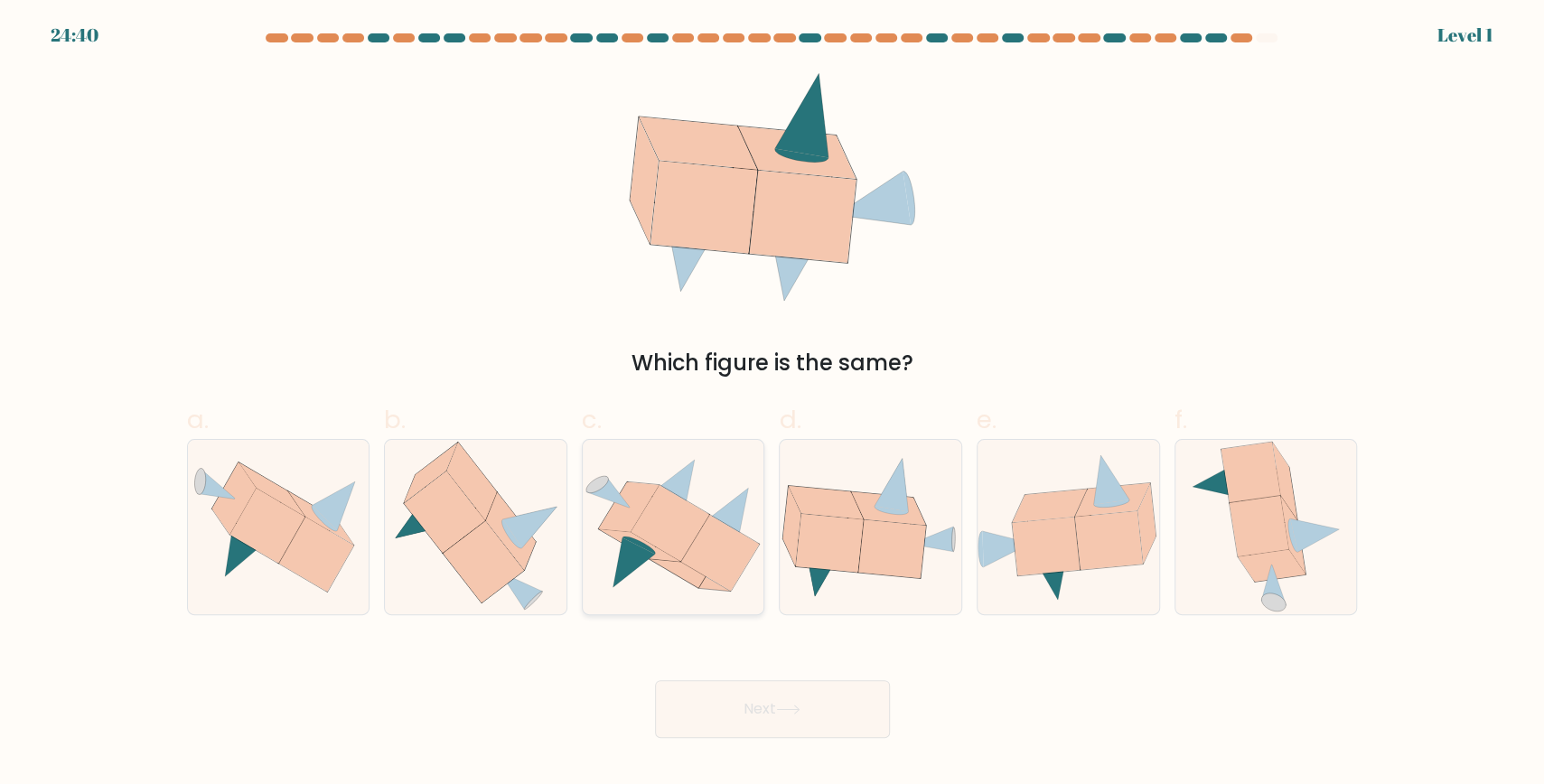
click at [587, 528] on icon at bounding box center [674, 527] width 182 height 152
click at [772, 404] on input "c." at bounding box center [772, 398] width 1 height 12
radio input "true"
click at [870, 547] on icon at bounding box center [892, 549] width 66 height 58
click at [773, 404] on input "d." at bounding box center [772, 398] width 1 height 12
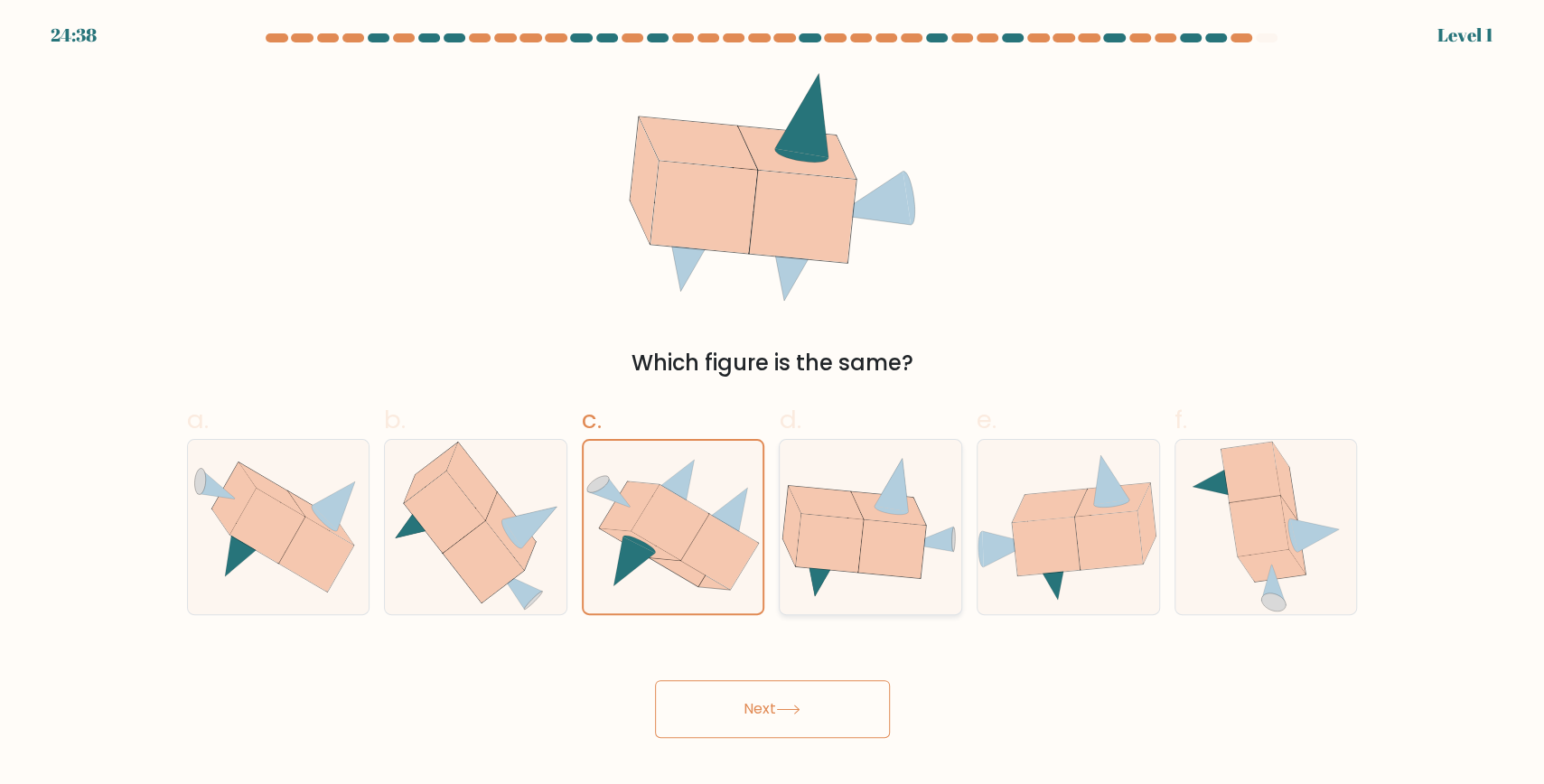
radio input "true"
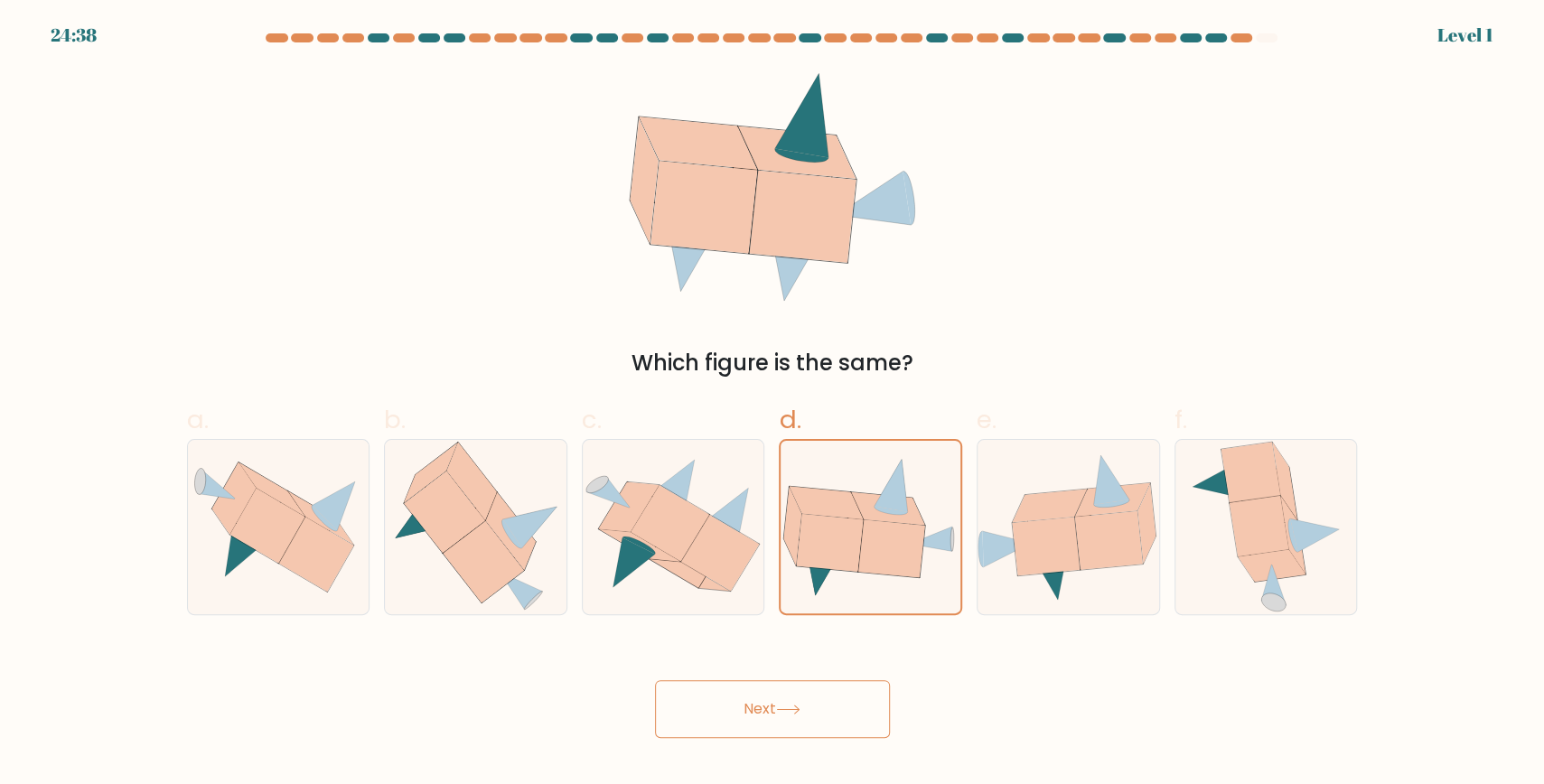
click at [800, 669] on div "Next" at bounding box center [772, 687] width 1193 height 101
click at [1124, 502] on icon at bounding box center [1112, 504] width 36 height 8
click at [773, 404] on input "e." at bounding box center [772, 398] width 1 height 12
radio input "true"
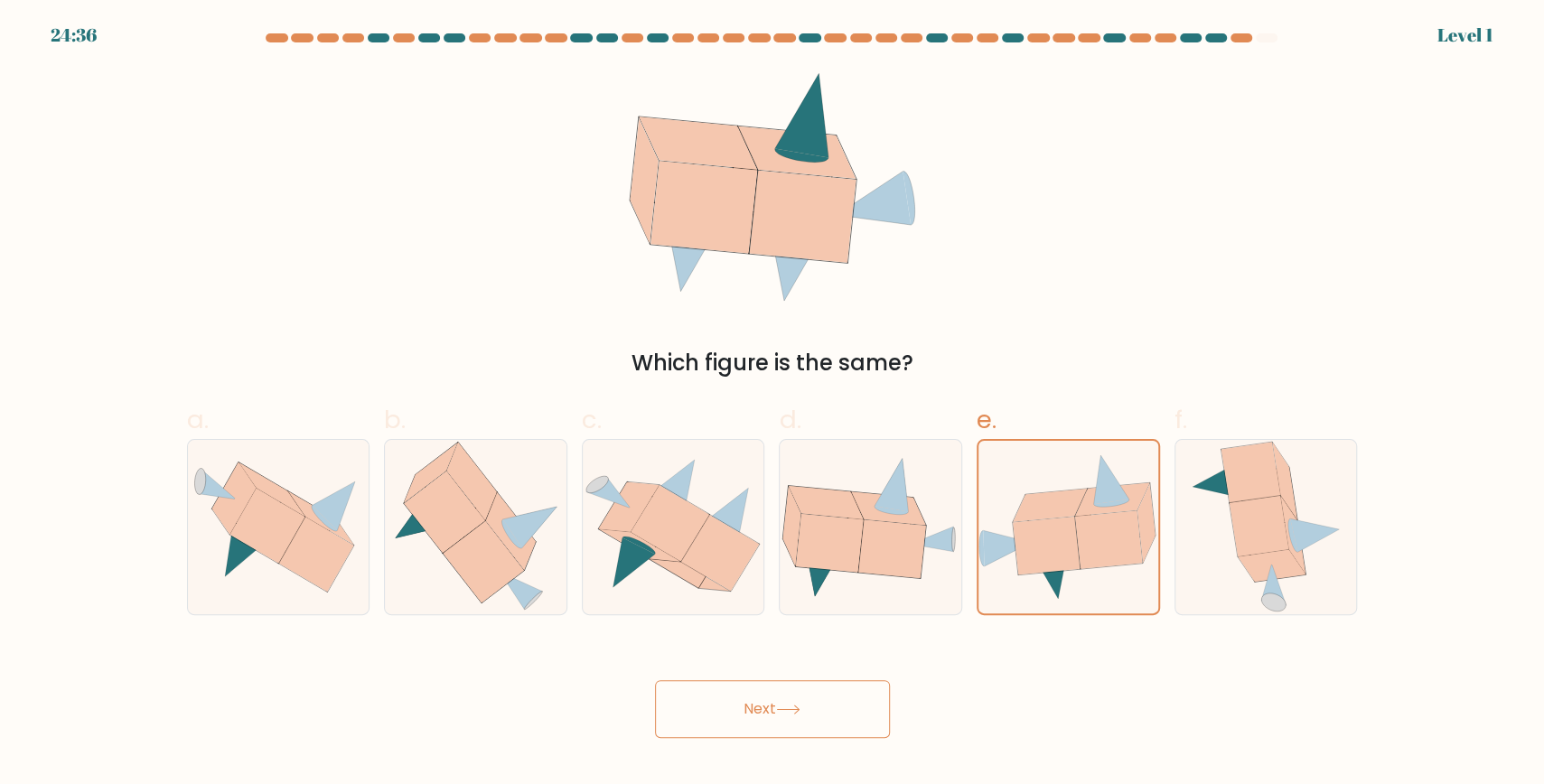
click at [818, 687] on button "Next" at bounding box center [772, 708] width 235 height 58
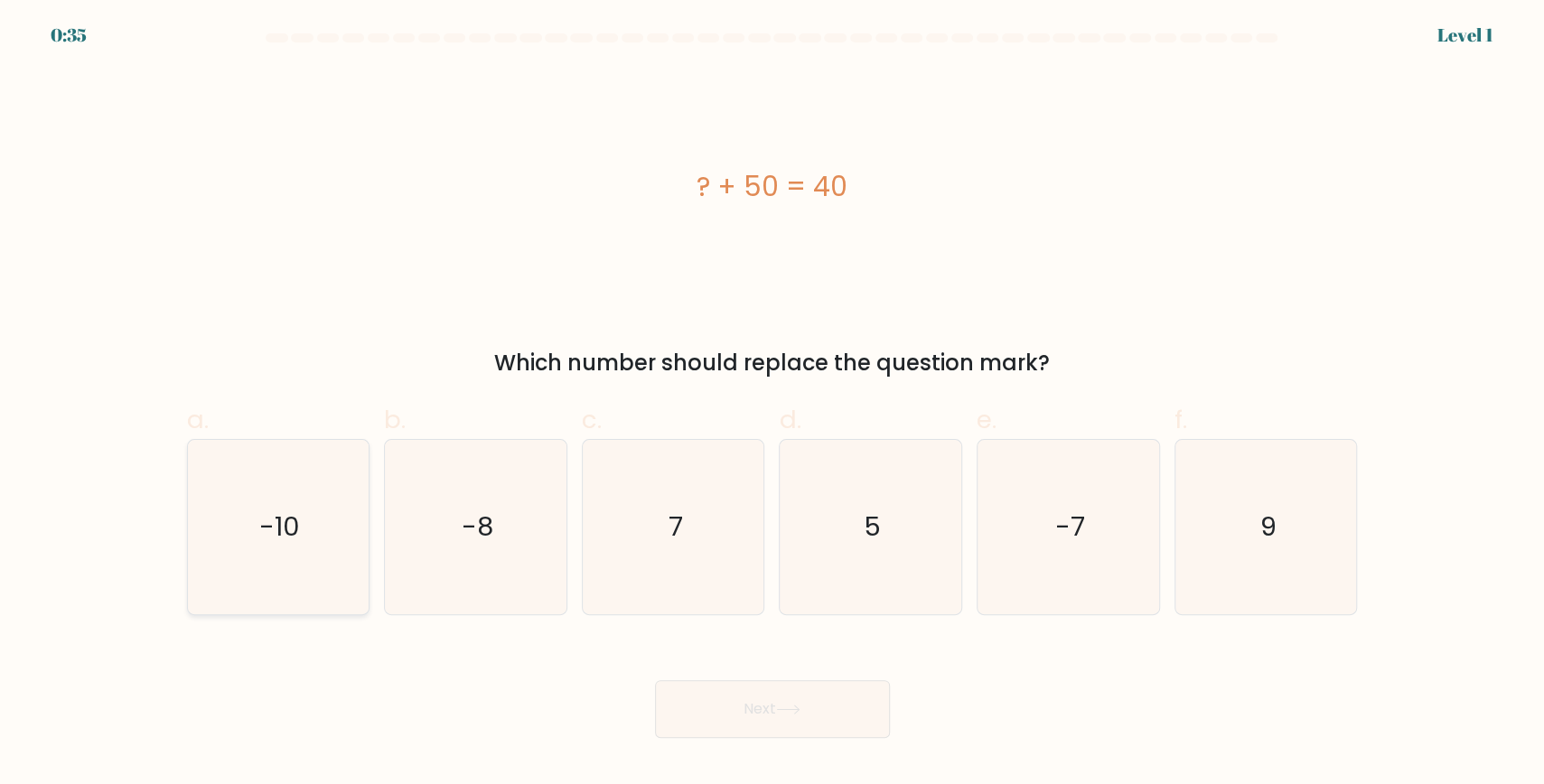
click at [279, 508] on text "-10" at bounding box center [280, 526] width 41 height 36
click at [772, 404] on input "a. -10" at bounding box center [772, 398] width 1 height 12
radio input "true"
click at [799, 711] on icon at bounding box center [788, 709] width 22 height 8
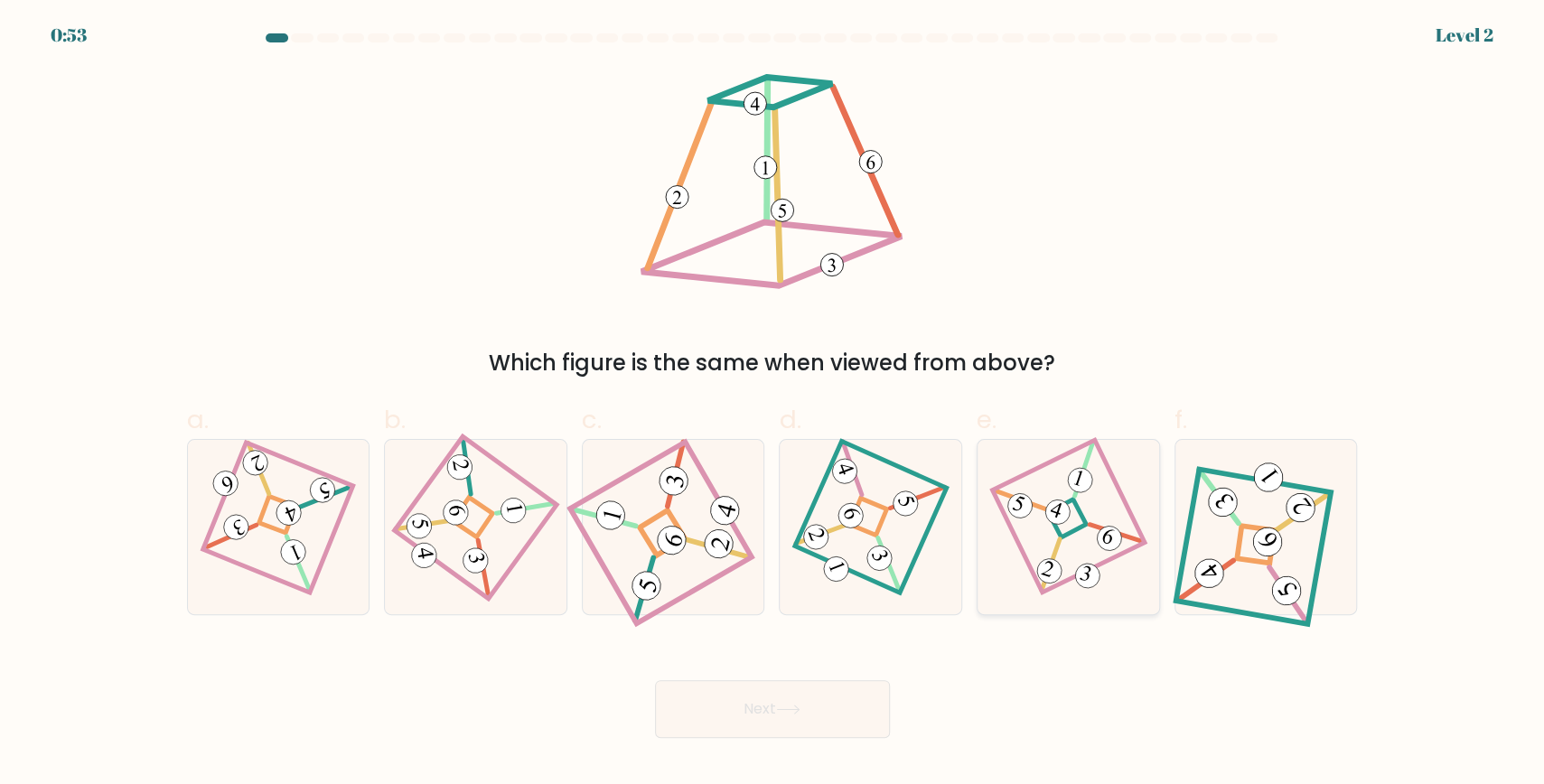
click at [1089, 552] on icon at bounding box center [1069, 526] width 119 height 139
click at [773, 404] on input "e." at bounding box center [772, 398] width 1 height 12
radio input "true"
click at [801, 706] on icon at bounding box center [788, 709] width 24 height 10
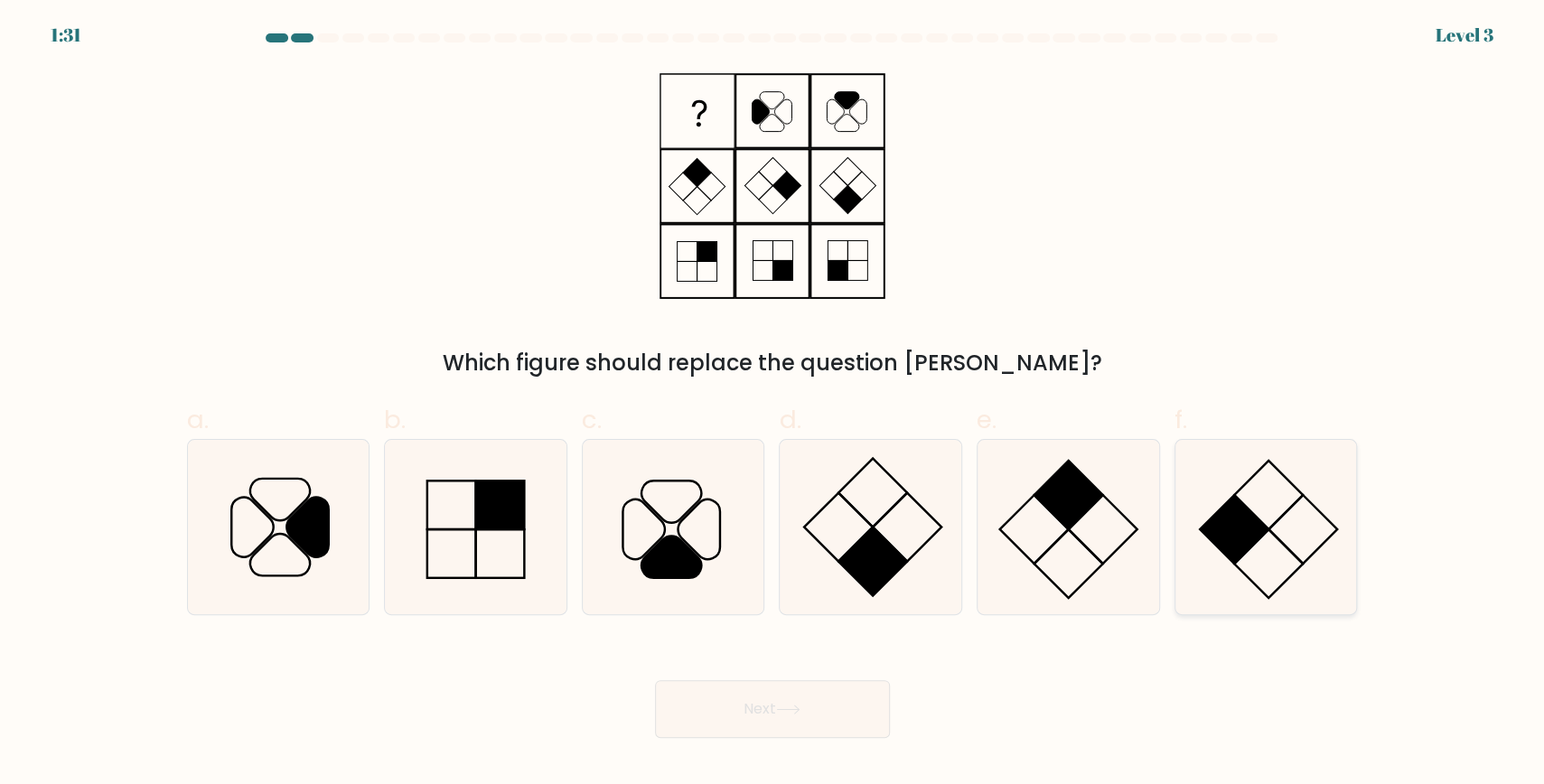
click at [1300, 532] on icon at bounding box center [1266, 527] width 174 height 174
click at [773, 404] on input "f." at bounding box center [772, 398] width 1 height 12
radio input "true"
click at [745, 714] on button "Next" at bounding box center [772, 708] width 235 height 58
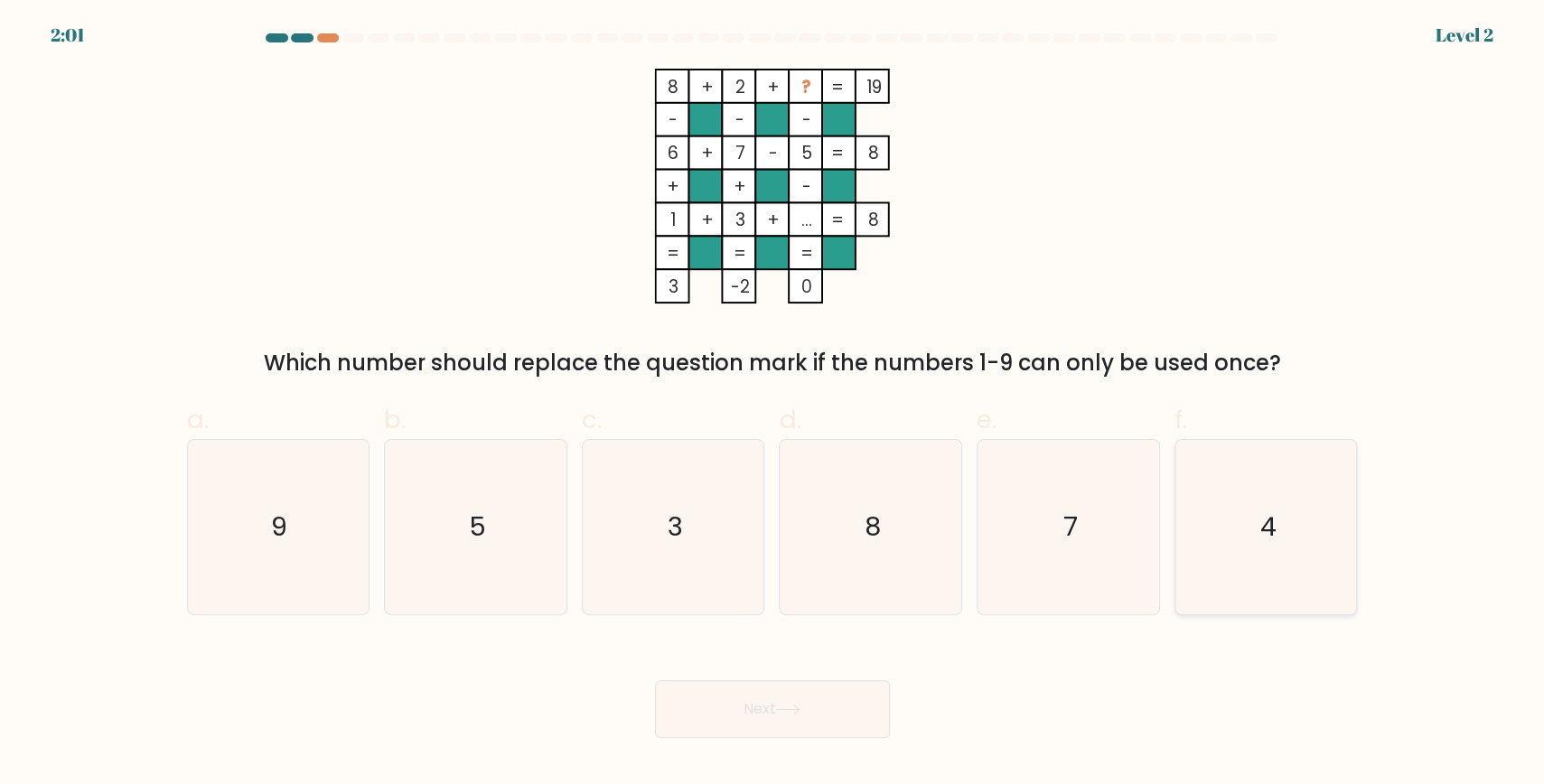
click at [1242, 530] on icon "4" at bounding box center [1266, 527] width 174 height 174
click at [773, 404] on input "f. 4" at bounding box center [772, 398] width 1 height 12
radio input "true"
click at [762, 709] on button "Next" at bounding box center [772, 708] width 235 height 58
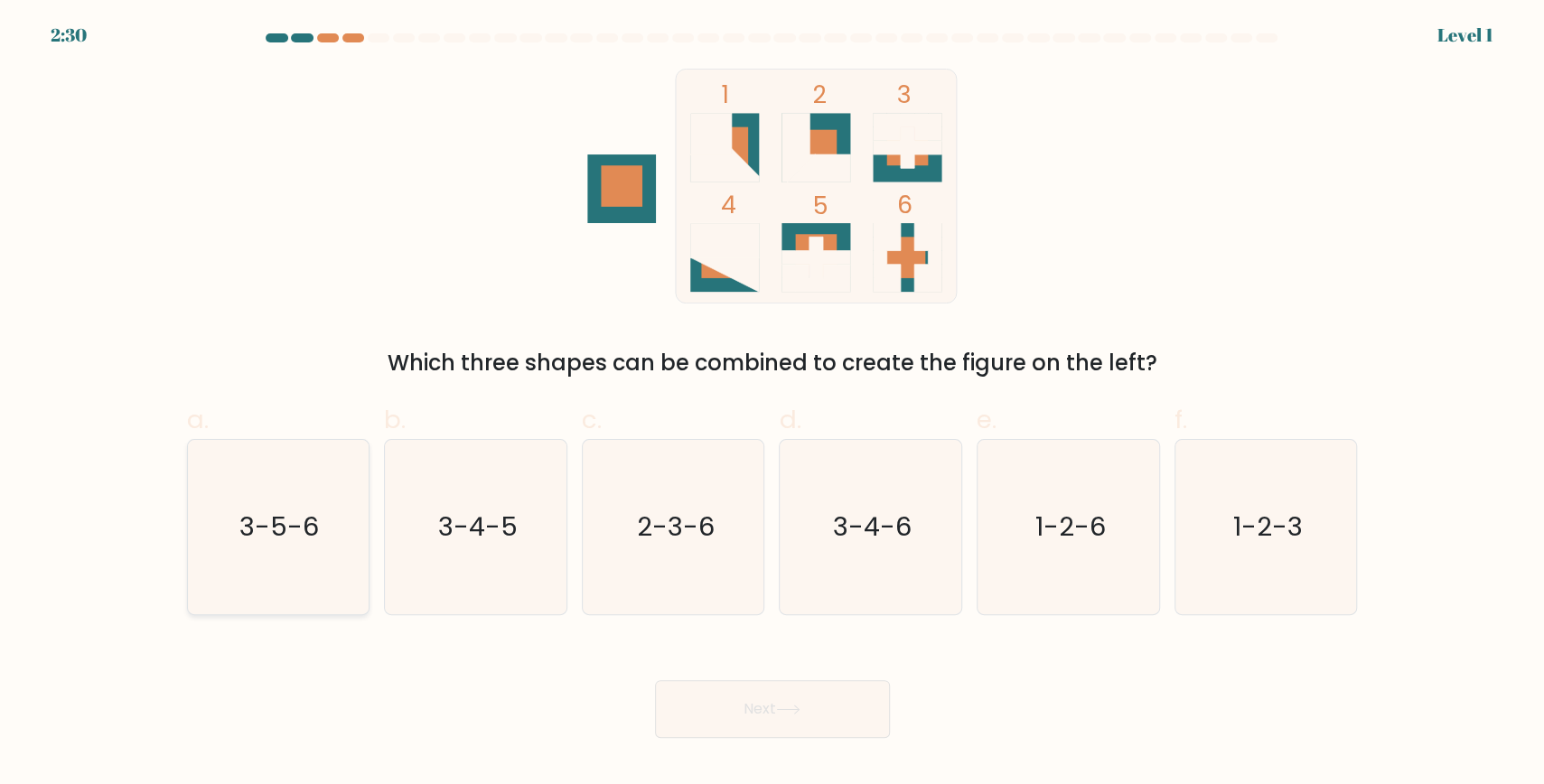
click at [310, 527] on text "3-5-6" at bounding box center [280, 526] width 79 height 36
click at [772, 404] on input "a. 3-5-6" at bounding box center [772, 398] width 1 height 12
radio input "true"
click at [865, 713] on button "Next" at bounding box center [772, 708] width 235 height 58
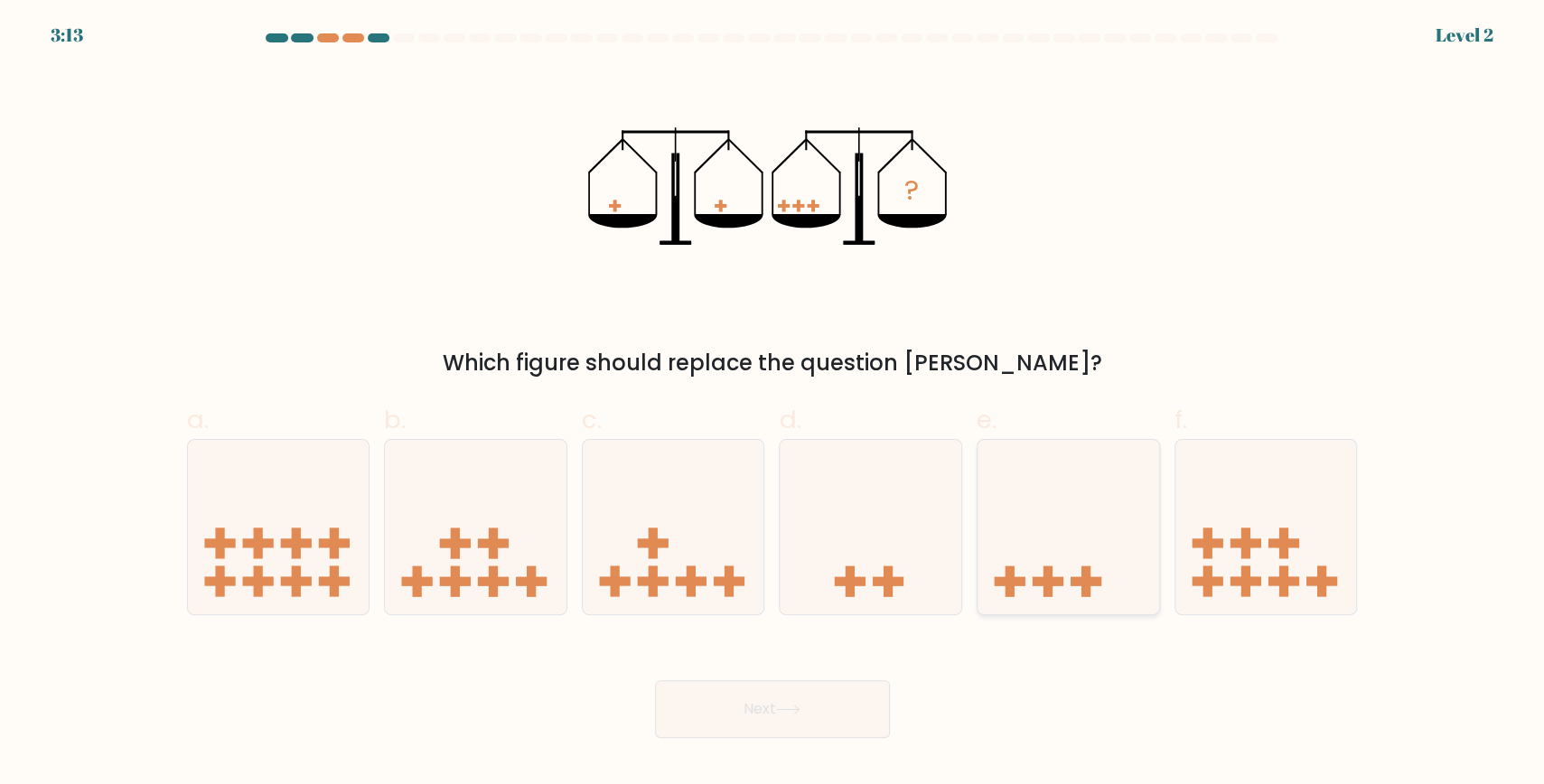
click at [1087, 577] on rect at bounding box center [1085, 582] width 30 height 9
click at [773, 404] on input "e." at bounding box center [772, 398] width 1 height 12
radio input "true"
click at [831, 708] on button "Next" at bounding box center [772, 708] width 235 height 58
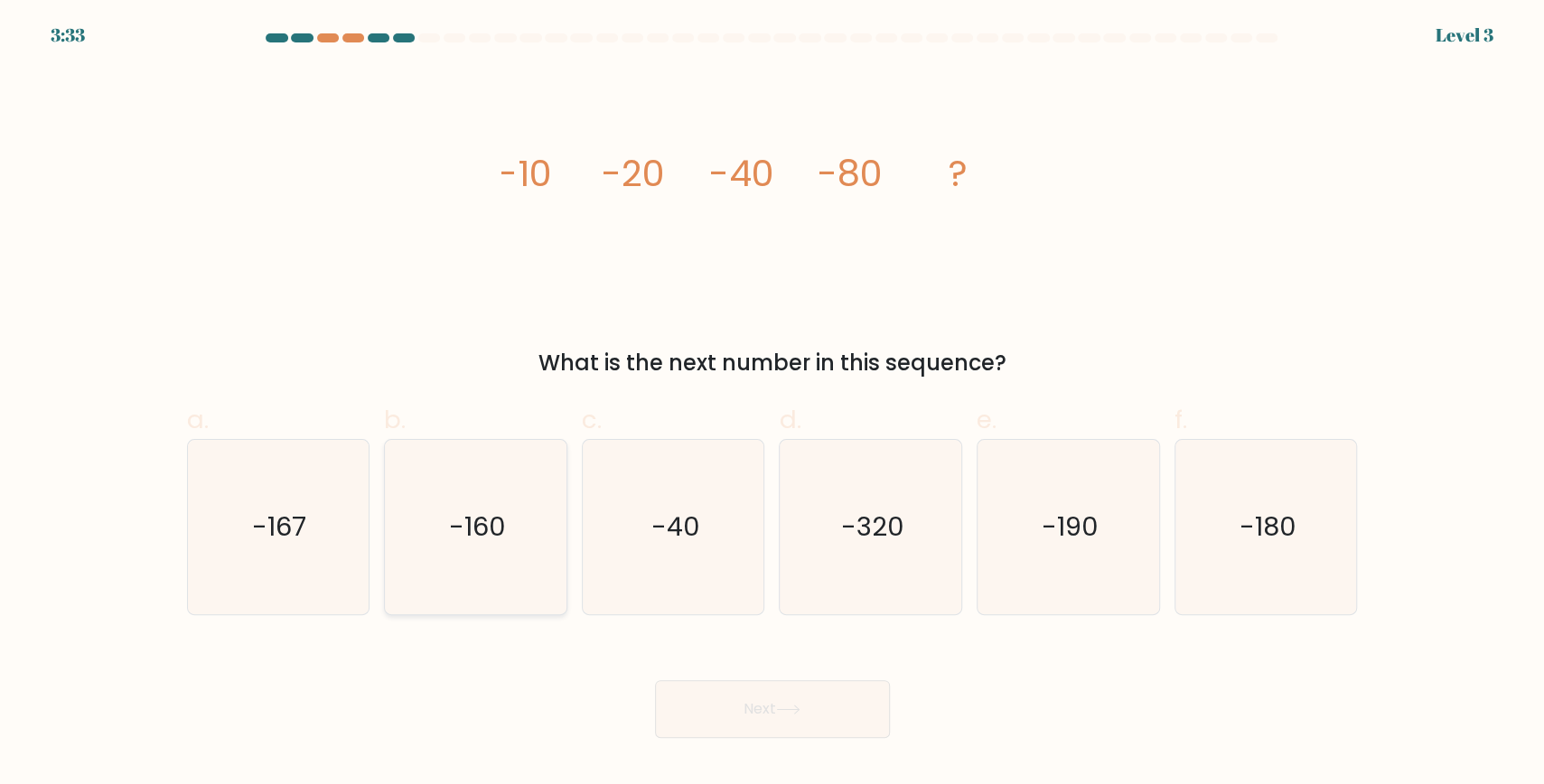
click at [497, 509] on text "-160" at bounding box center [478, 526] width 57 height 36
click at [772, 404] on input "b. -160" at bounding box center [772, 398] width 1 height 12
radio input "true"
click at [797, 708] on icon at bounding box center [788, 709] width 24 height 10
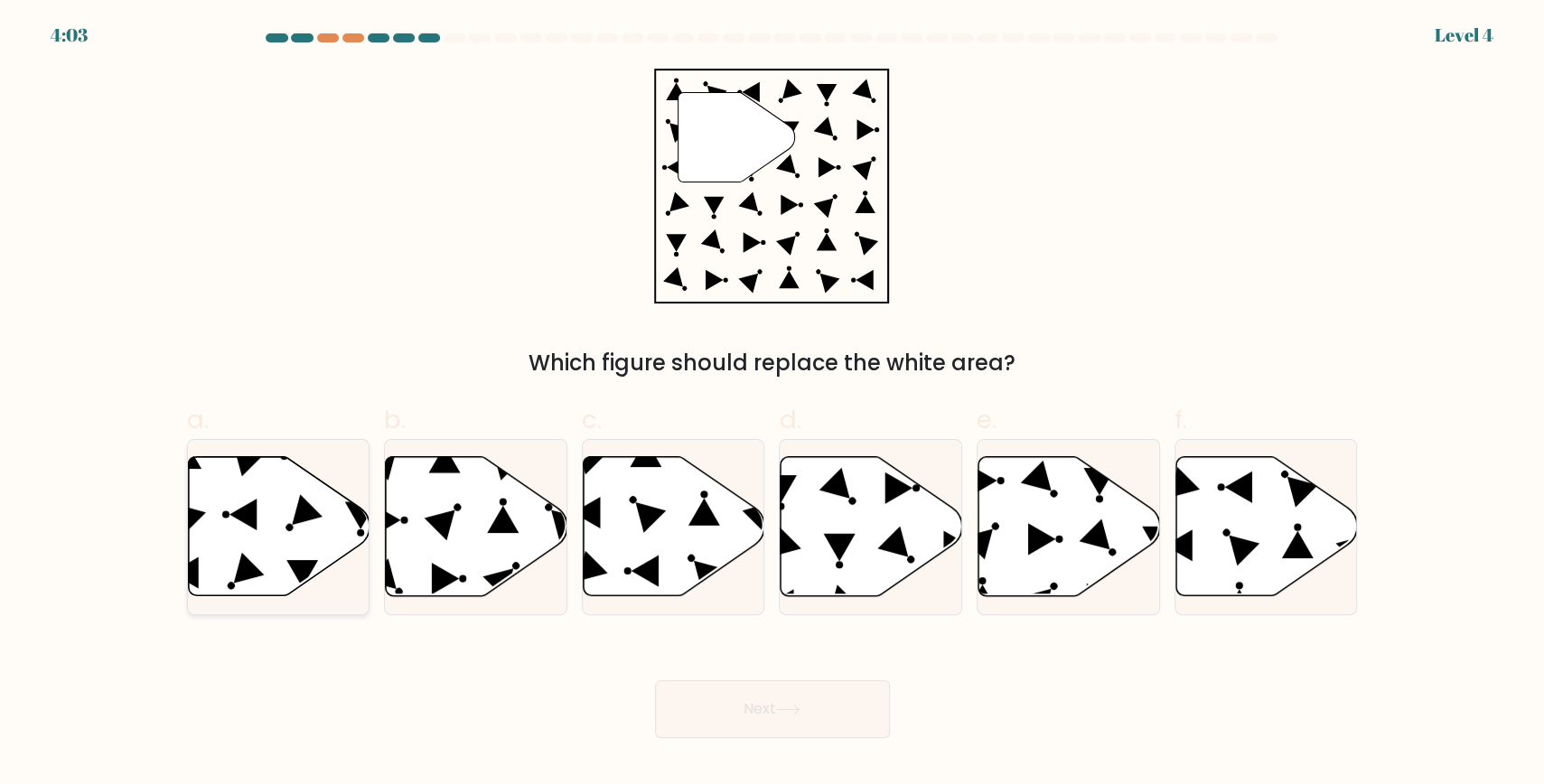
click at [239, 515] on icon at bounding box center [243, 515] width 27 height 31
click at [772, 404] on input "a." at bounding box center [772, 398] width 1 height 12
radio input "true"
click at [796, 702] on button "Next" at bounding box center [772, 708] width 235 height 58
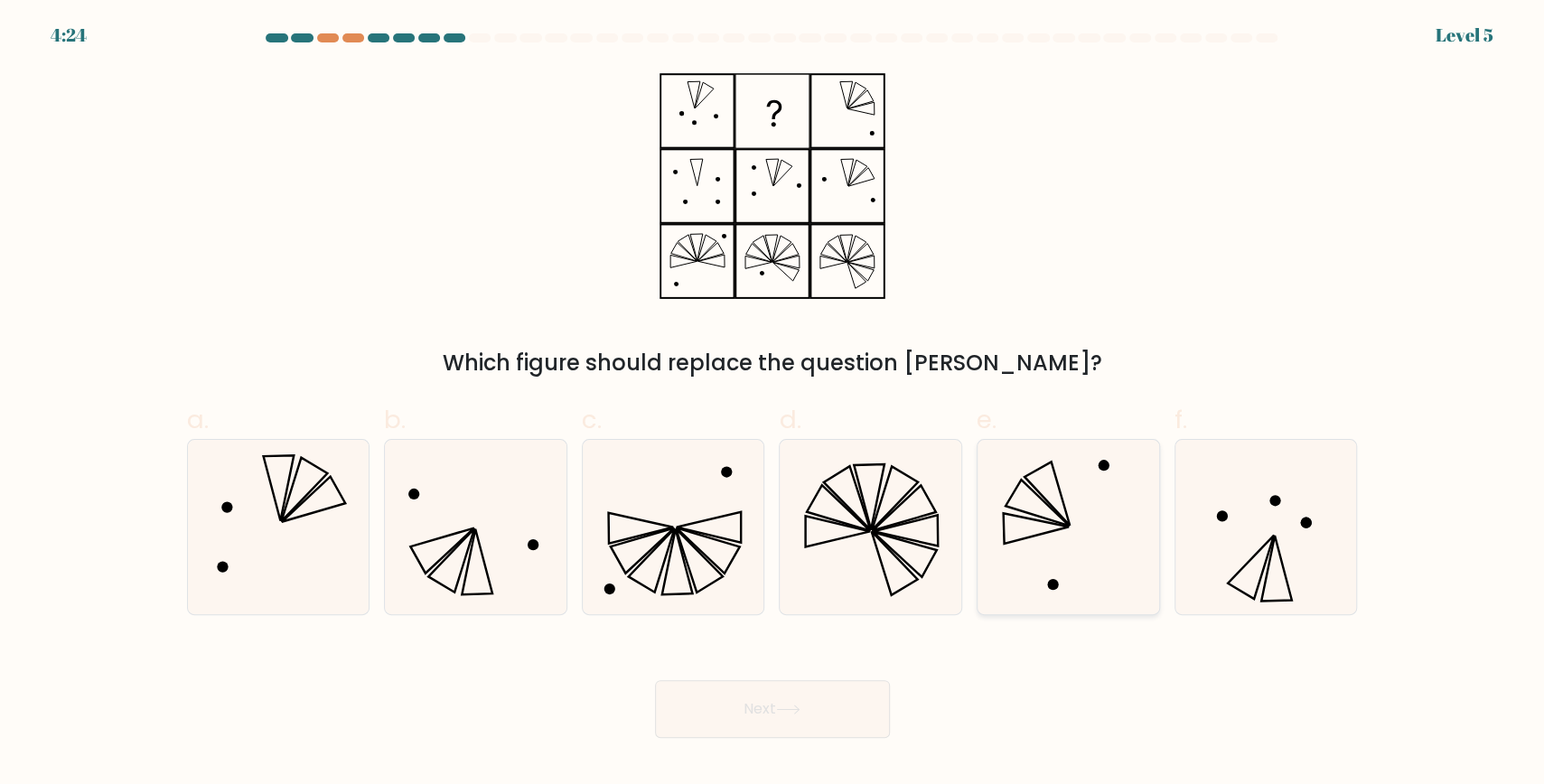
click at [1052, 506] on icon at bounding box center [1047, 493] width 45 height 64
click at [773, 404] on input "e." at bounding box center [772, 398] width 1 height 12
radio input "true"
click at [318, 537] on icon at bounding box center [278, 527] width 174 height 174
click at [772, 404] on input "a." at bounding box center [772, 398] width 1 height 12
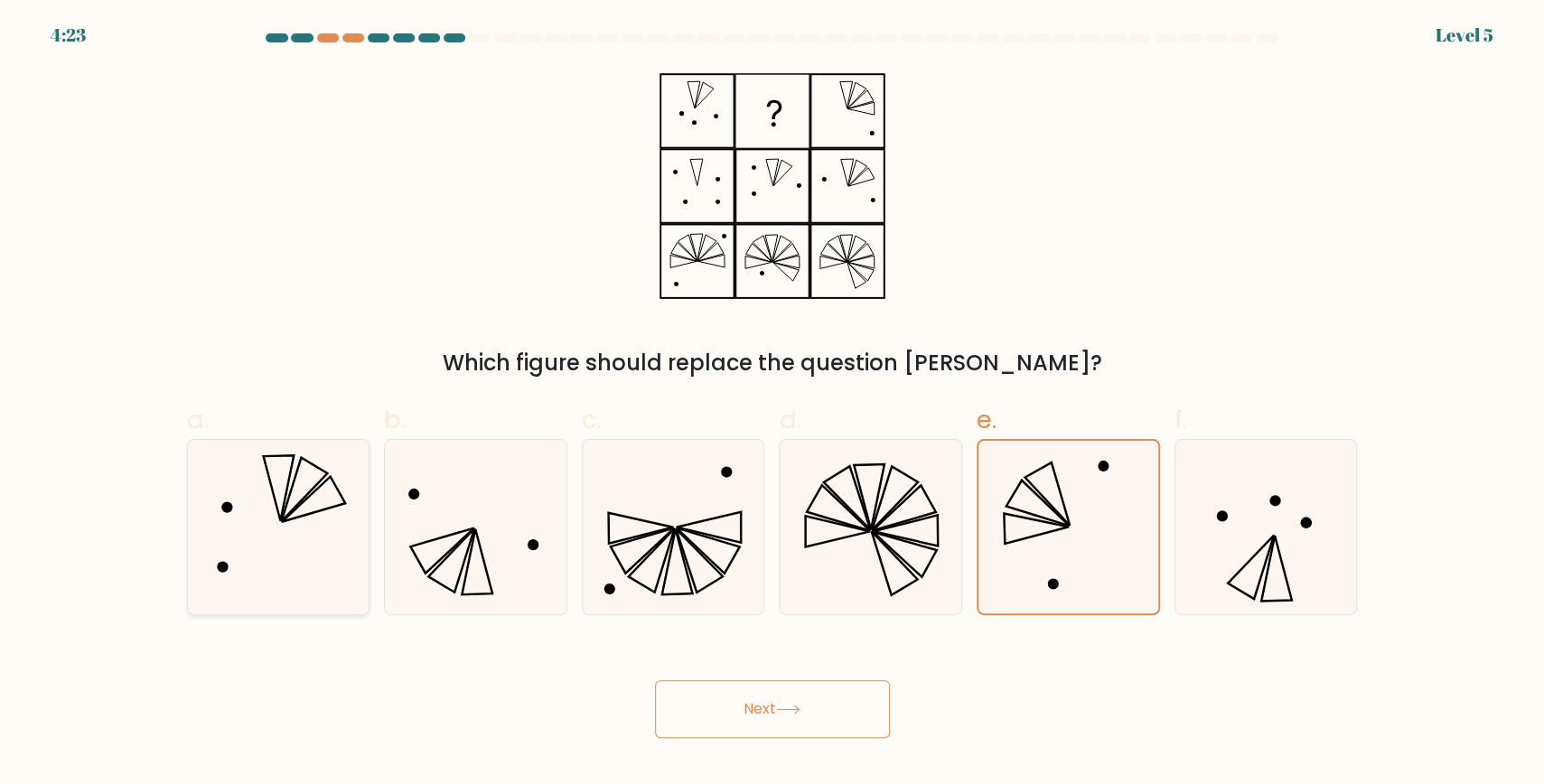
radio input "true"
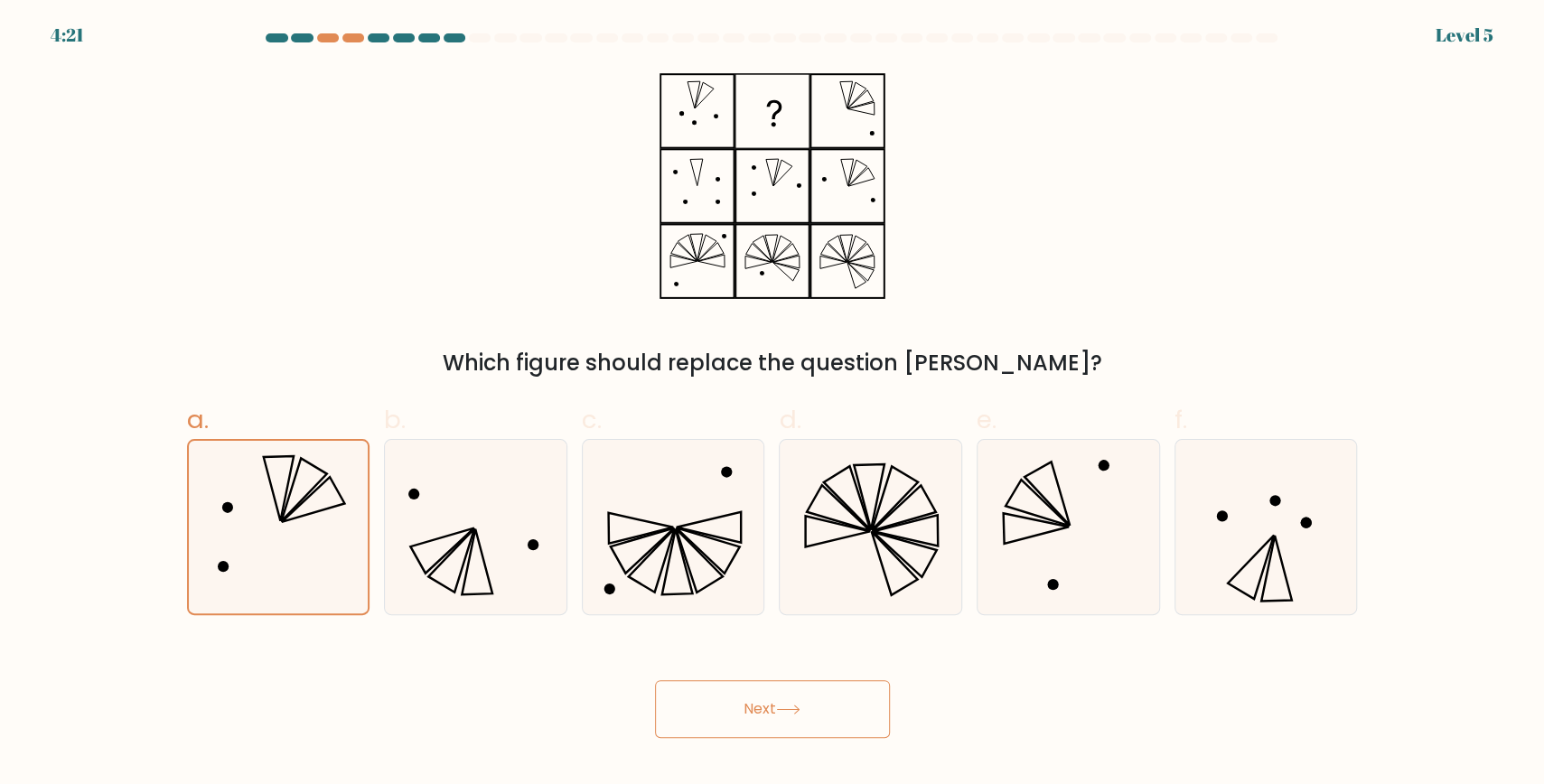
drag, startPoint x: 835, startPoint y: 696, endPoint x: 835, endPoint y: 686, distance: 10.0
click at [835, 689] on button "Next" at bounding box center [772, 708] width 235 height 58
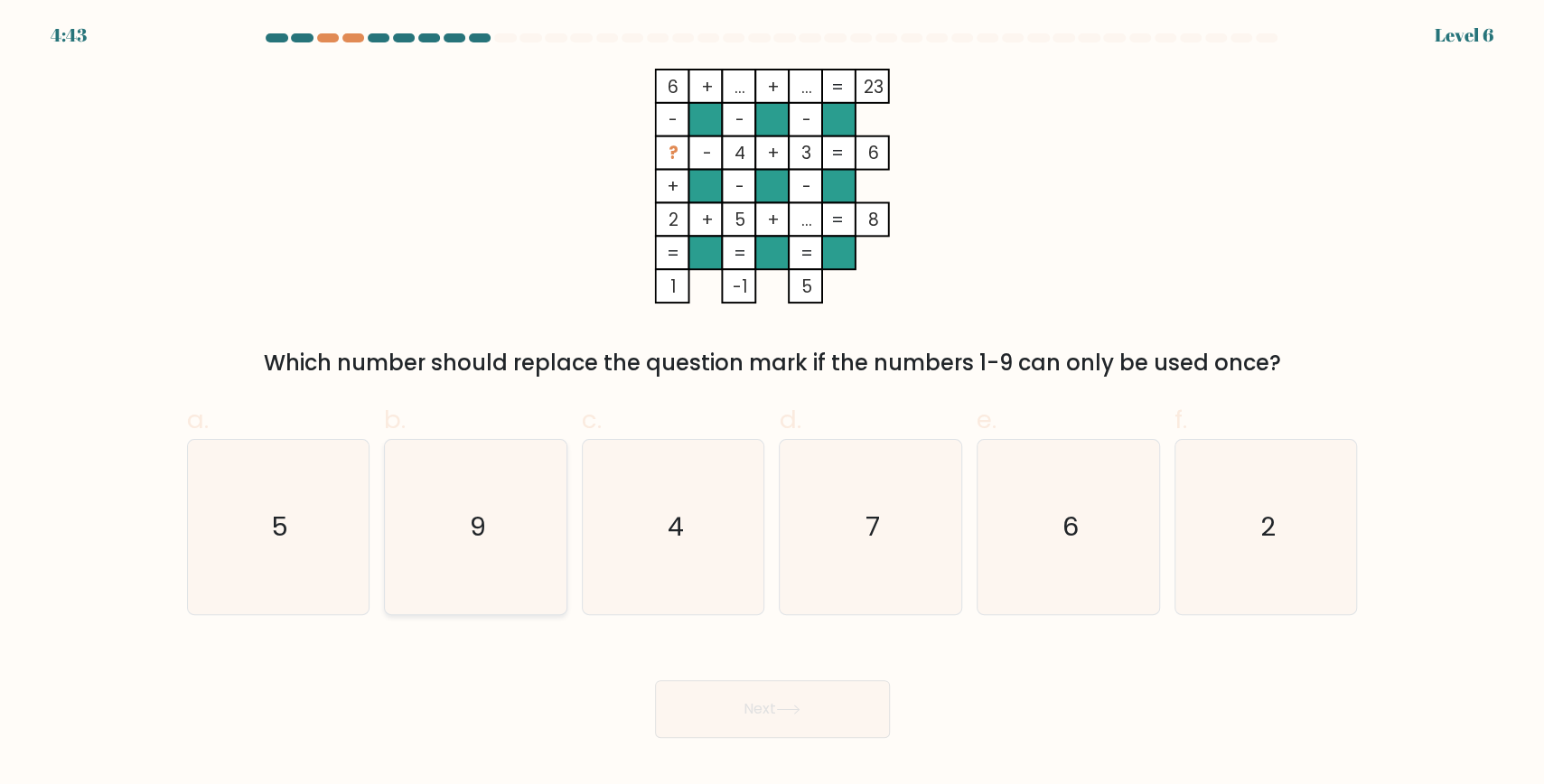
click at [529, 529] on icon "9" at bounding box center [475, 527] width 174 height 174
click at [772, 404] on input "b. 9" at bounding box center [772, 398] width 1 height 12
radio input "true"
click at [777, 701] on button "Next" at bounding box center [772, 708] width 235 height 58
click at [730, 715] on button "Next" at bounding box center [772, 708] width 235 height 58
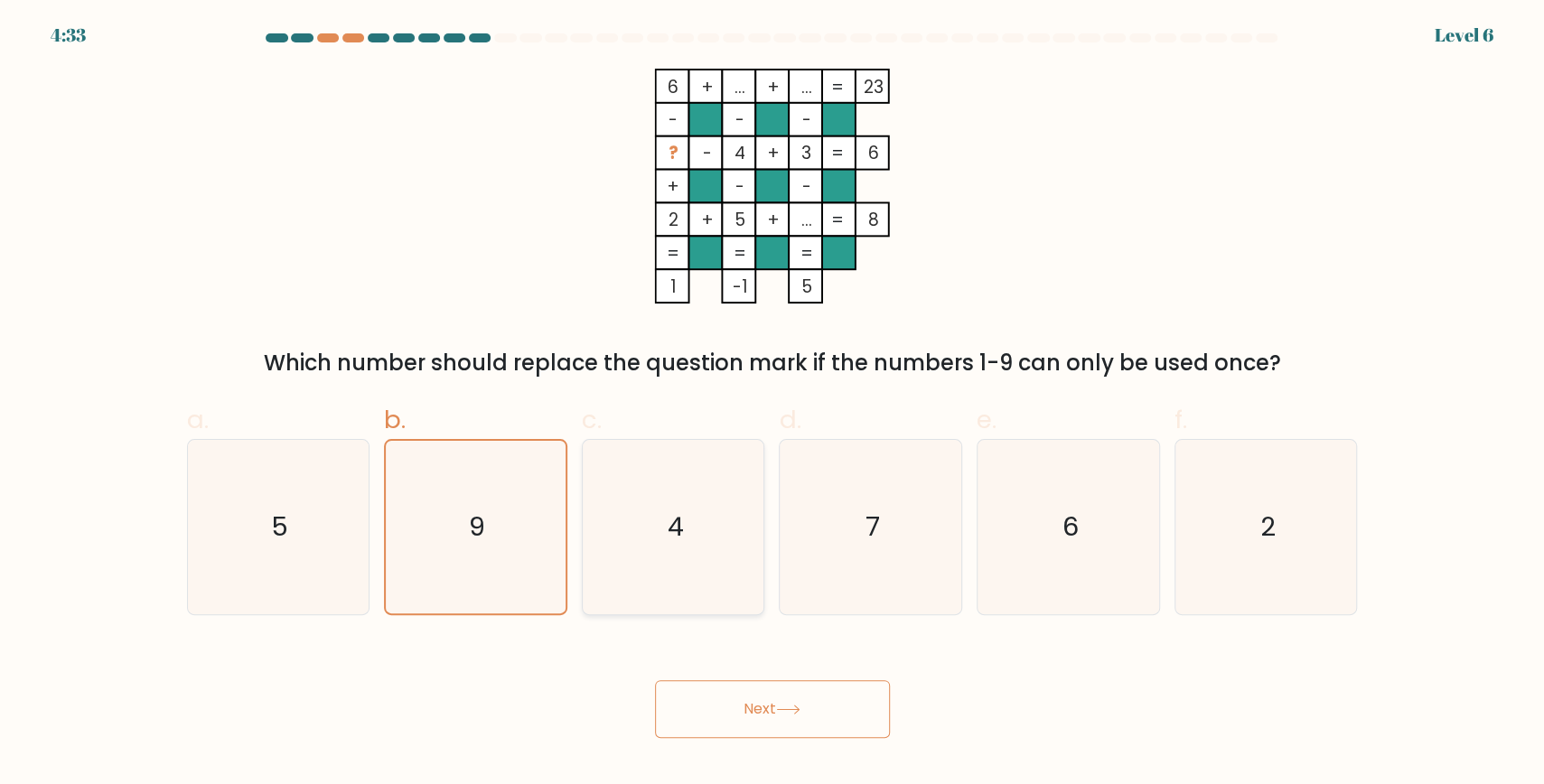
click at [653, 552] on icon "4" at bounding box center [674, 527] width 174 height 174
click at [772, 404] on input "c. 4" at bounding box center [772, 398] width 1 height 12
radio input "true"
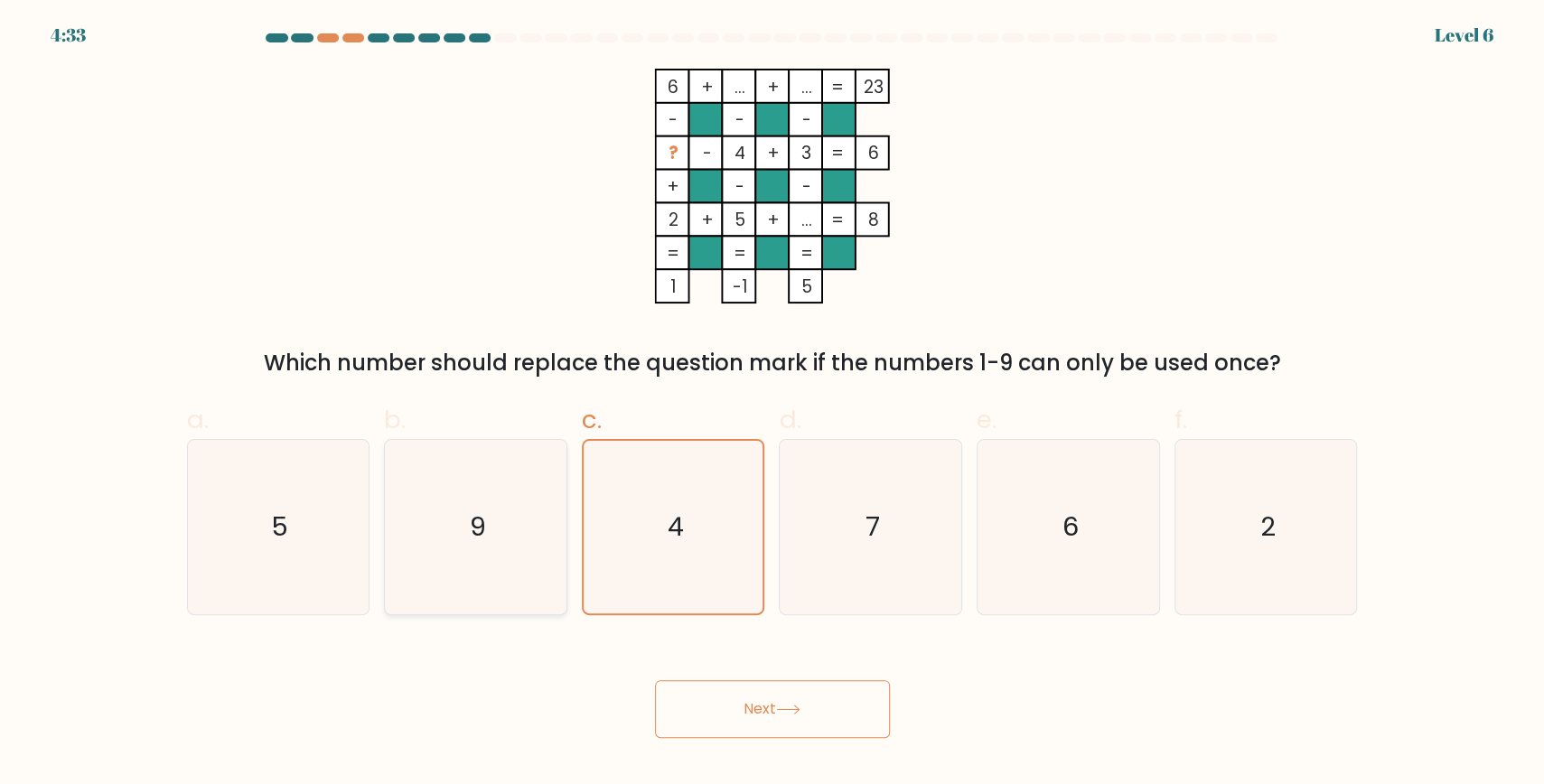
click at [512, 543] on icon "9" at bounding box center [475, 527] width 174 height 174
click at [772, 404] on input "b. 9" at bounding box center [772, 398] width 1 height 12
radio input "true"
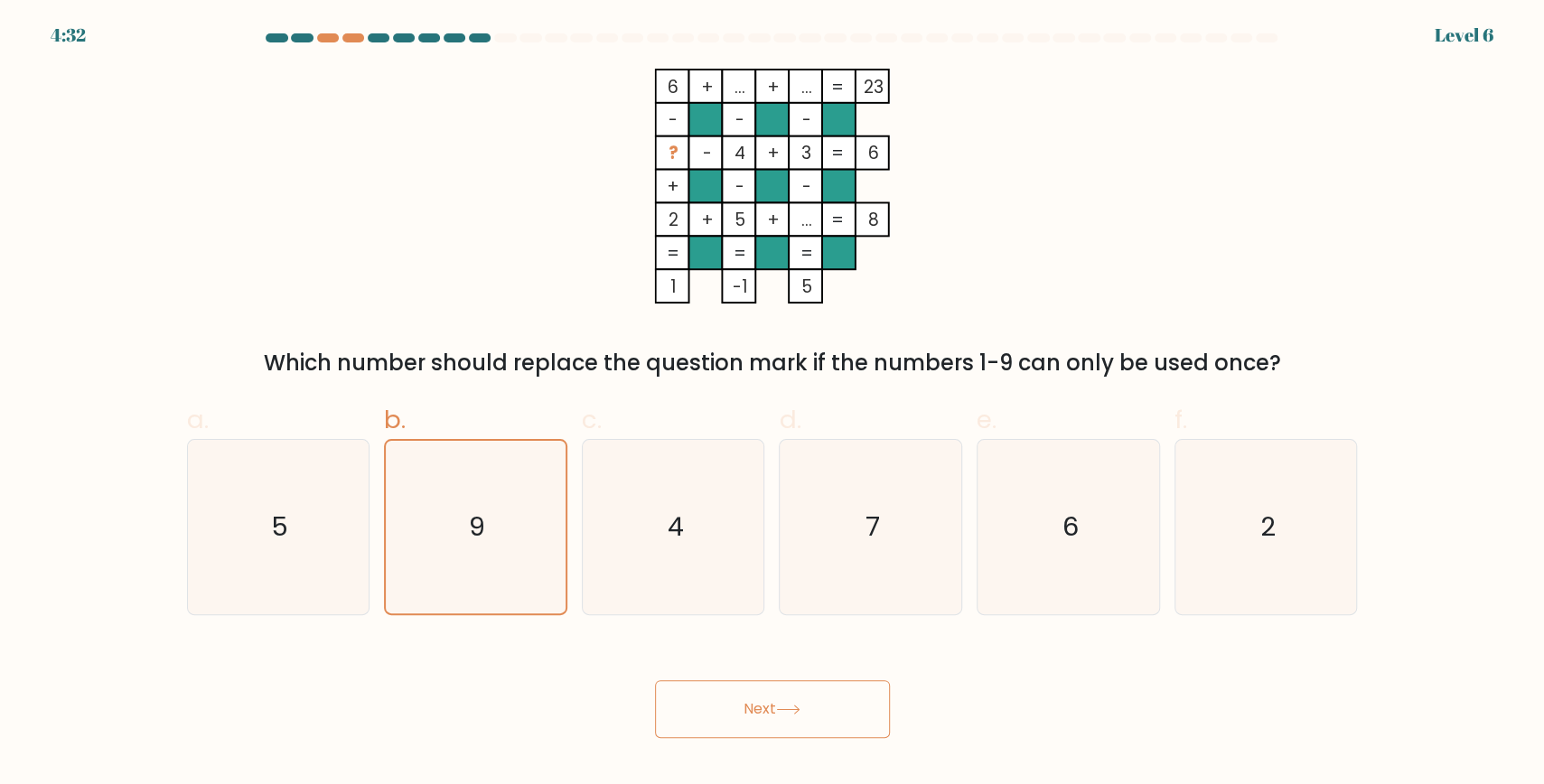
click at [771, 711] on button "Next" at bounding box center [772, 708] width 235 height 58
click at [679, 695] on button "Next" at bounding box center [772, 708] width 235 height 58
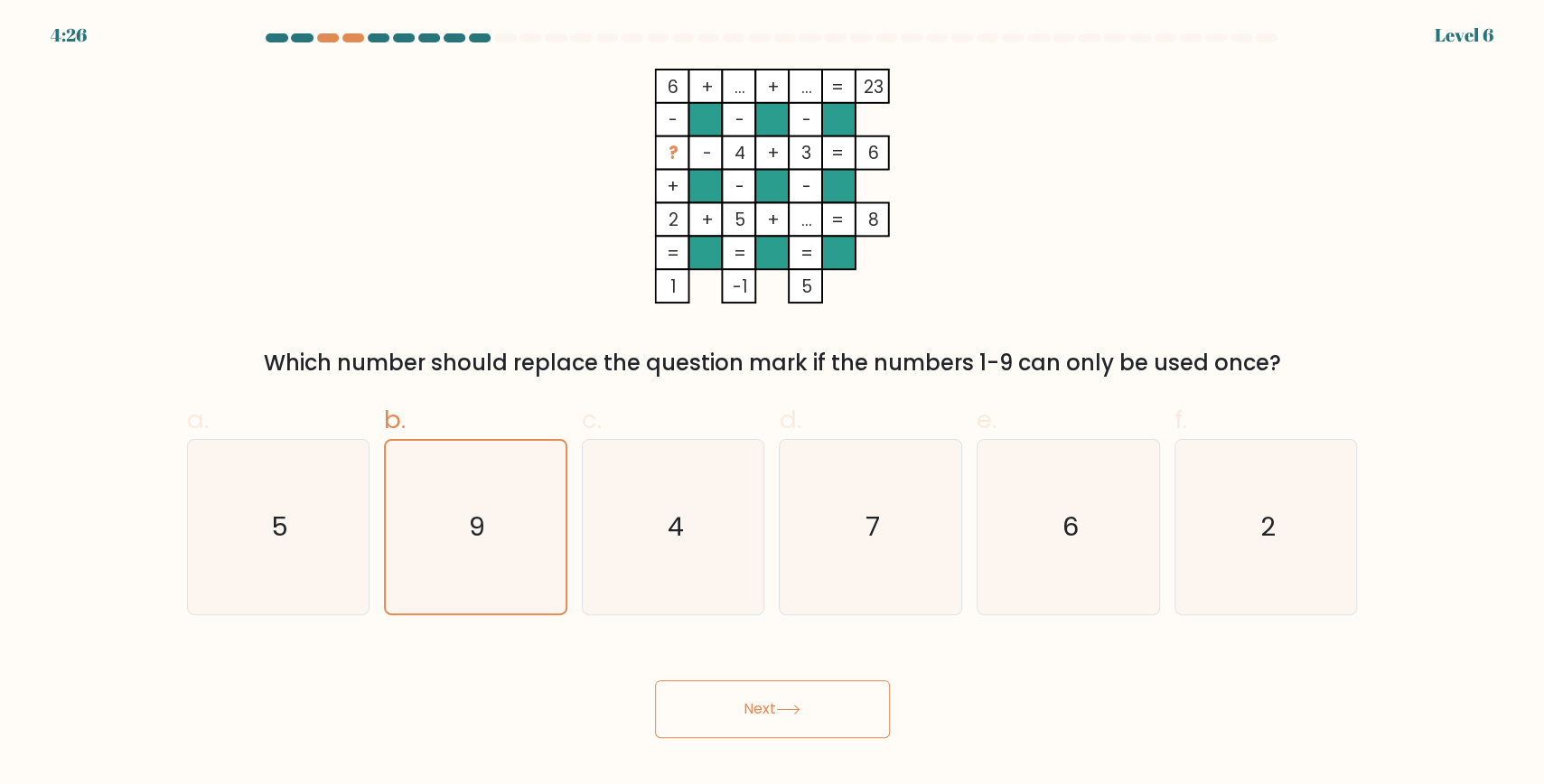
click at [679, 695] on button "Next" at bounding box center [772, 708] width 235 height 58
click at [290, 511] on icon "5" at bounding box center [278, 527] width 174 height 174
click at [772, 404] on input "a. 5" at bounding box center [772, 398] width 1 height 12
radio input "true"
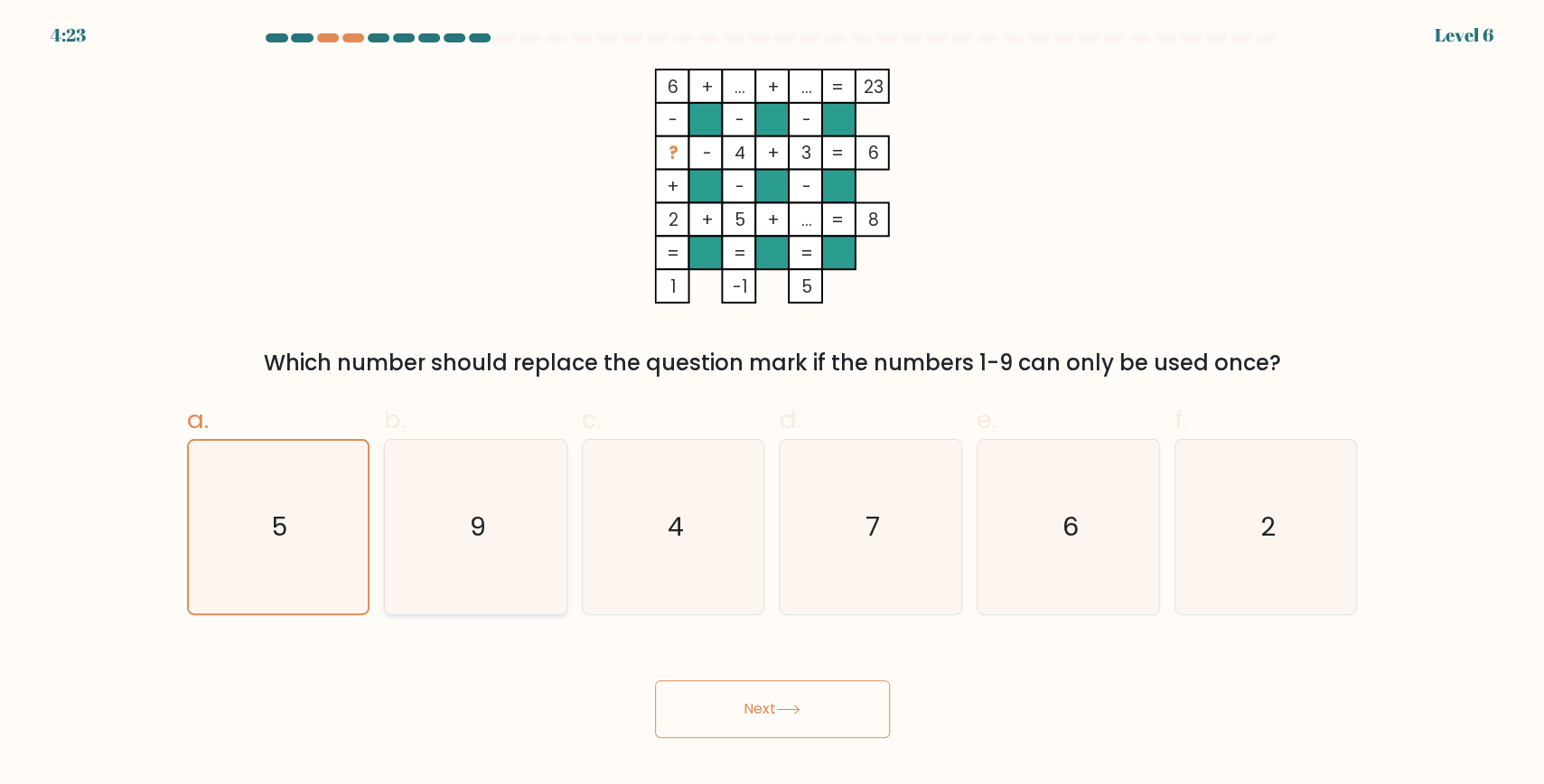
click at [517, 537] on icon "9" at bounding box center [475, 527] width 174 height 174
click at [772, 404] on input "b. 9" at bounding box center [772, 398] width 1 height 12
radio input "true"
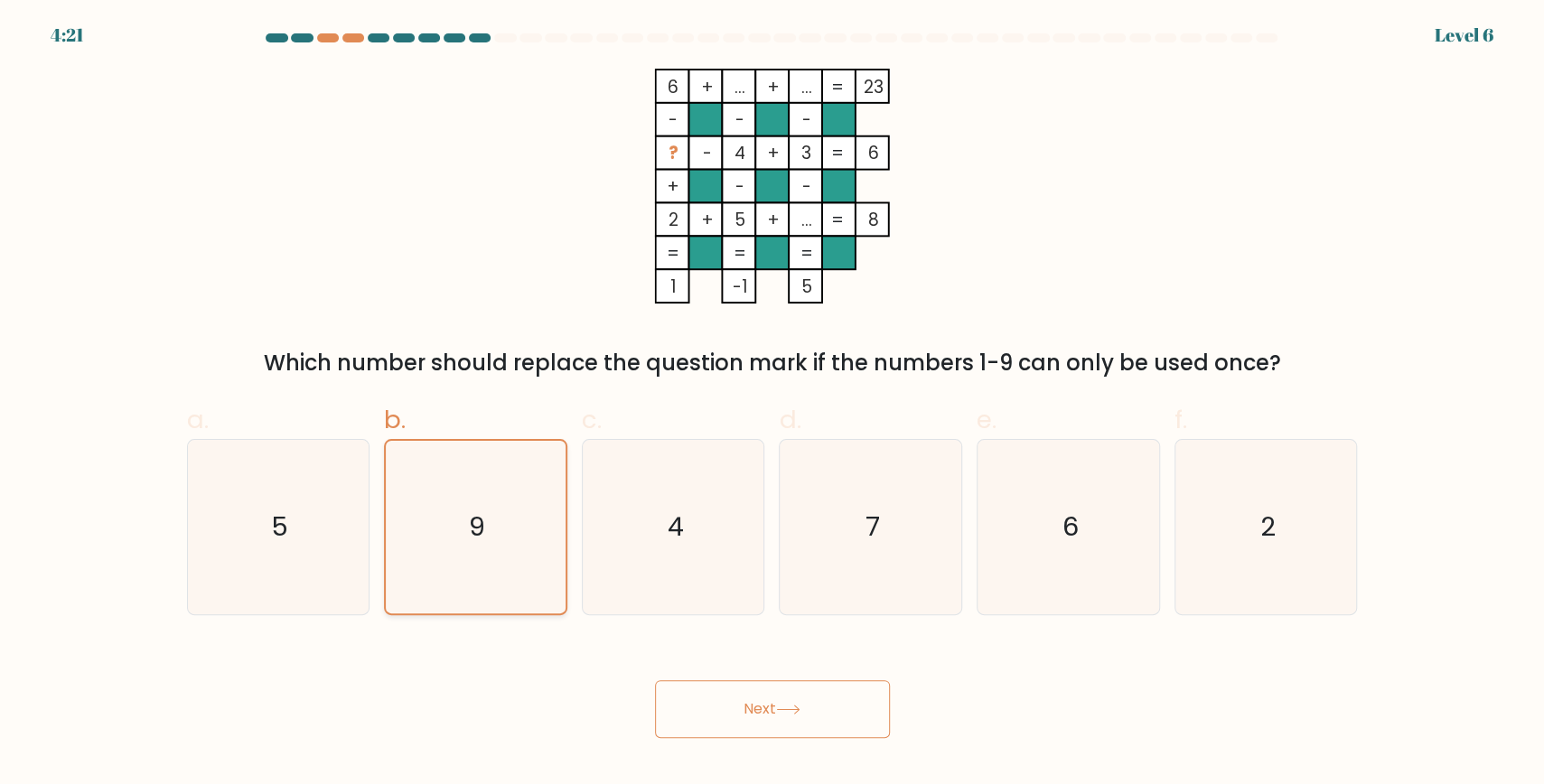
click at [655, 680] on button "Next" at bounding box center [772, 708] width 235 height 58
click at [782, 700] on button "Next" at bounding box center [772, 708] width 235 height 58
click at [515, 539] on icon "9" at bounding box center [475, 527] width 174 height 174
click at [772, 404] on input "b. 9" at bounding box center [772, 398] width 1 height 12
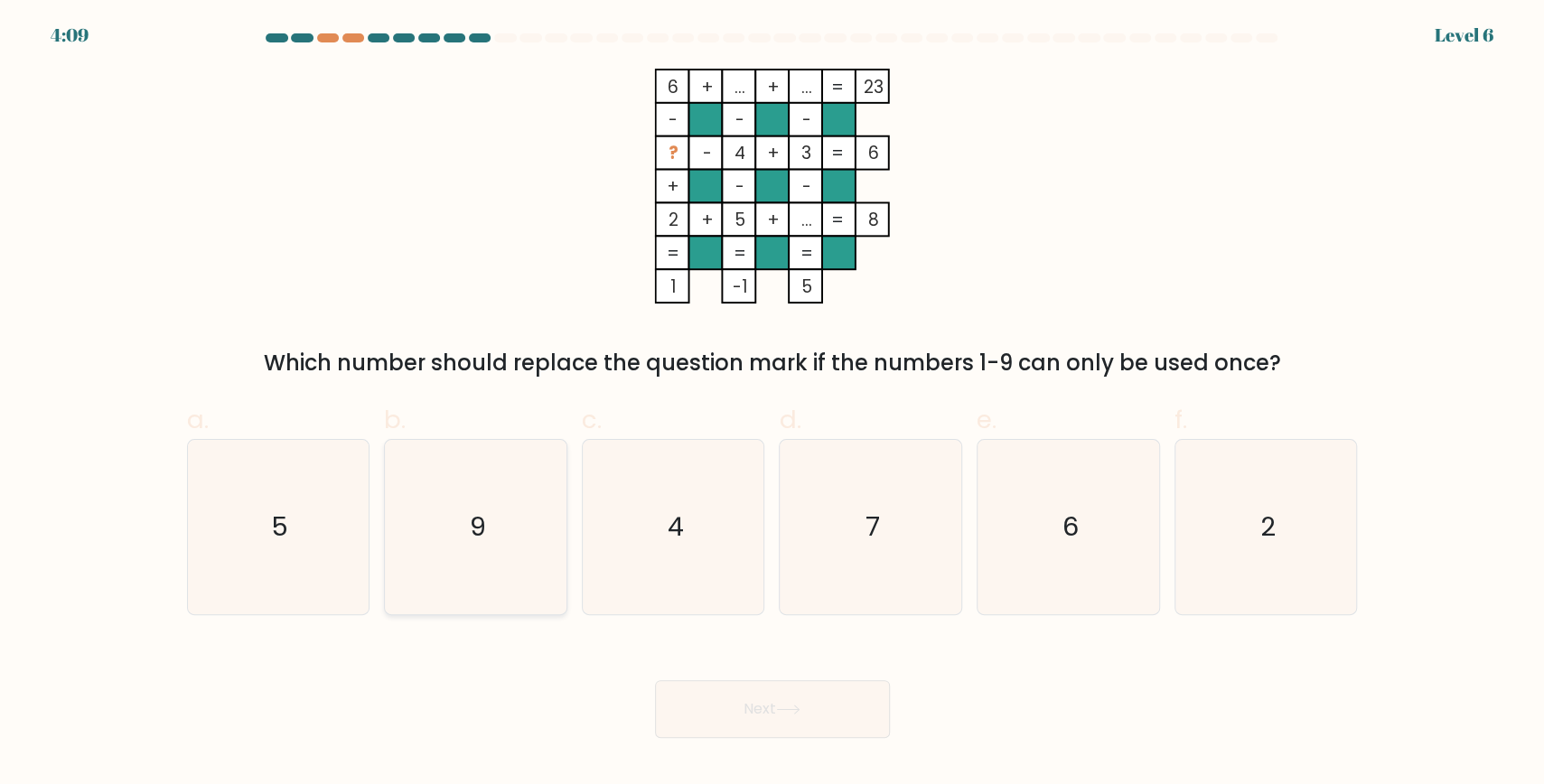
radio input "true"
click at [813, 698] on button "Next" at bounding box center [772, 708] width 235 height 58
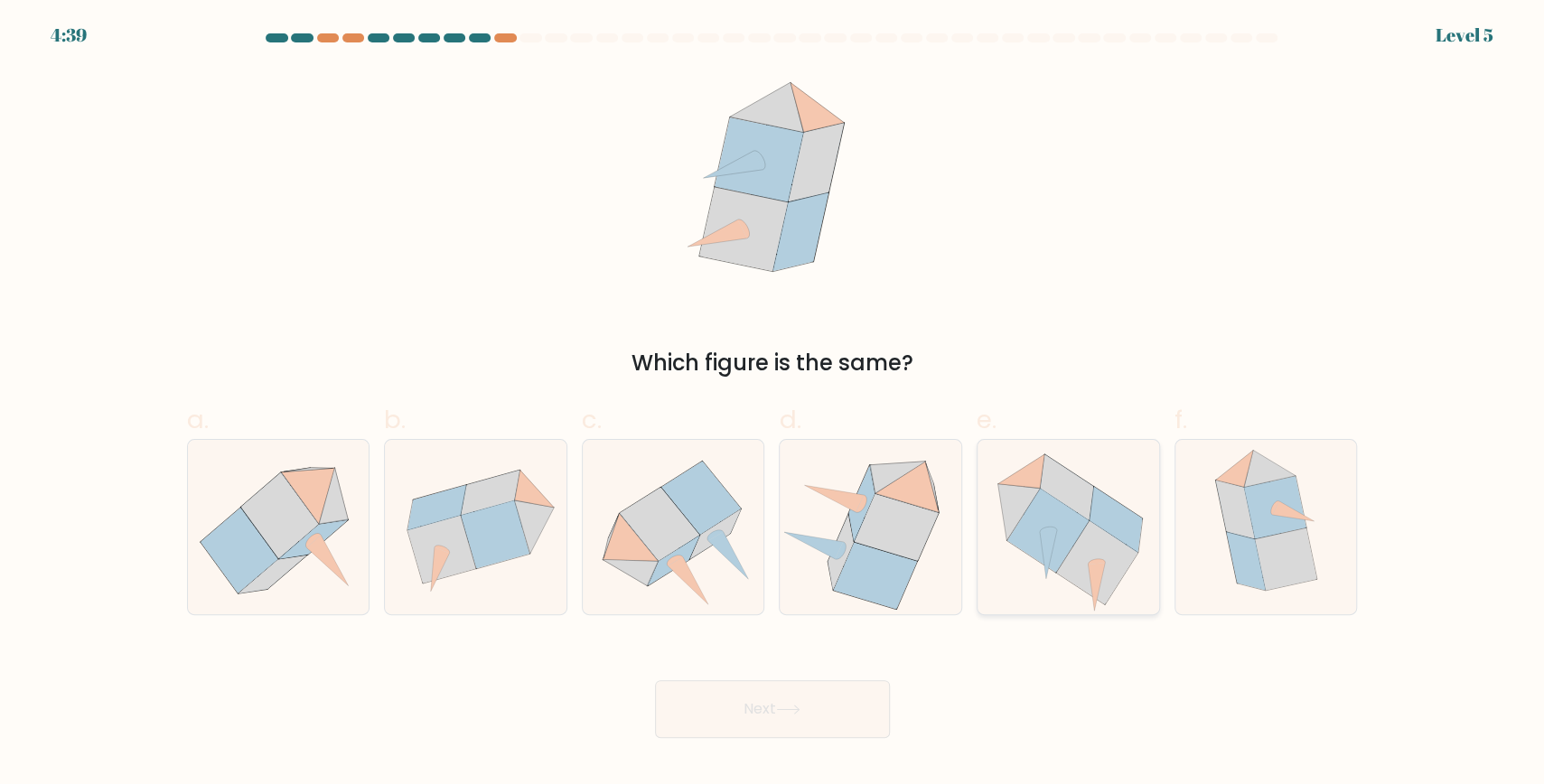
click at [1047, 483] on icon at bounding box center [1067, 487] width 53 height 65
click at [773, 404] on input "e." at bounding box center [772, 398] width 1 height 12
radio input "true"
click at [727, 712] on button "Next" at bounding box center [772, 708] width 235 height 58
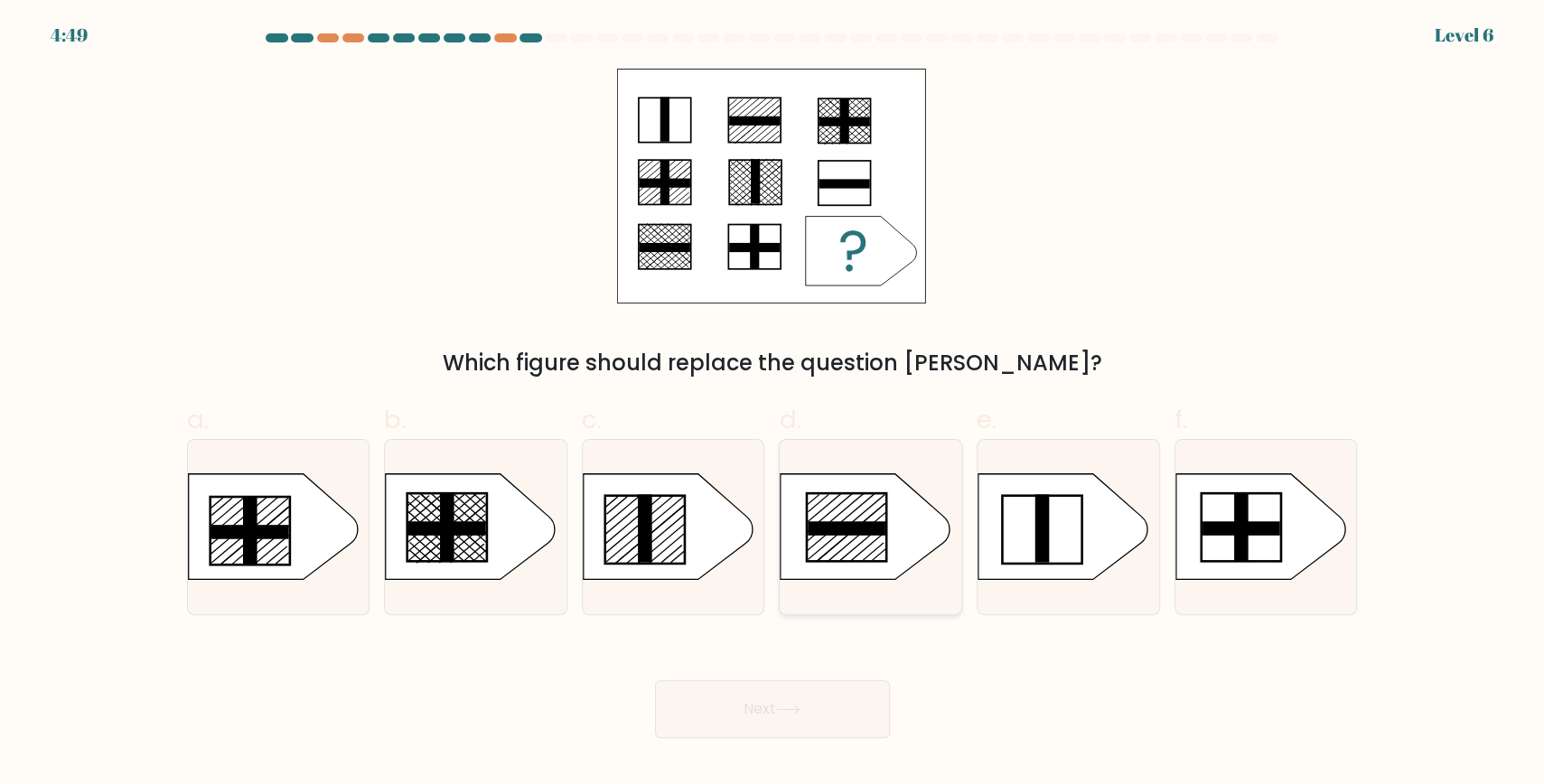
click at [864, 522] on icon at bounding box center [866, 527] width 170 height 106
click at [773, 404] on input "d." at bounding box center [772, 398] width 1 height 12
radio input "true"
click at [747, 704] on button "Next" at bounding box center [772, 708] width 235 height 58
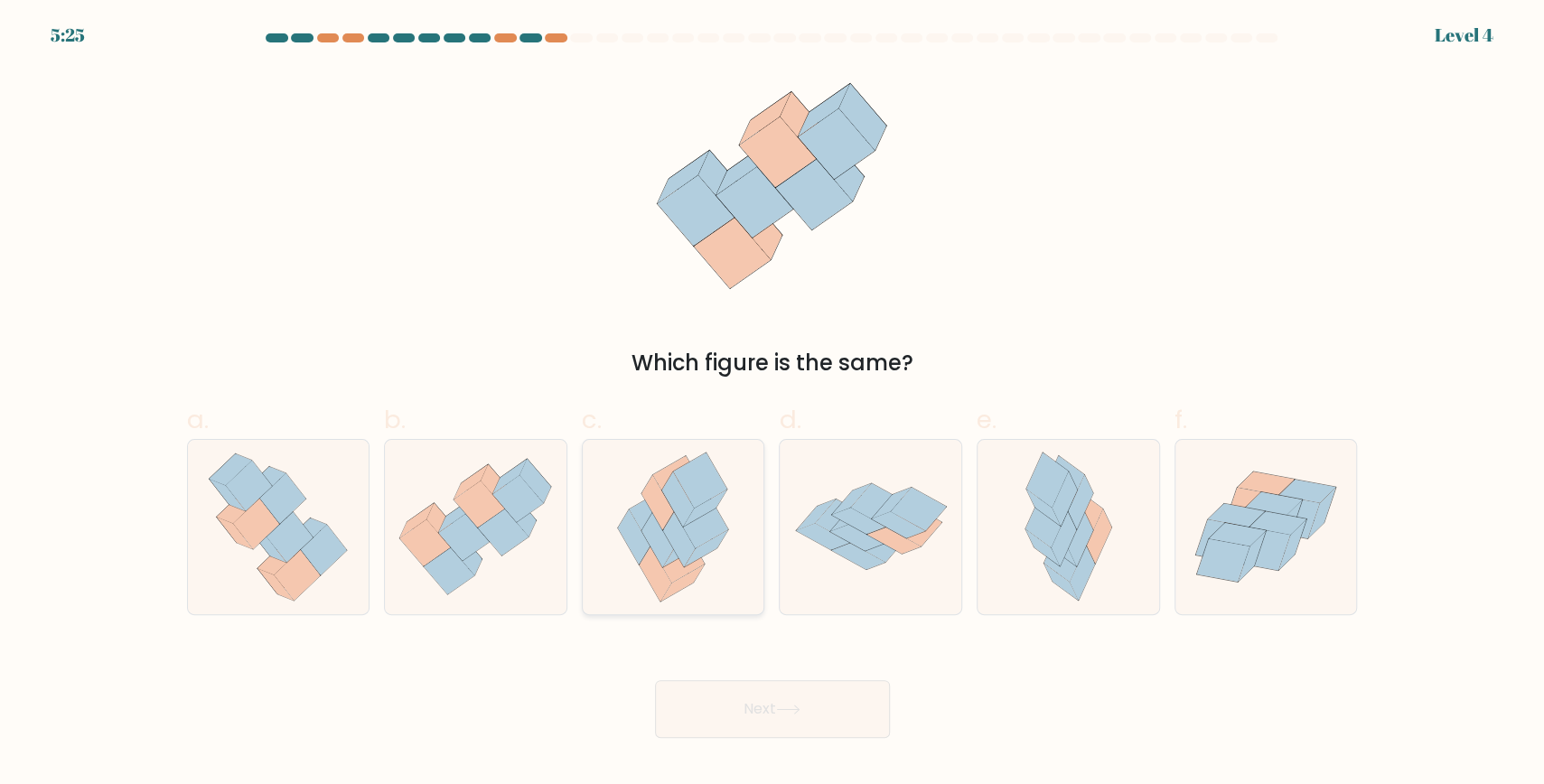
click at [659, 529] on icon at bounding box center [657, 540] width 31 height 55
click at [772, 404] on input "c." at bounding box center [772, 398] width 1 height 12
radio input "true"
click at [769, 711] on button "Next" at bounding box center [772, 708] width 235 height 58
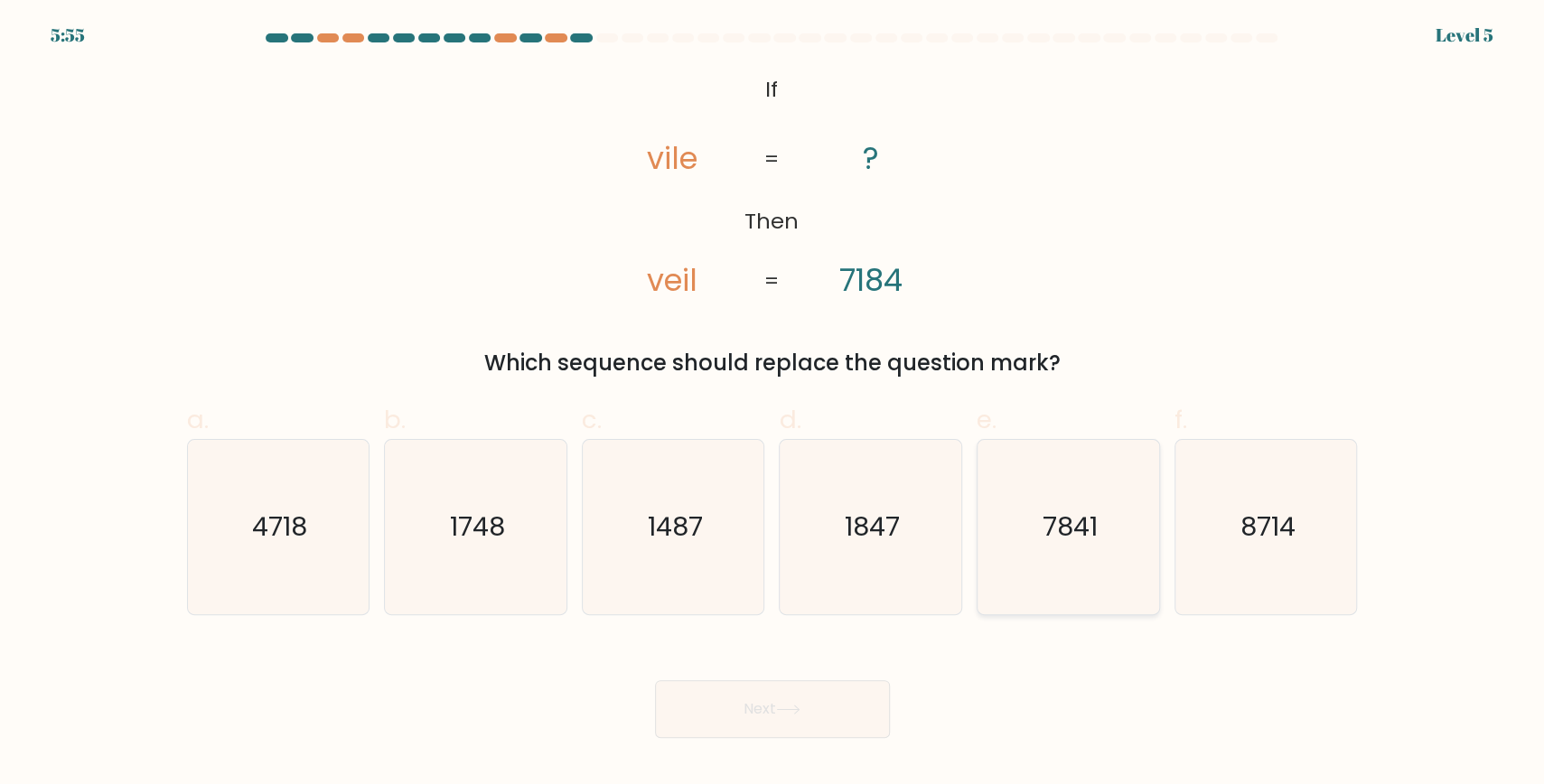
click at [1088, 535] on text "7841" at bounding box center [1071, 526] width 55 height 36
click at [773, 404] on input "e. 7841" at bounding box center [772, 398] width 1 height 12
radio input "true"
click at [841, 707] on button "Next" at bounding box center [772, 708] width 235 height 58
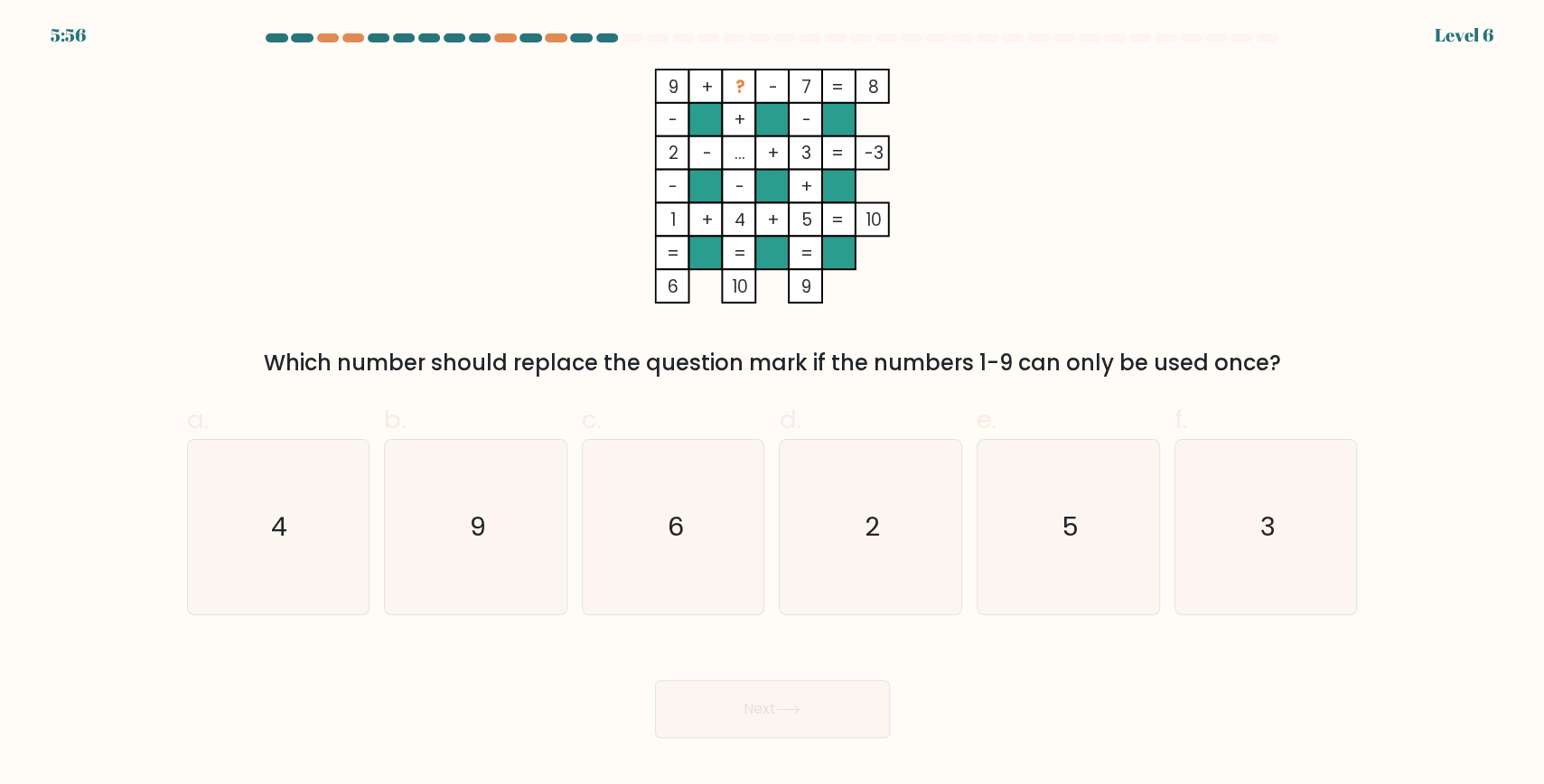
click at [536, 309] on div "9 + ? - 7 8 - + - 2 - ... + 3 -3 - - + 1 + 4 + 5 = 10 = = = = 6 10 9 = Which nu…" at bounding box center [772, 223] width 1193 height 311
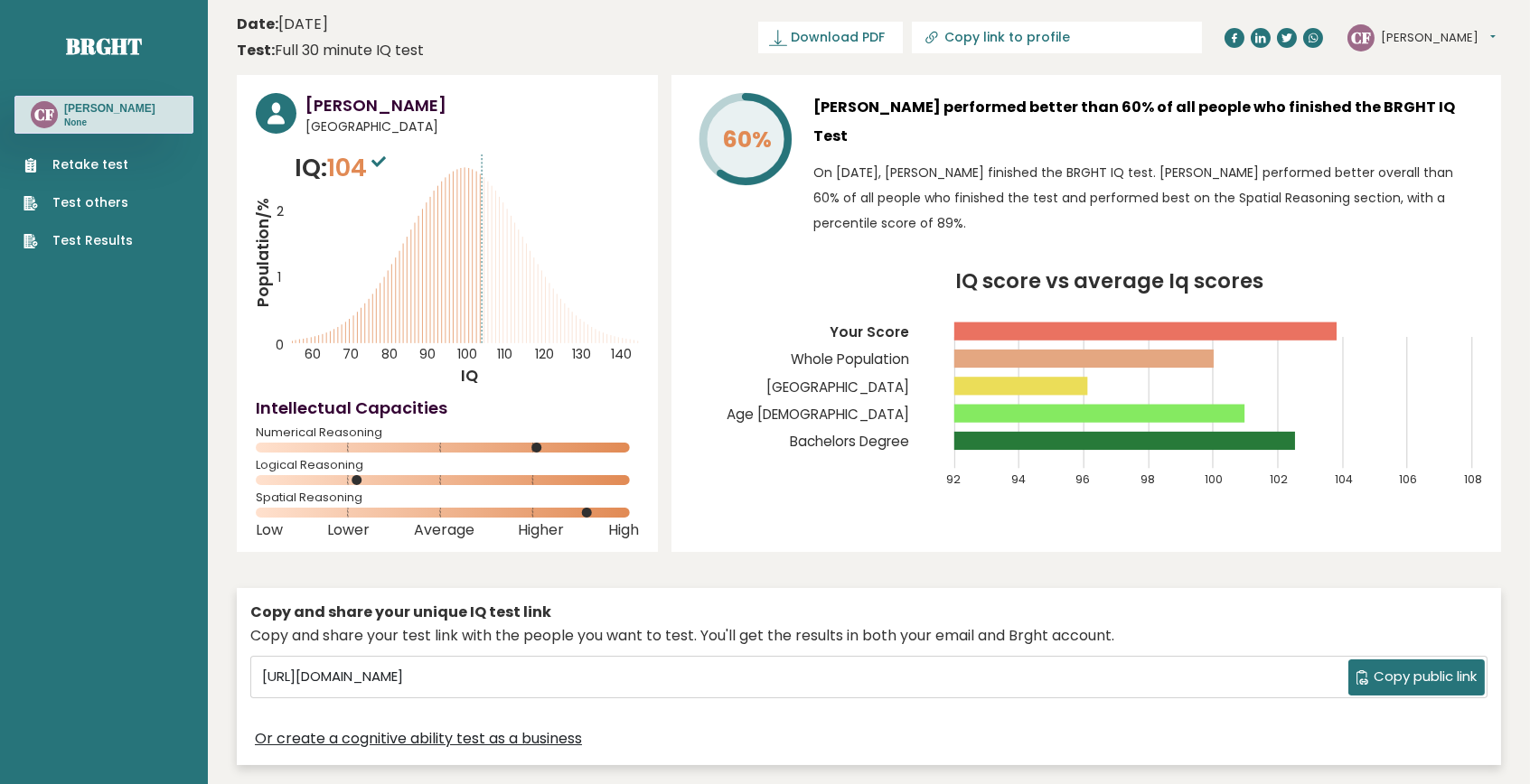
click at [1453, 39] on button "Christine" at bounding box center [1438, 38] width 114 height 18
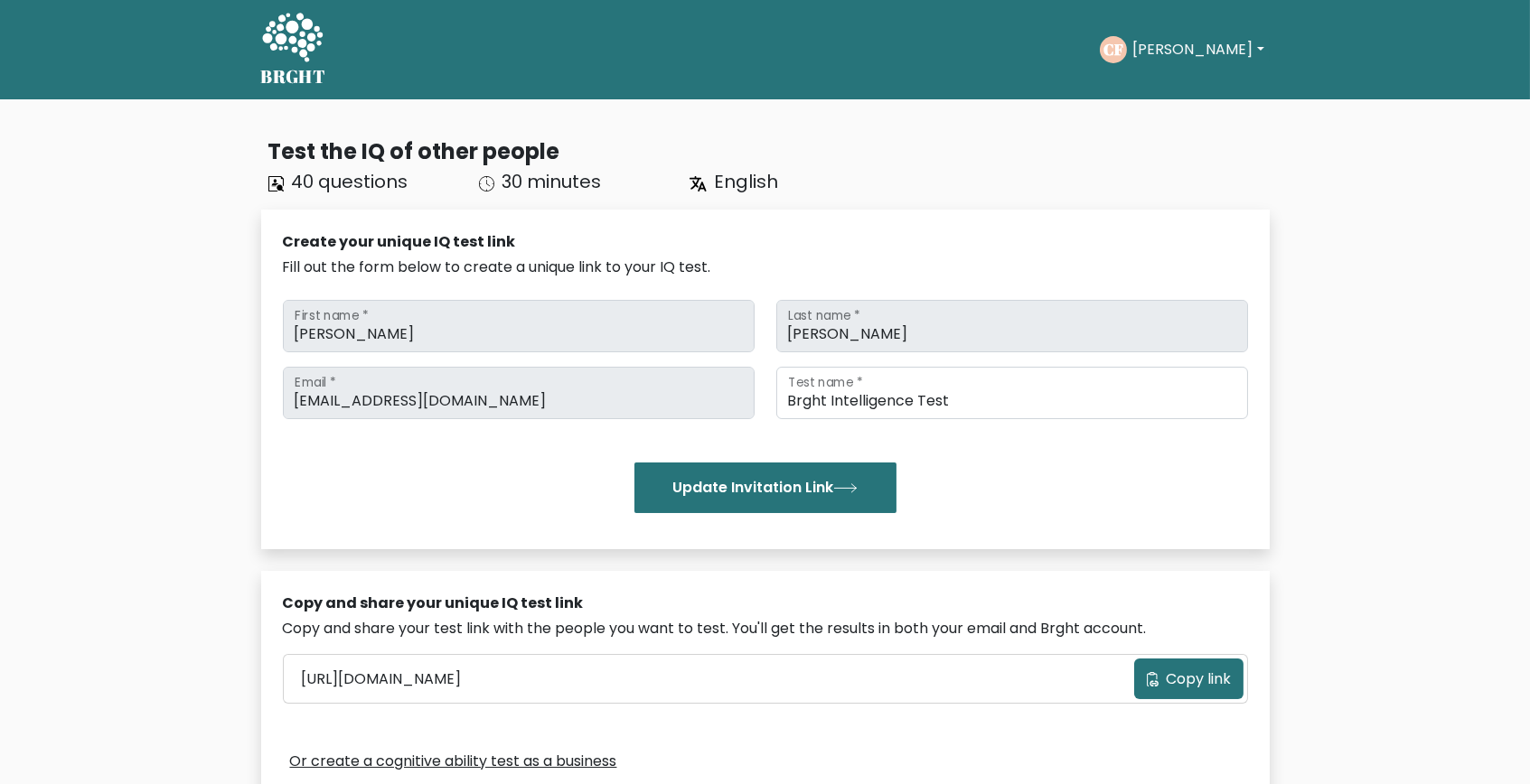
scroll to position [132, 0]
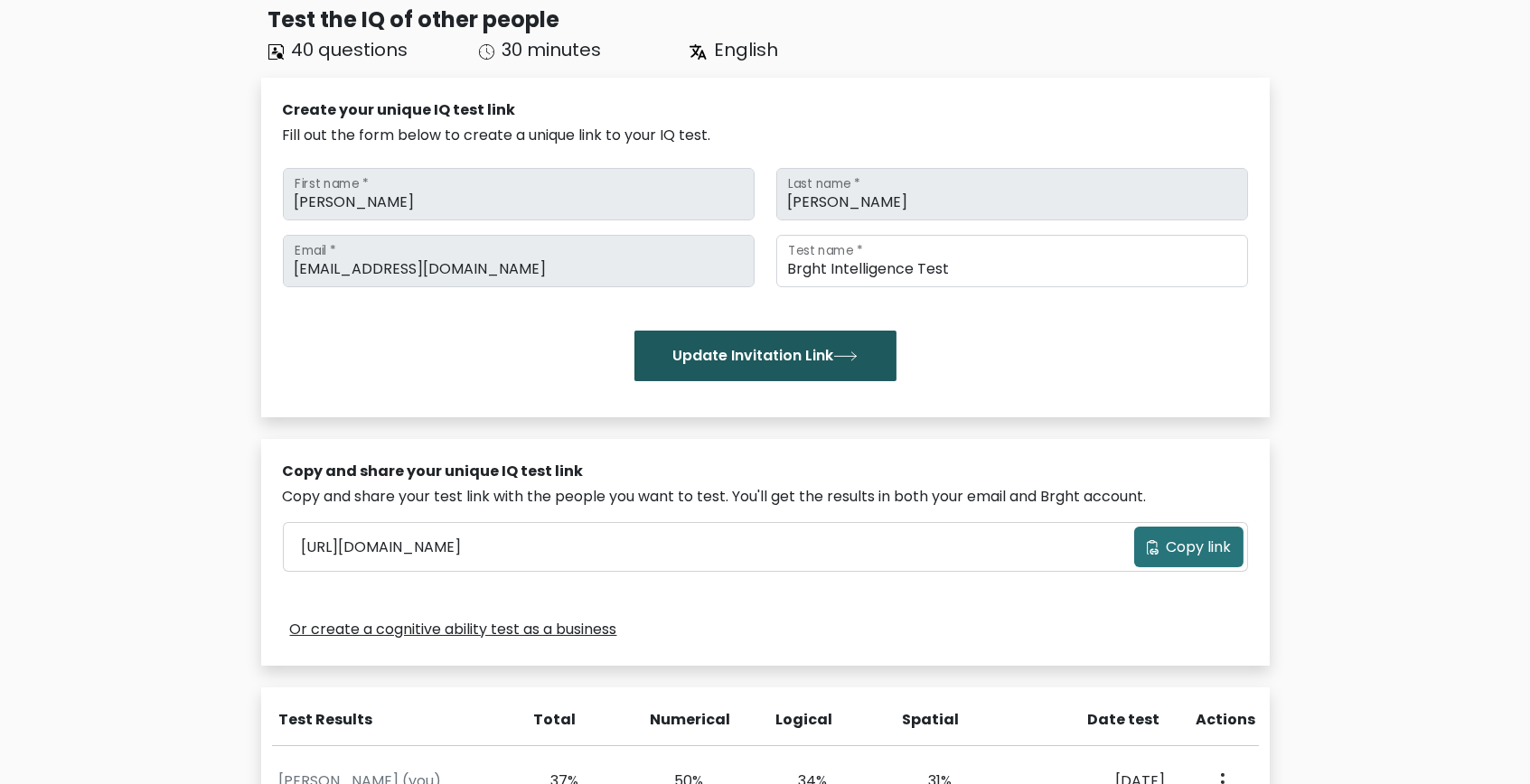
click at [818, 360] on button "Update Invitation Link" at bounding box center [765, 355] width 262 height 51
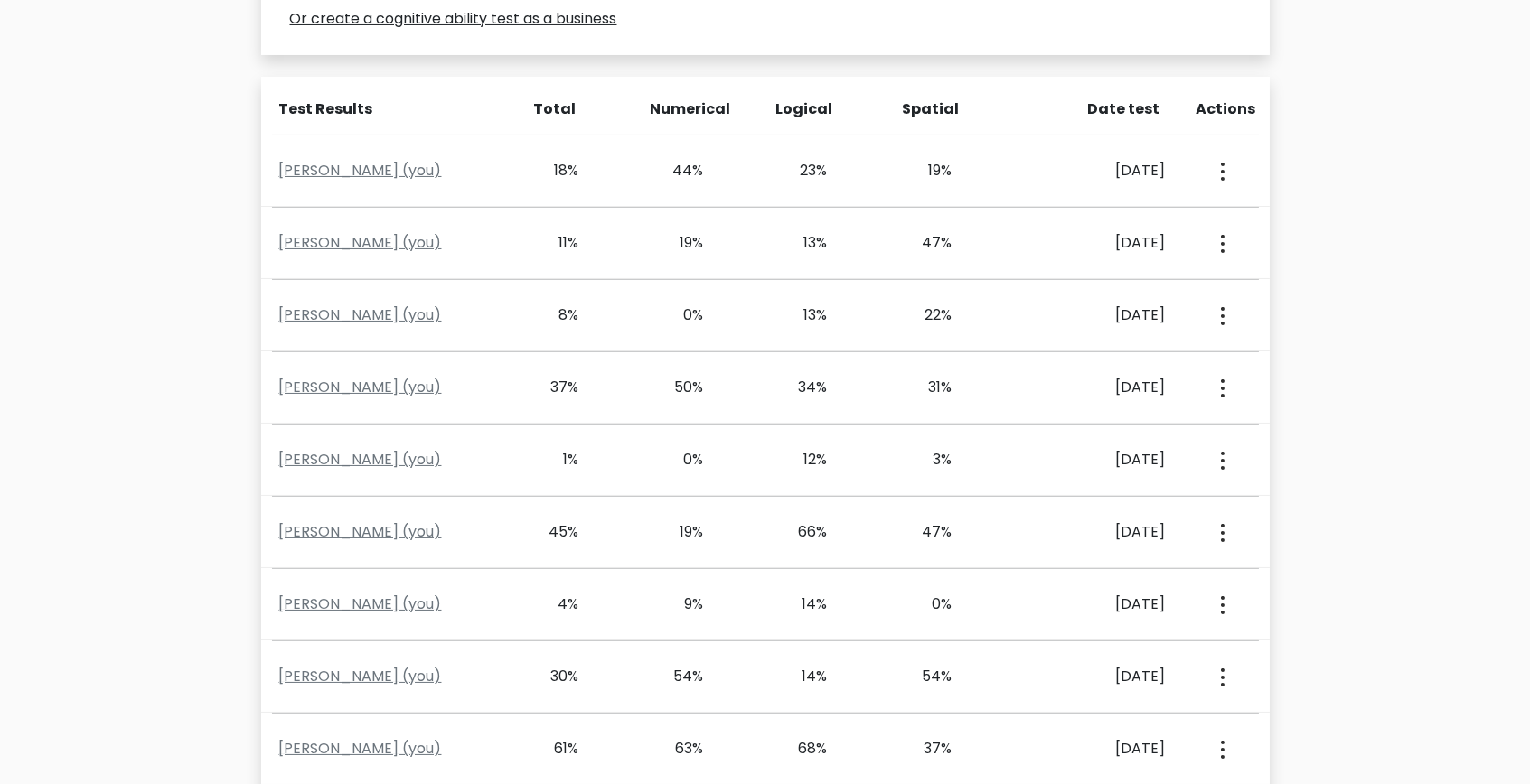
scroll to position [795, 0]
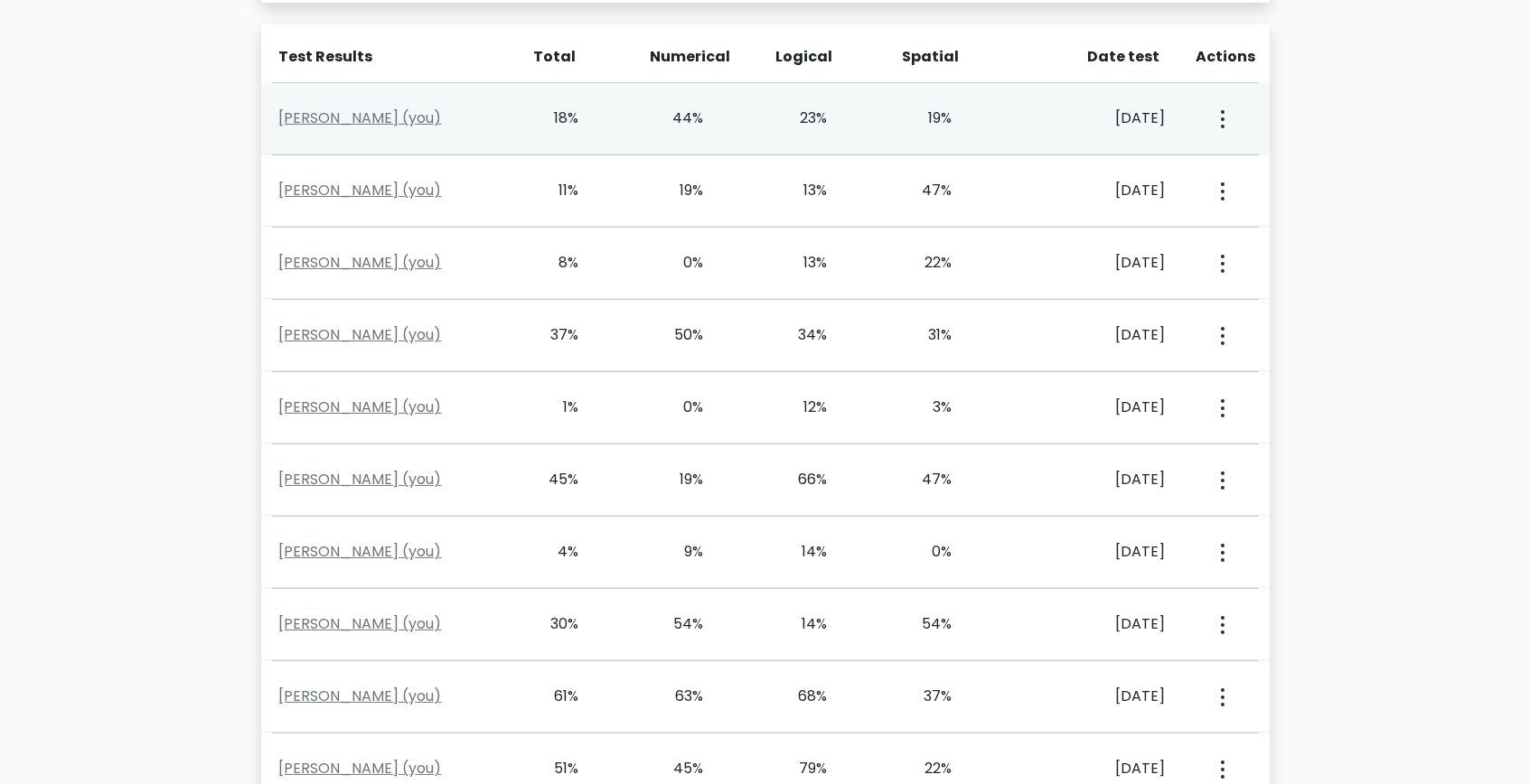
click at [1218, 125] on button "button" at bounding box center [1221, 118] width 15 height 56
click at [1222, 117] on circle "button" at bounding box center [1223, 119] width 4 height 4
click at [1249, 168] on link "View Profile" at bounding box center [1285, 170] width 143 height 29
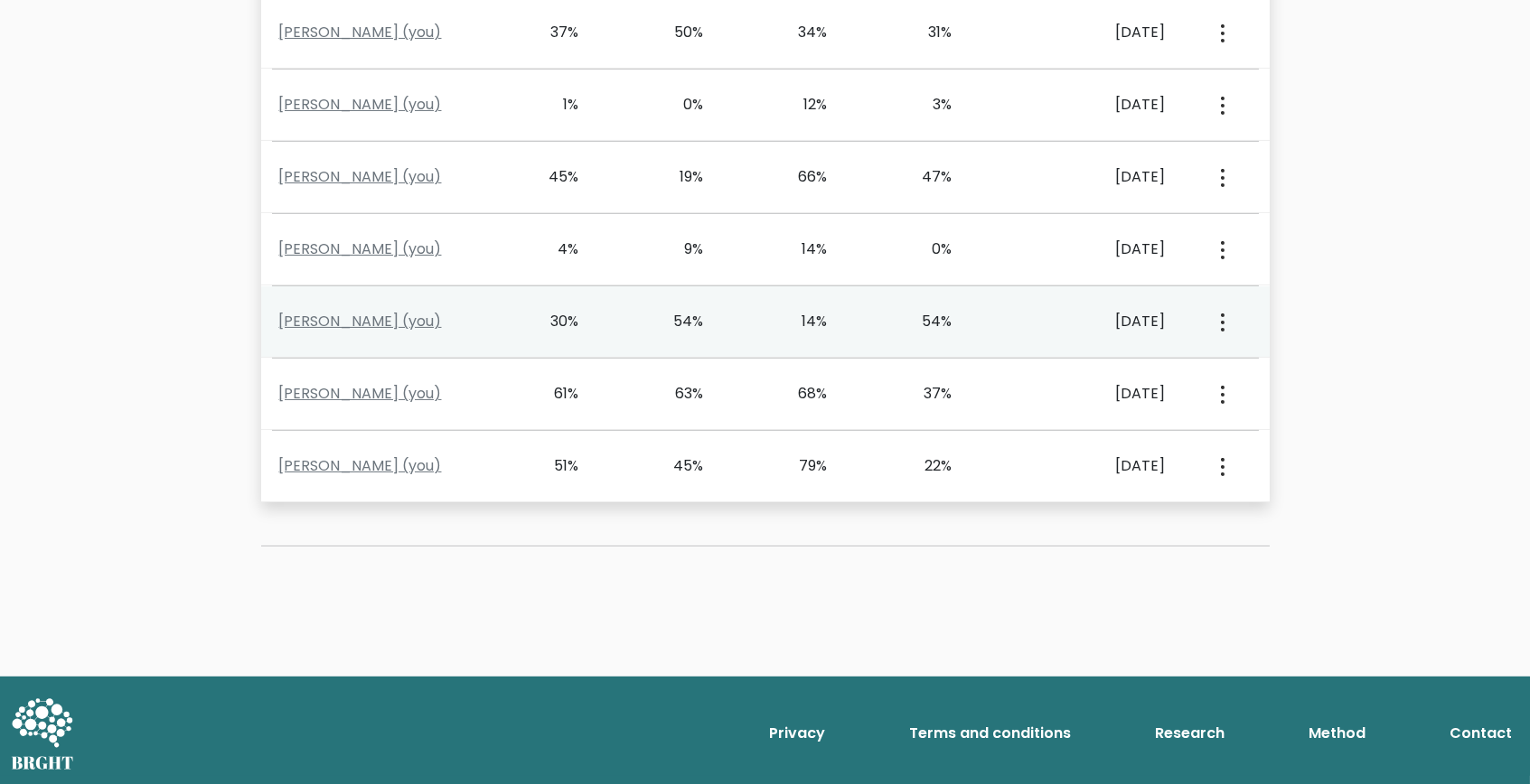
scroll to position [1099, 0]
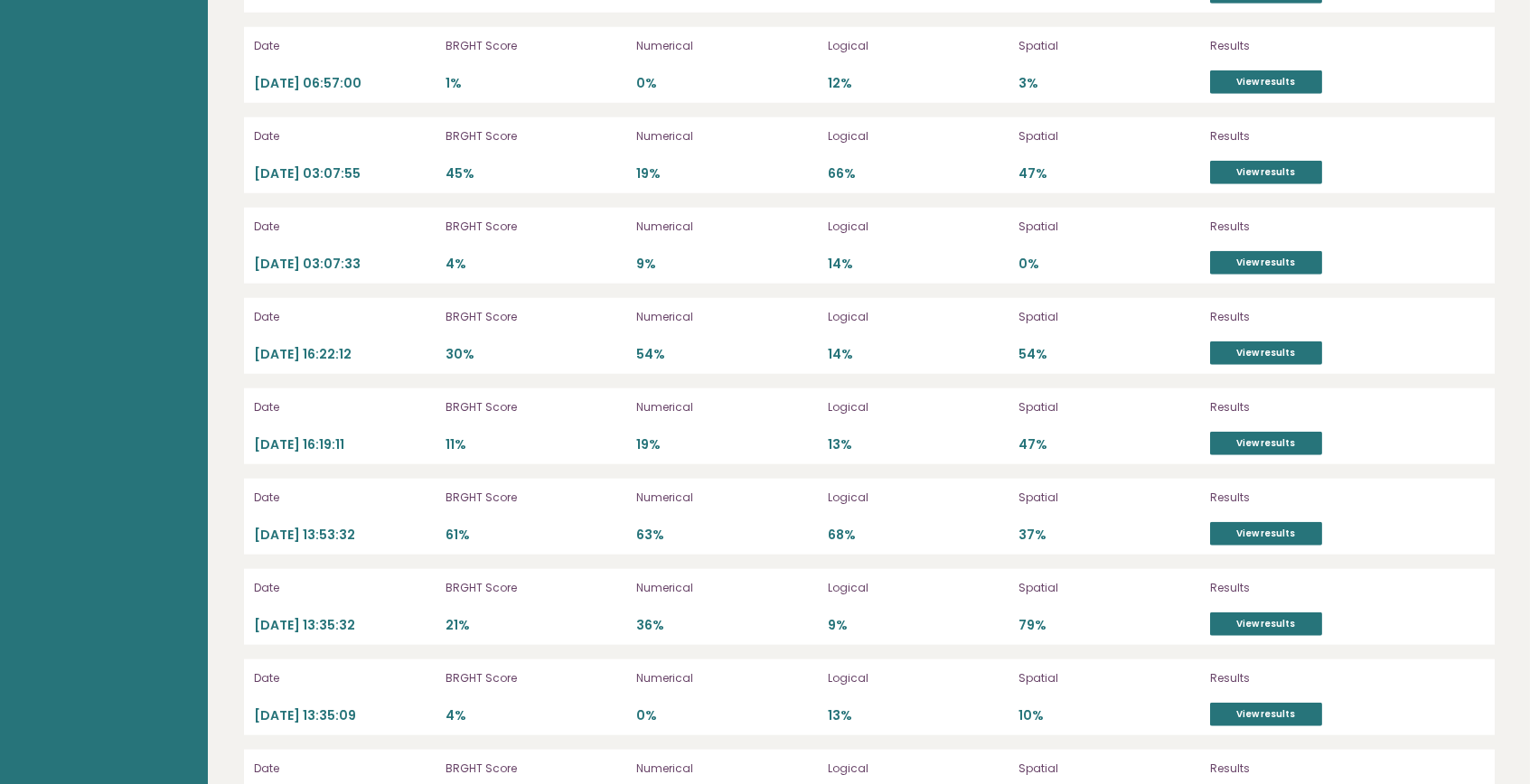
scroll to position [5286, 0]
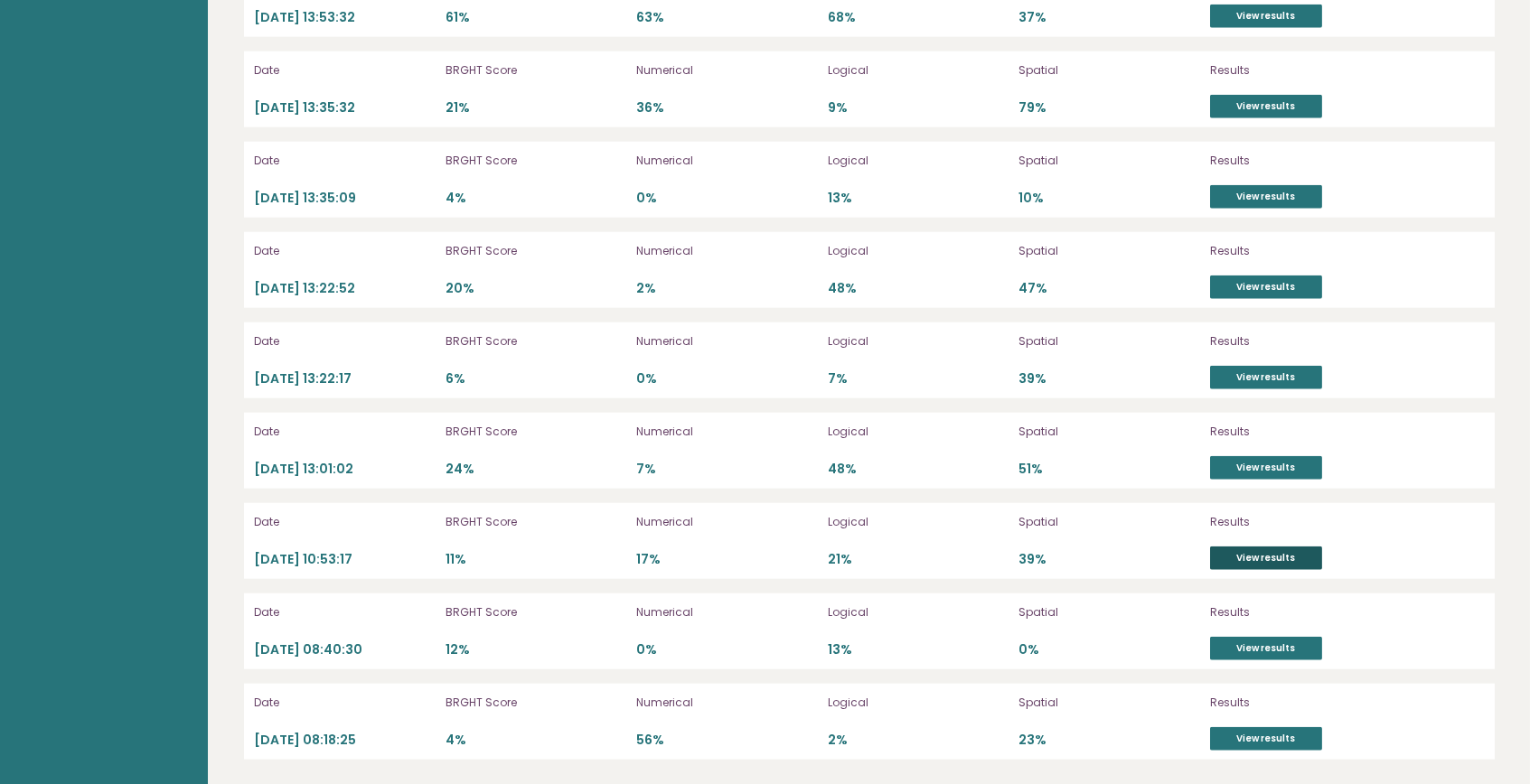
click at [1273, 560] on link "View results" at bounding box center [1265, 557] width 112 height 23
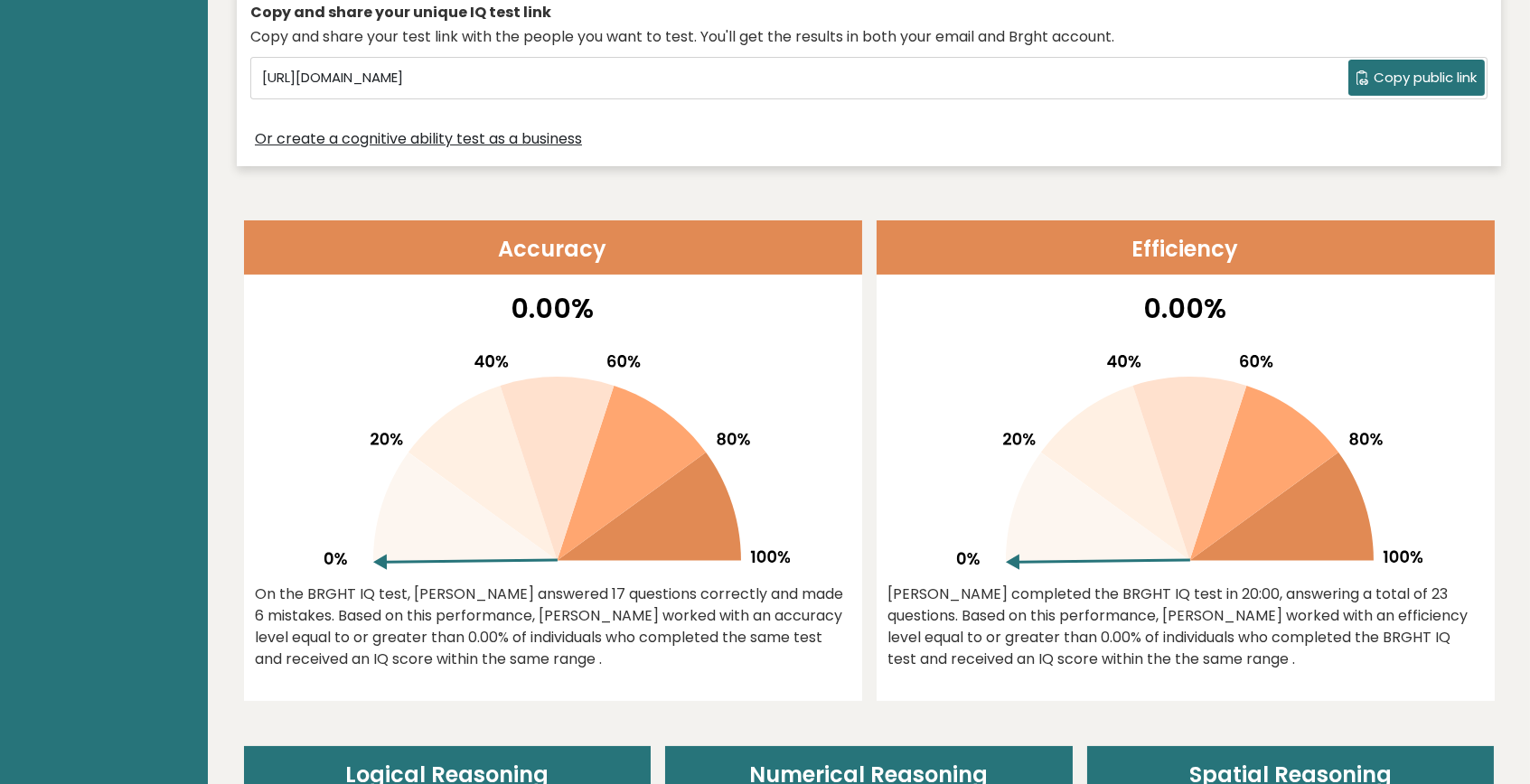
scroll to position [0, 0]
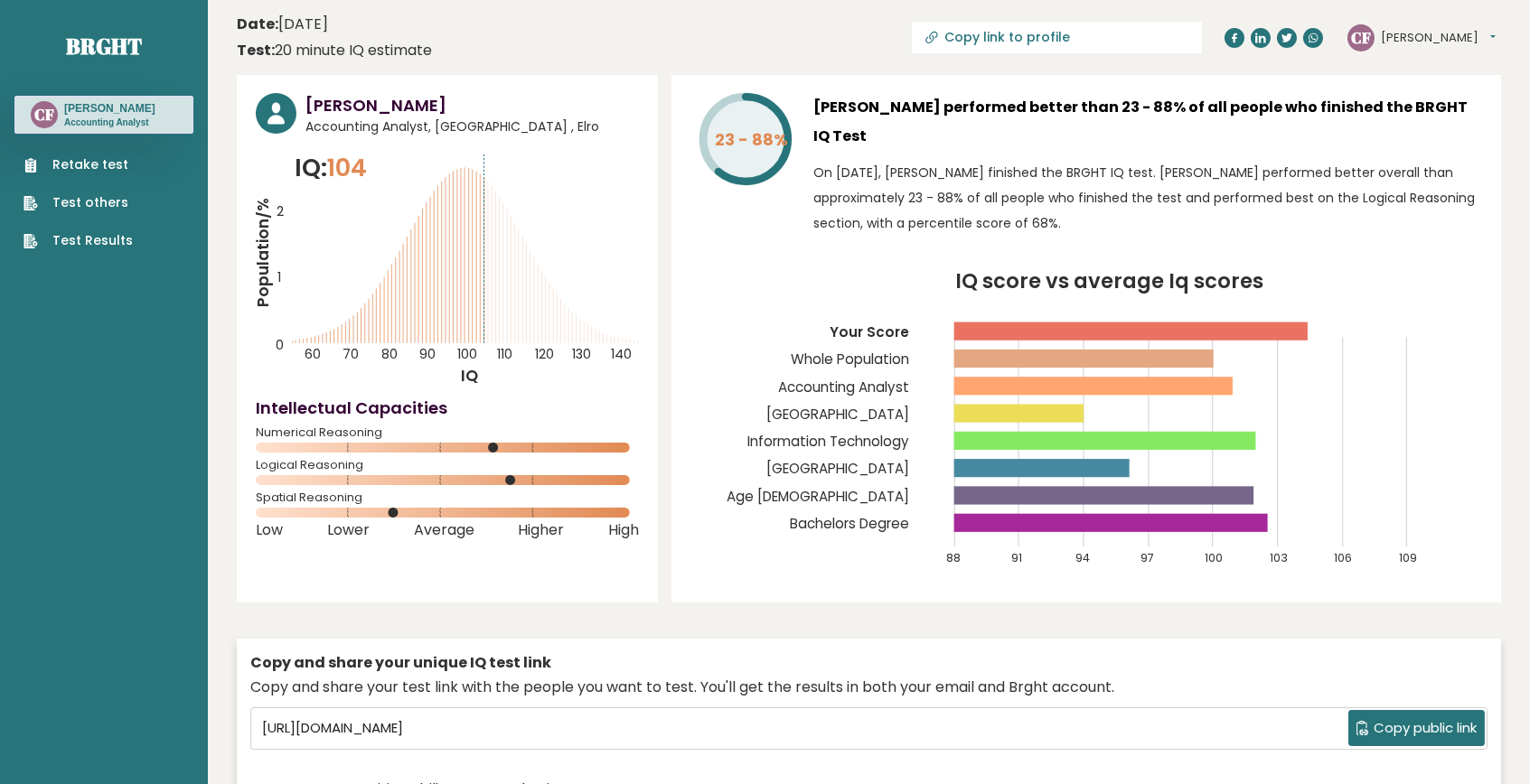
click at [1445, 32] on button "[PERSON_NAME]" at bounding box center [1438, 38] width 114 height 18
click at [1434, 110] on link "Settings" at bounding box center [1428, 115] width 92 height 25
click at [110, 245] on link "Test Results" at bounding box center [78, 241] width 109 height 19
click at [96, 235] on link "Test Results" at bounding box center [78, 241] width 109 height 19
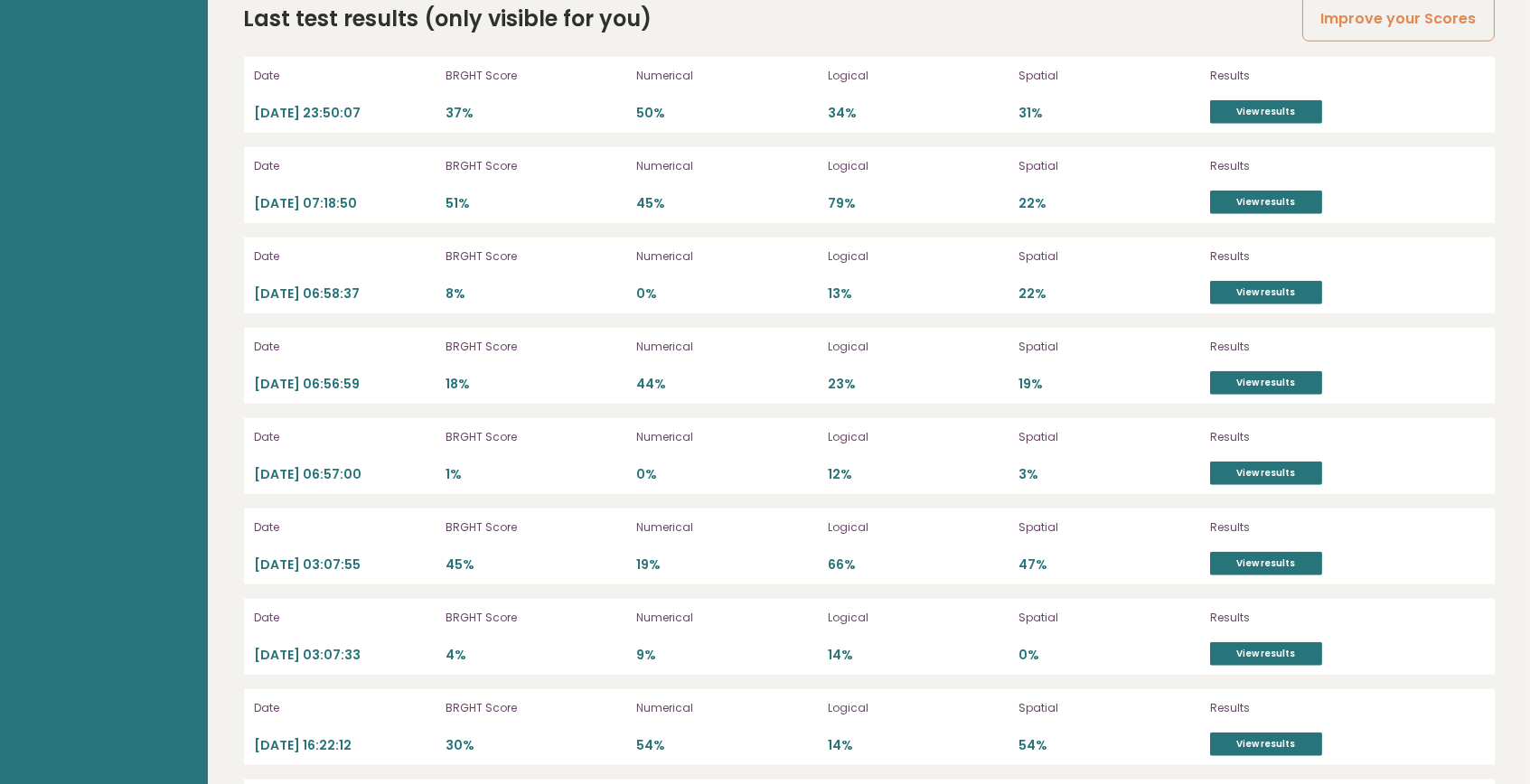
scroll to position [4378, 0]
click at [1079, 112] on p "31%" at bounding box center [1110, 113] width 181 height 18
drag, startPoint x: 862, startPoint y: 108, endPoint x: 813, endPoint y: 108, distance: 49.0
click at [861, 108] on p "34%" at bounding box center [918, 113] width 181 height 18
click at [813, 108] on p "50%" at bounding box center [727, 113] width 181 height 18
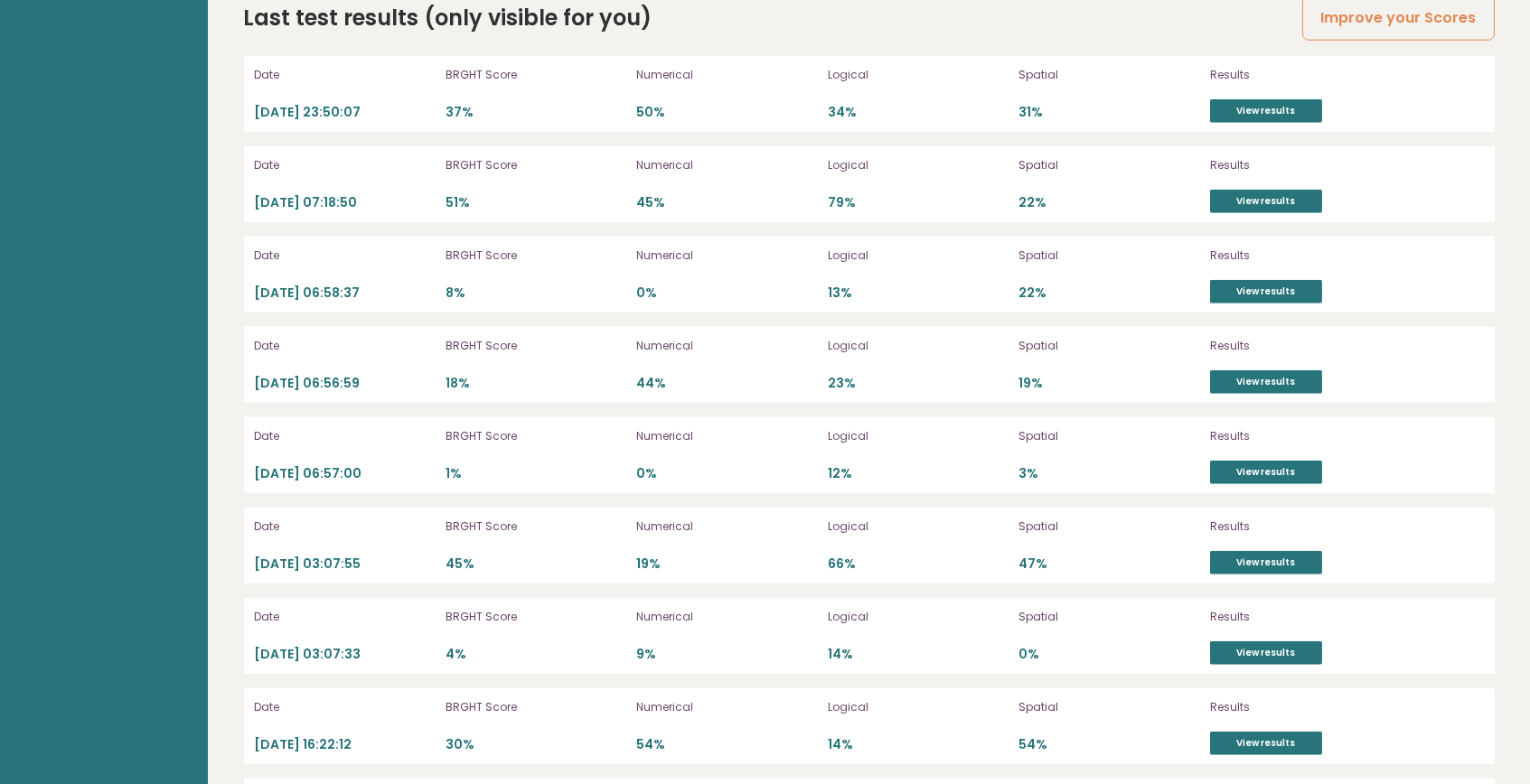
click at [589, 104] on p "37%" at bounding box center [536, 113] width 181 height 18
click at [528, 109] on p "37%" at bounding box center [536, 113] width 181 height 18
click at [454, 260] on p "BRGHT Score" at bounding box center [536, 255] width 181 height 17
click at [372, 213] on div "Date 2023-09-11 07:18:50 BRGHT Score 51% Numerical 45% Logical 79% Spatial 22% …" at bounding box center [868, 184] width 1250 height 76
drag, startPoint x: 1265, startPoint y: 274, endPoint x: 1293, endPoint y: 219, distance: 61.7
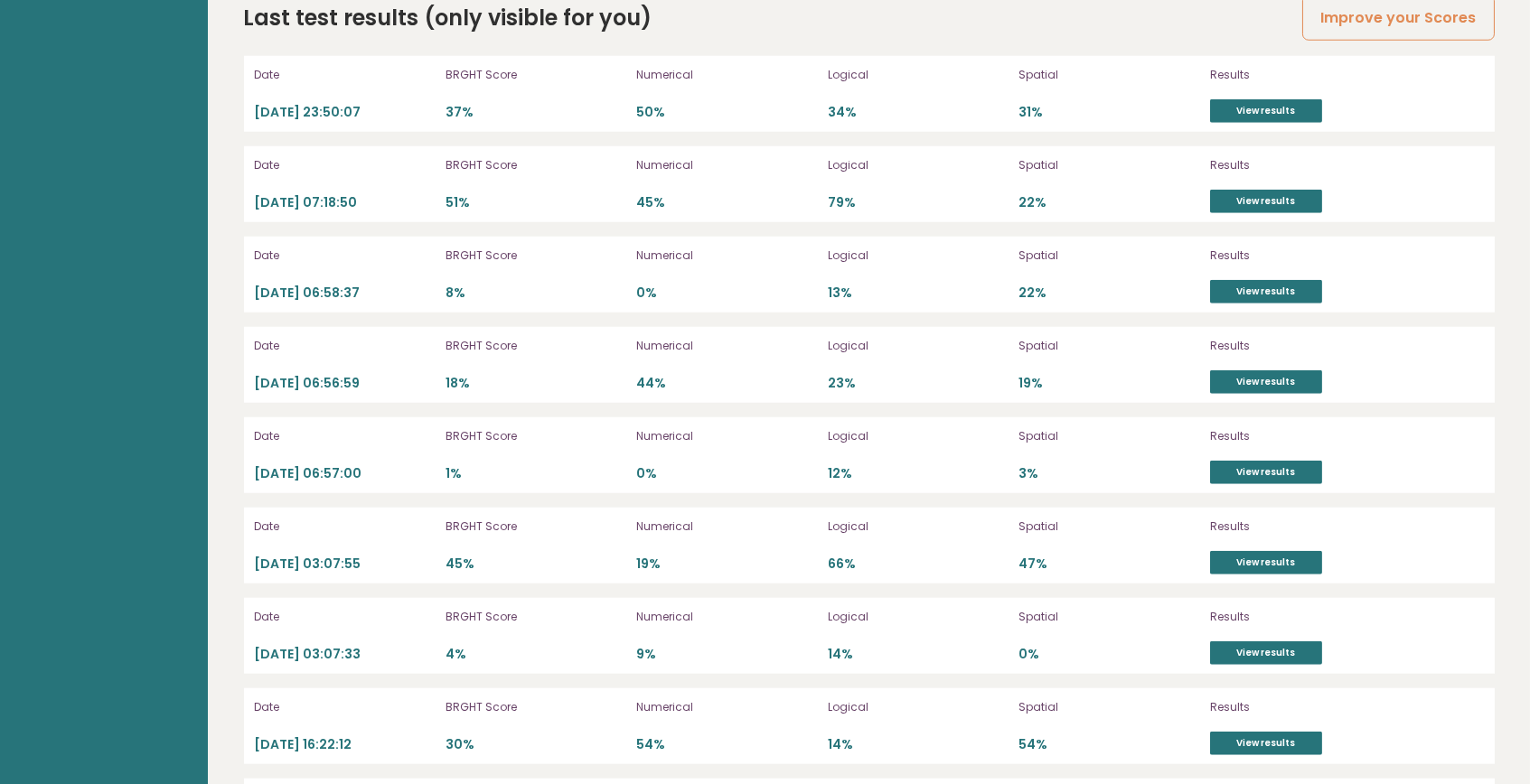
click at [1266, 273] on div "Results View results" at bounding box center [1305, 274] width 190 height 58
click at [1286, 104] on link "View results" at bounding box center [1265, 111] width 112 height 23
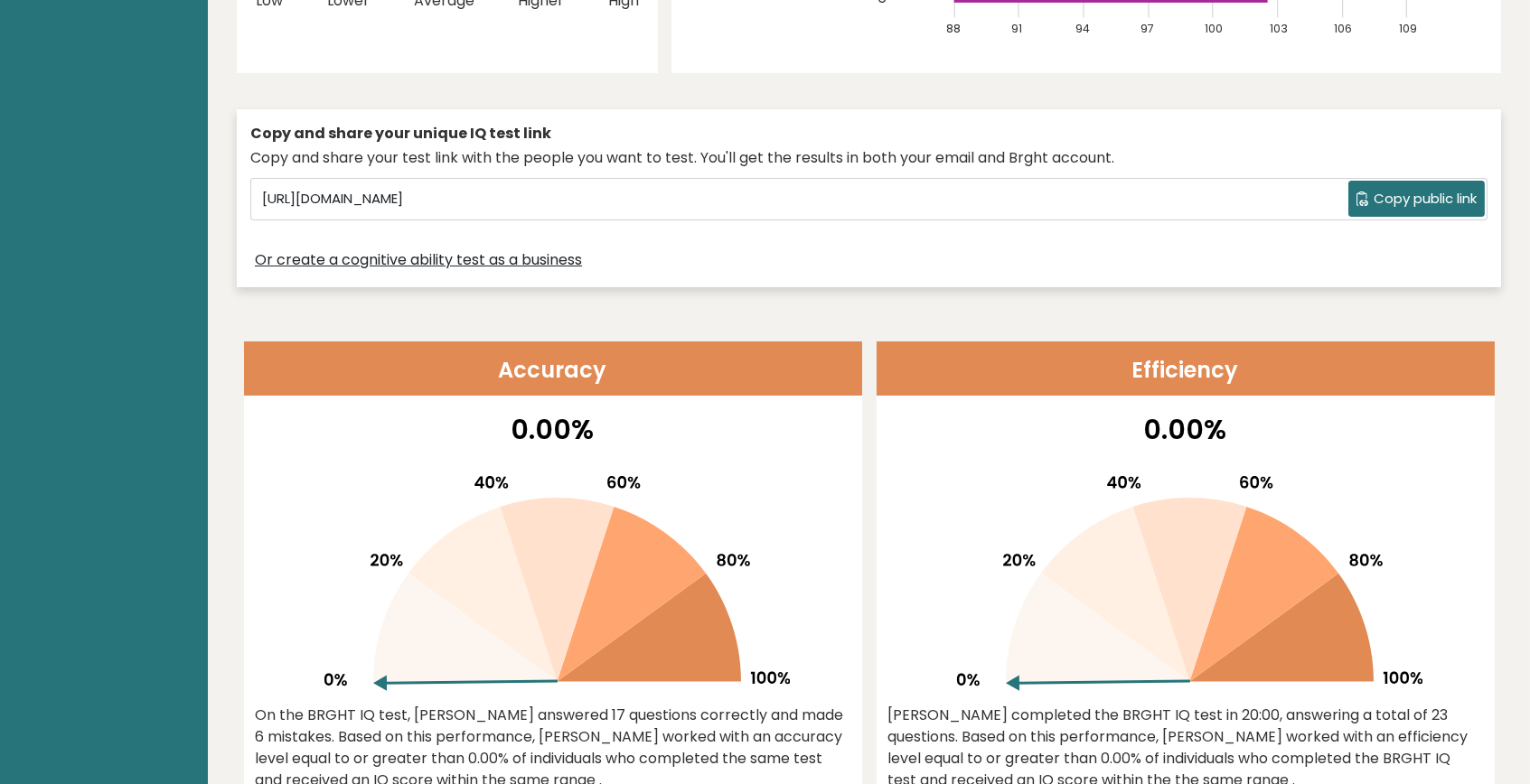
scroll to position [0, 0]
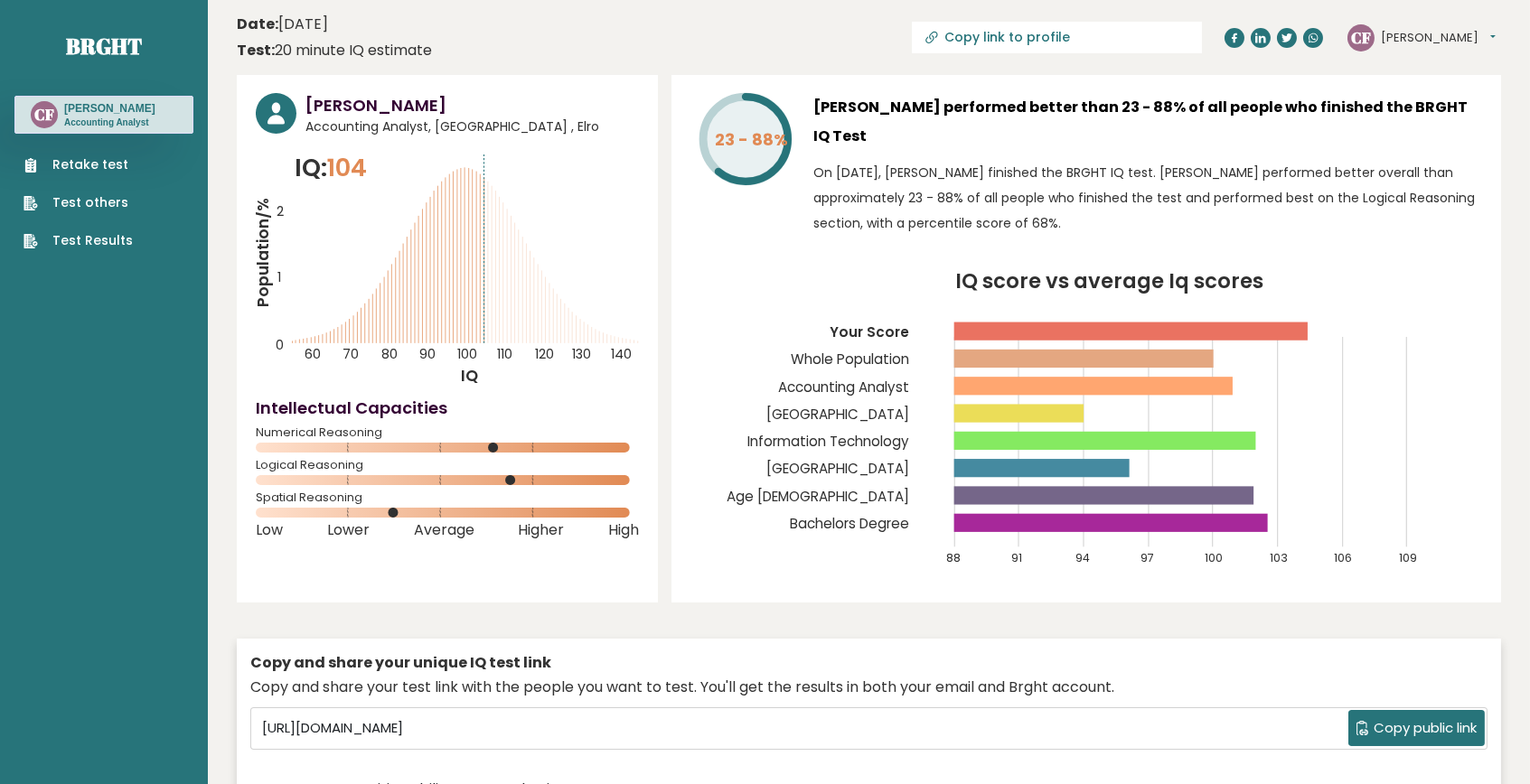
click at [1447, 33] on button "Christine" at bounding box center [1438, 38] width 114 height 18
click at [1408, 89] on link "Profile" at bounding box center [1428, 90] width 92 height 25
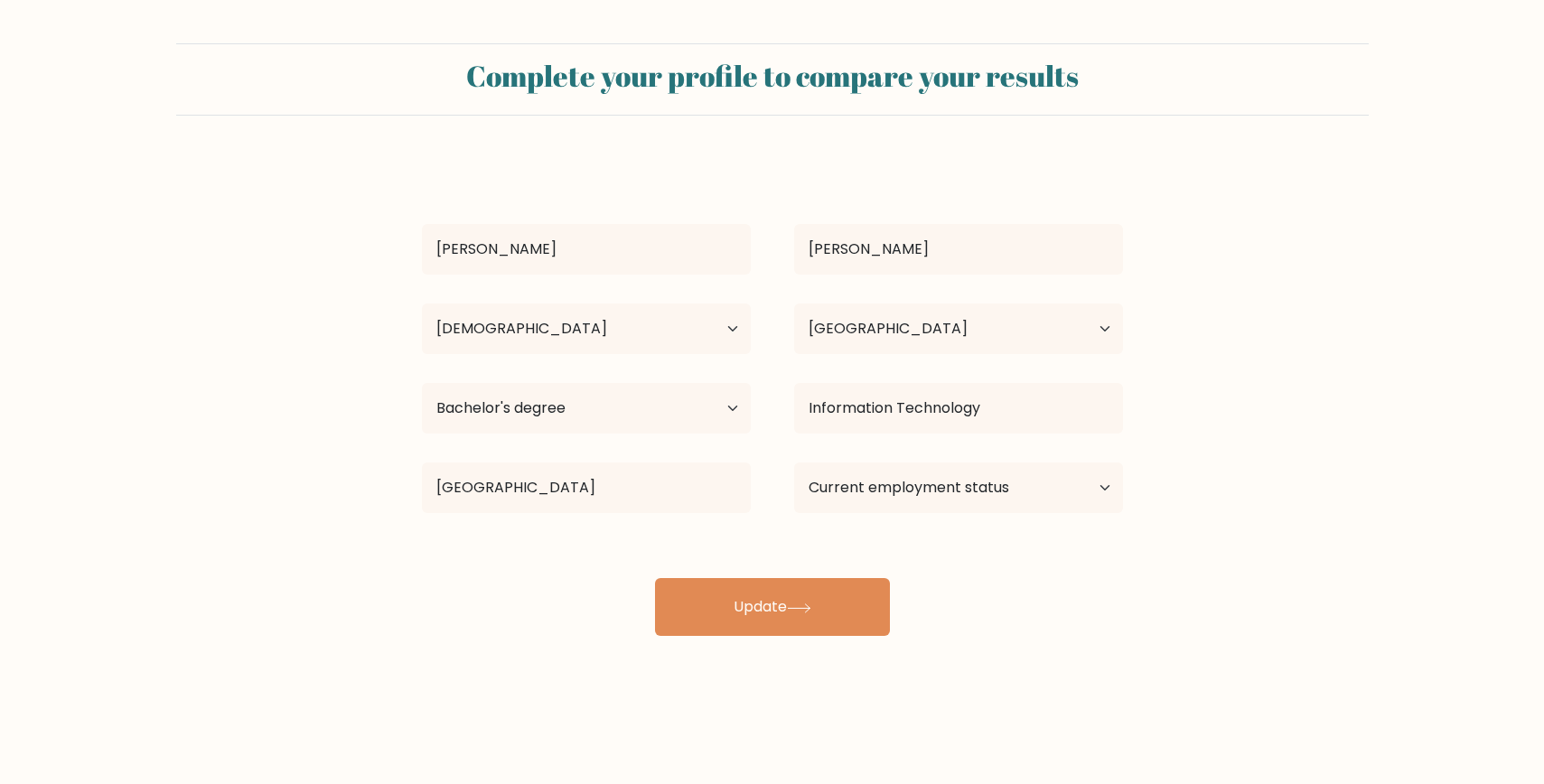
select select "25_34"
select select "PH"
select select "bachelors_degree"
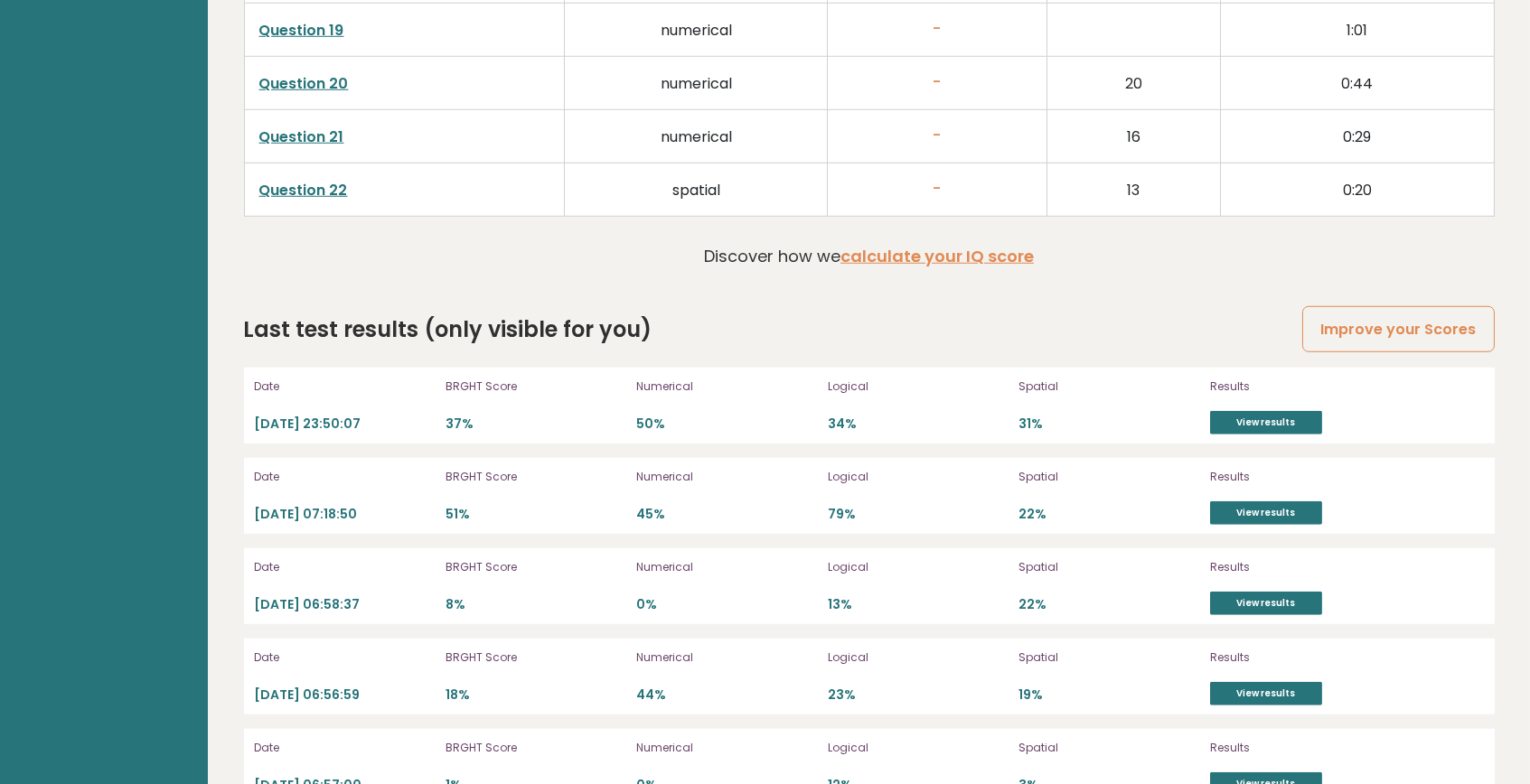
scroll to position [3842, 0]
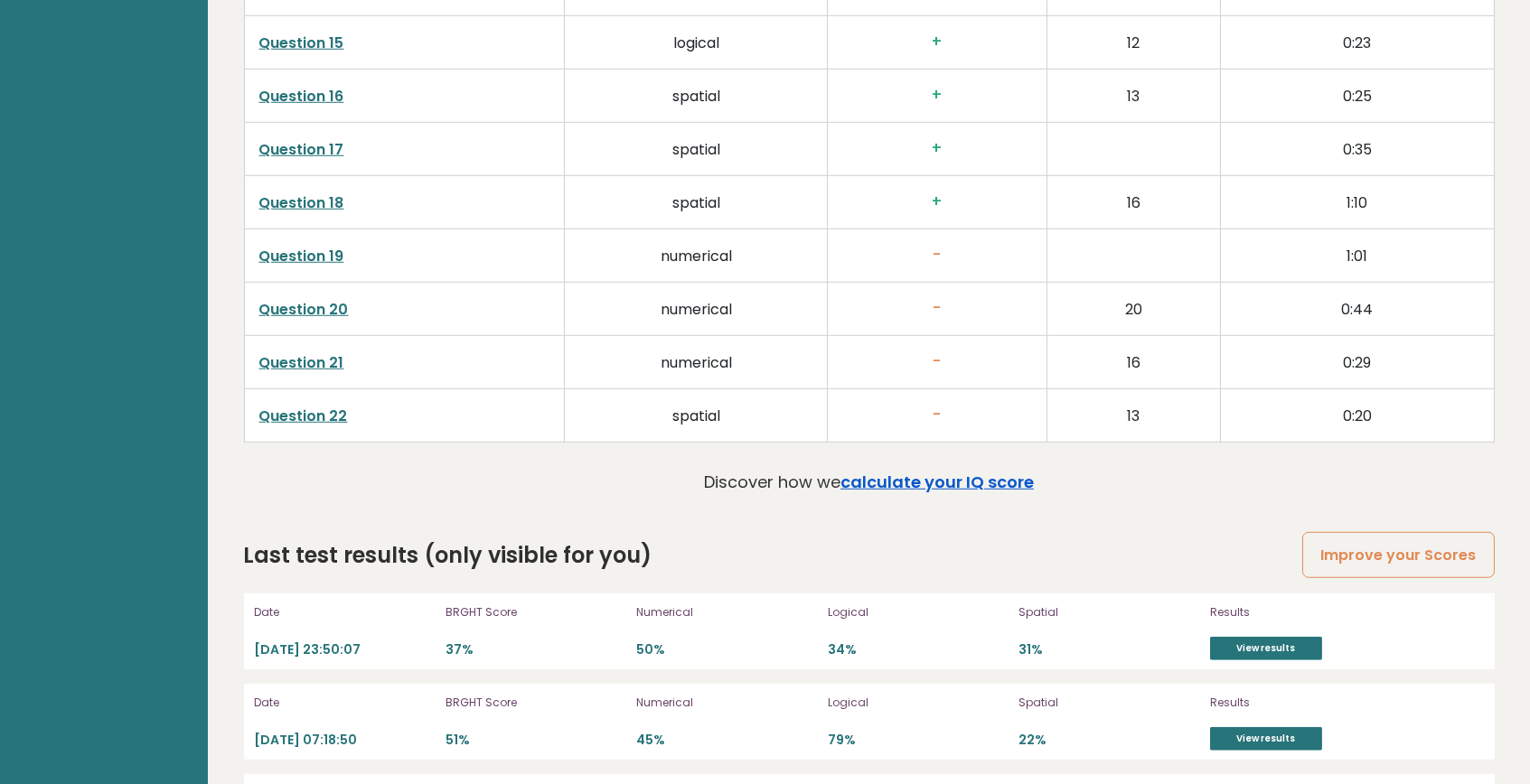
click at [972, 478] on link "calculate your IQ score" at bounding box center [938, 481] width 194 height 22
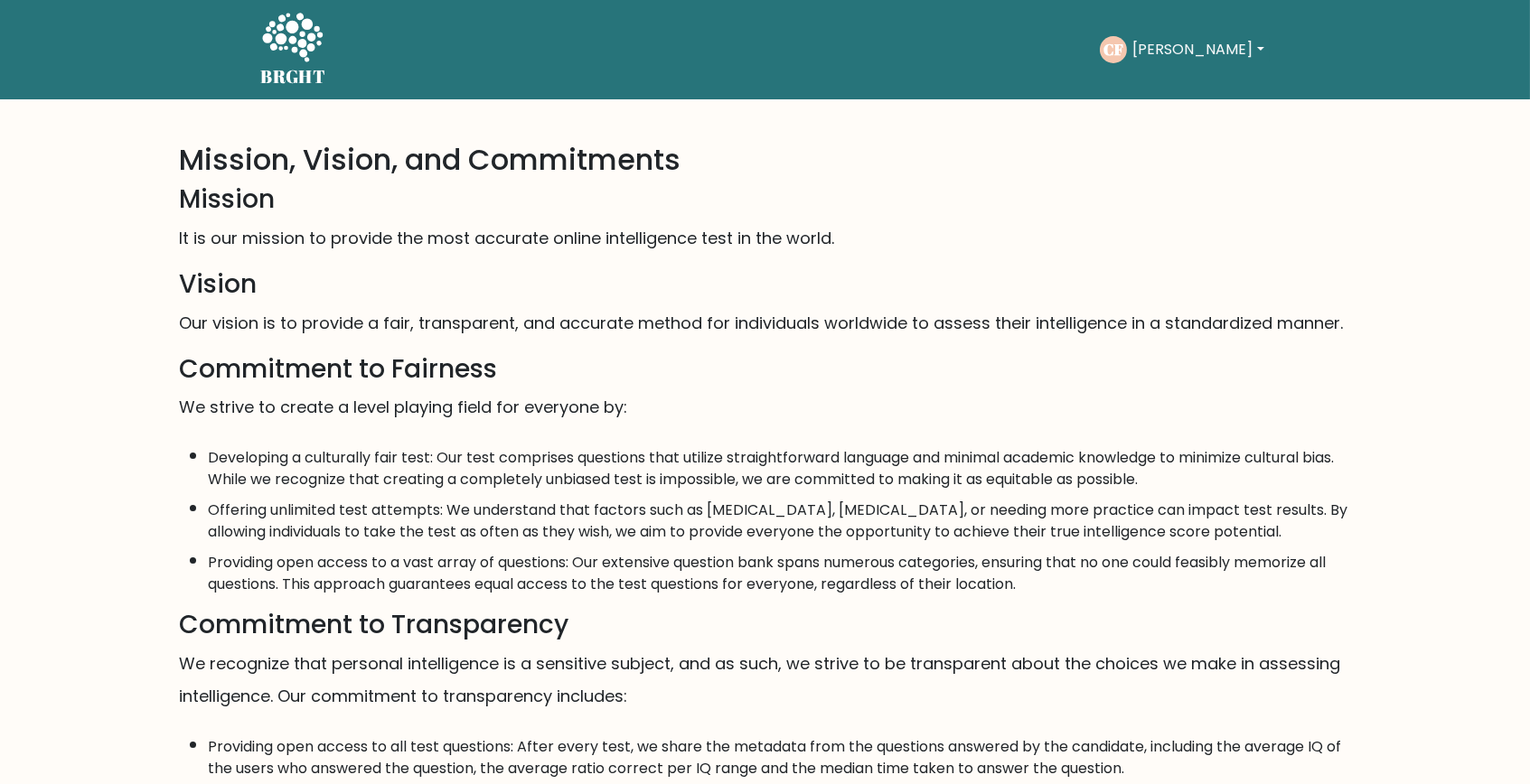
click at [1228, 45] on div "CF [PERSON_NAME] Dashboard Profile Settings Logout" at bounding box center [1184, 49] width 169 height 42
click at [1227, 45] on button "[PERSON_NAME]" at bounding box center [1198, 49] width 142 height 23
click at [1195, 85] on link "Dashboard" at bounding box center [1172, 87] width 143 height 29
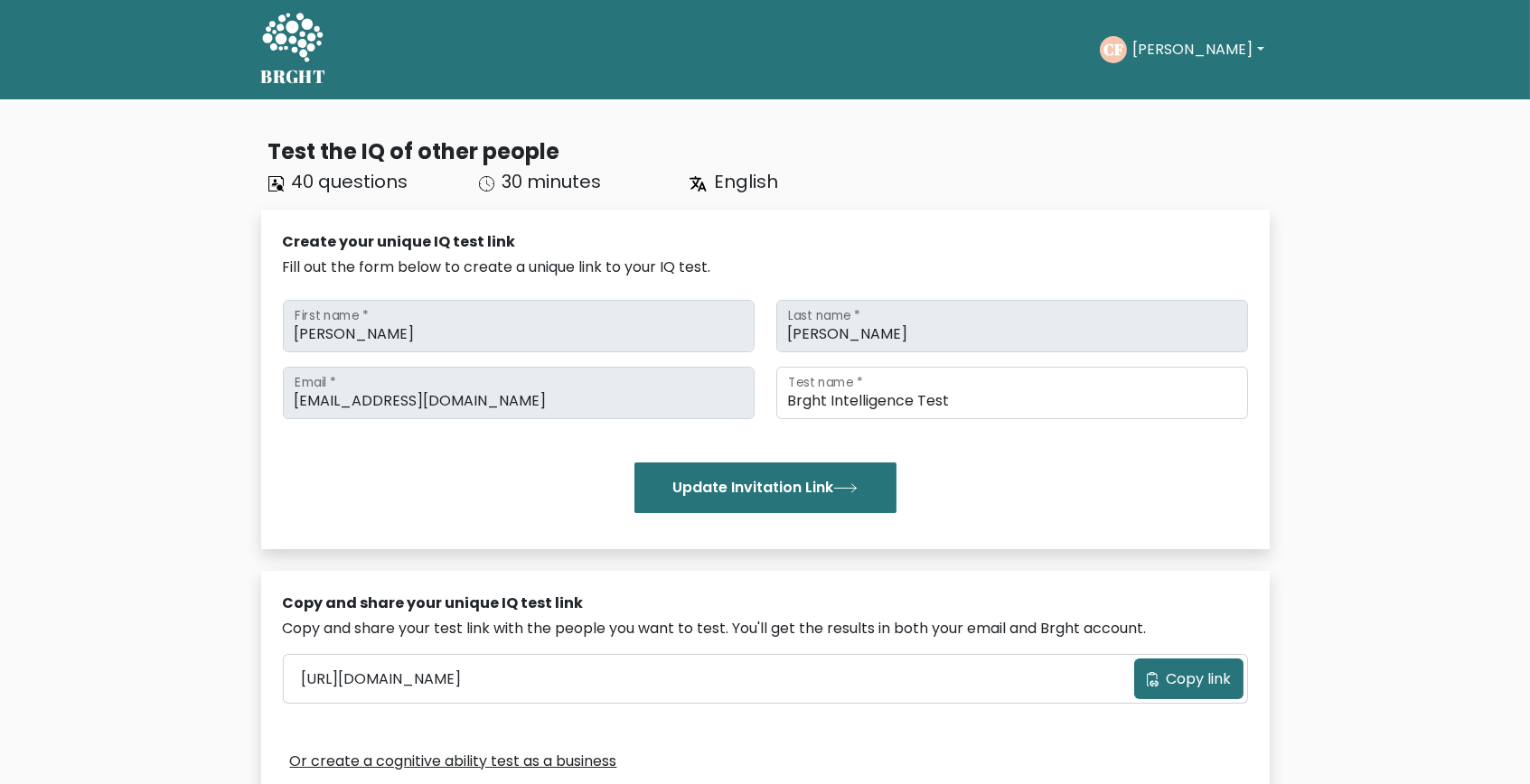
click at [1198, 46] on button "[PERSON_NAME]" at bounding box center [1198, 49] width 142 height 23
click at [1173, 144] on link "Settings" at bounding box center [1172, 145] width 143 height 29
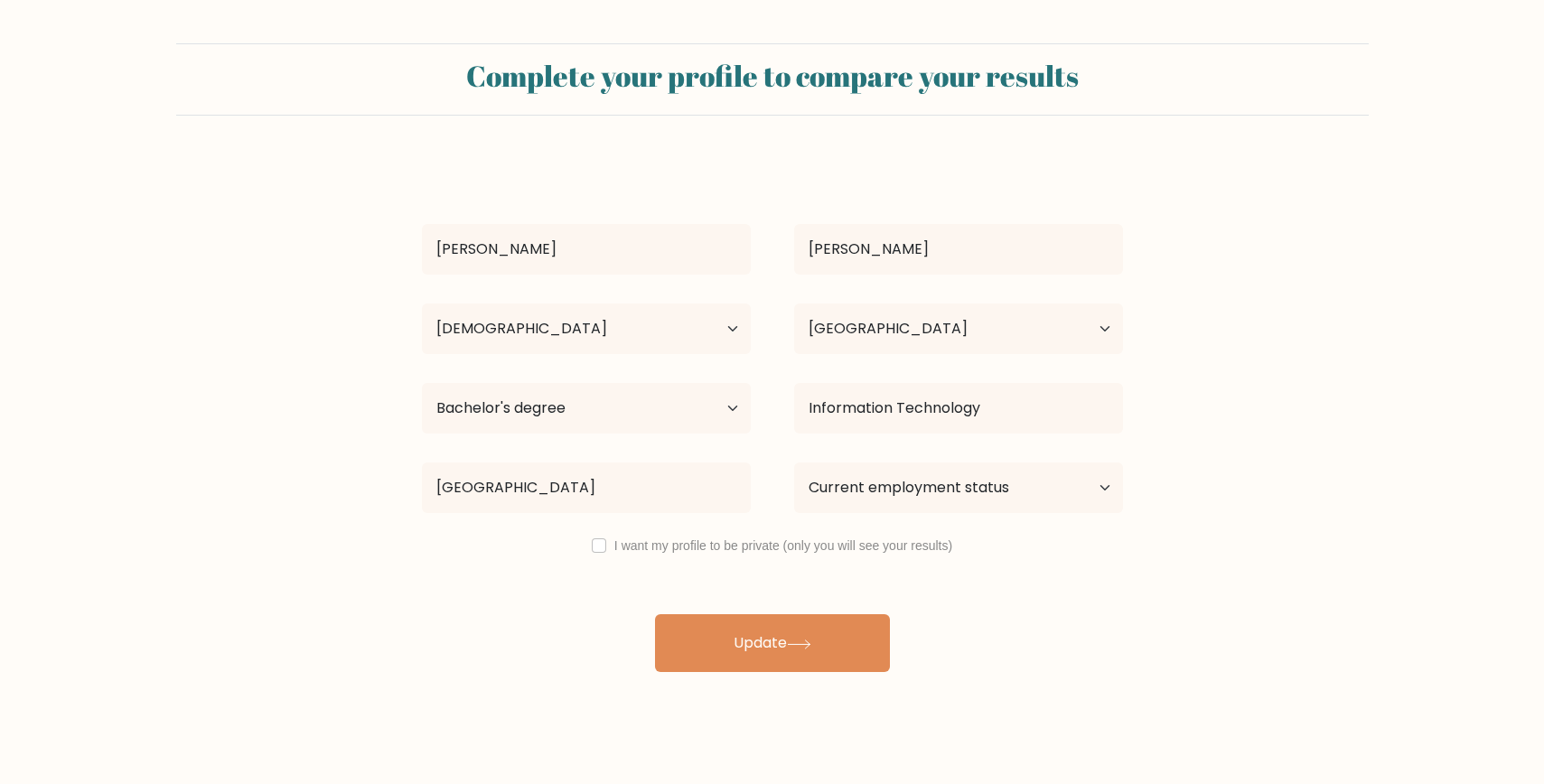
select select "25_34"
select select "PH"
select select "bachelors_degree"
click at [595, 543] on input "checkbox" at bounding box center [599, 546] width 15 height 15
checkbox input "true"
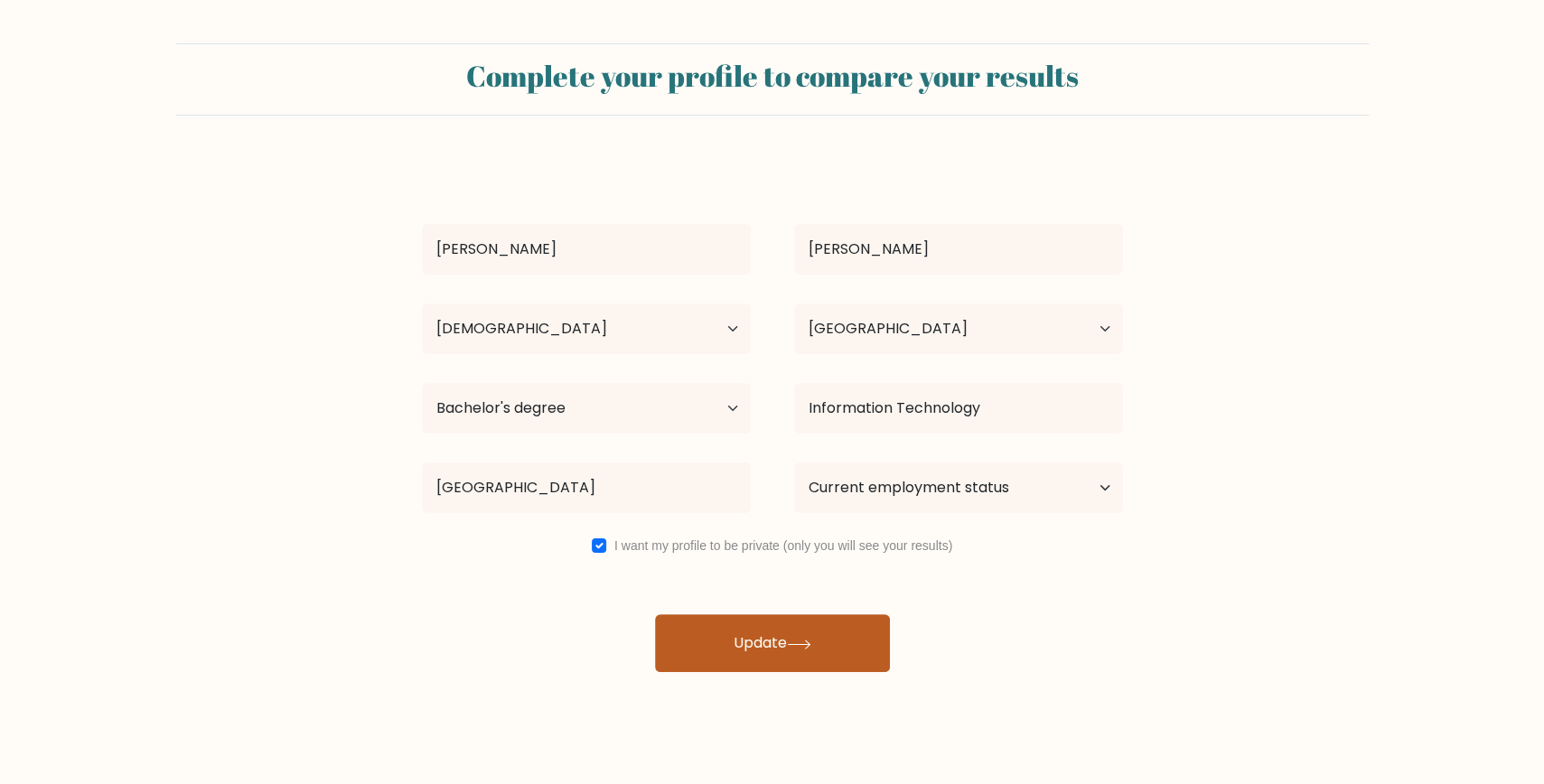
click at [827, 659] on button "Update" at bounding box center [772, 643] width 235 height 58
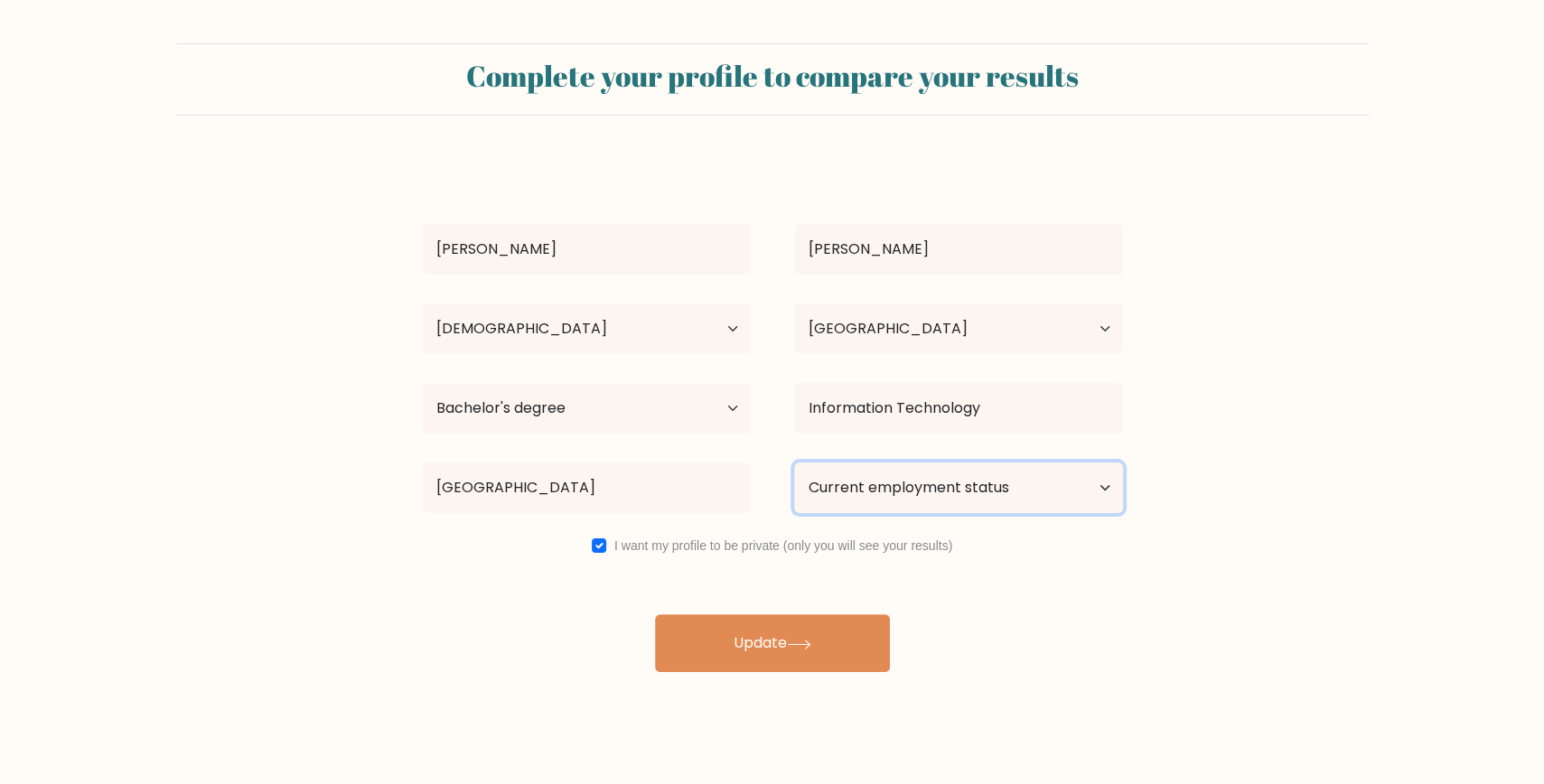
click at [795, 462] on select "Current employment status Employed Student Retired Other / prefer not to answer" at bounding box center [959, 487] width 329 height 51
select select "employed"
click option "Employed" at bounding box center [0, 0] width 0 height 0
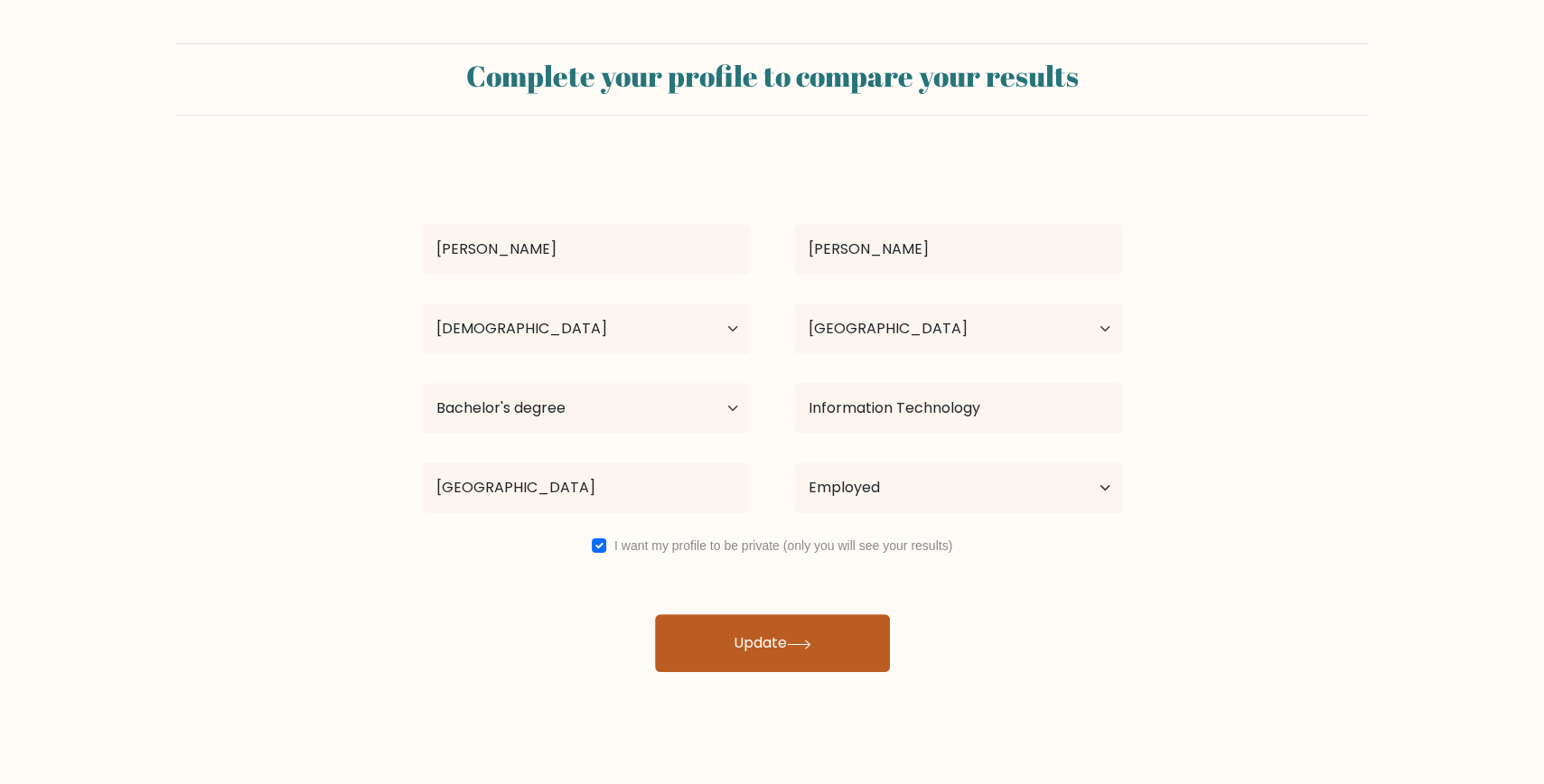
click at [820, 639] on div "CHRISTINE FRANCO Age Under 18 years old 18-24 years old 25-34 years old 35-44 y…" at bounding box center [772, 415] width 723 height 513
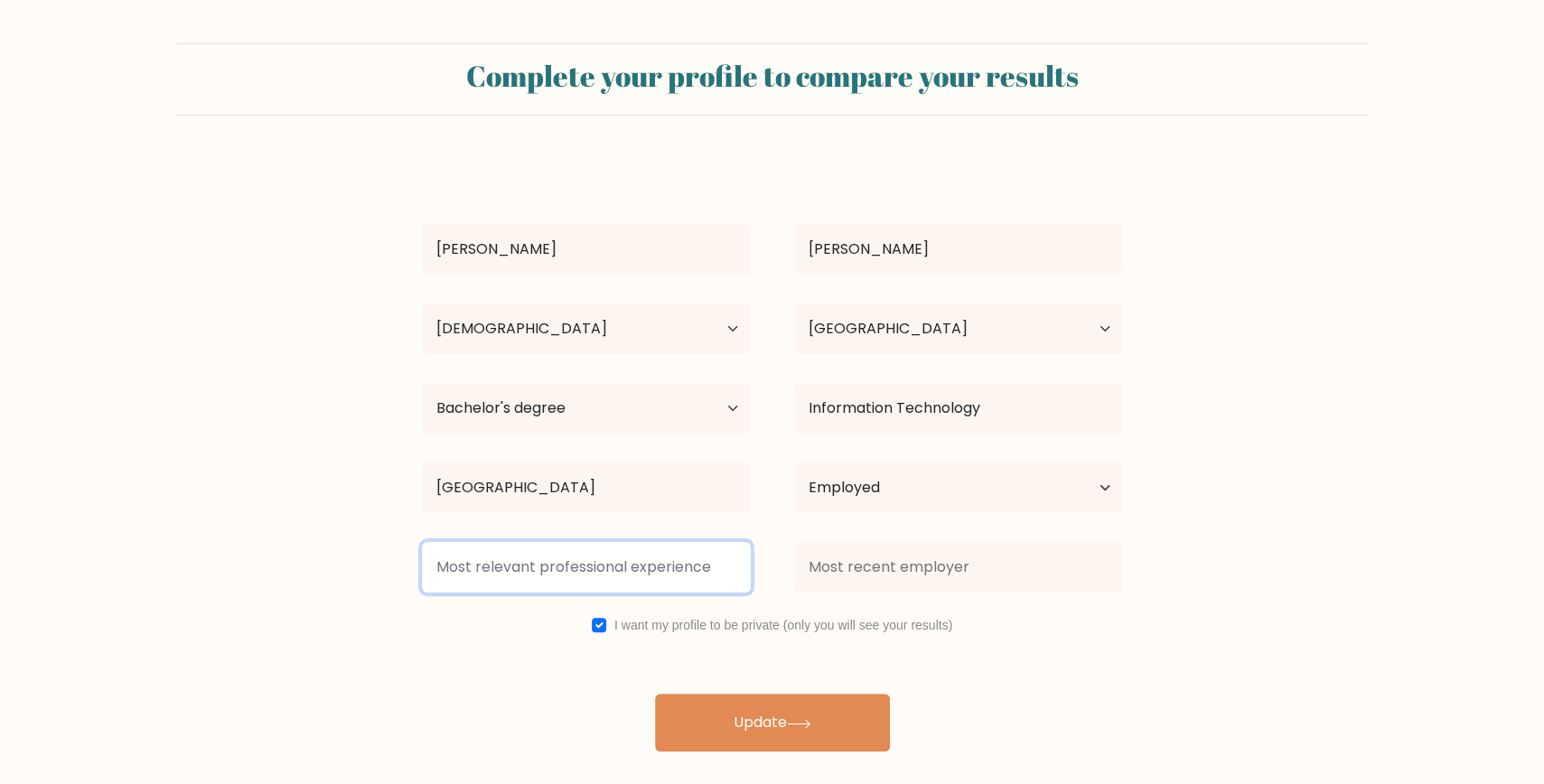
click at [613, 569] on input at bounding box center [586, 567] width 329 height 51
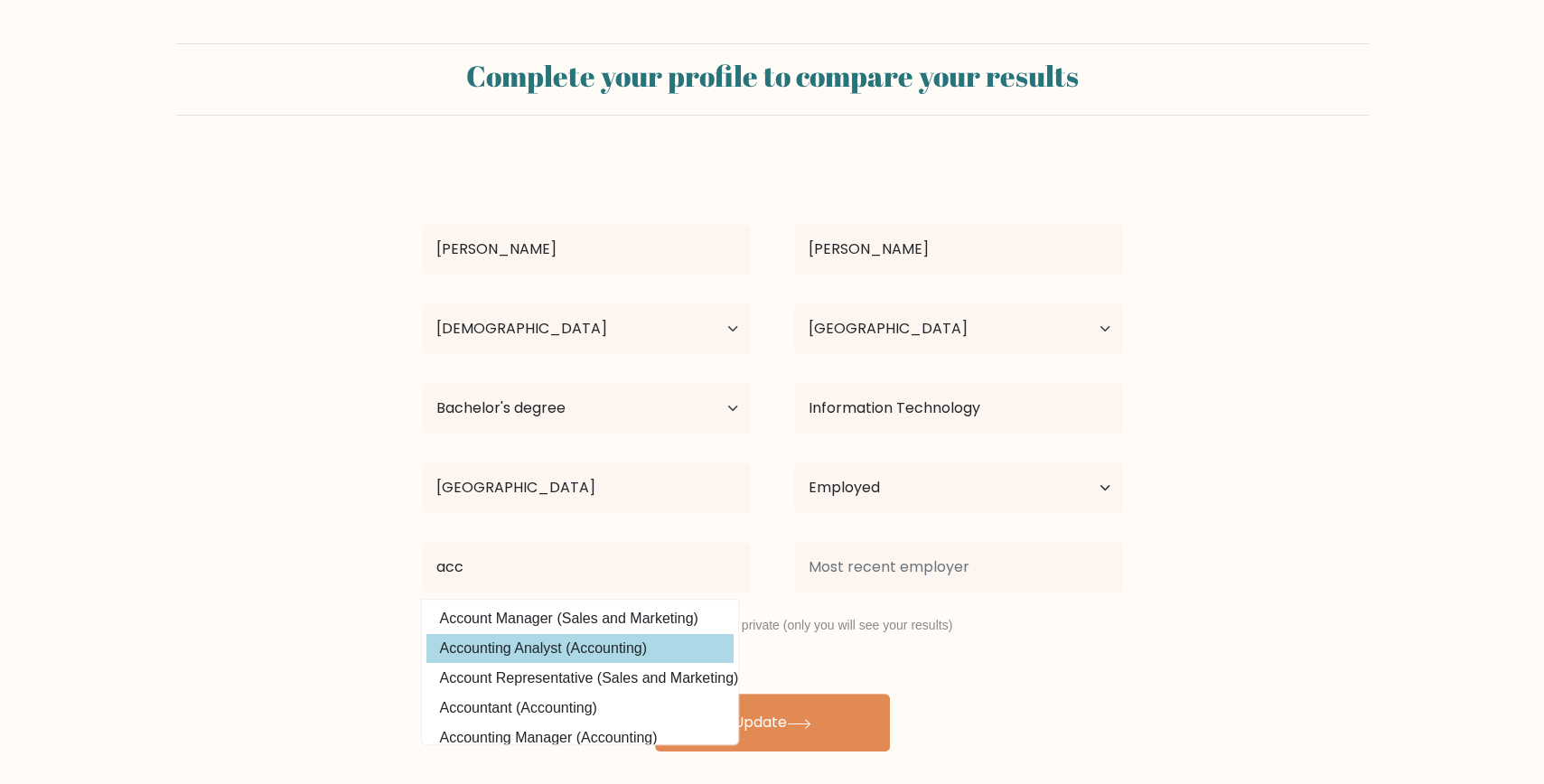
click at [500, 656] on option "Accounting Analyst (Accounting)" at bounding box center [580, 647] width 307 height 29
type input "Accounting Analyst"
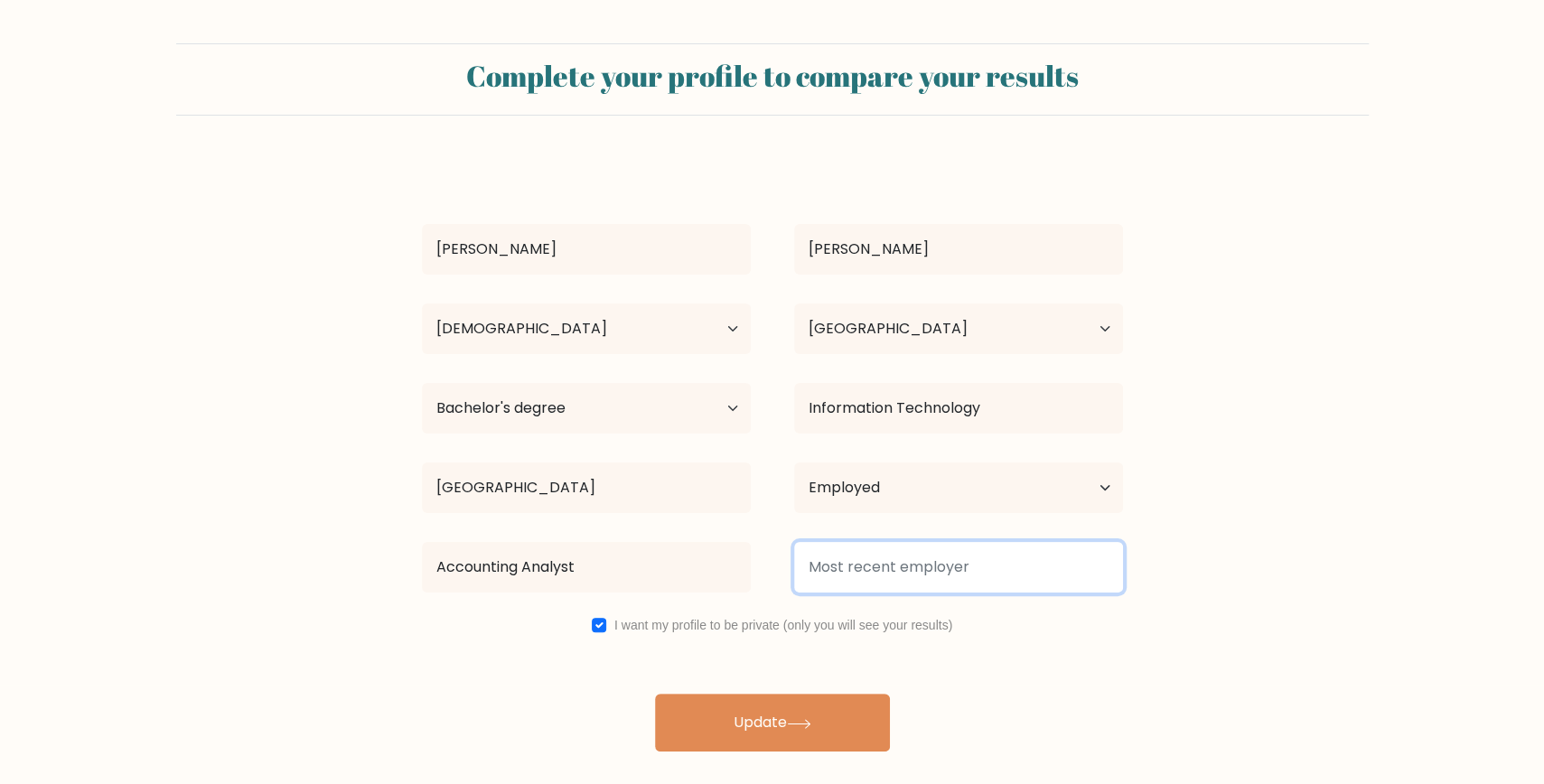
click at [892, 587] on input at bounding box center [959, 567] width 329 height 51
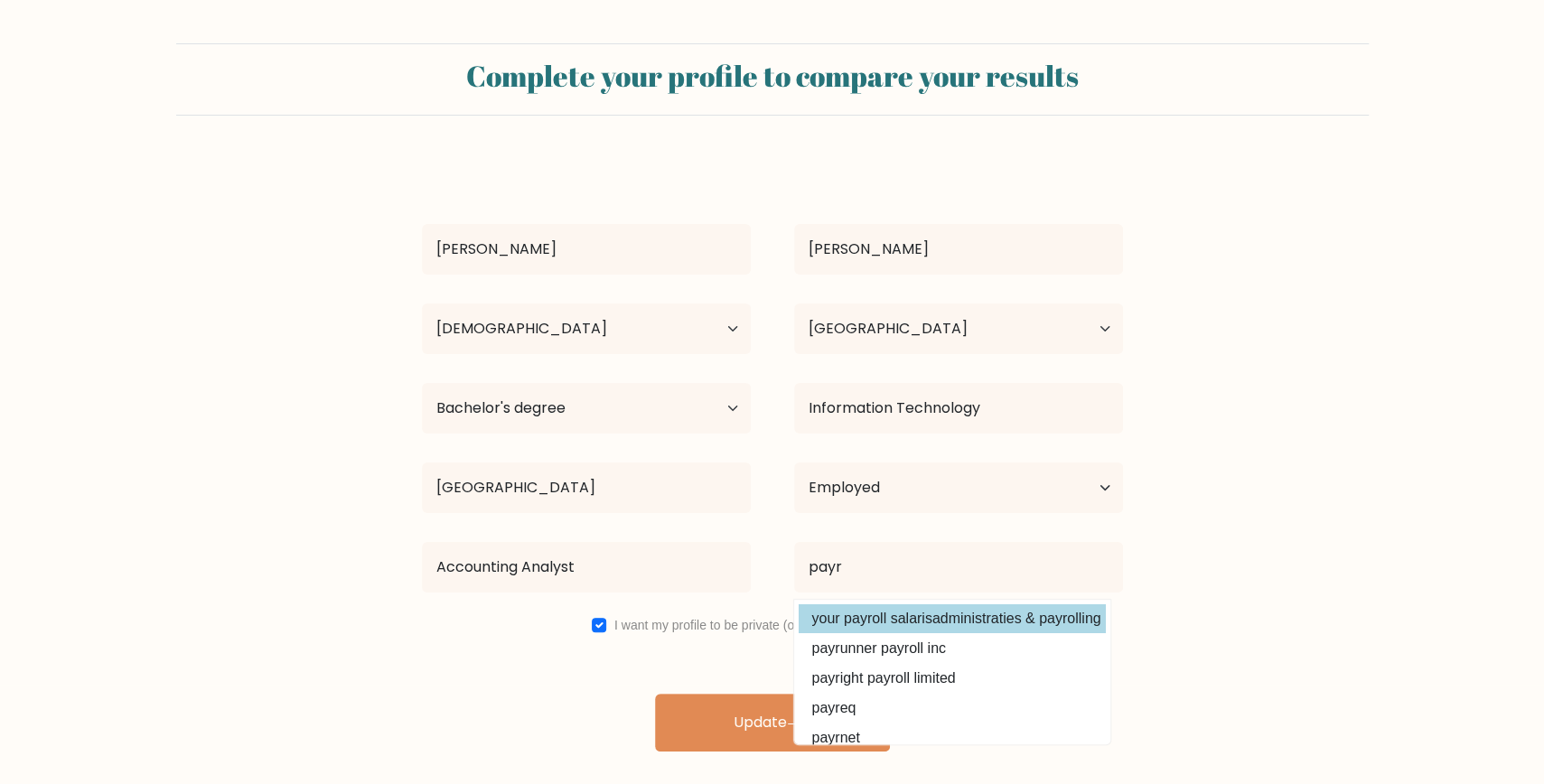
click at [982, 625] on option "your payroll salarisadministraties & payrolling" at bounding box center [952, 618] width 307 height 29
type input "your payroll salarisadministraties & payrolling"
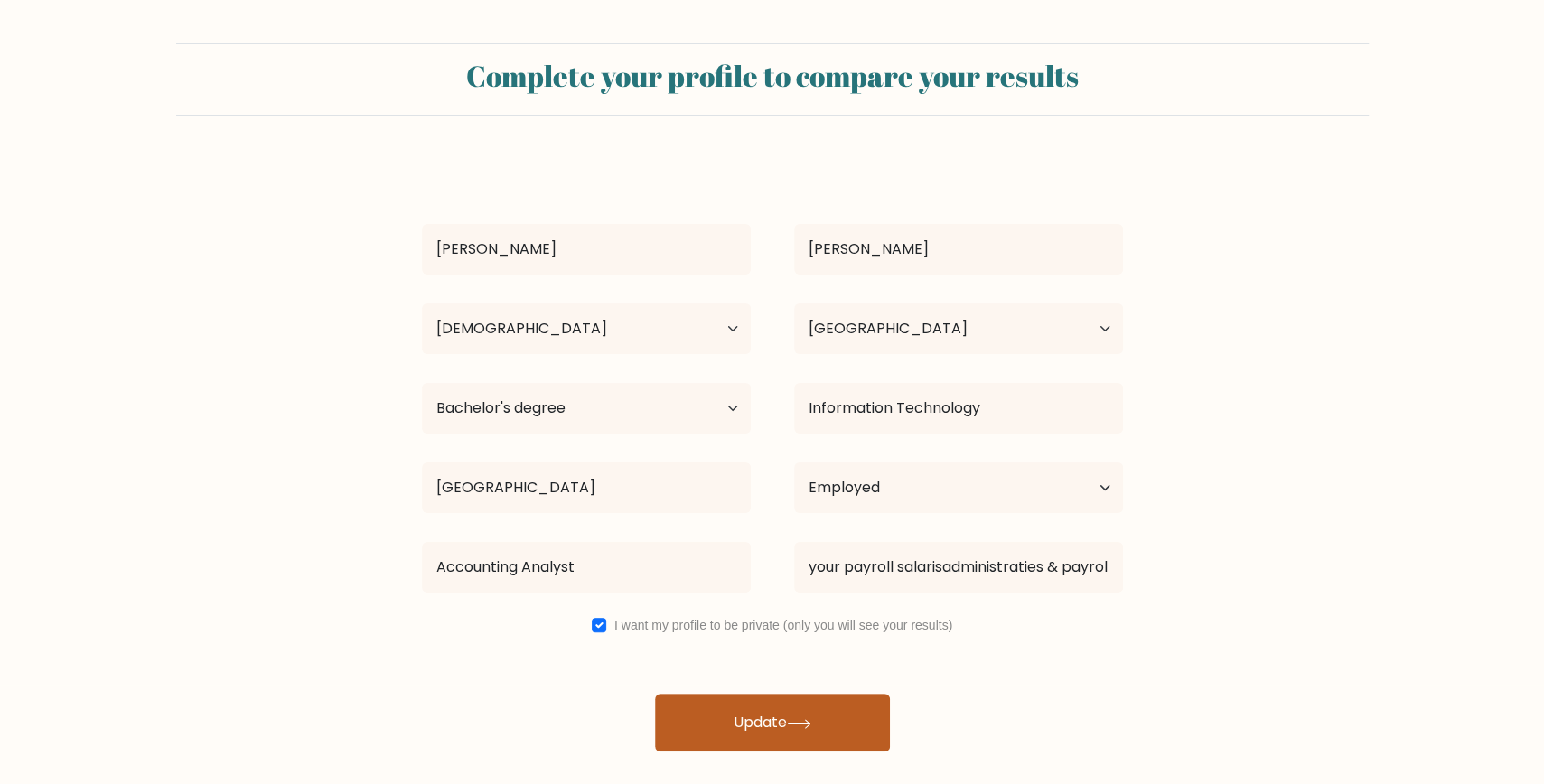
click at [855, 725] on button "Update" at bounding box center [772, 722] width 235 height 58
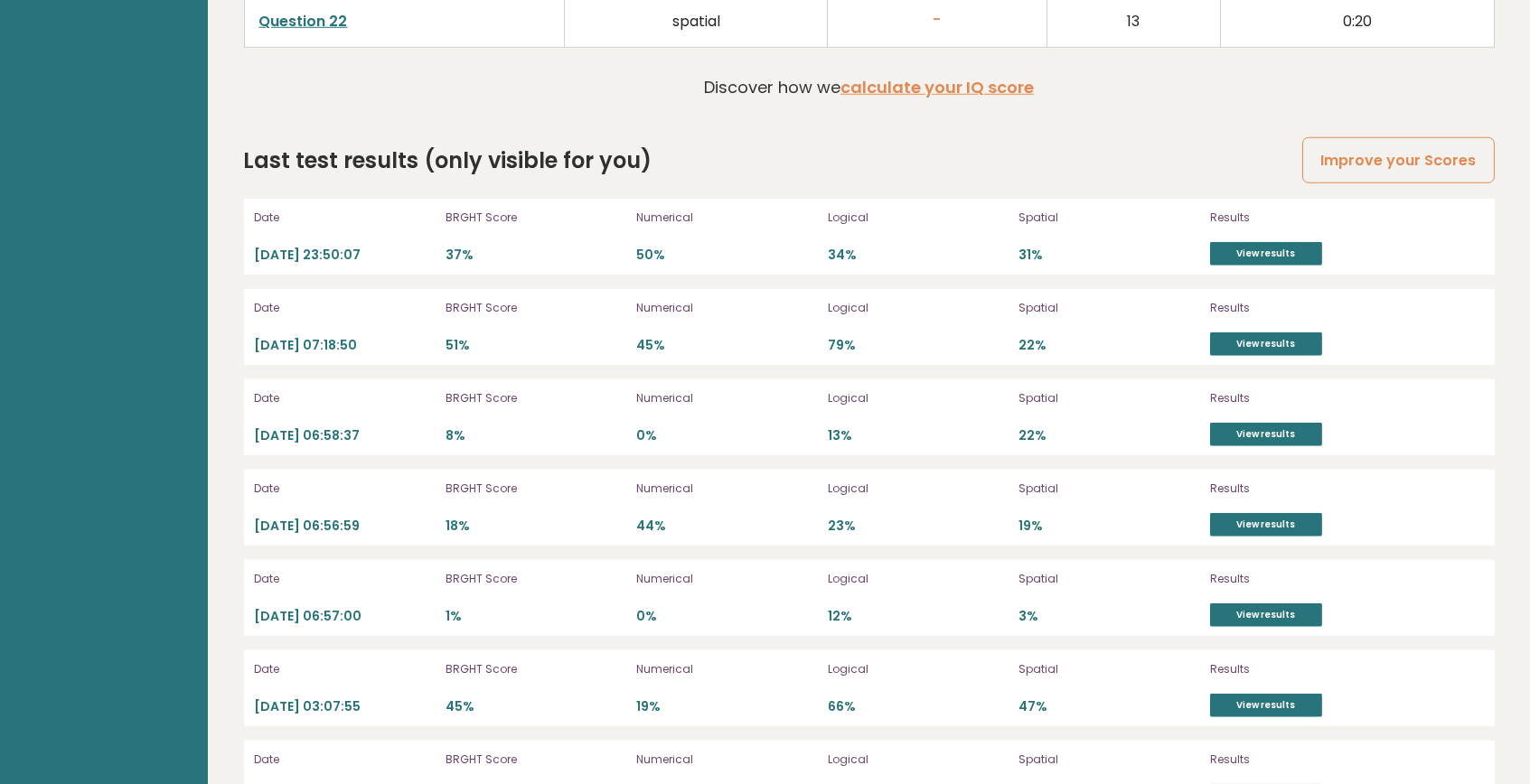
scroll to position [4238, 0]
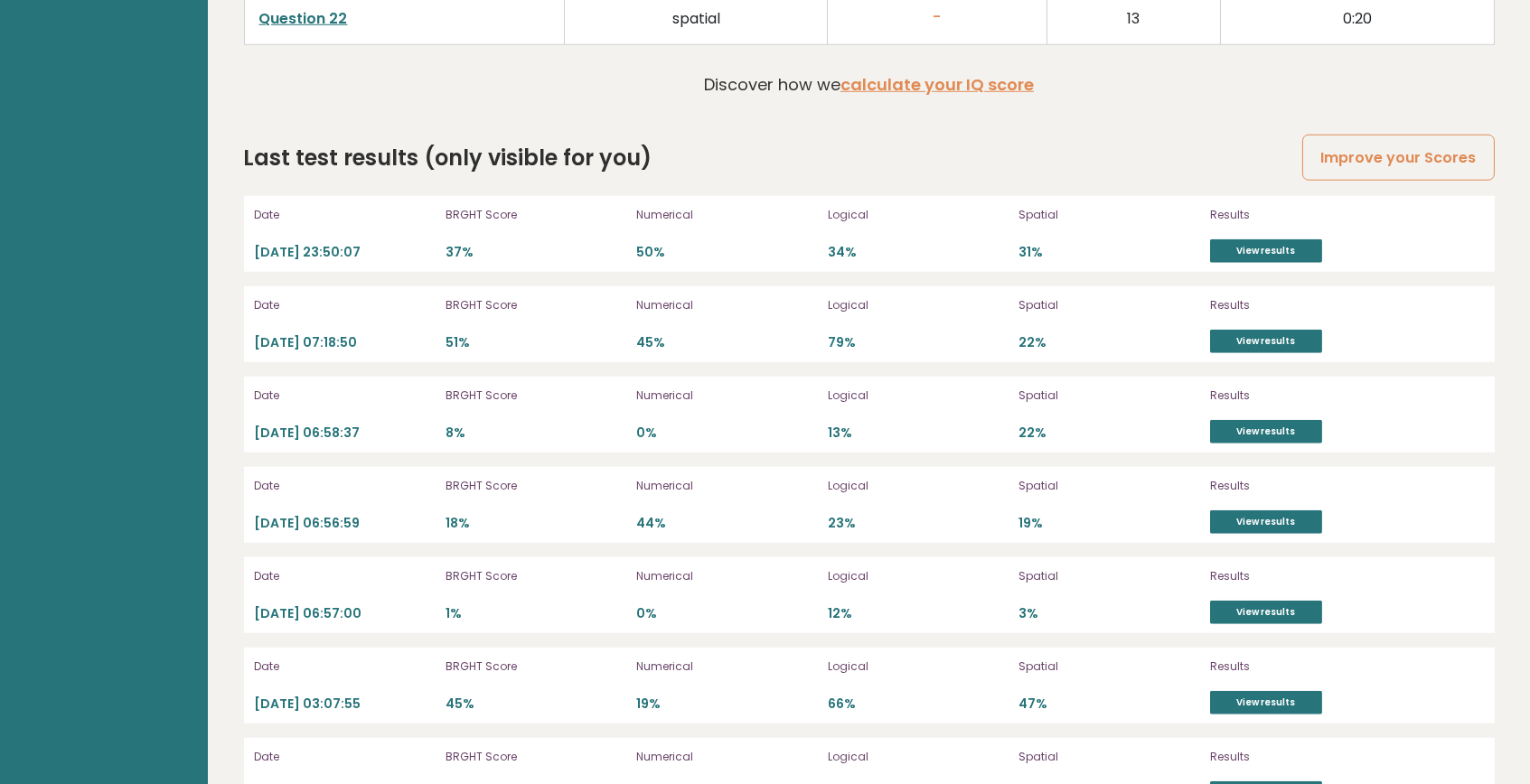
click at [1441, 268] on div "Date 2023-09-11 23:50:07 BRGHT Score 37% Numerical 50% Logical 34% Spatial 31% …" at bounding box center [868, 233] width 1250 height 76
click at [1392, 153] on link "Improve your Scores" at bounding box center [1398, 158] width 192 height 46
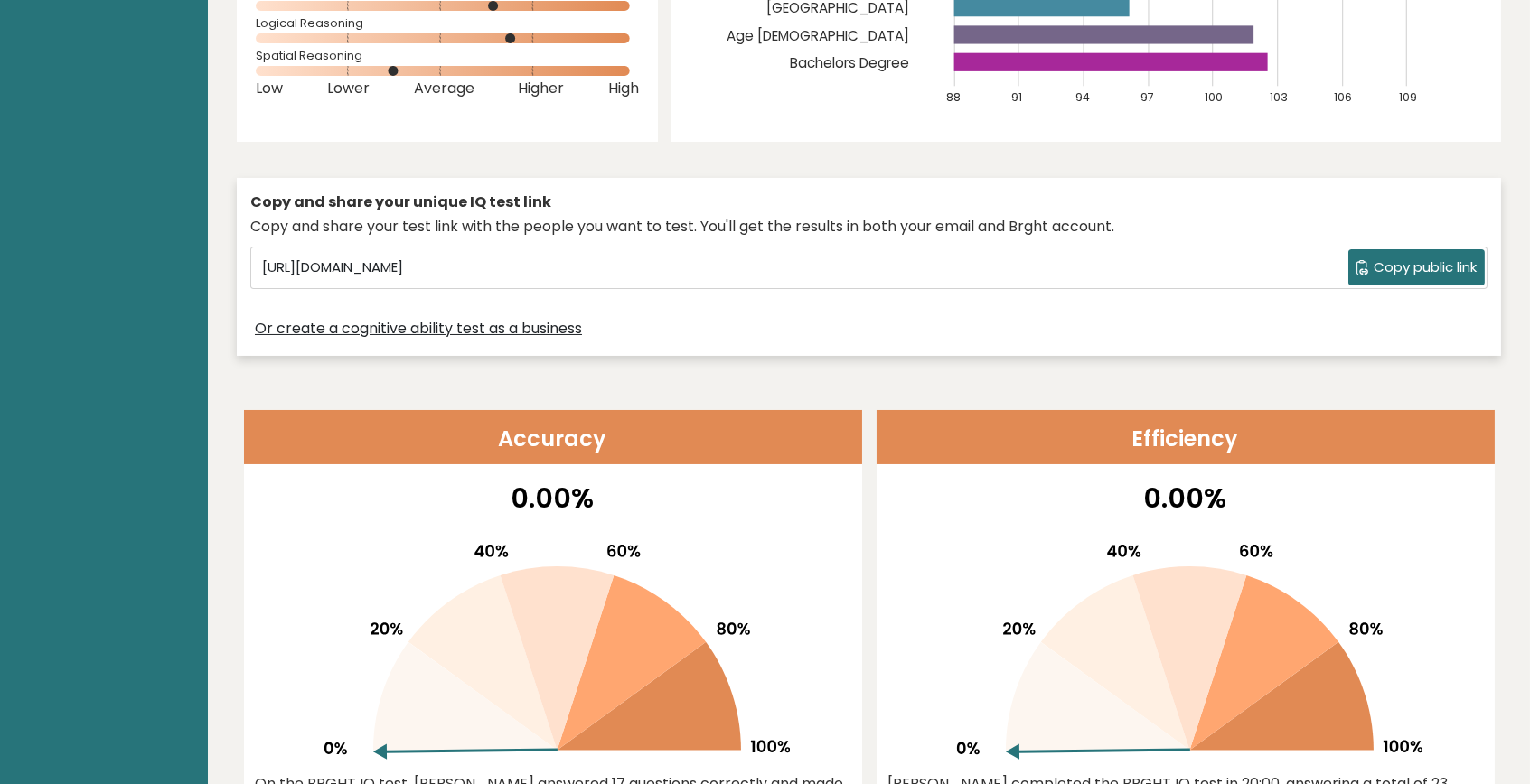
scroll to position [0, 0]
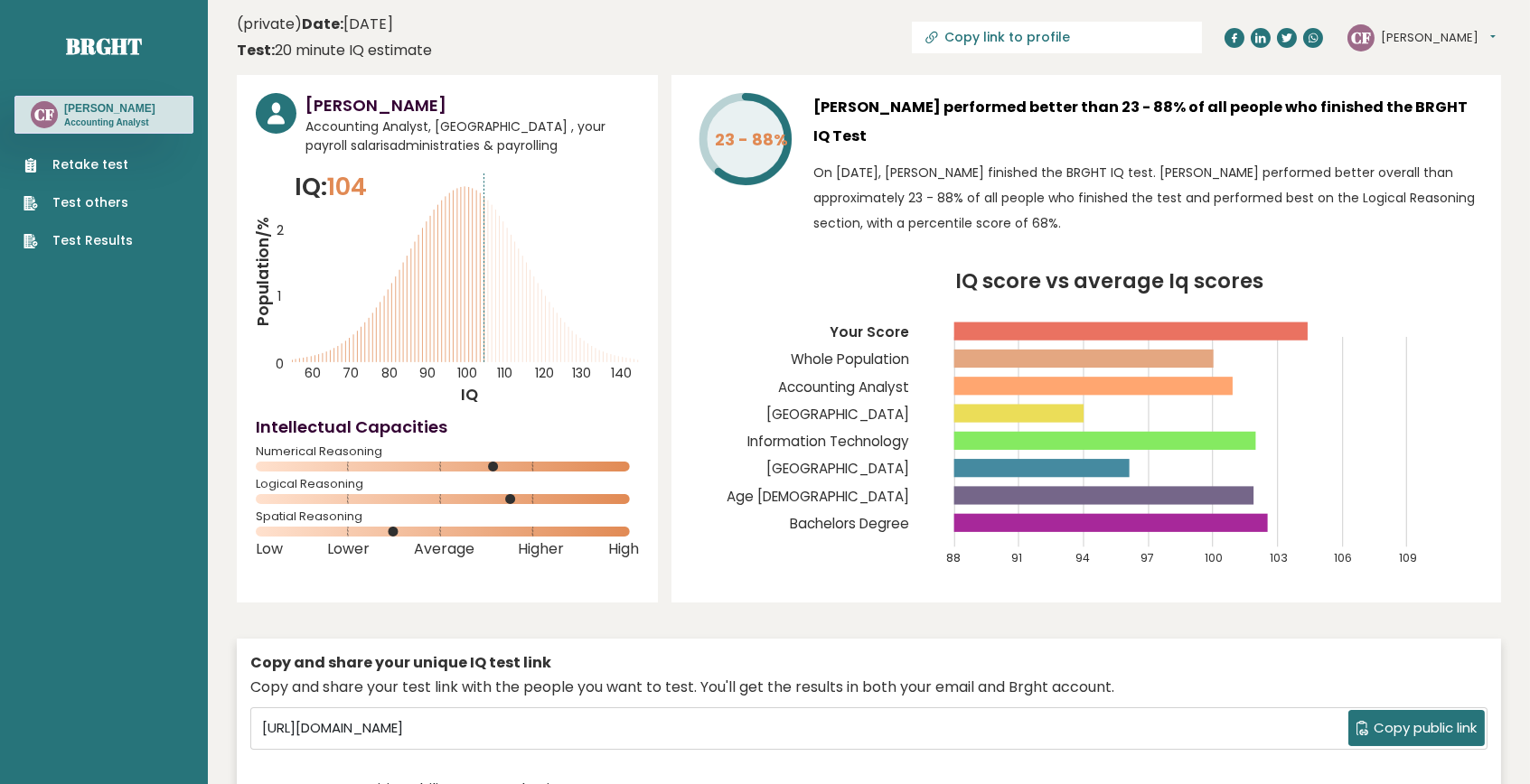
click at [317, 45] on div "Test: 20 minute IQ estimate" at bounding box center [335, 51] width 196 height 22
click at [1447, 38] on button "Christine" at bounding box center [1438, 38] width 114 height 18
click at [1437, 112] on link "Settings" at bounding box center [1428, 115] width 92 height 25
click at [1419, 33] on button "Christine" at bounding box center [1438, 38] width 114 height 18
click at [1414, 95] on link "Profile" at bounding box center [1428, 90] width 92 height 25
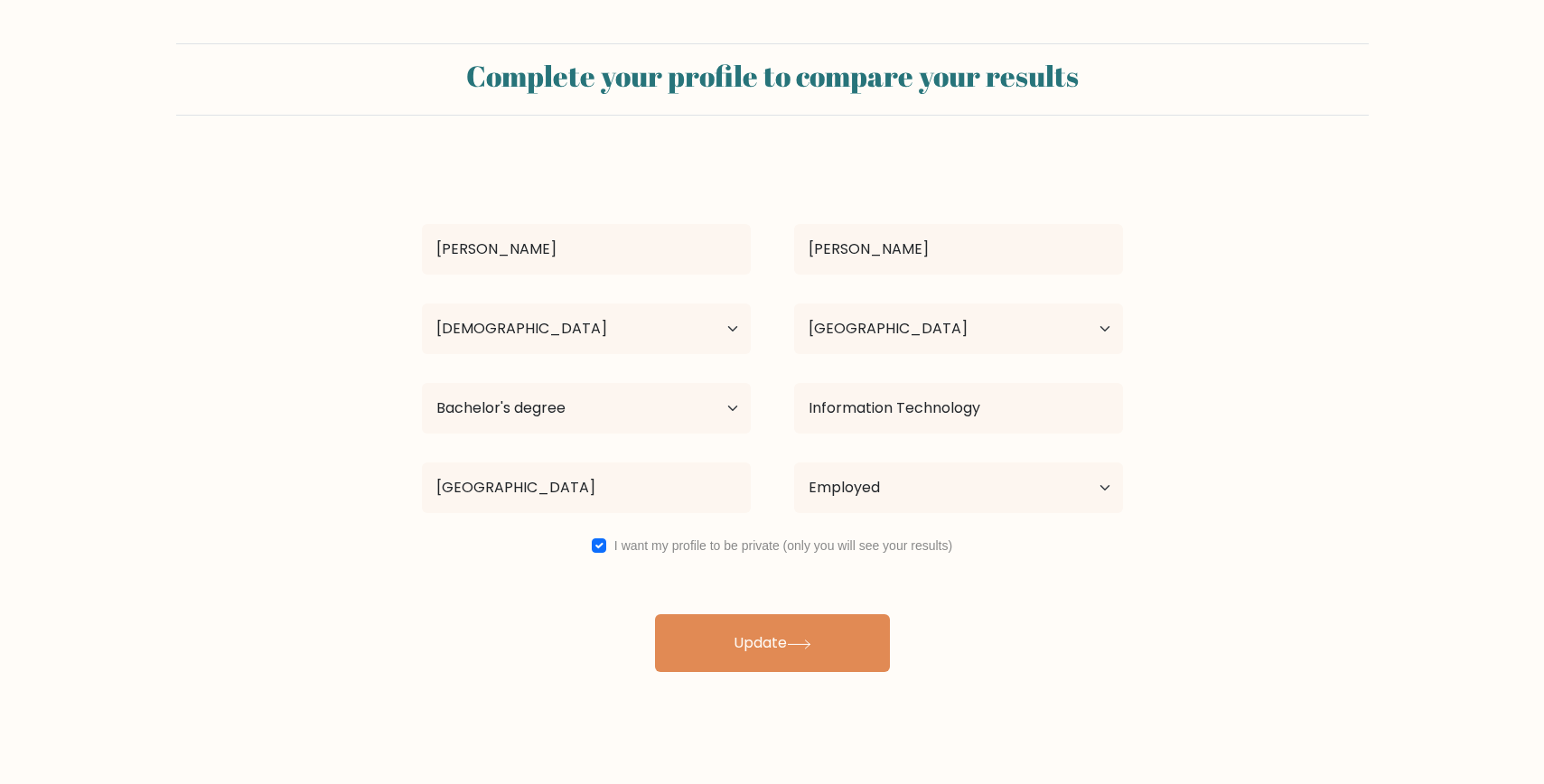
select select "25_34"
select select "PH"
select select "bachelors_degree"
select select "employed"
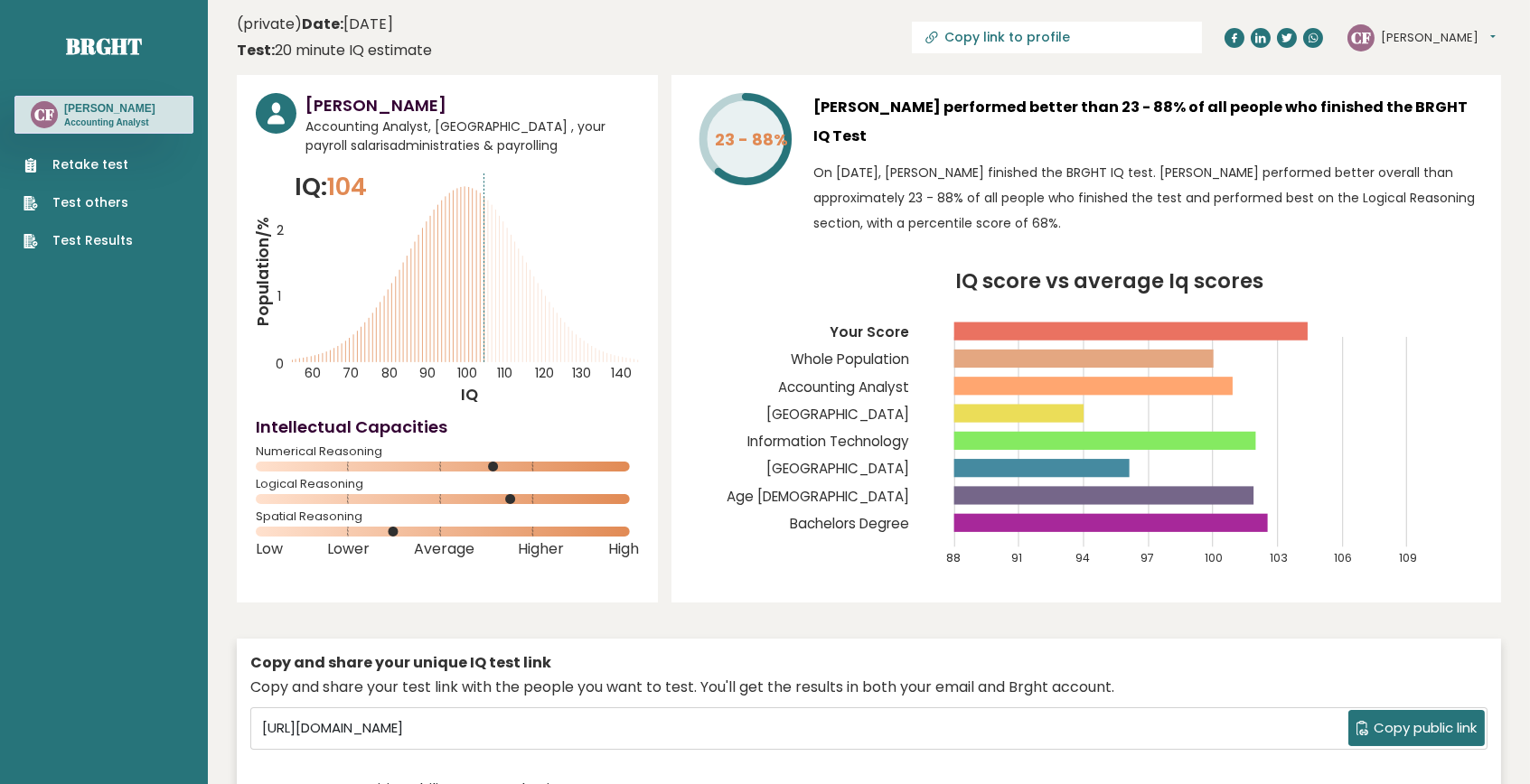
click at [120, 109] on h3 "Christine Franco" at bounding box center [110, 109] width 91 height 15
click at [1452, 33] on button "Christine" at bounding box center [1438, 38] width 114 height 18
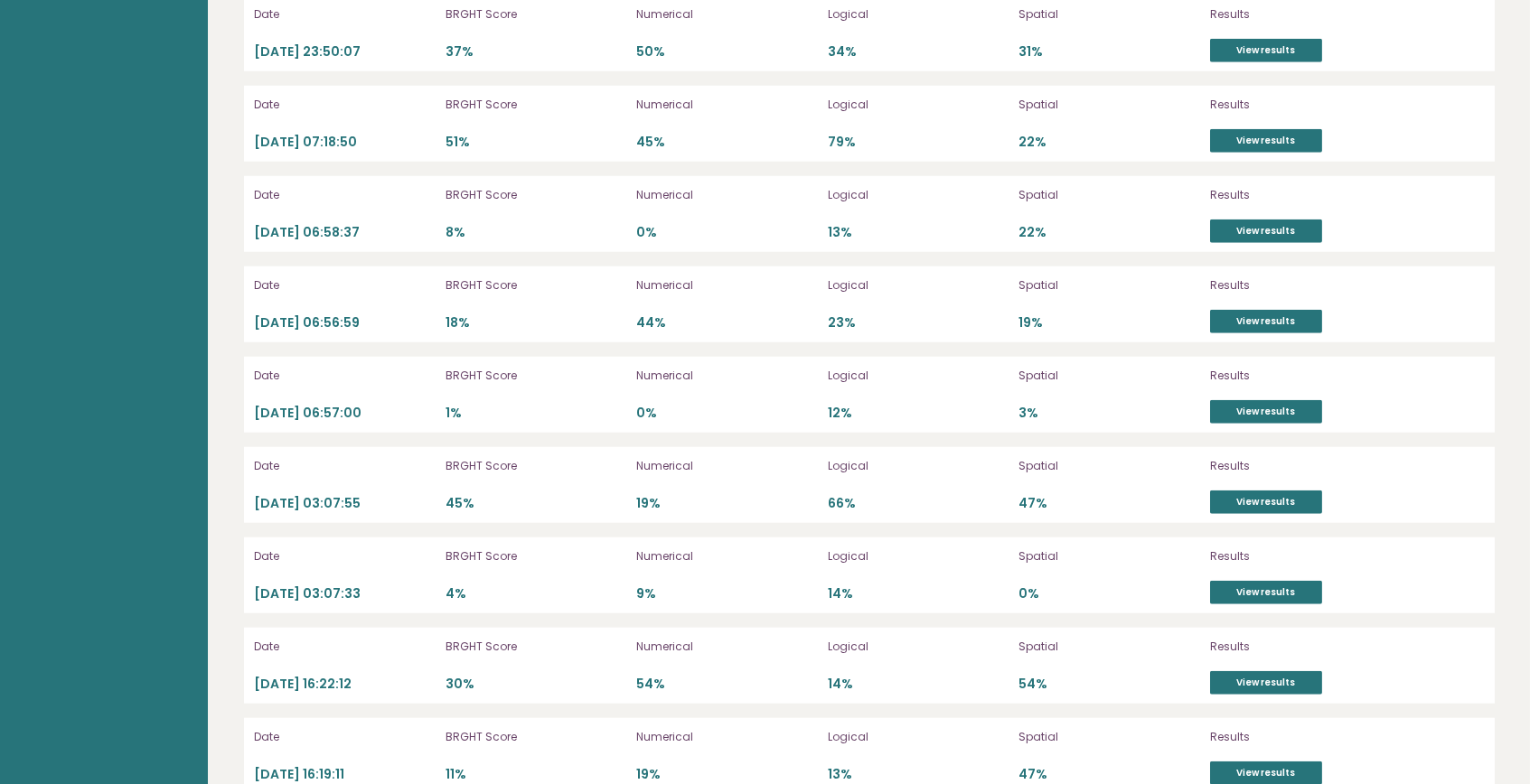
scroll to position [4503, 0]
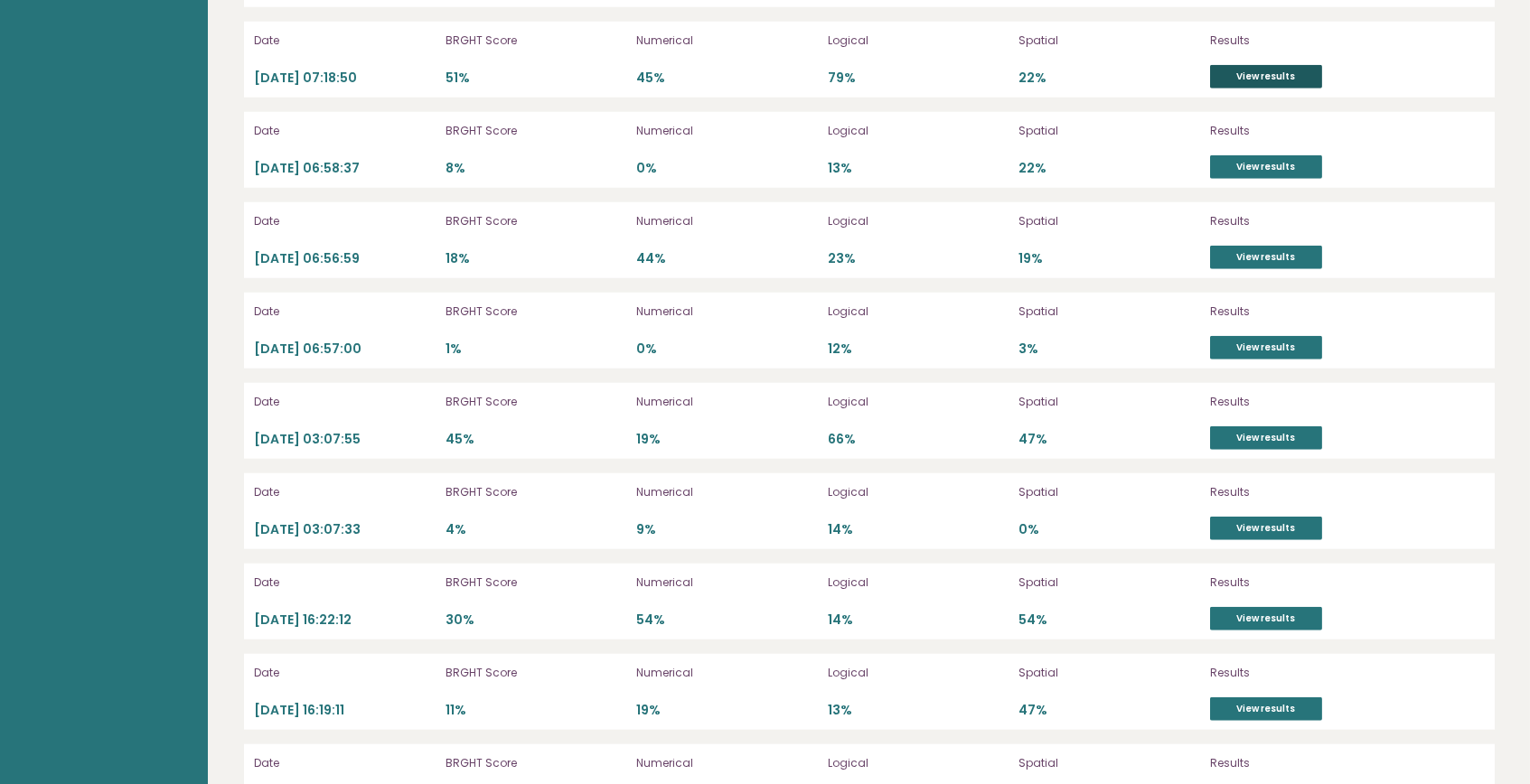
click at [1301, 69] on link "View results" at bounding box center [1265, 77] width 112 height 23
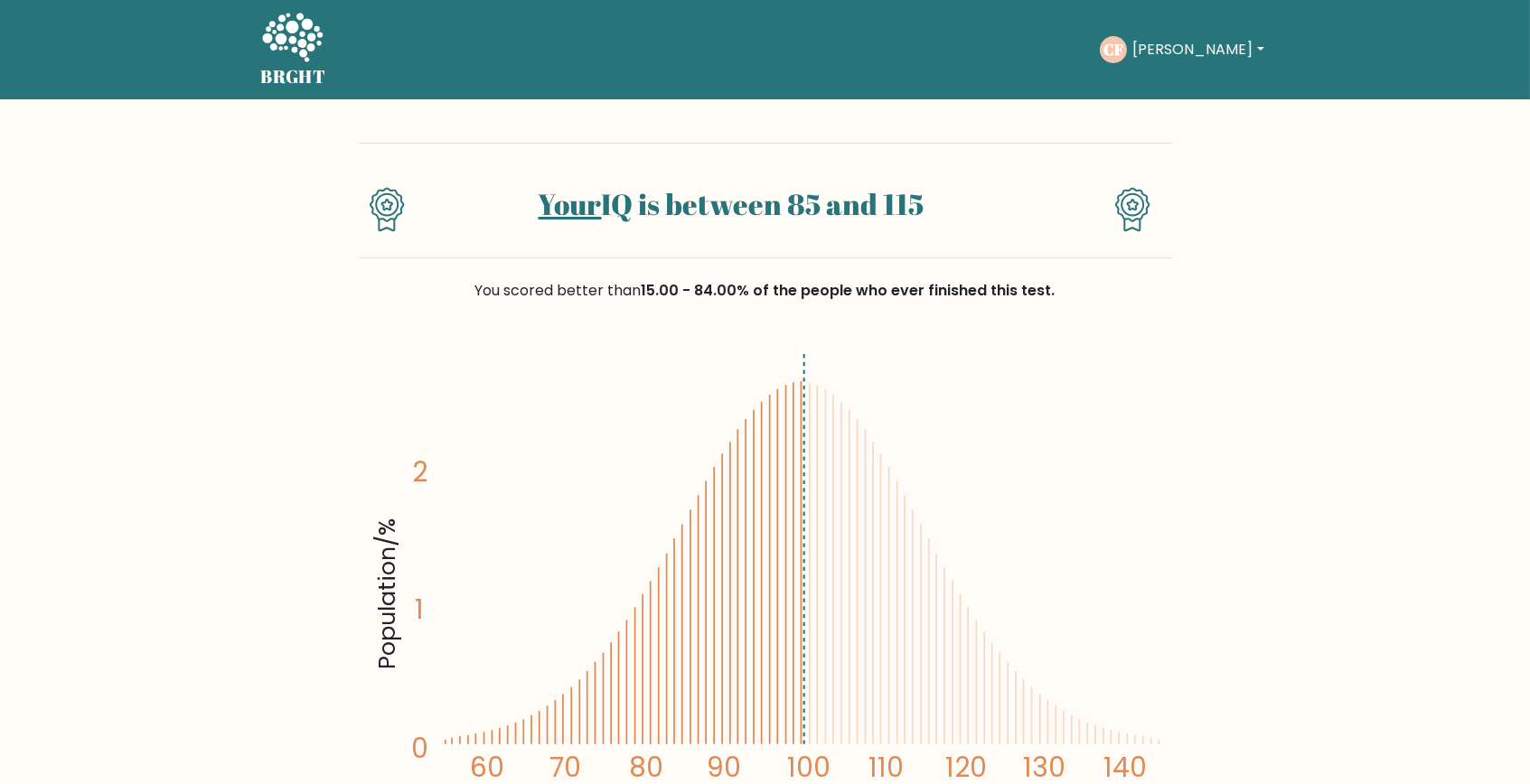
click at [1220, 49] on button "[PERSON_NAME]" at bounding box center [1198, 49] width 142 height 23
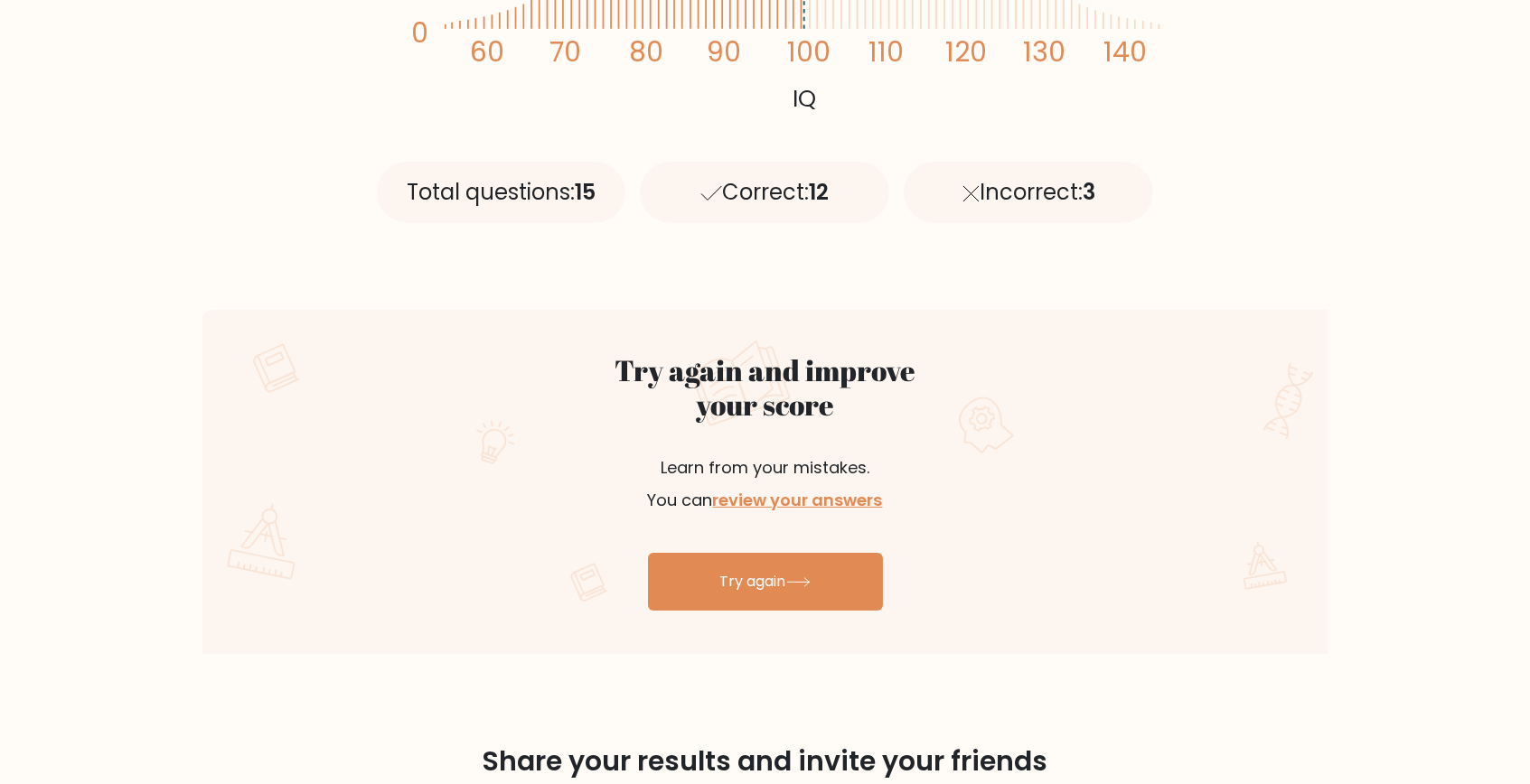
scroll to position [1060, 0]
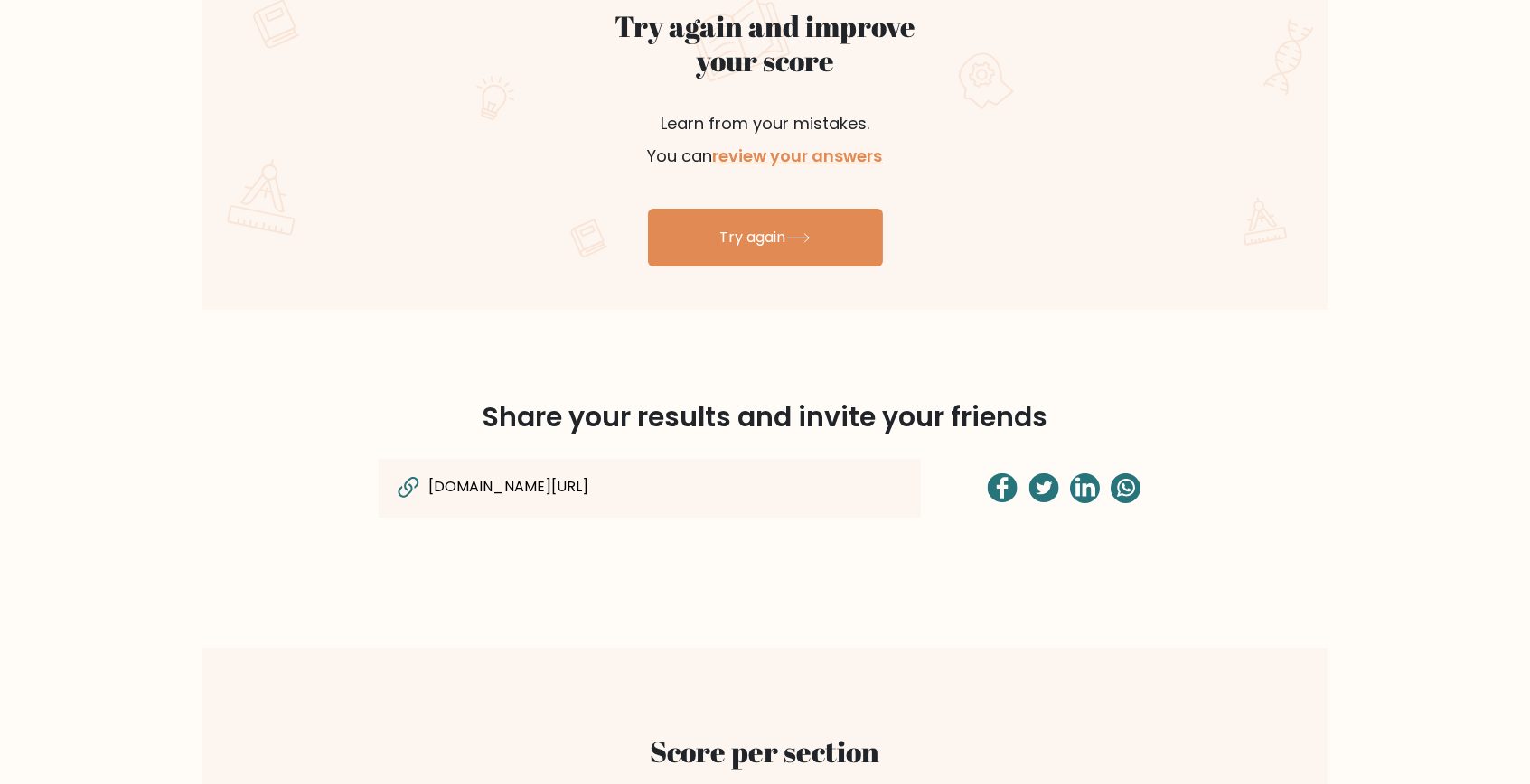
drag, startPoint x: 1528, startPoint y: 311, endPoint x: 1508, endPoint y: 30, distance: 281.7
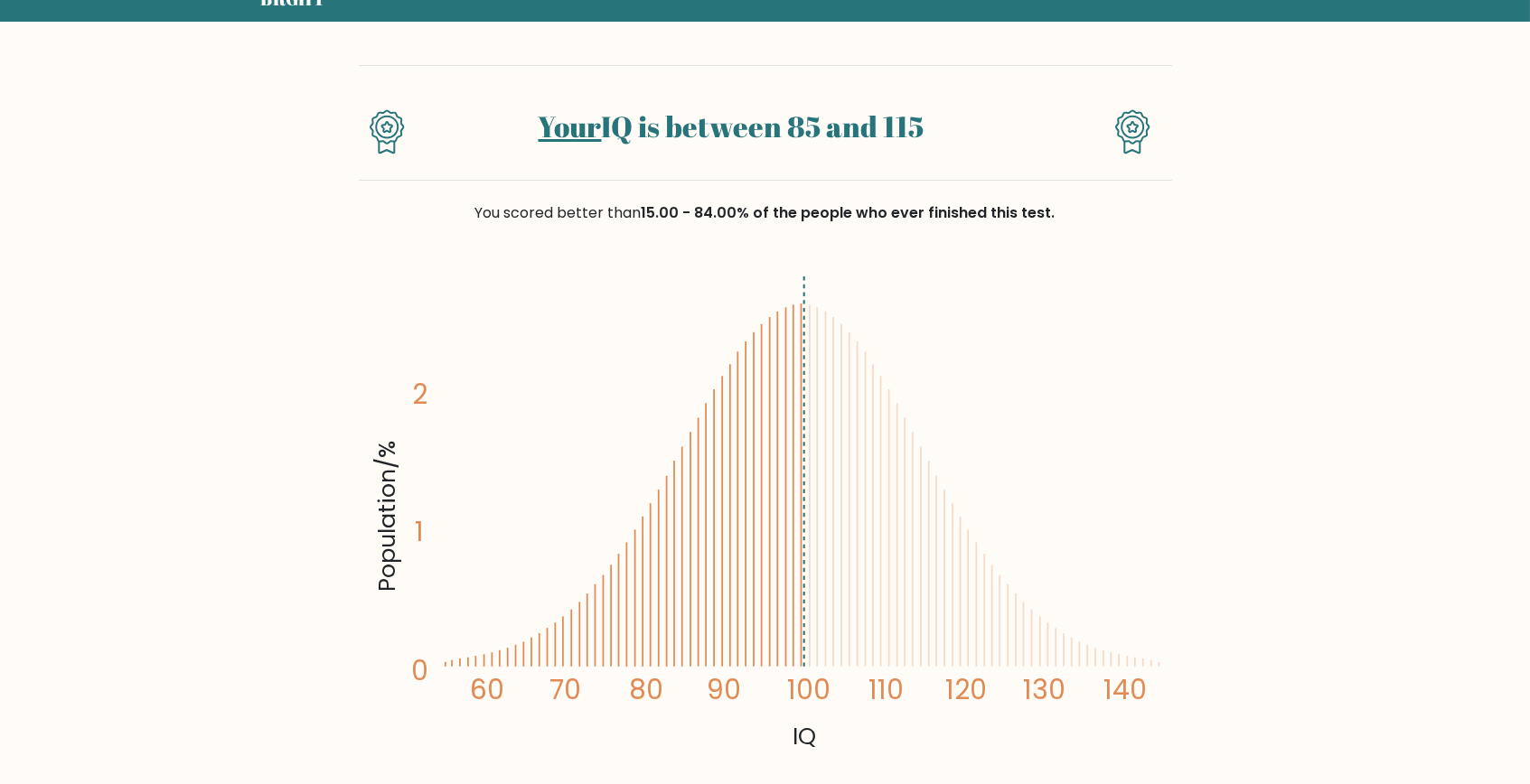
scroll to position [0, 0]
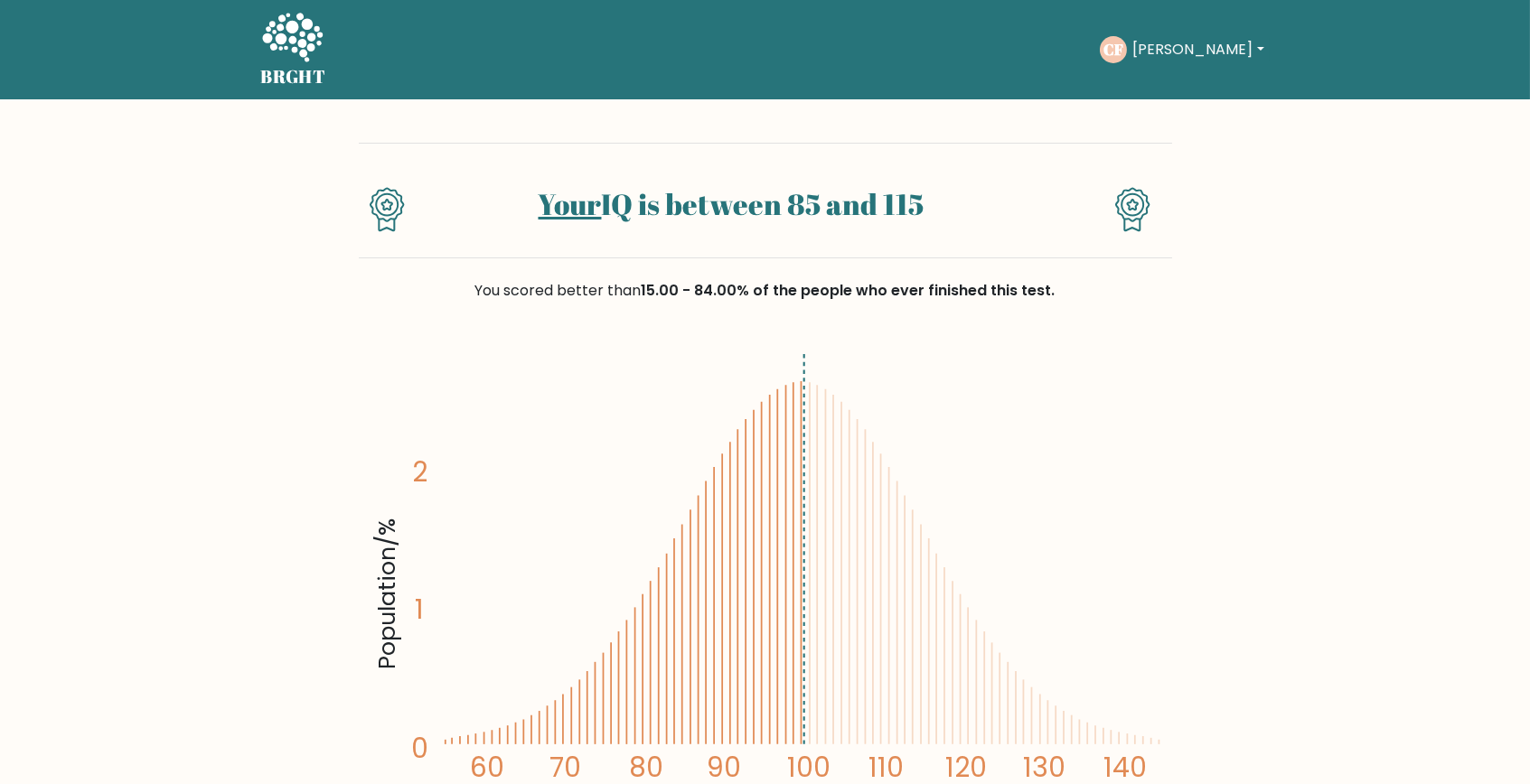
click at [1218, 45] on button "Christine" at bounding box center [1198, 49] width 142 height 23
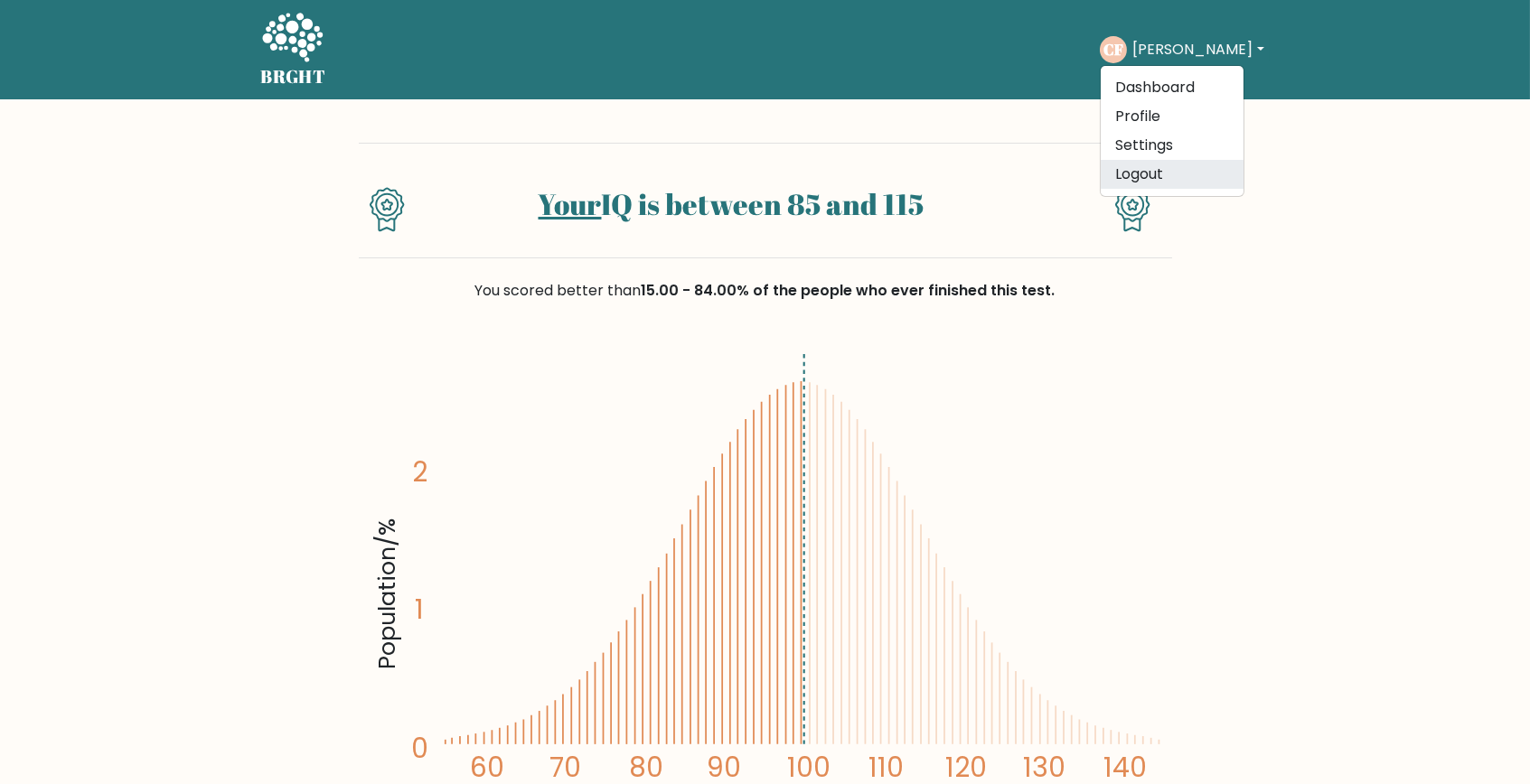
click at [1175, 173] on link "Logout" at bounding box center [1172, 173] width 143 height 29
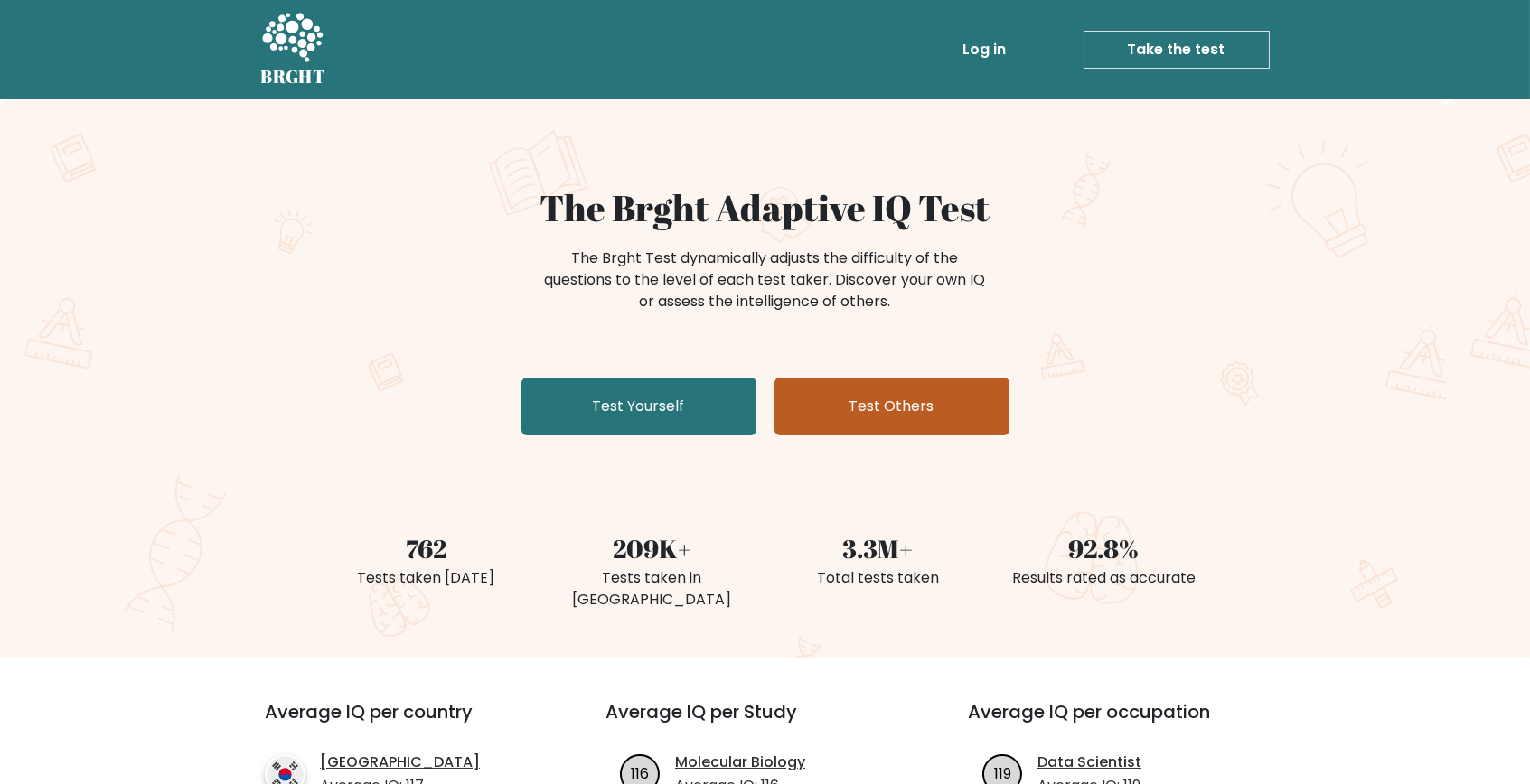
click at [947, 397] on link "Test Others" at bounding box center [891, 406] width 235 height 58
